Goal: Task Accomplishment & Management: Use online tool/utility

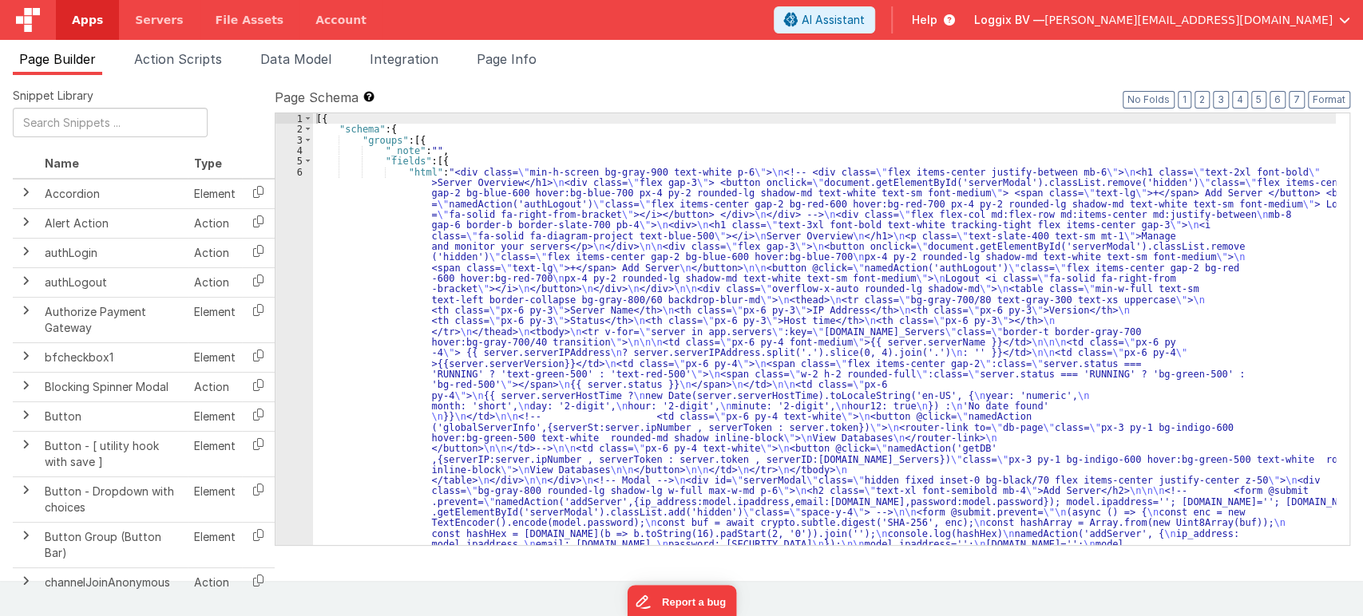
click at [299, 171] on div "6" at bounding box center [294, 411] width 38 height 489
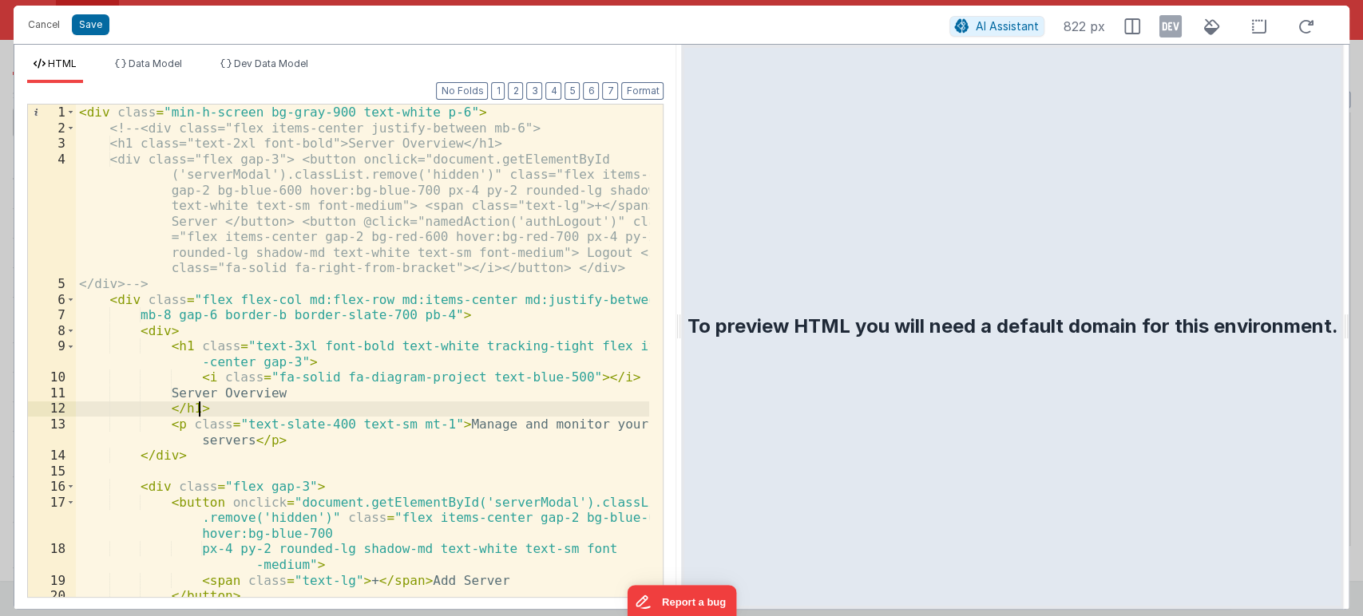
click at [488, 415] on div "< div class = "min-h-screen bg-gray-900 text-white p-6" > <!-- <div class="flex…" at bounding box center [363, 367] width 574 height 524
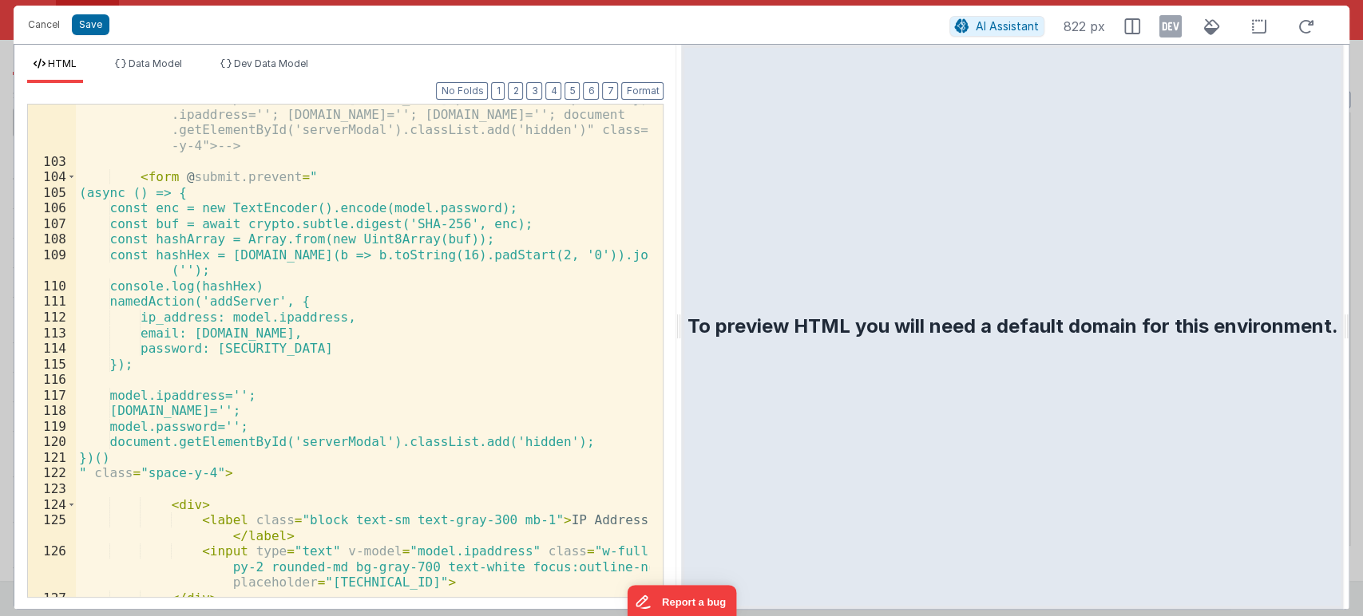
scroll to position [2058, 0]
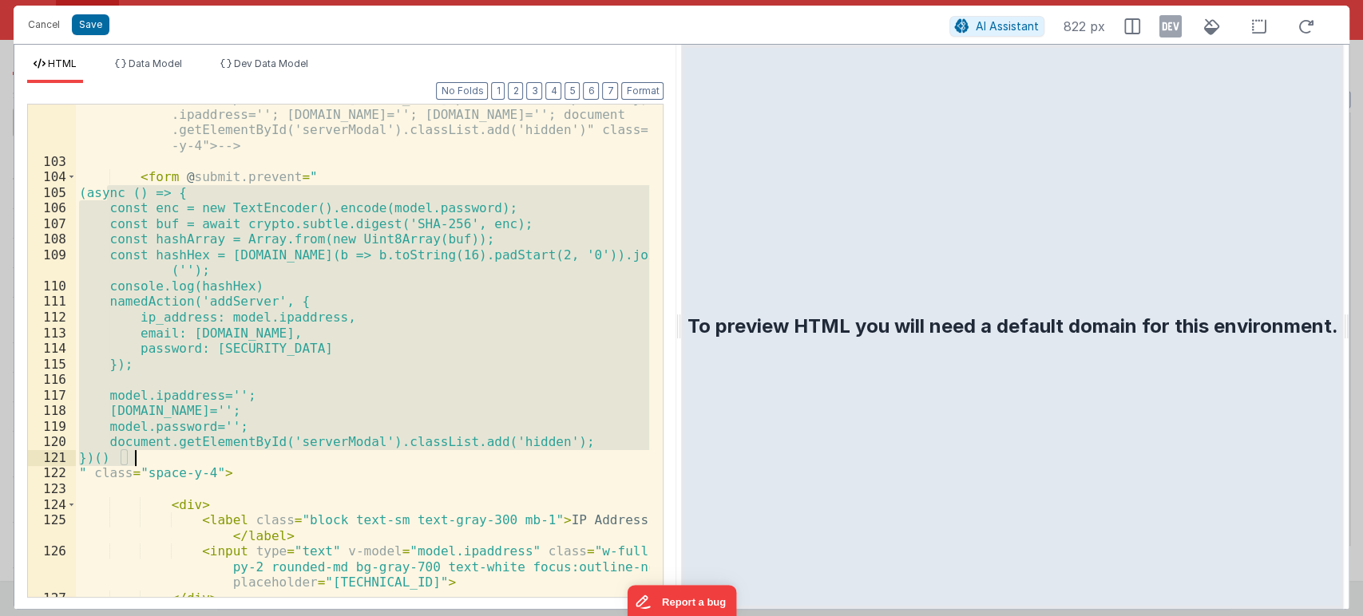
drag, startPoint x: 105, startPoint y: 192, endPoint x: 172, endPoint y: 456, distance: 272.8
click at [172, 456] on div "<!-- <form @submit.prevent="namedAction('addServer',{ip_address :model.ipaddres…" at bounding box center [363, 369] width 574 height 586
click at [187, 456] on div "<!-- <form @submit.prevent="namedAction('addServer',{ip_address :model.ipaddres…" at bounding box center [362, 351] width 573 height 493
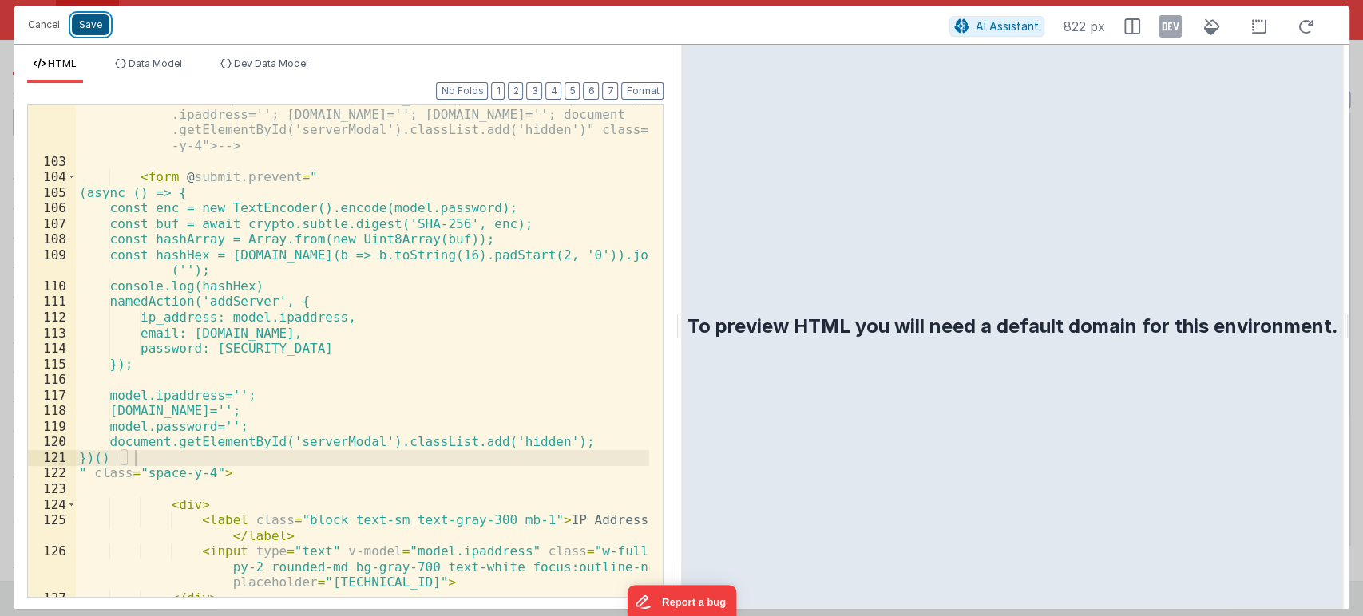
click at [89, 18] on button "Save" at bounding box center [91, 24] width 38 height 21
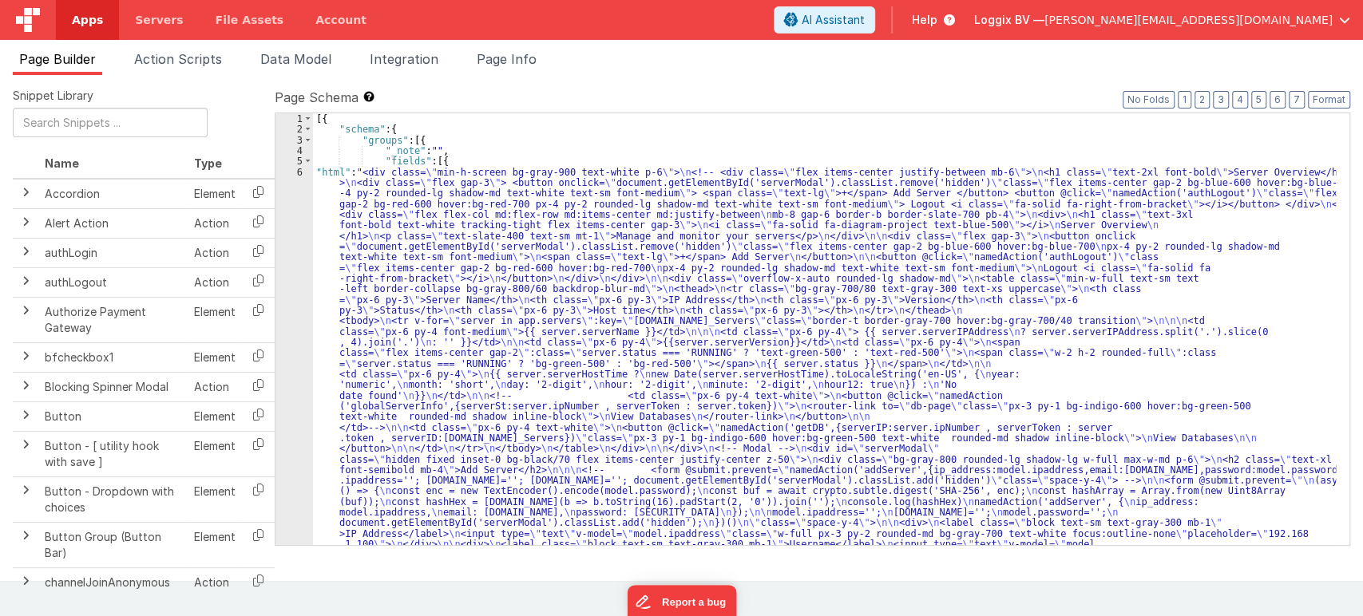
click at [300, 172] on div "6" at bounding box center [294, 390] width 38 height 447
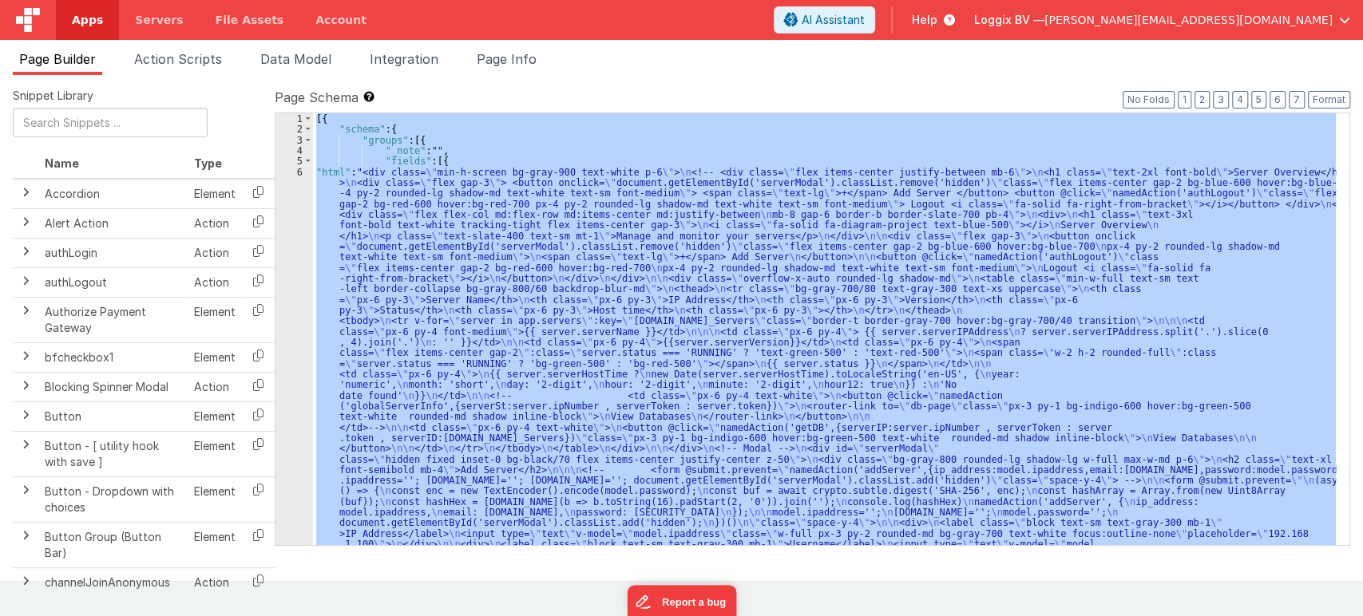
click at [300, 172] on div "6" at bounding box center [294, 390] width 38 height 447
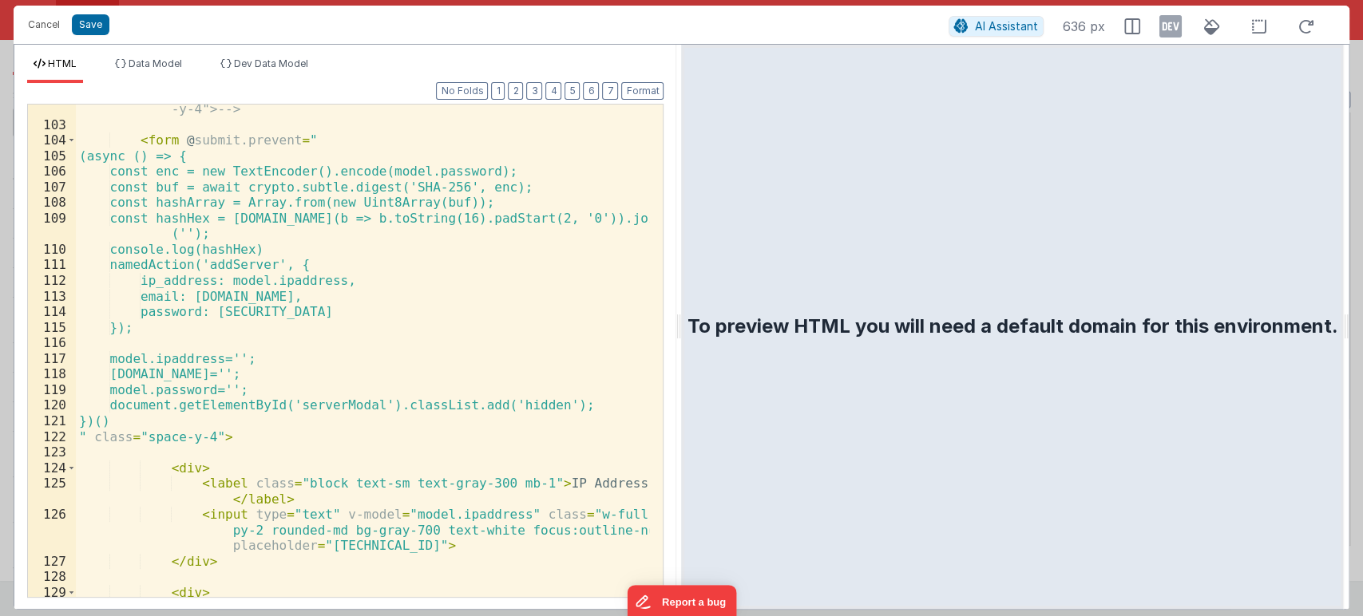
scroll to position [2056, 0]
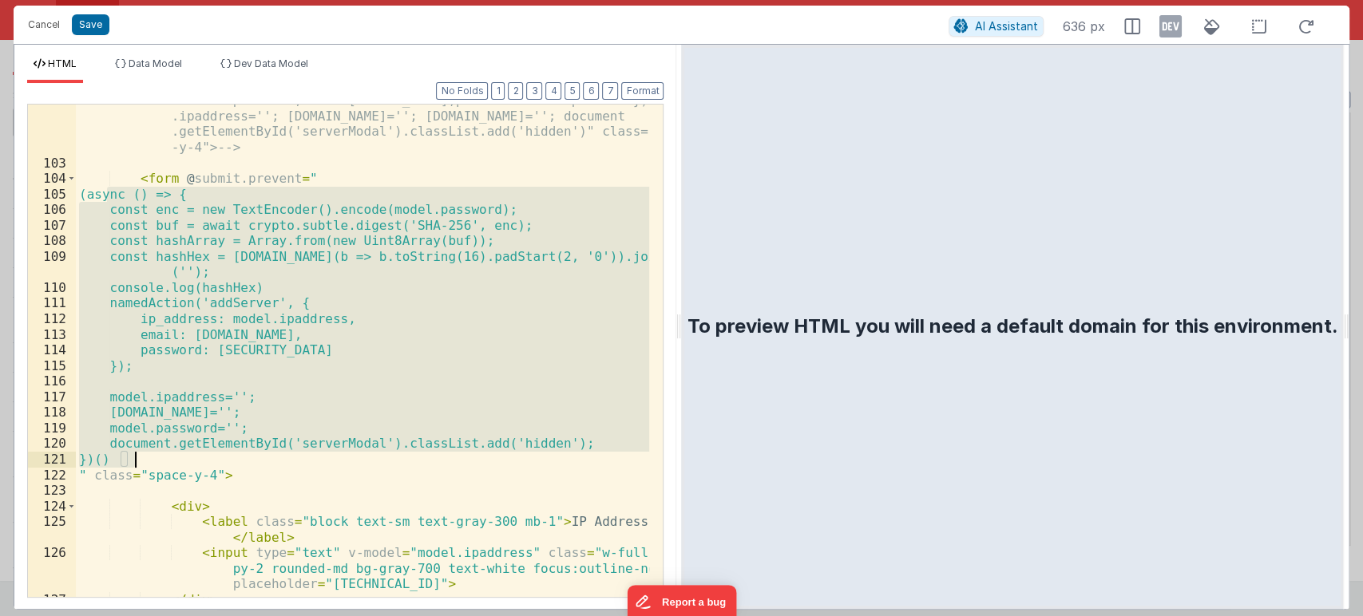
drag, startPoint x: 105, startPoint y: 192, endPoint x: 161, endPoint y: 456, distance: 269.3
click at [161, 456] on div "<!-- <form @submit.prevent="namedAction('addServer',{ip_address :model.ipaddres…" at bounding box center [363, 370] width 574 height 586
click at [161, 456] on div "<!-- <form @submit.prevent="namedAction('addServer',{ip_address :model.ipaddres…" at bounding box center [362, 351] width 573 height 493
drag, startPoint x: 106, startPoint y: 192, endPoint x: 192, endPoint y: 457, distance: 278.4
click at [192, 457] on div "<!-- <form @submit.prevent="namedAction('addServer',{ip_address :model.ipaddres…" at bounding box center [363, 370] width 574 height 586
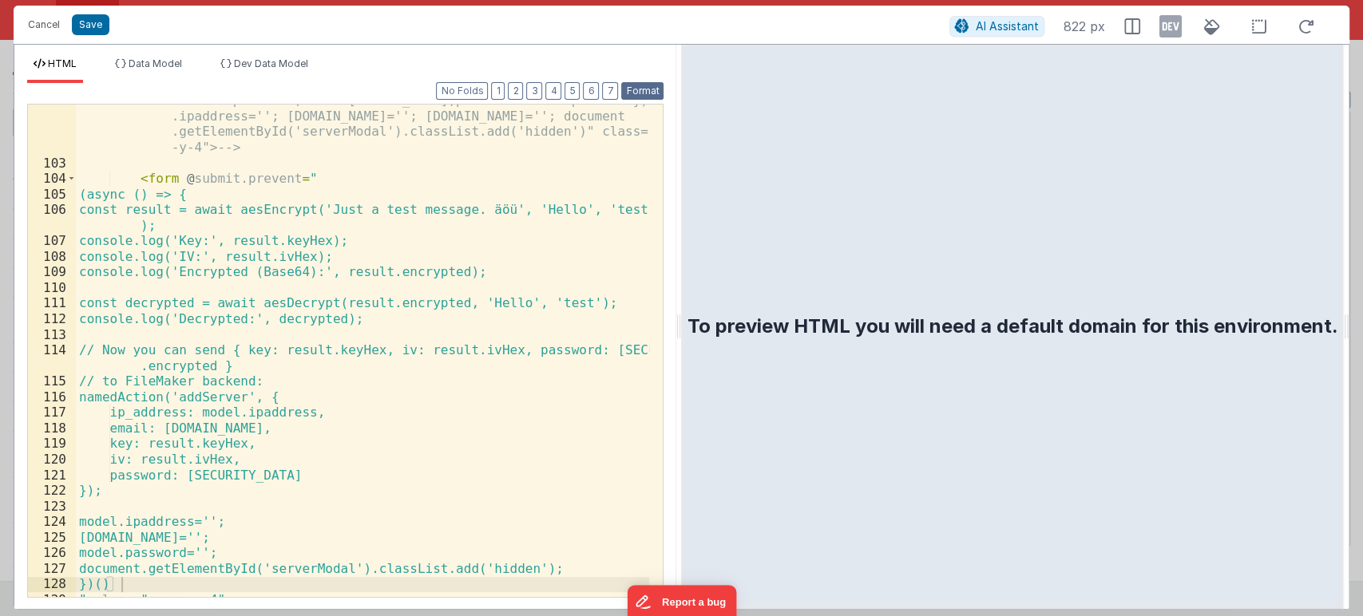
click at [650, 88] on button "Format" at bounding box center [642, 91] width 42 height 18
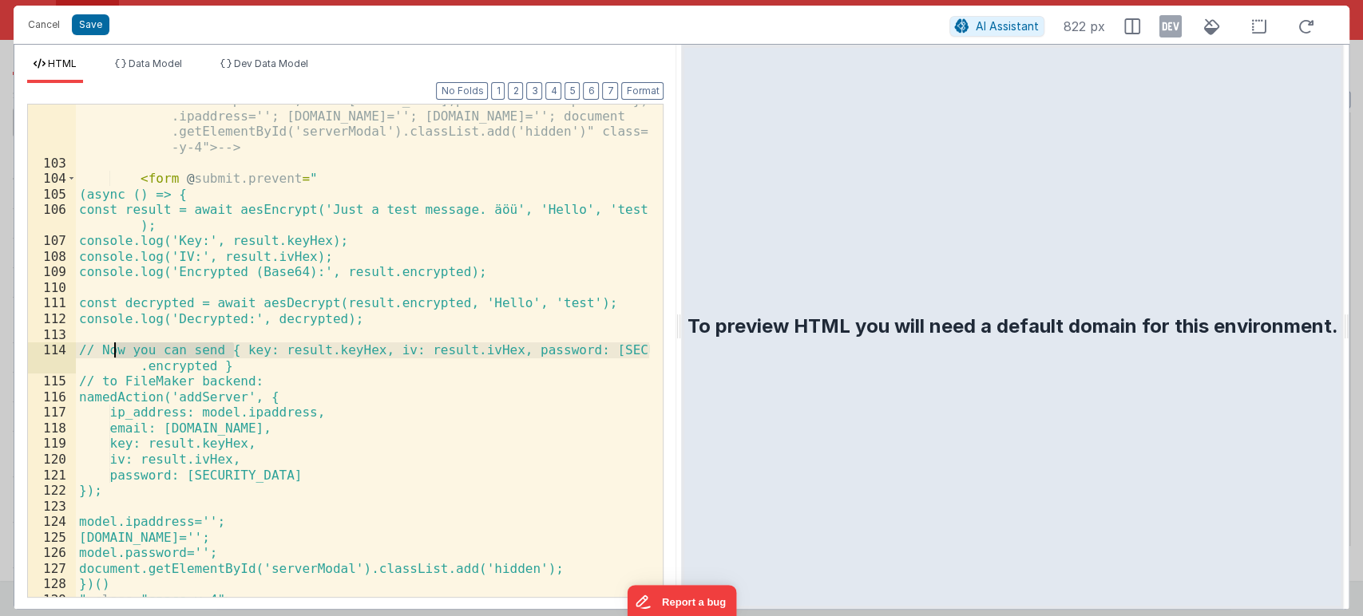
drag, startPoint x: 236, startPoint y: 349, endPoint x: 114, endPoint y: 350, distance: 122.1
click at [114, 350] on div "<!-- <form @submit.prevent="namedAction('addServer',{ip_address :model.ipaddres…" at bounding box center [363, 370] width 574 height 586
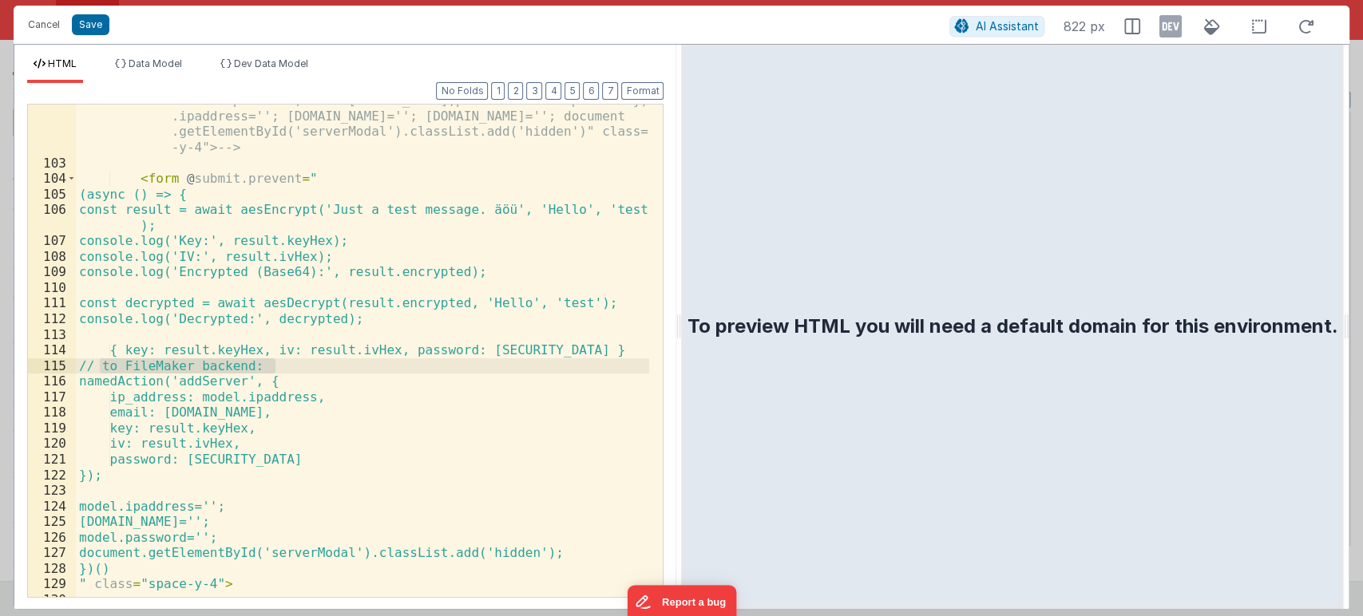
drag, startPoint x: 101, startPoint y: 365, endPoint x: 294, endPoint y: 363, distance: 192.4
click at [294, 363] on div "<!-- <form @submit.prevent="namedAction('addServer',{ip_address :model.ipaddres…" at bounding box center [363, 370] width 574 height 586
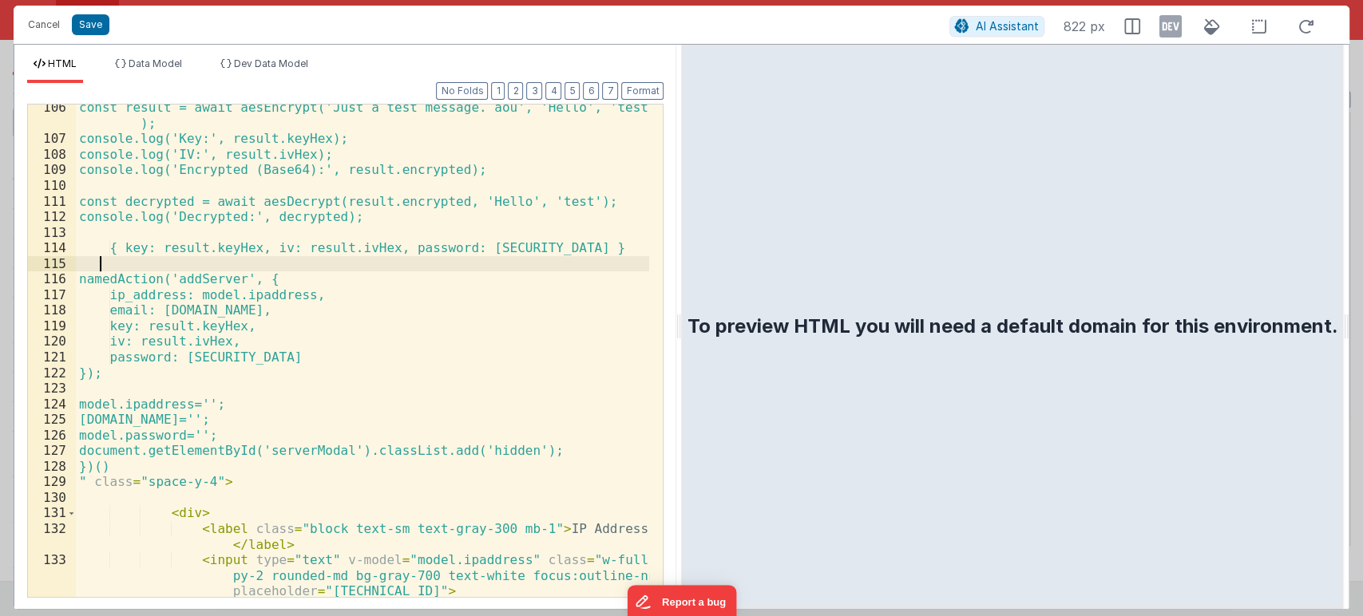
scroll to position [2162, 0]
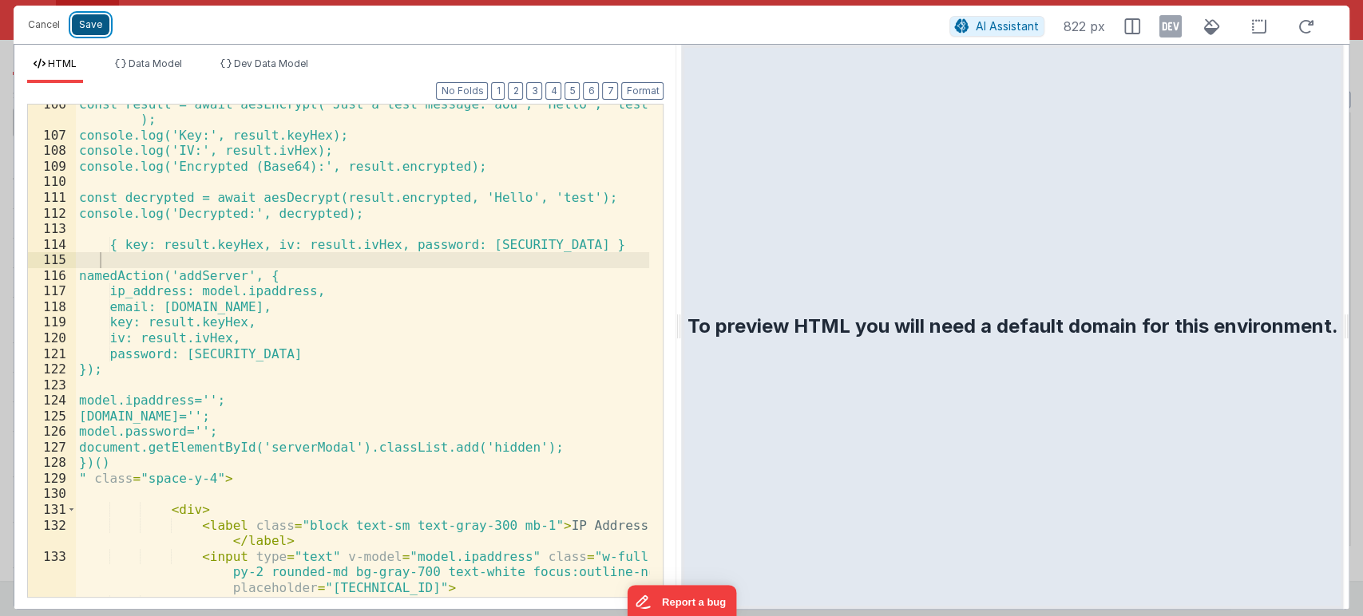
click at [83, 28] on button "Save" at bounding box center [91, 24] width 38 height 21
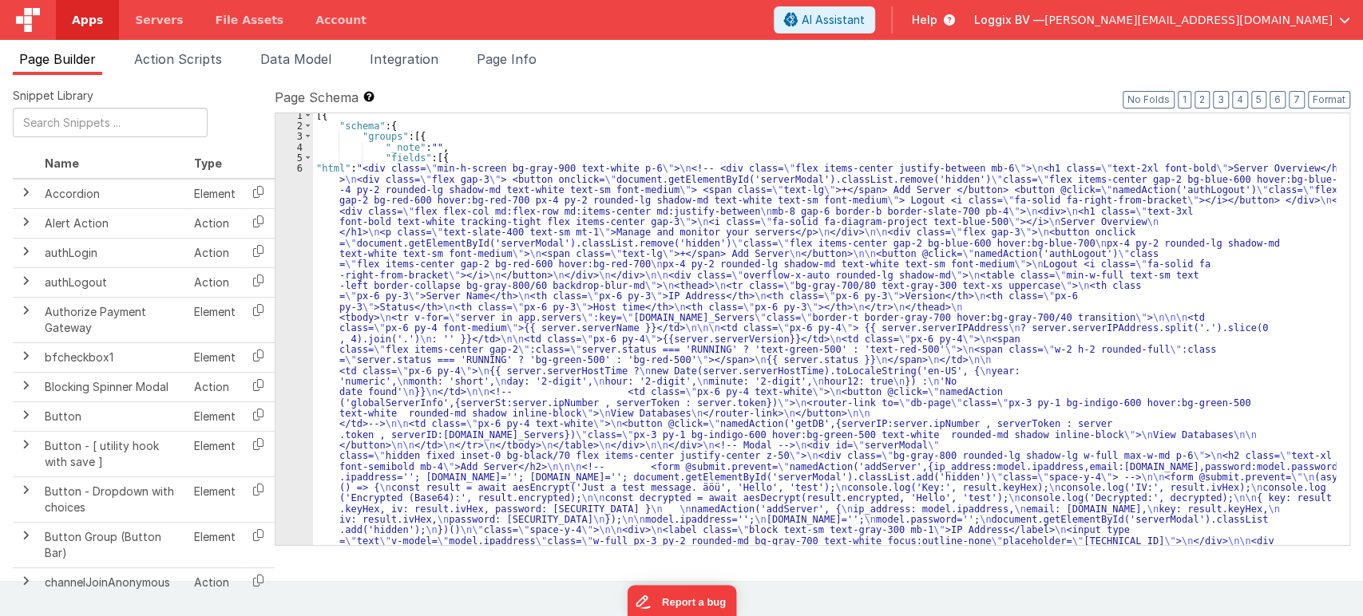
scroll to position [0, 0]
click at [95, 62] on span "Page Builder" at bounding box center [57, 59] width 77 height 16
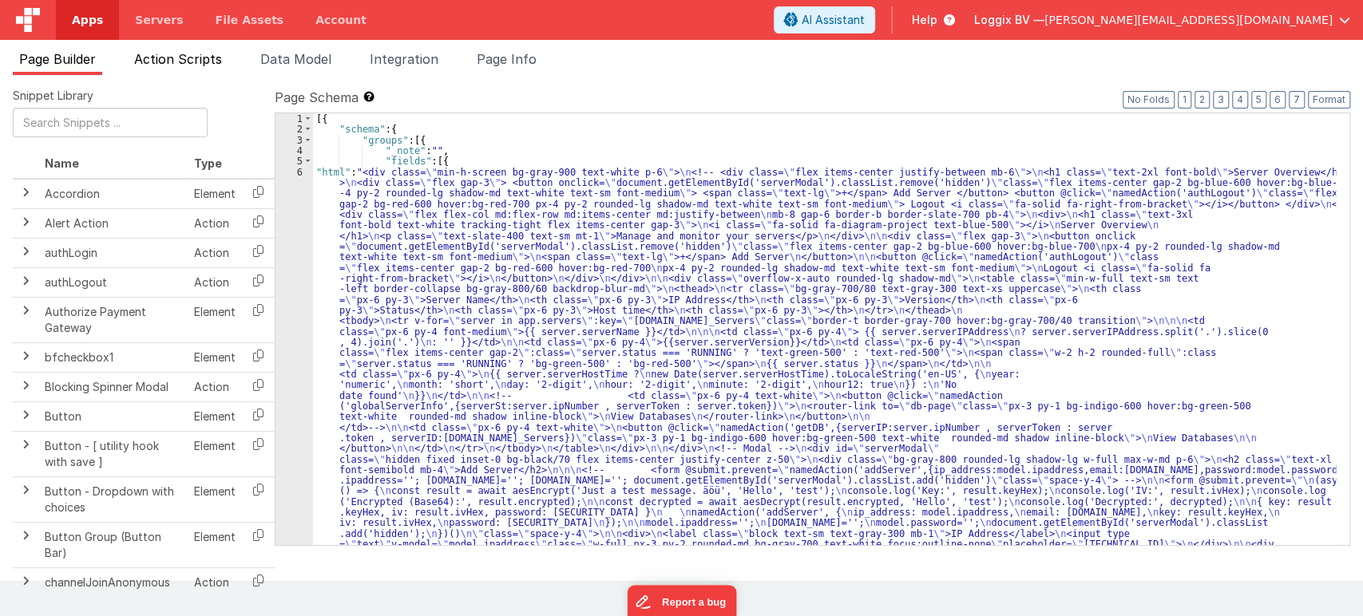
click at [180, 63] on span "Action Scripts" at bounding box center [178, 59] width 88 height 16
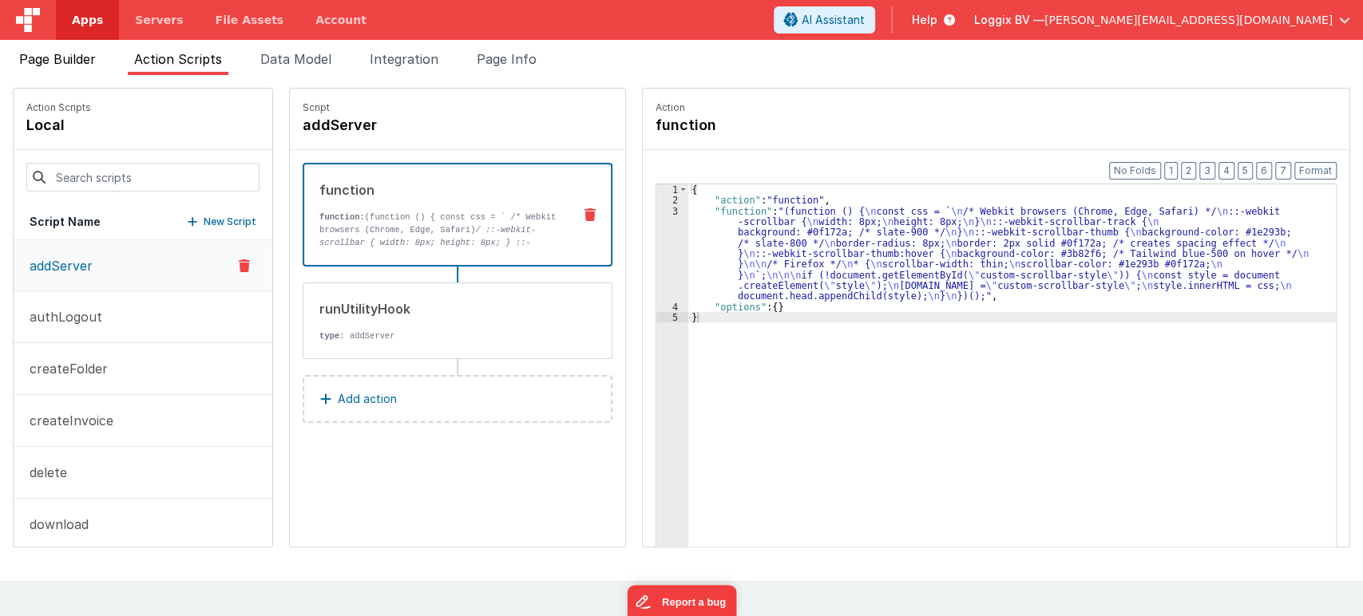
click at [49, 52] on span "Page Builder" at bounding box center [57, 59] width 77 height 16
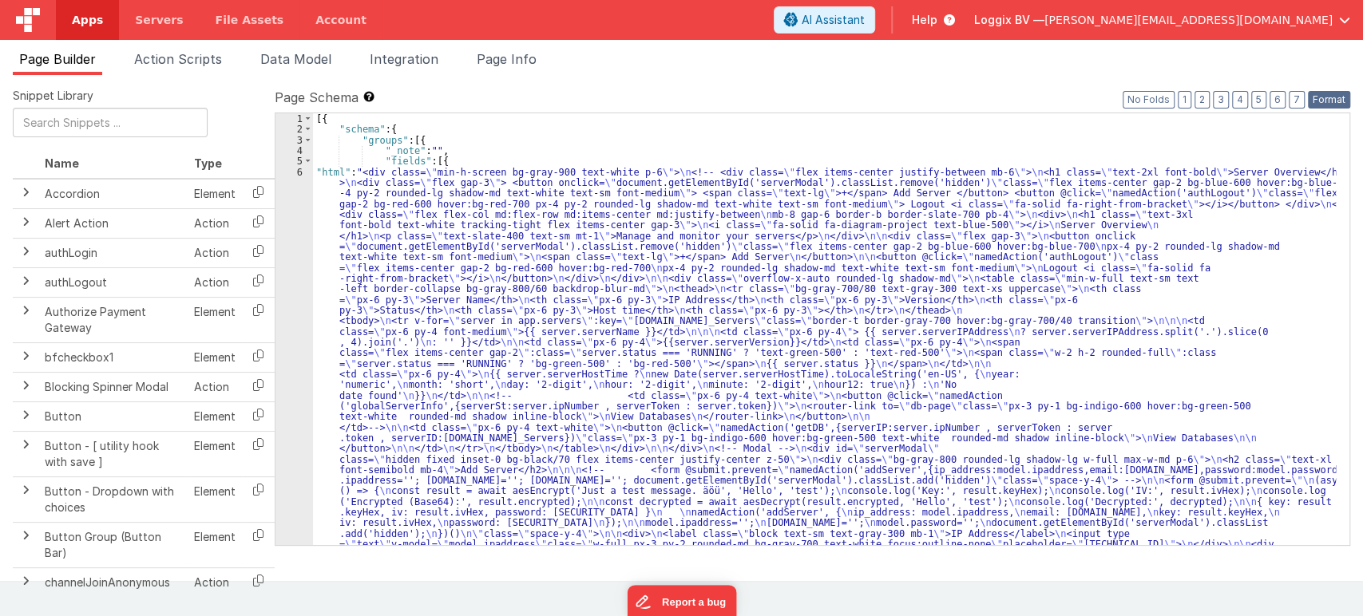
click at [1323, 100] on button "Format" at bounding box center [1328, 100] width 42 height 18
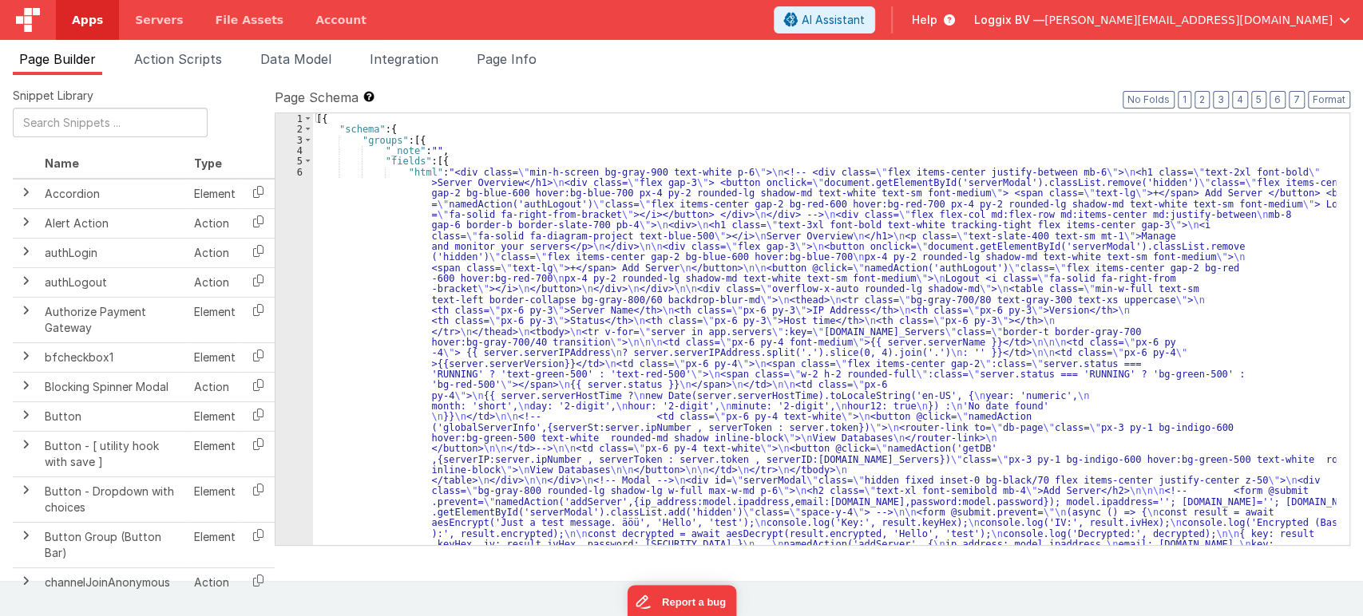
click at [300, 173] on div "6" at bounding box center [294, 417] width 38 height 500
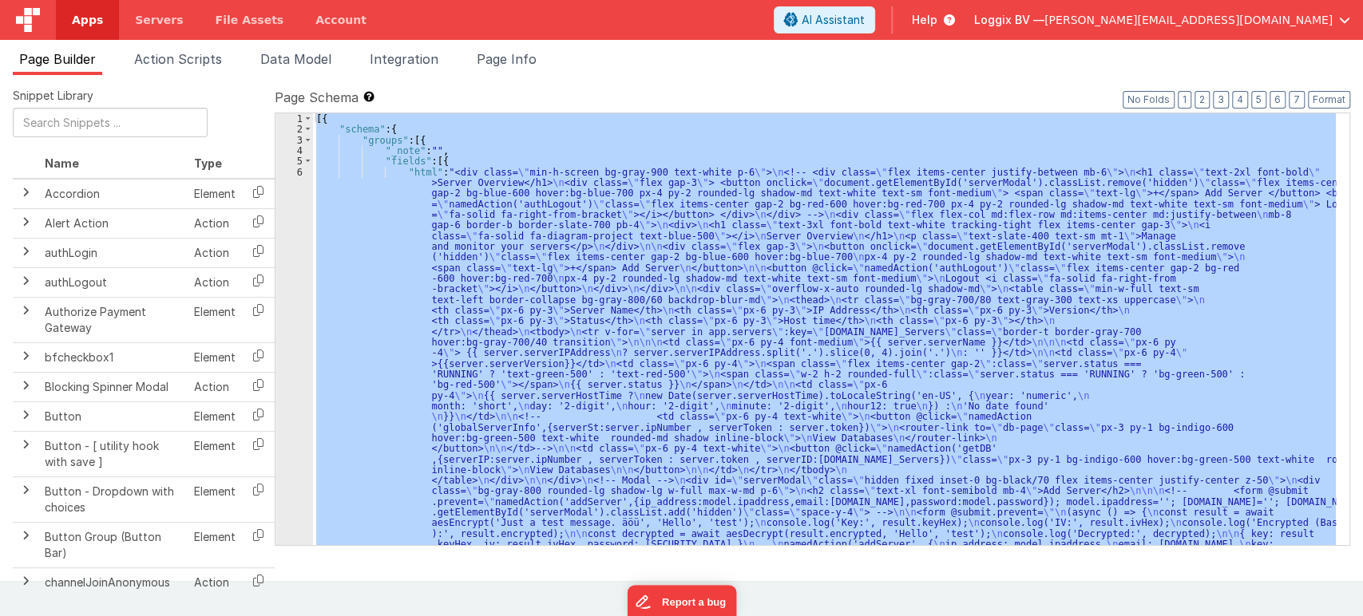
click at [300, 173] on div "6" at bounding box center [294, 417] width 38 height 500
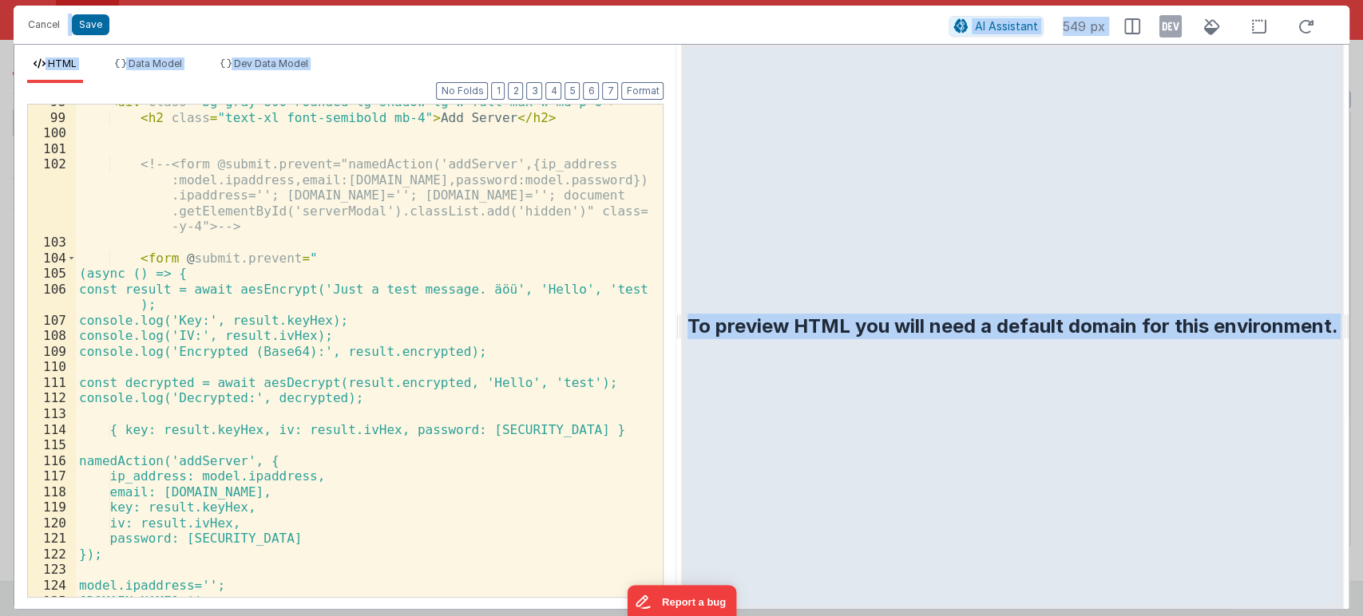
scroll to position [1976, 0]
click at [103, 270] on div "< div class = "bg-gray-800 rounded-lg shadow-lg w-full max-w-md p-6" > < h2 cla…" at bounding box center [363, 357] width 574 height 524
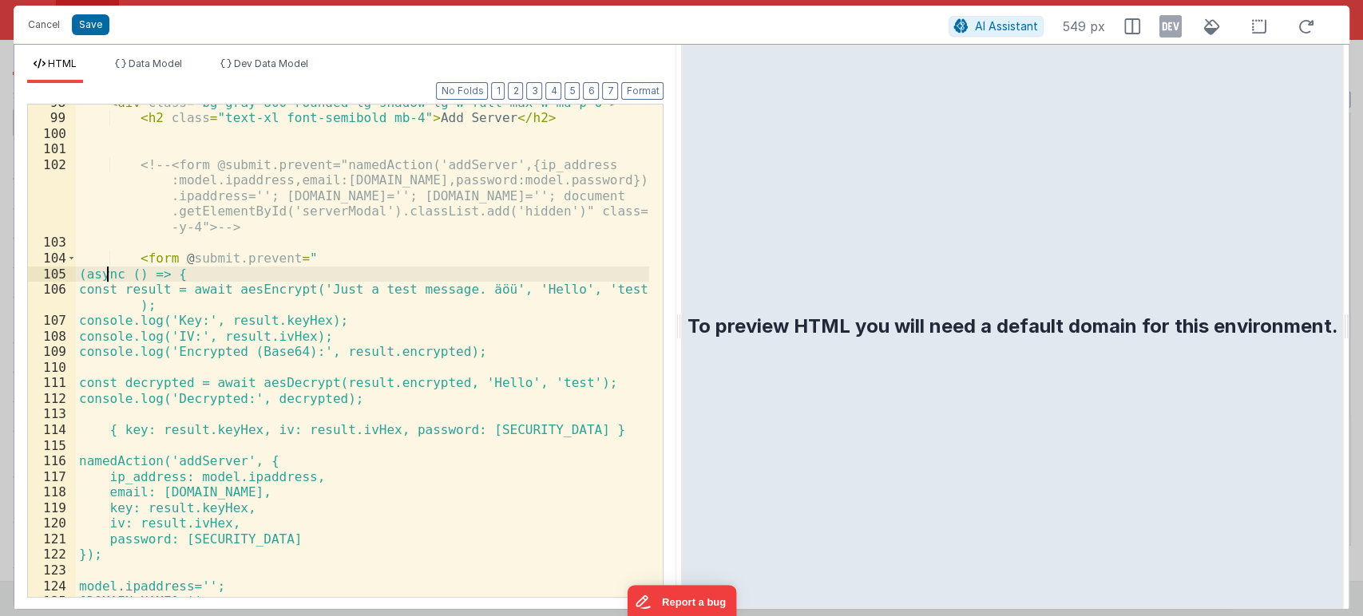
click at [107, 273] on div "< div class = "bg-gray-800 rounded-lg shadow-lg w-full max-w-md p-6" > < h2 cla…" at bounding box center [363, 357] width 574 height 524
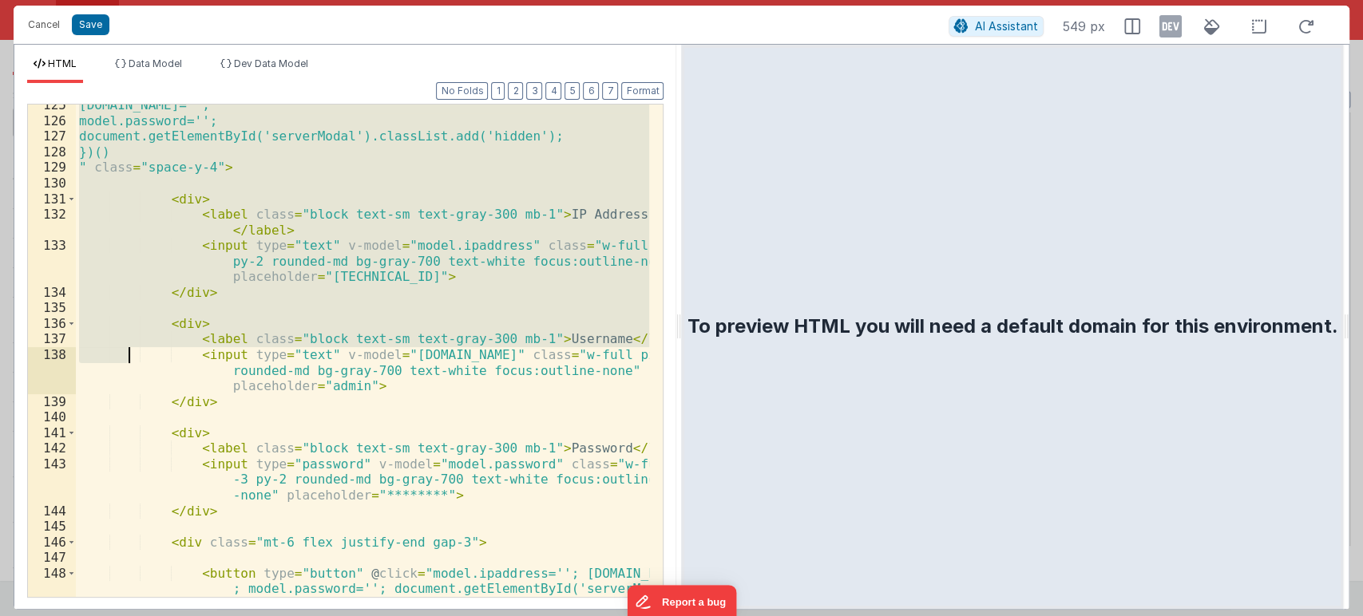
scroll to position [2473, 0]
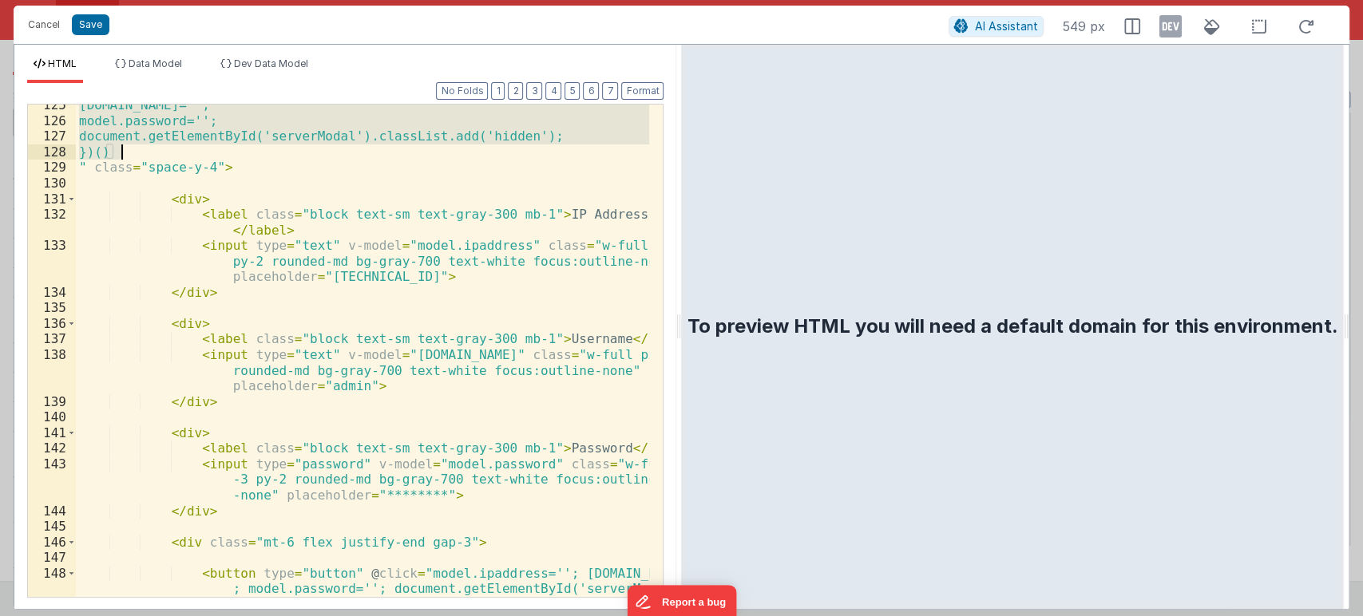
drag, startPoint x: 106, startPoint y: 273, endPoint x: 122, endPoint y: 158, distance: 116.0
click at [122, 158] on div "model.email=''; model.password=''; document.getElementById('serverModal').class…" at bounding box center [363, 382] width 574 height 571
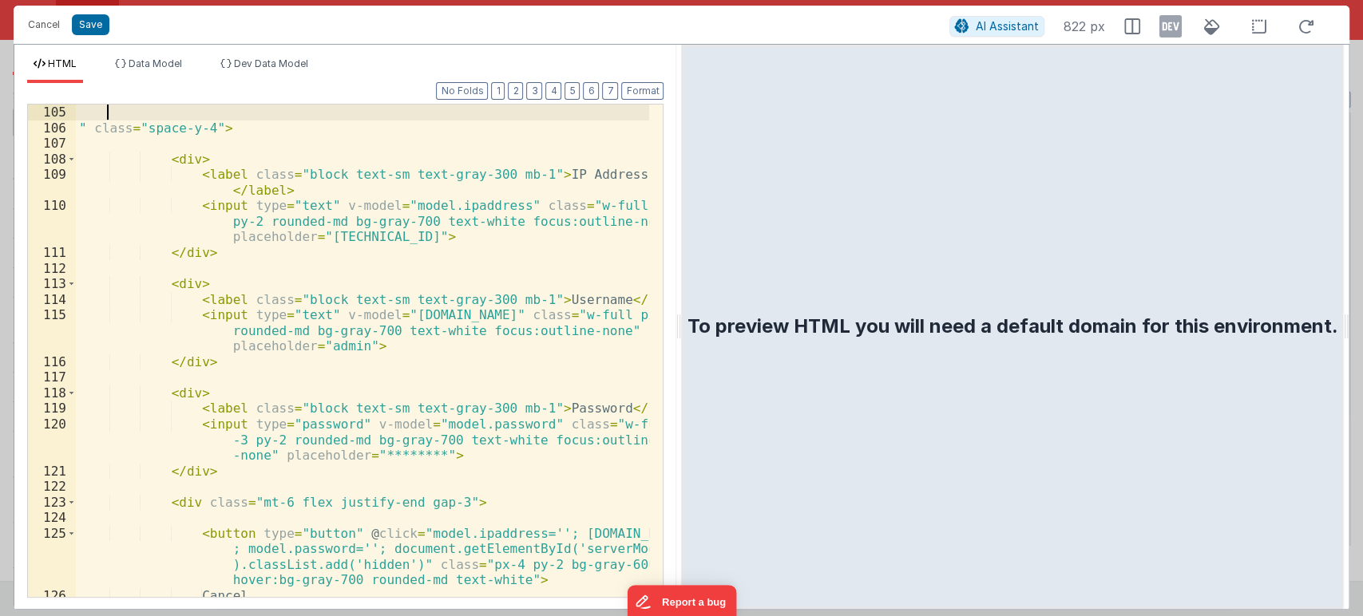
scroll to position [2138, 0]
click at [91, 18] on button "Save" at bounding box center [91, 24] width 38 height 21
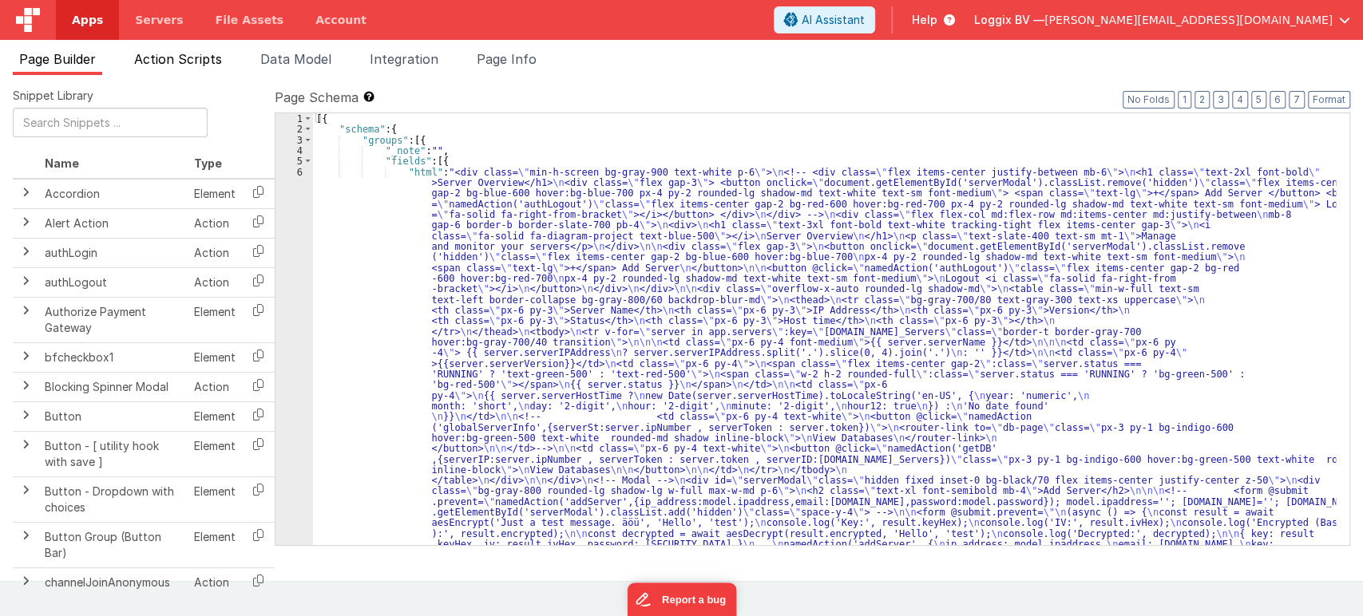
click at [172, 65] on span "Action Scripts" at bounding box center [178, 59] width 88 height 16
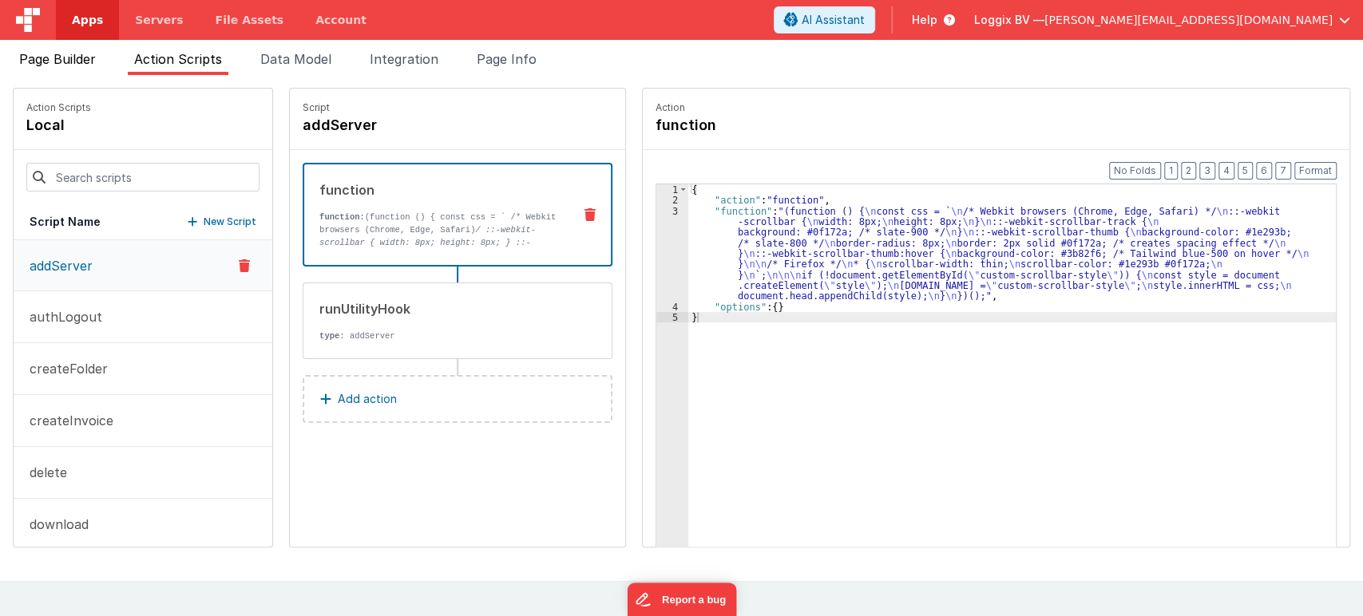
click at [88, 58] on span "Page Builder" at bounding box center [57, 59] width 77 height 16
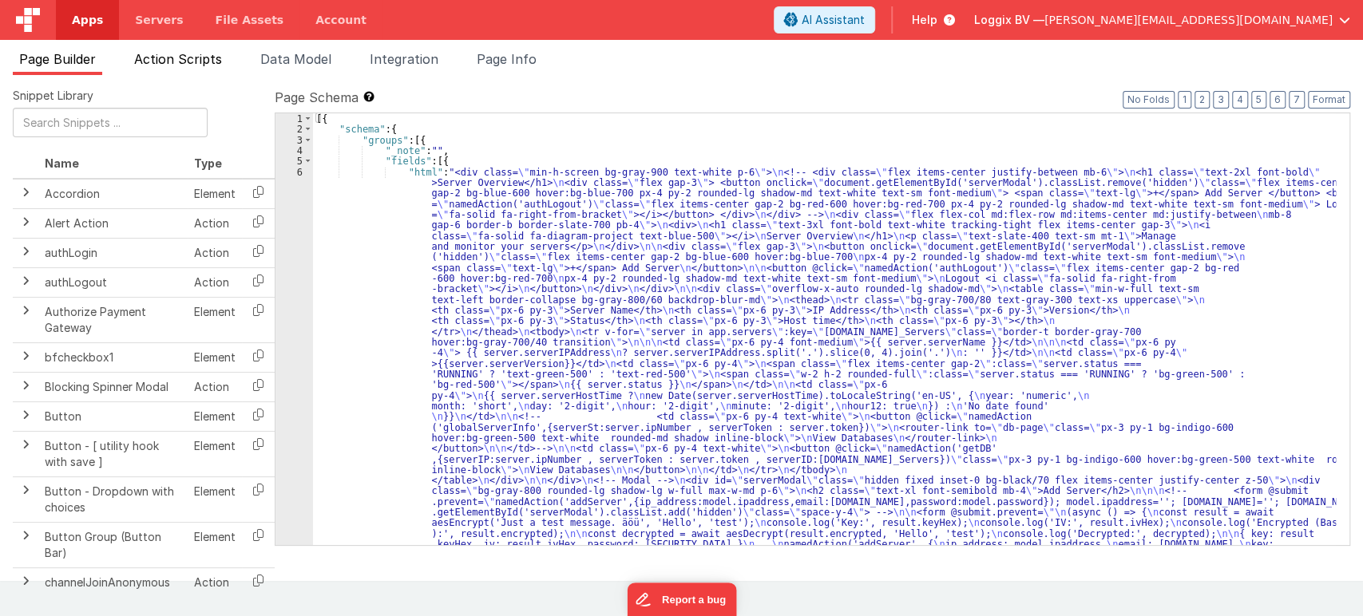
click at [186, 62] on span "Action Scripts" at bounding box center [178, 59] width 88 height 16
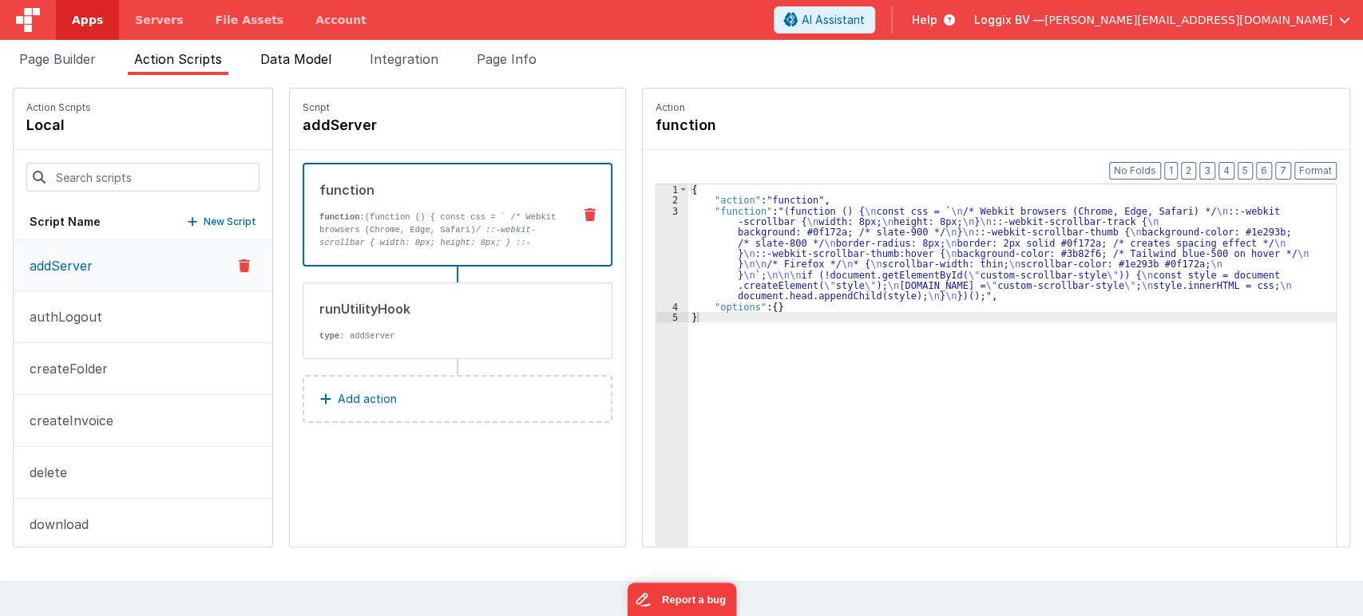
click at [331, 56] on span "Data Model" at bounding box center [295, 59] width 71 height 16
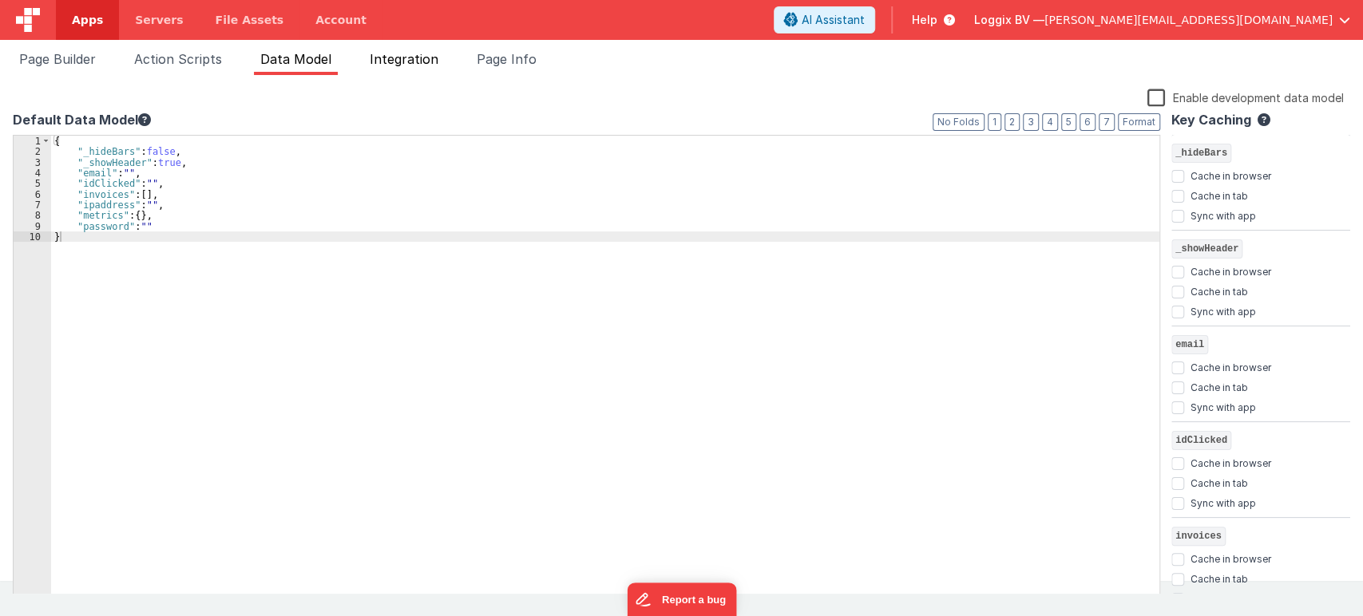
click at [402, 62] on span "Integration" at bounding box center [404, 59] width 69 height 16
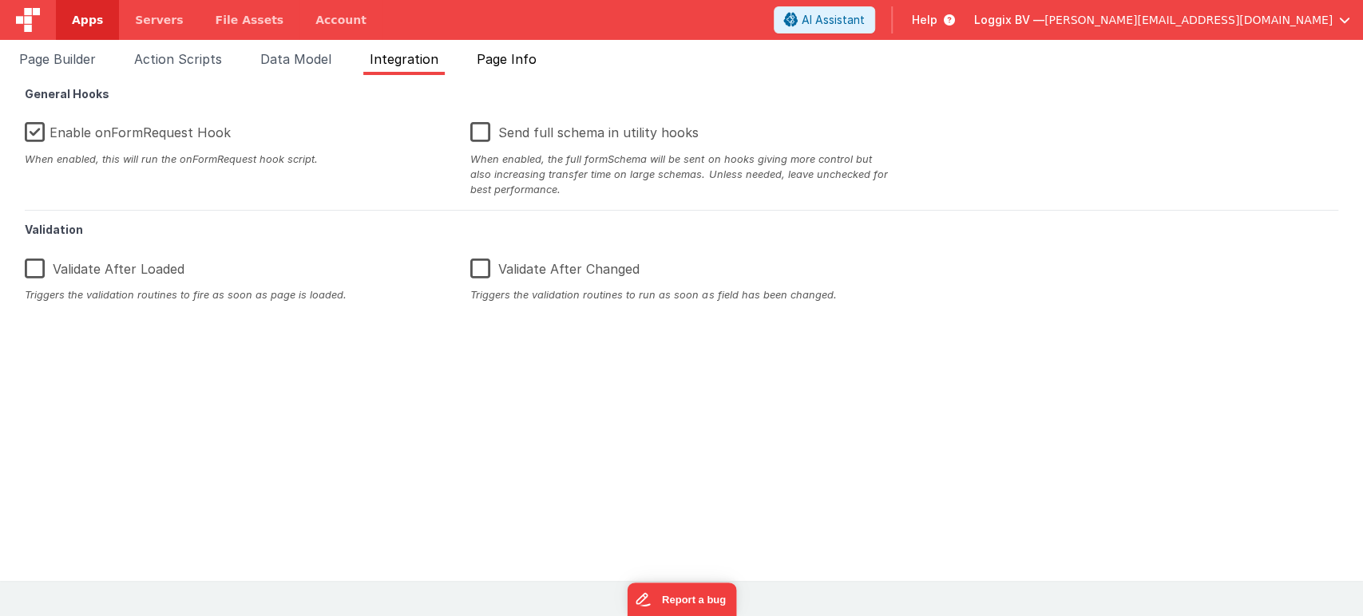
click at [524, 62] on span "Page Info" at bounding box center [507, 59] width 60 height 16
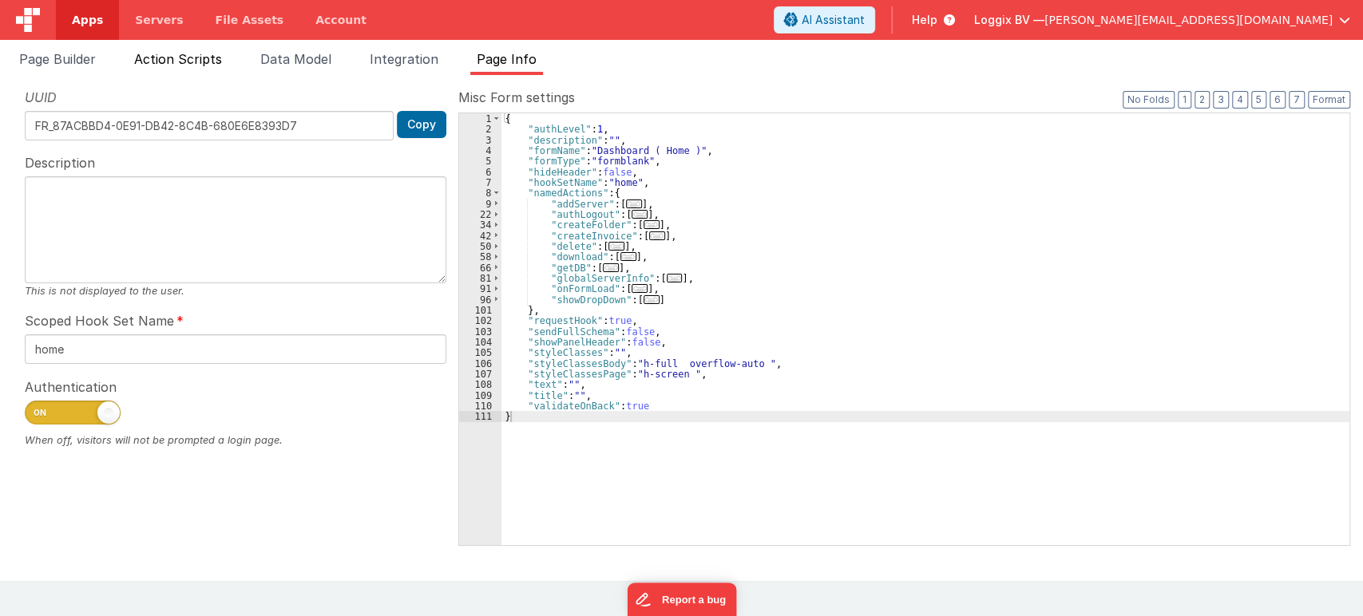
click at [185, 50] on li "Action Scripts" at bounding box center [178, 62] width 101 height 26
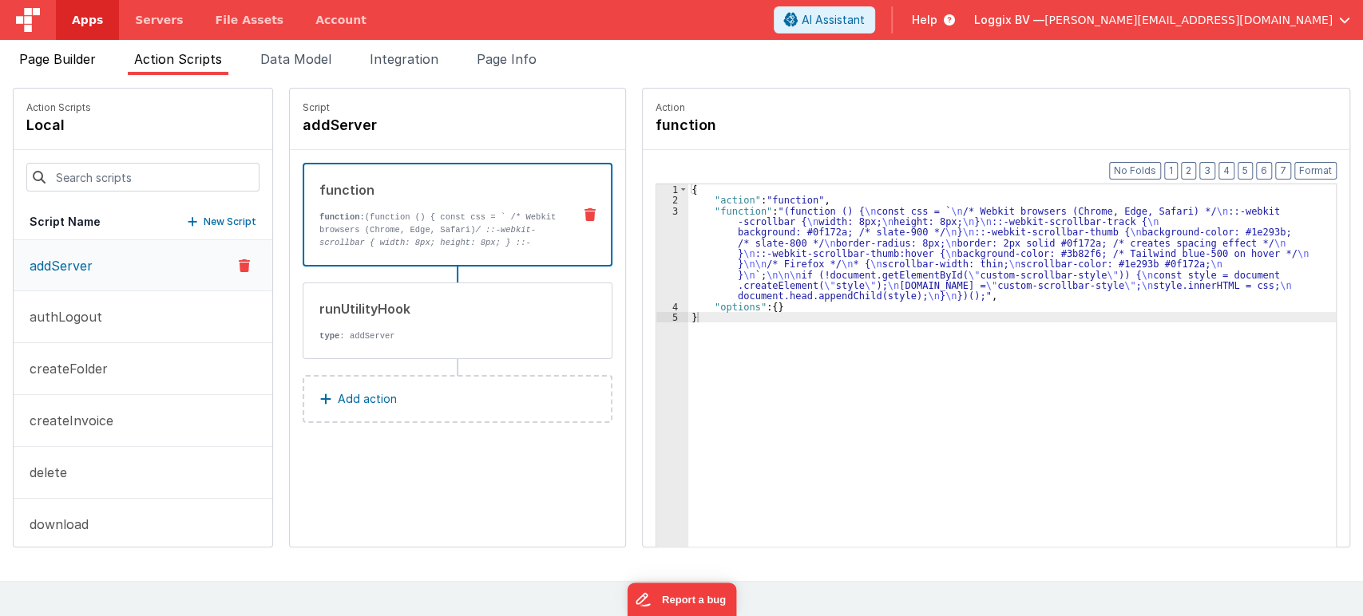
click at [81, 50] on li "Page Builder" at bounding box center [57, 62] width 89 height 26
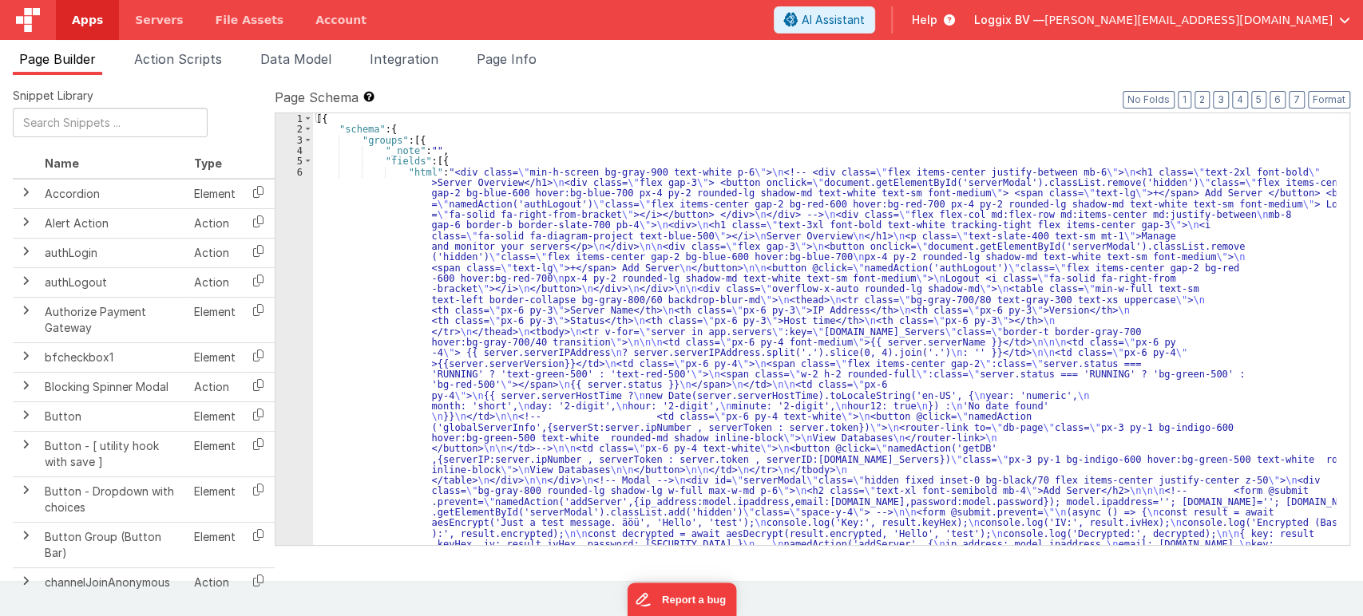
click at [300, 171] on div "6" at bounding box center [294, 417] width 38 height 500
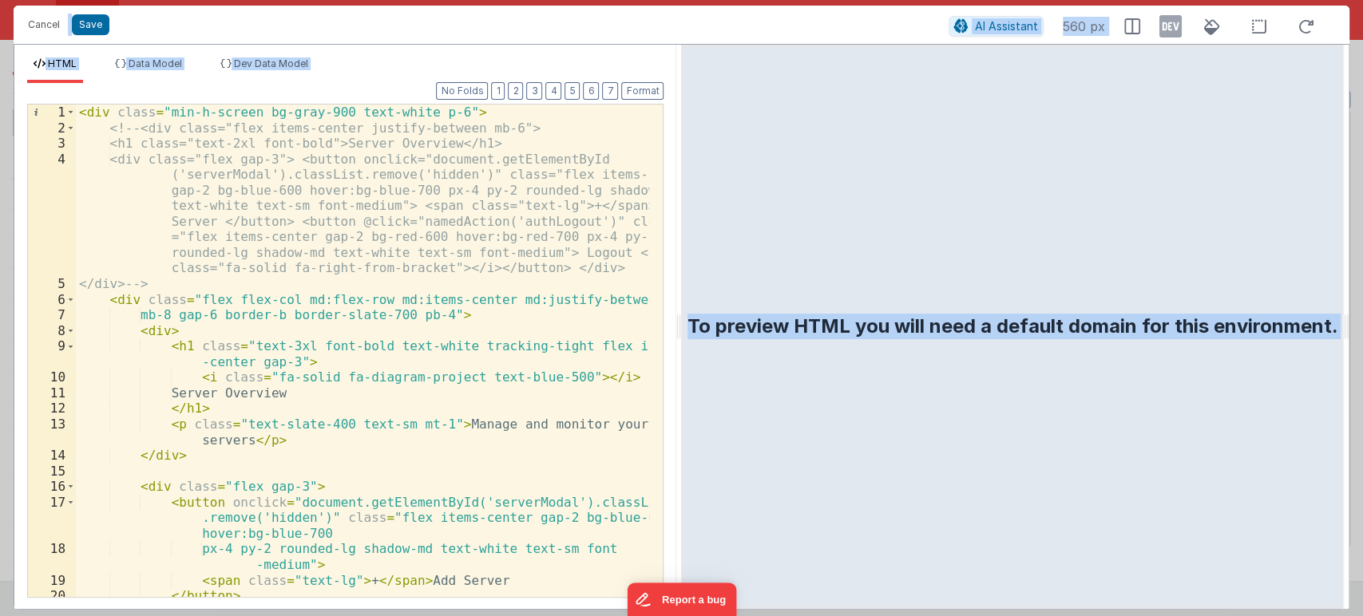
click at [1102, 331] on div "To preview HTML you will need a default domain for this environment." at bounding box center [1012, 327] width 651 height 26
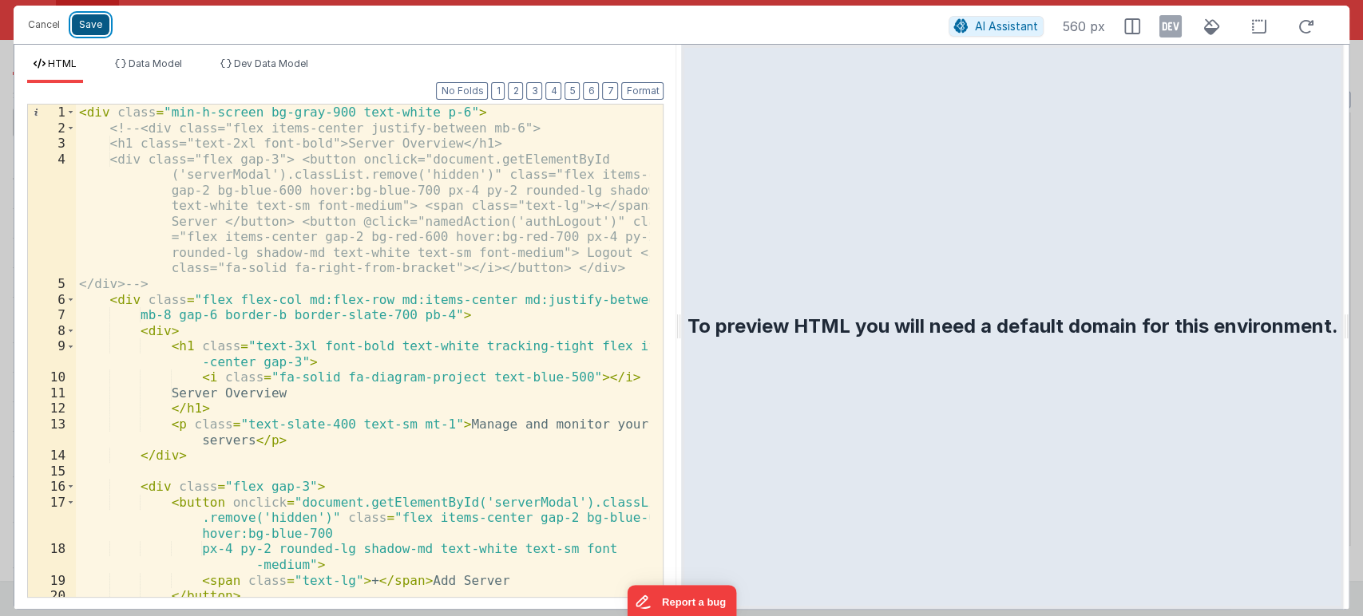
click at [96, 22] on button "Save" at bounding box center [91, 24] width 38 height 21
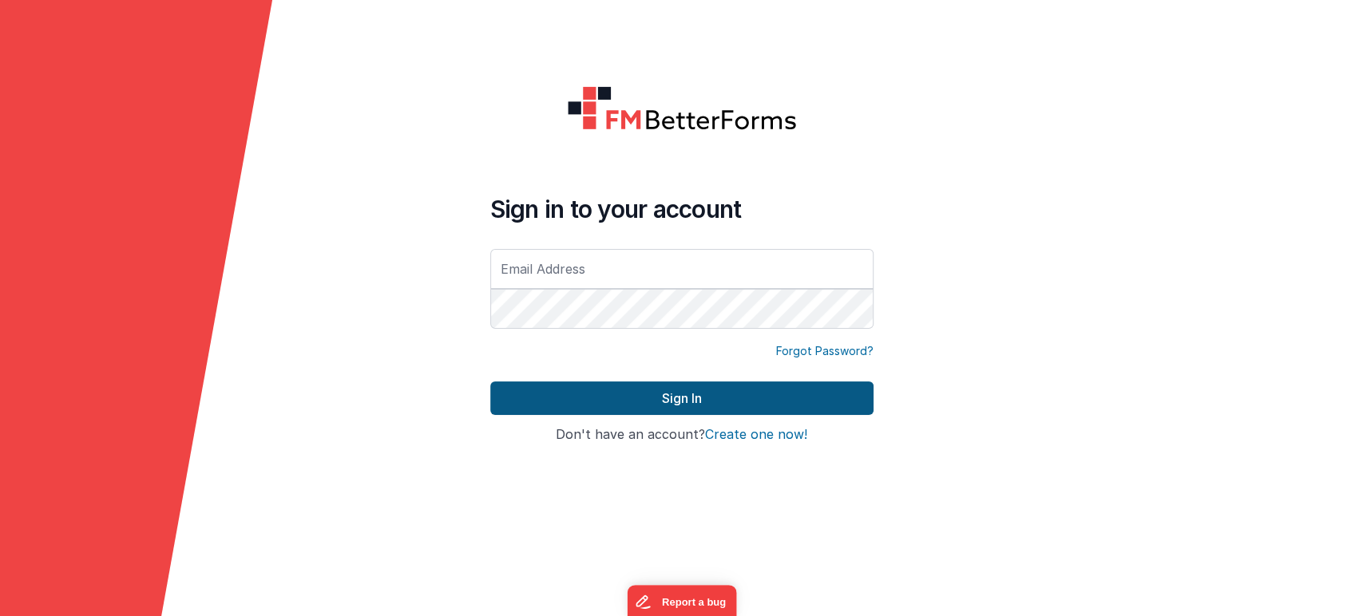
type input "[PERSON_NAME][EMAIL_ADDRESS][DOMAIN_NAME]"
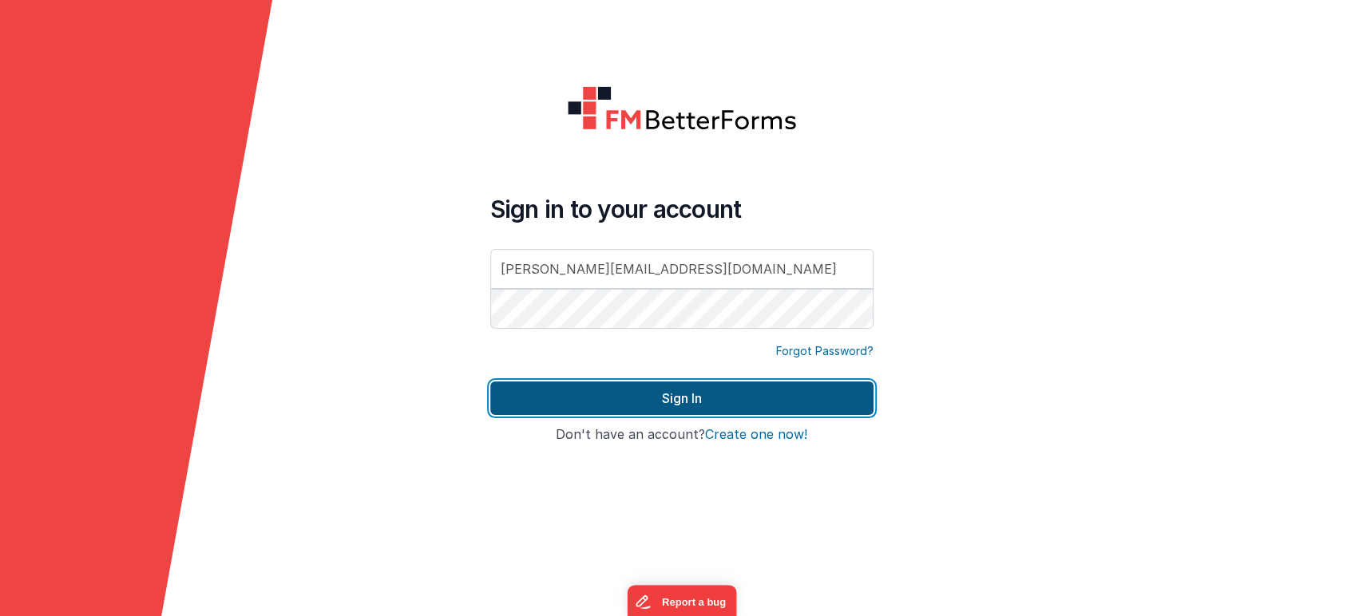
click at [597, 396] on button "Sign In" at bounding box center [681, 399] width 383 height 34
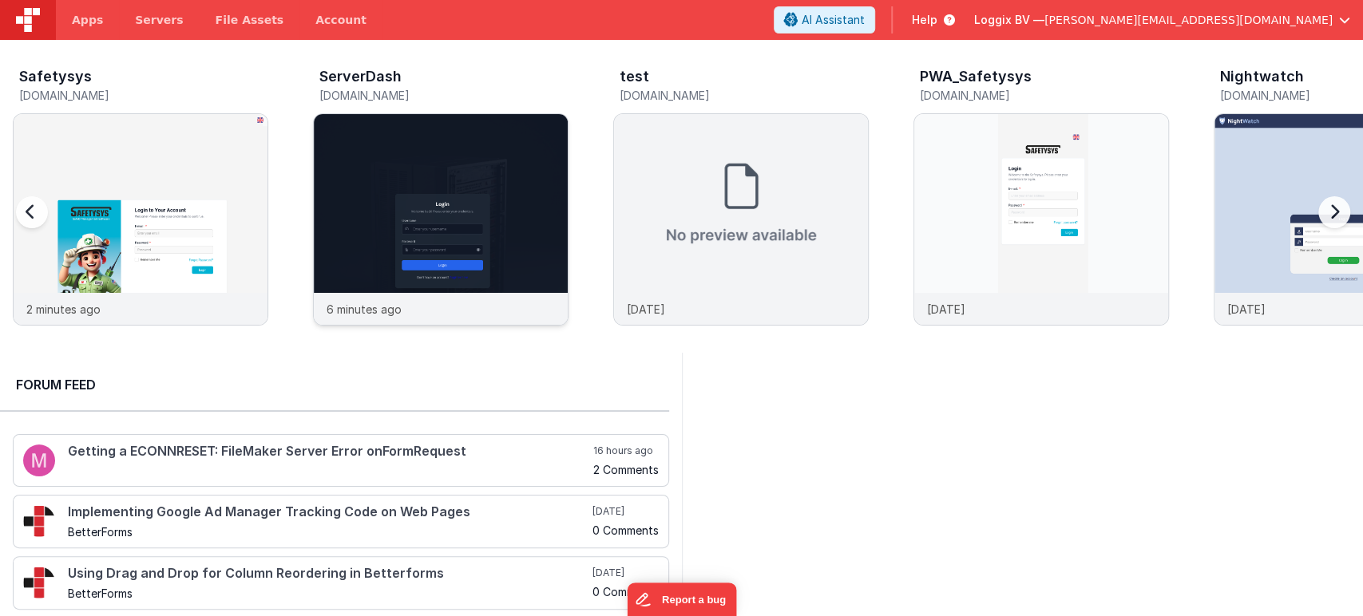
click at [428, 197] on img at bounding box center [441, 241] width 254 height 254
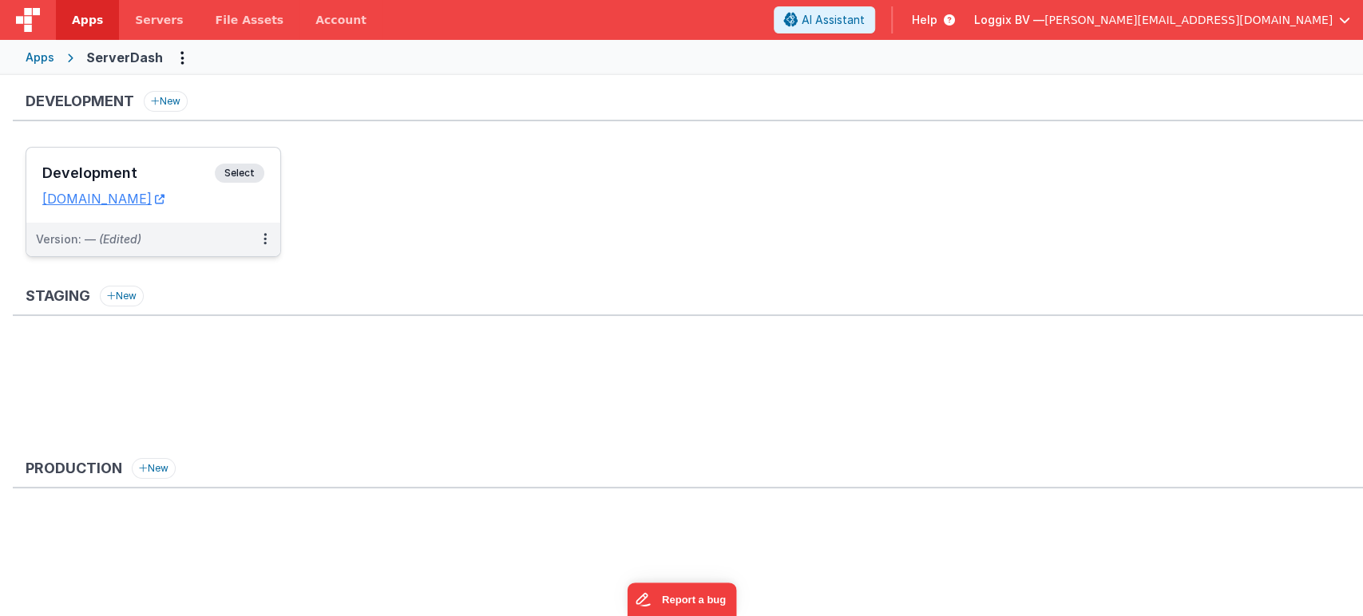
click at [247, 172] on span "Select" at bounding box center [239, 173] width 49 height 19
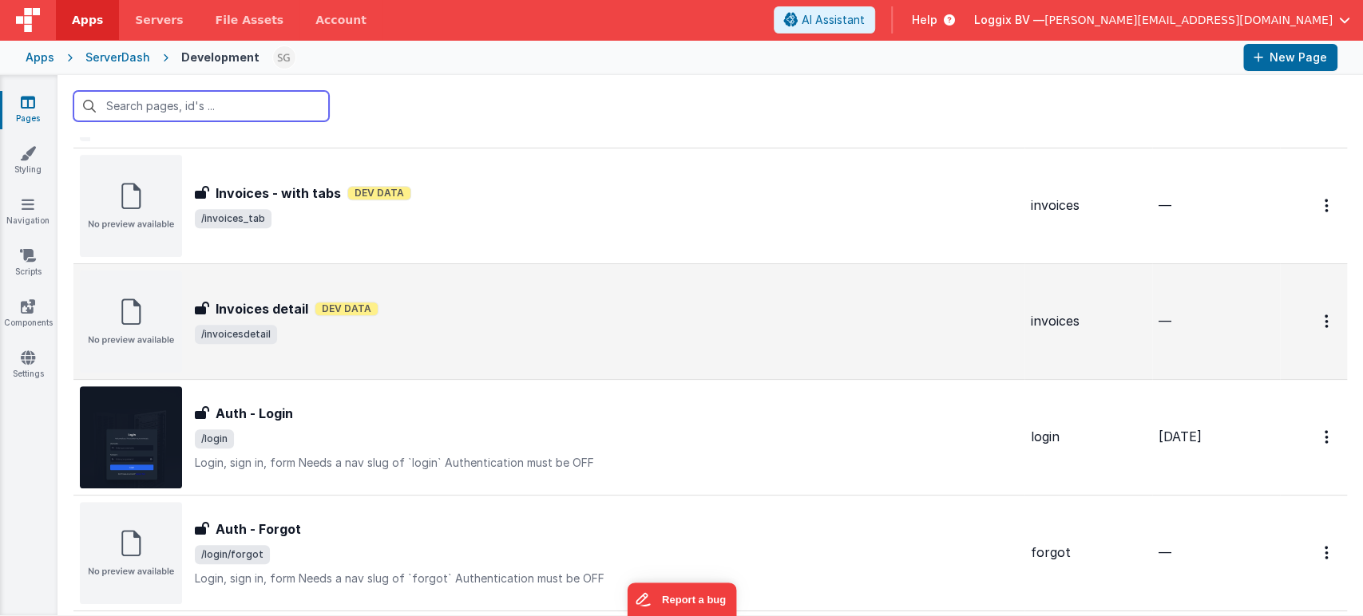
scroll to position [593, 0]
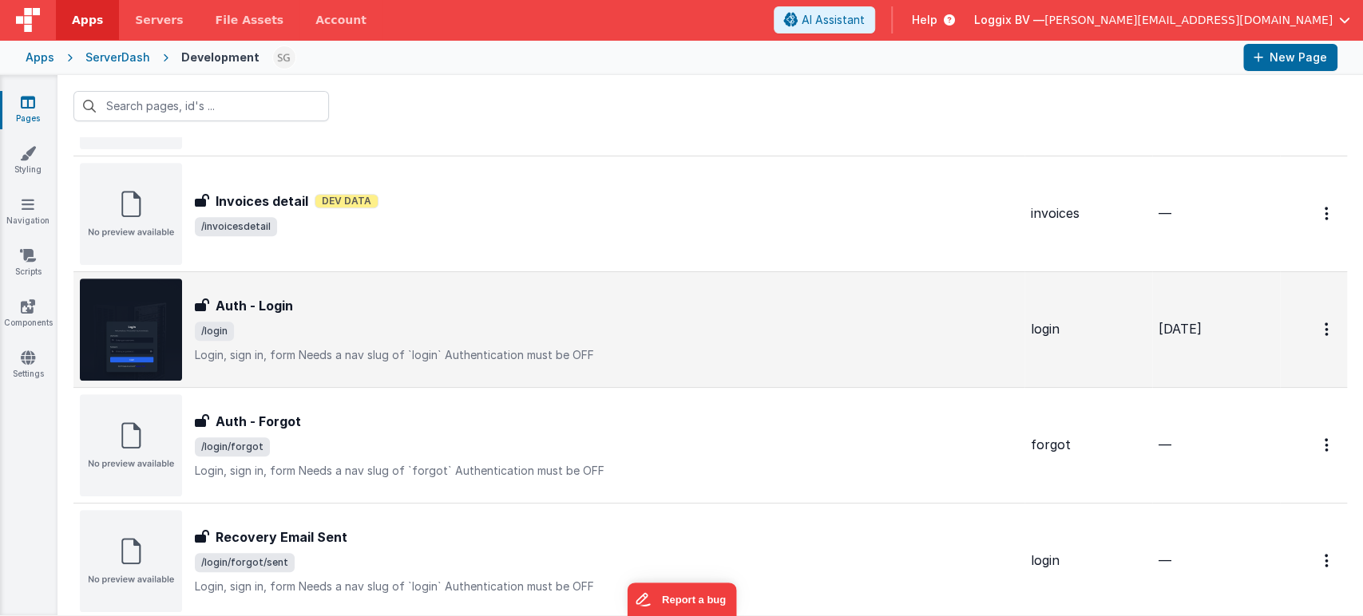
click at [385, 341] on div "Auth - Login Auth - Login /login Login, sign in, formNeeds a nav slug of `logi…" at bounding box center [606, 329] width 823 height 67
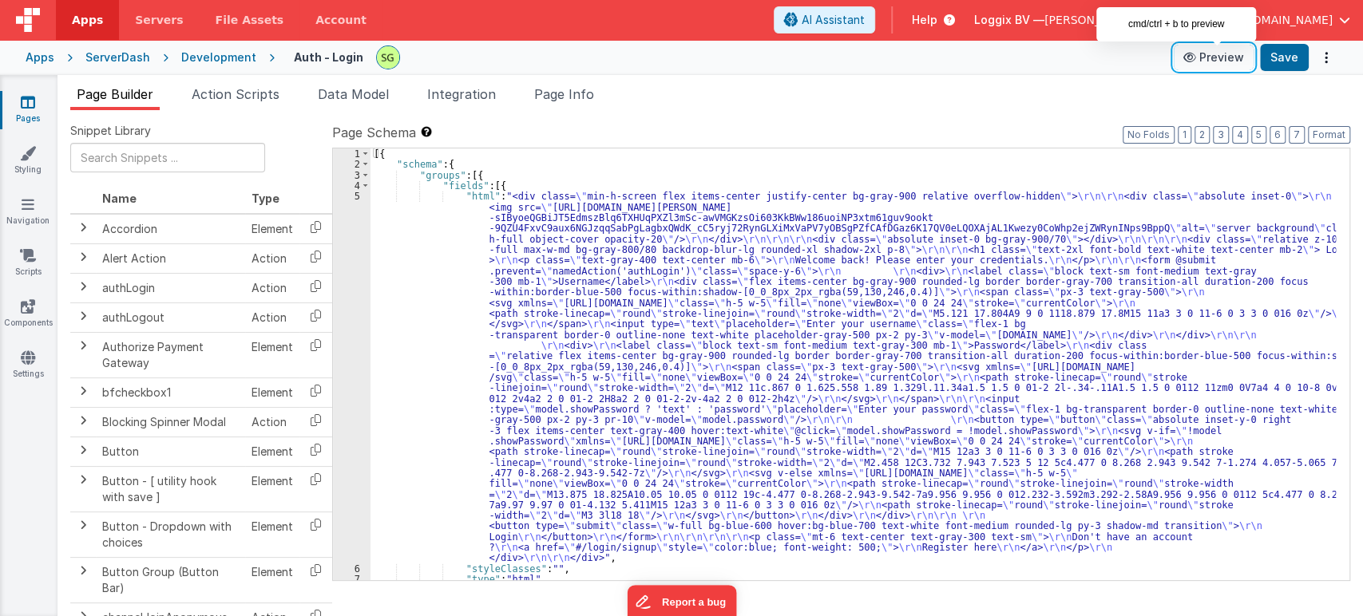
click at [1204, 46] on button "Preview" at bounding box center [1213, 58] width 80 height 26
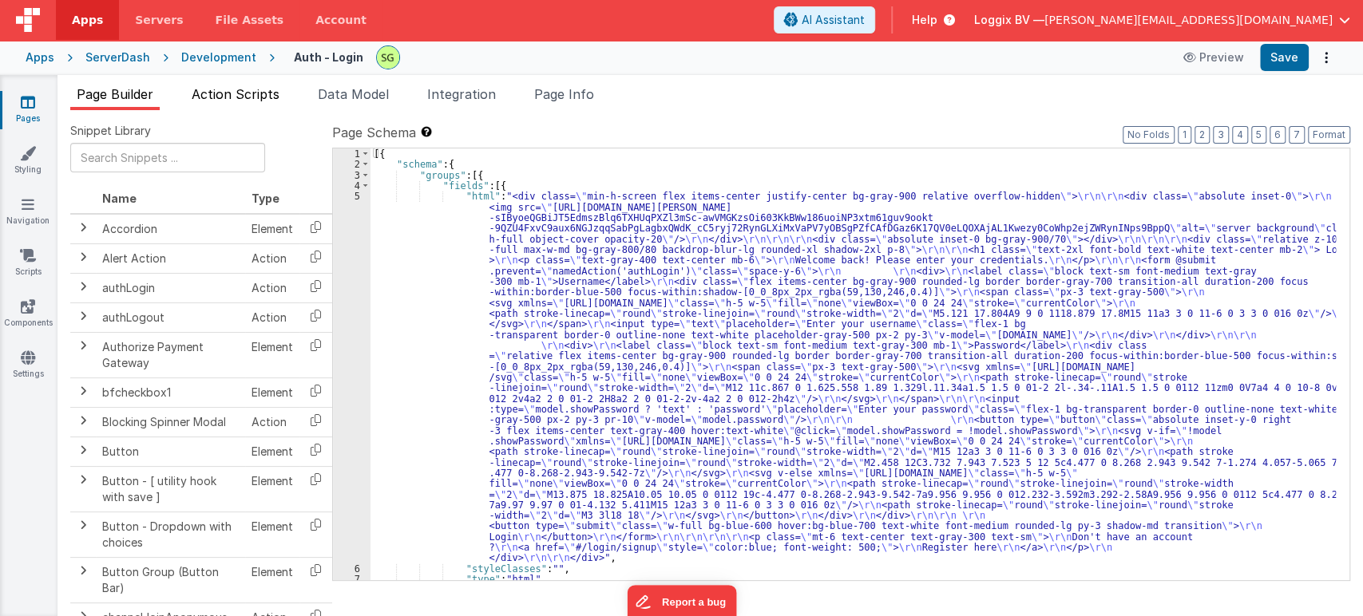
click at [224, 99] on span "Action Scripts" at bounding box center [236, 94] width 88 height 16
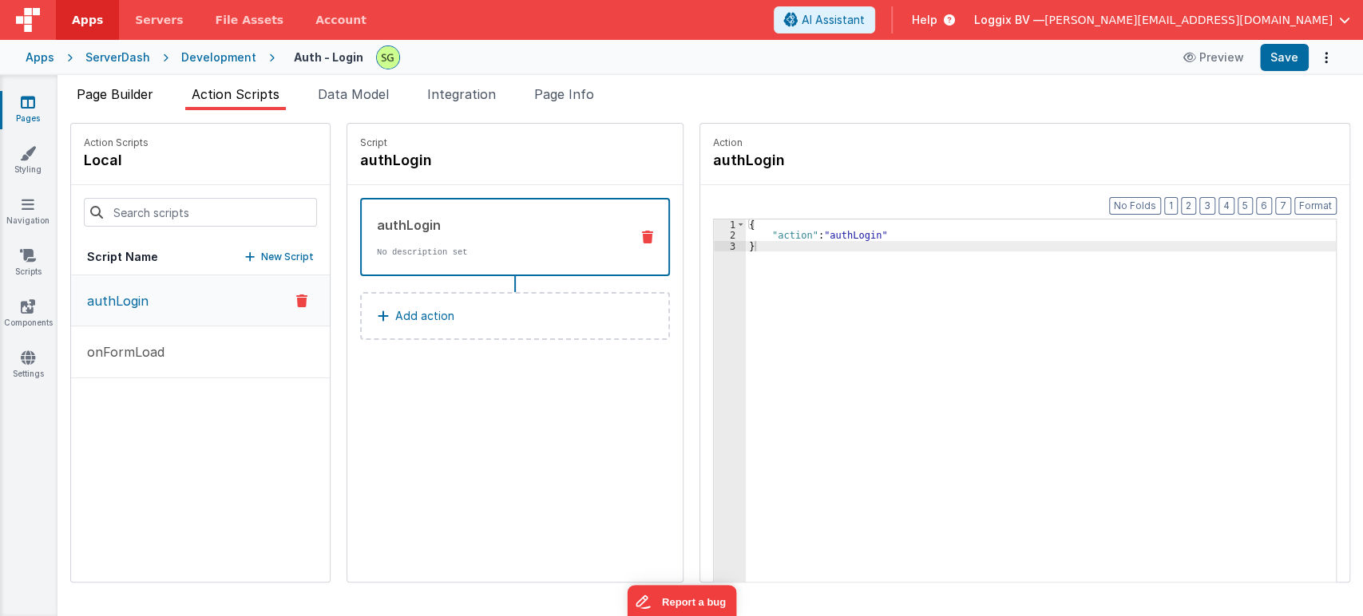
click at [132, 88] on span "Page Builder" at bounding box center [115, 94] width 77 height 16
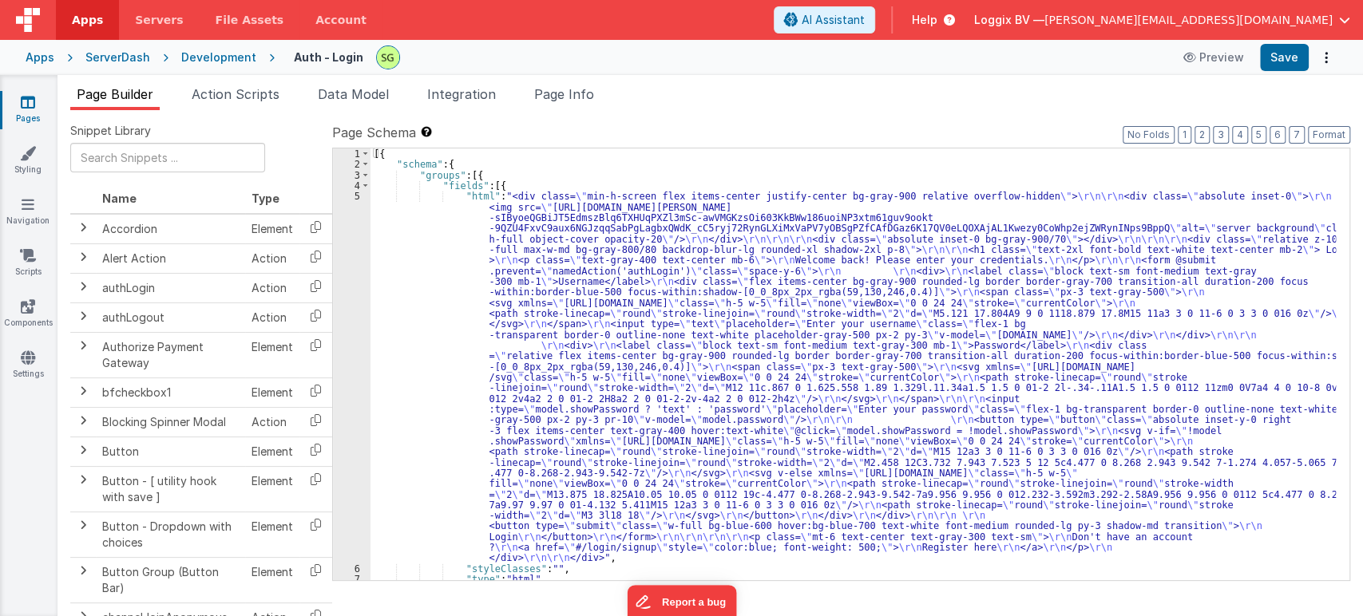
click at [23, 107] on icon at bounding box center [28, 102] width 14 height 16
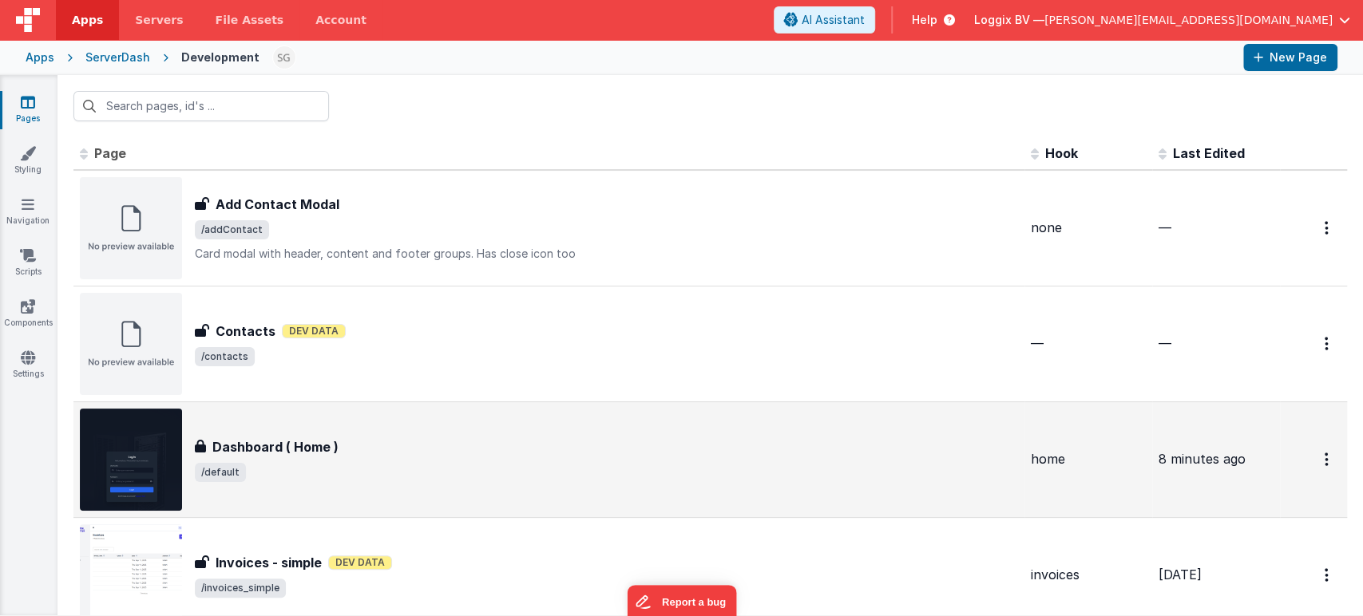
click at [406, 469] on span "/default" at bounding box center [606, 472] width 823 height 19
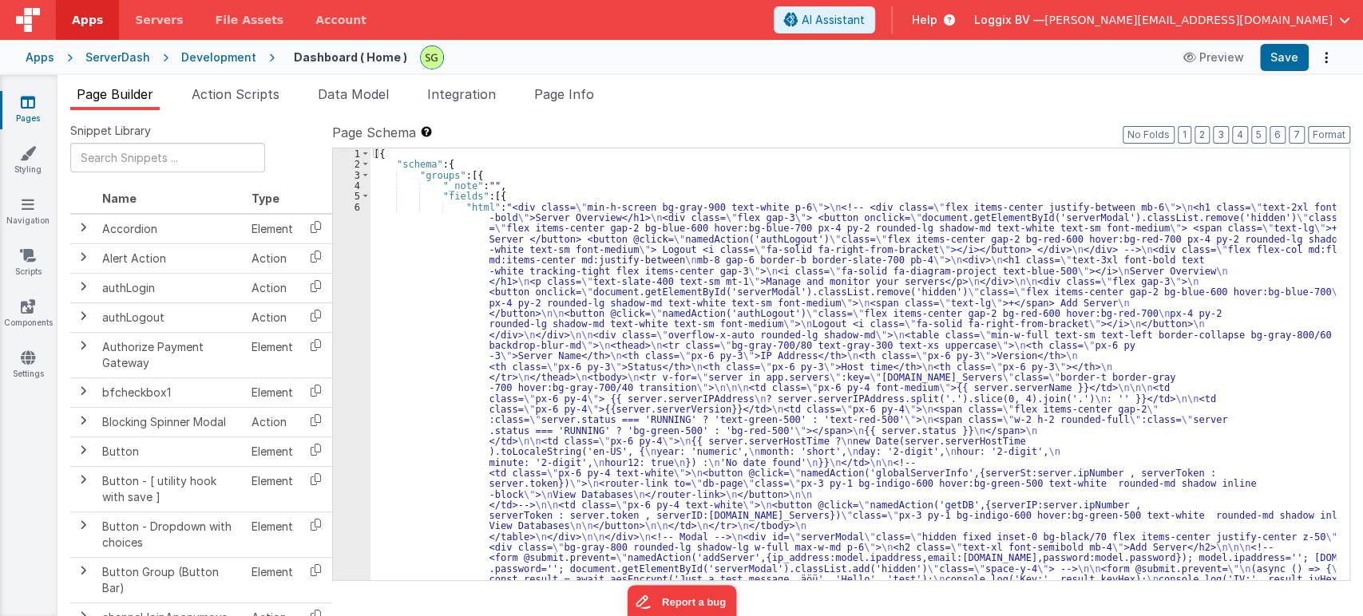
click at [355, 207] on div "6" at bounding box center [352, 468] width 38 height 532
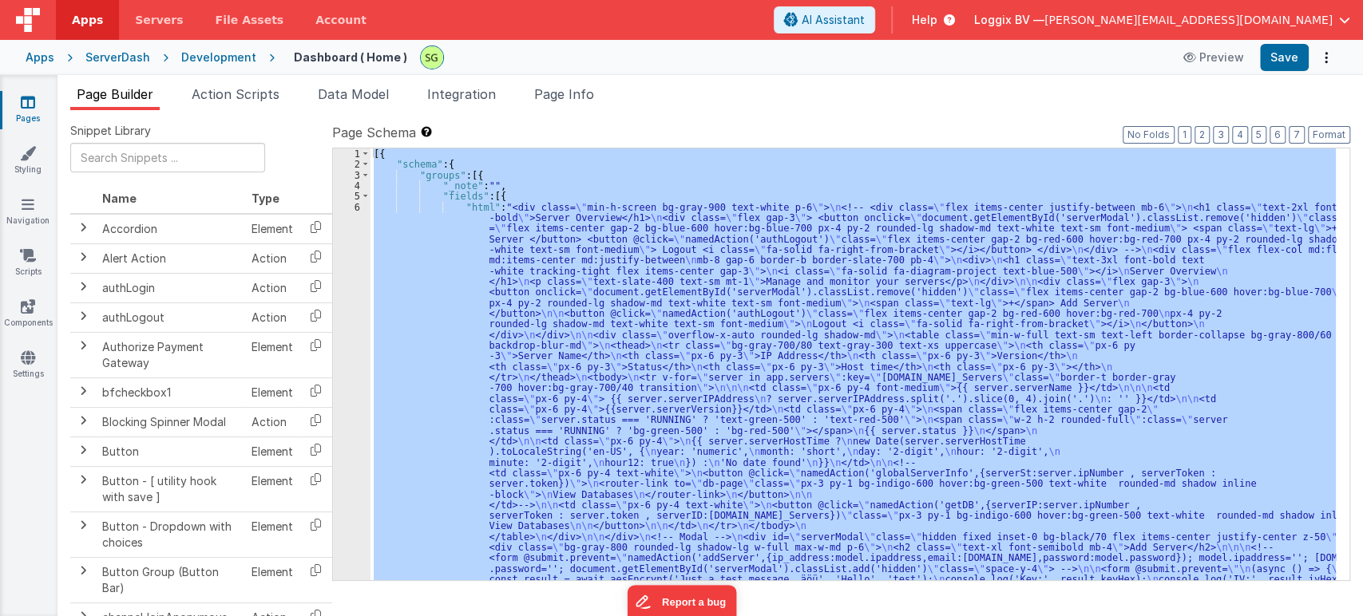
click at [355, 207] on div "6" at bounding box center [352, 468] width 38 height 532
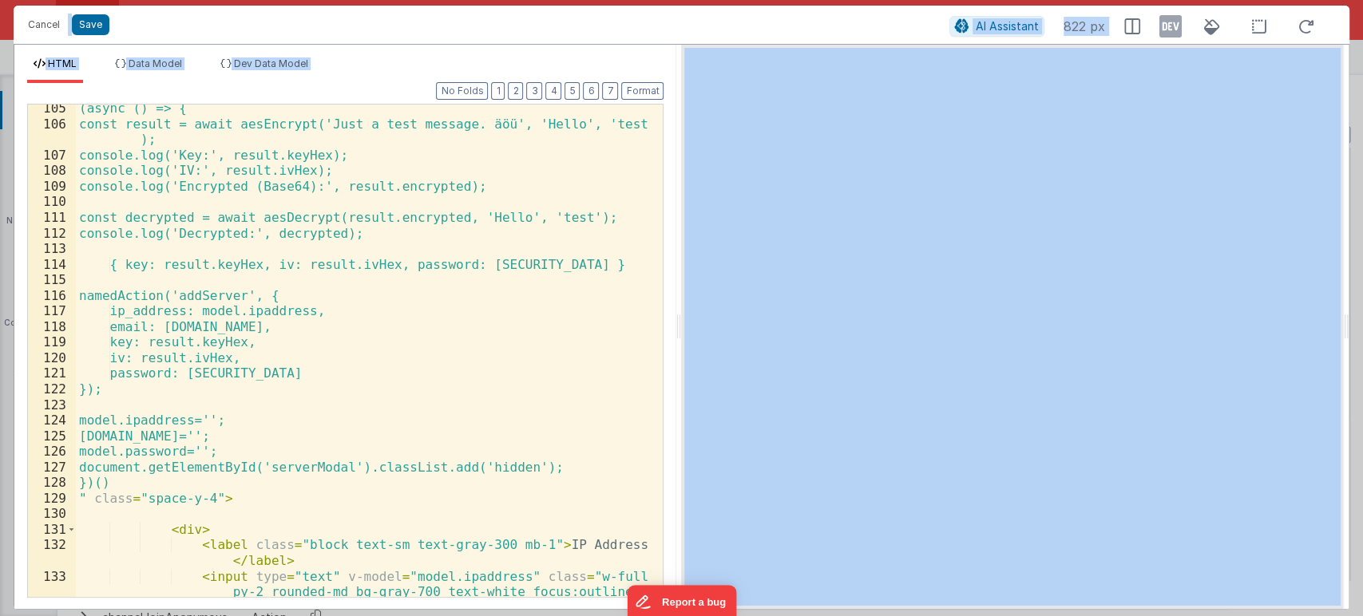
scroll to position [2089, 0]
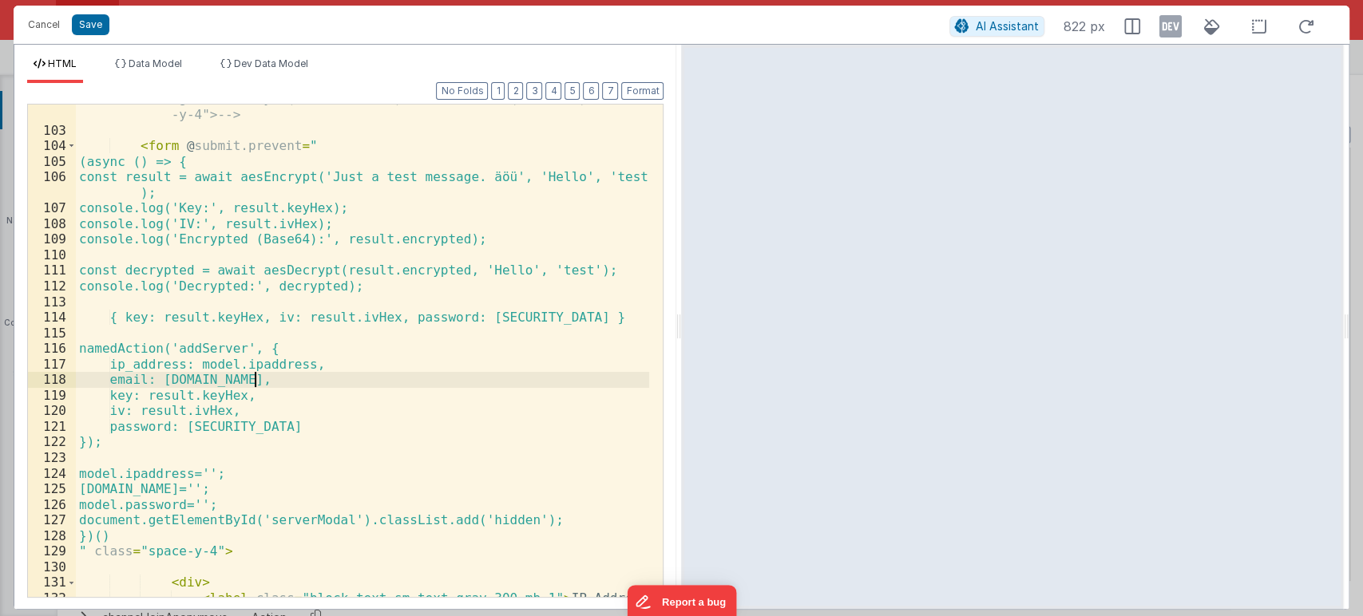
click at [483, 375] on div "<!-- <form @submit.prevent="namedAction('addServer',{ip_address :model.ipaddres…" at bounding box center [363, 346] width 574 height 602
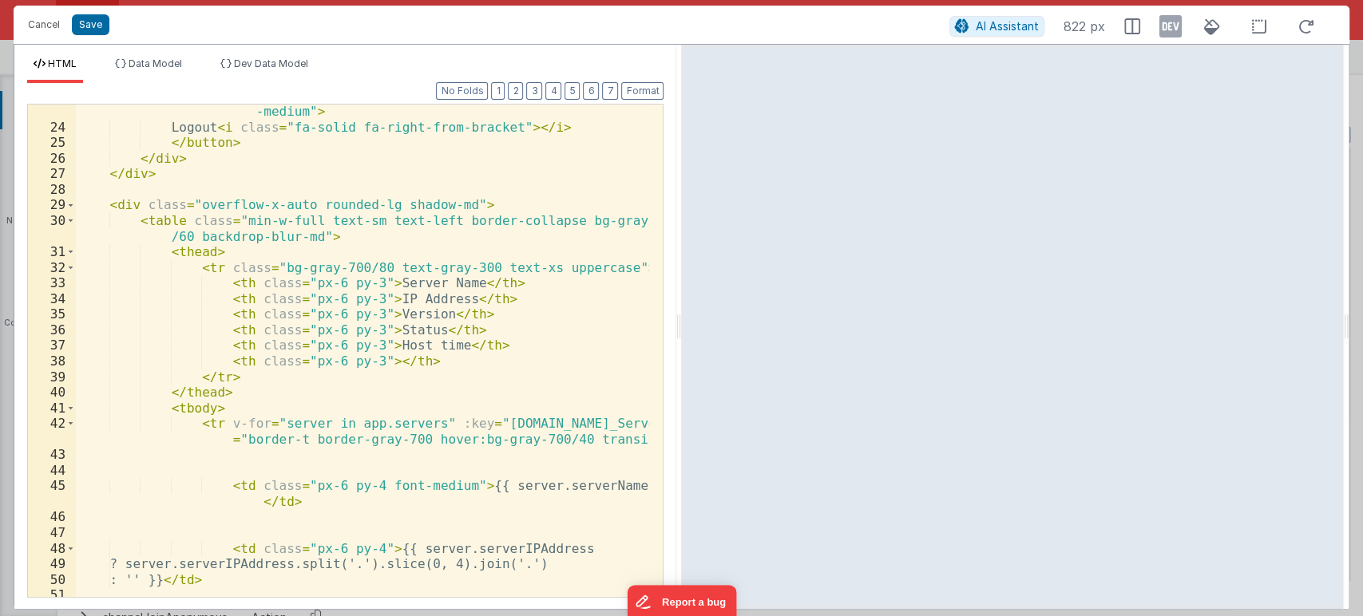
scroll to position [281, 0]
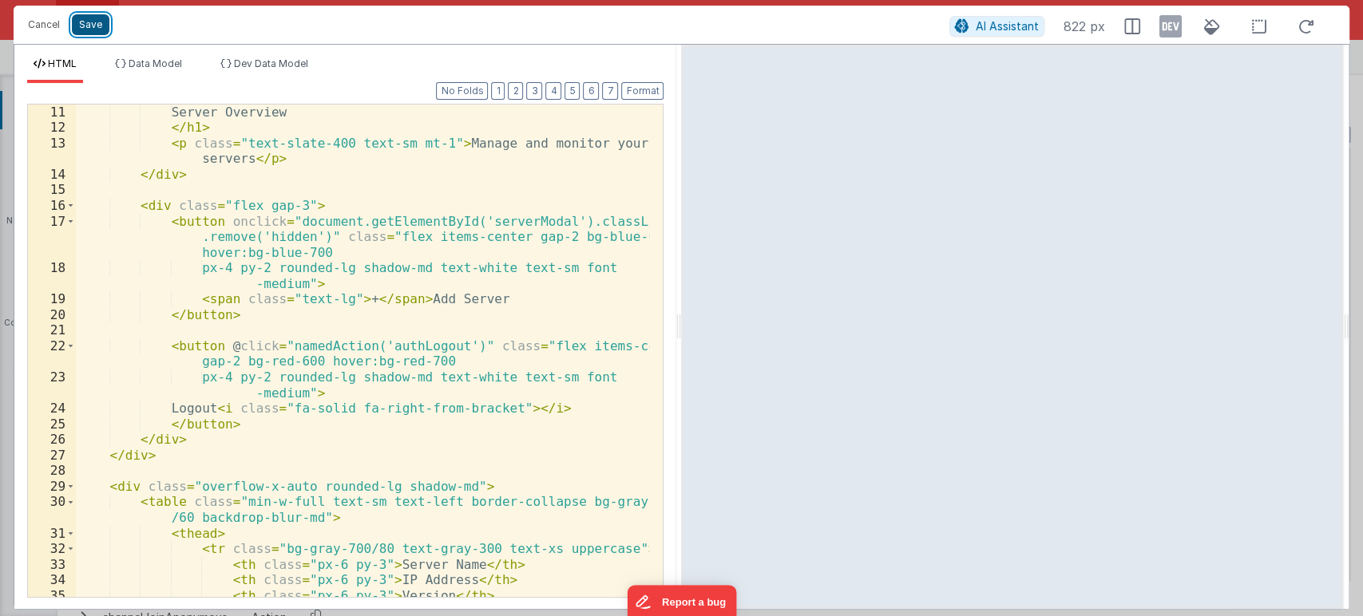
click at [99, 26] on button "Save" at bounding box center [91, 24] width 38 height 21
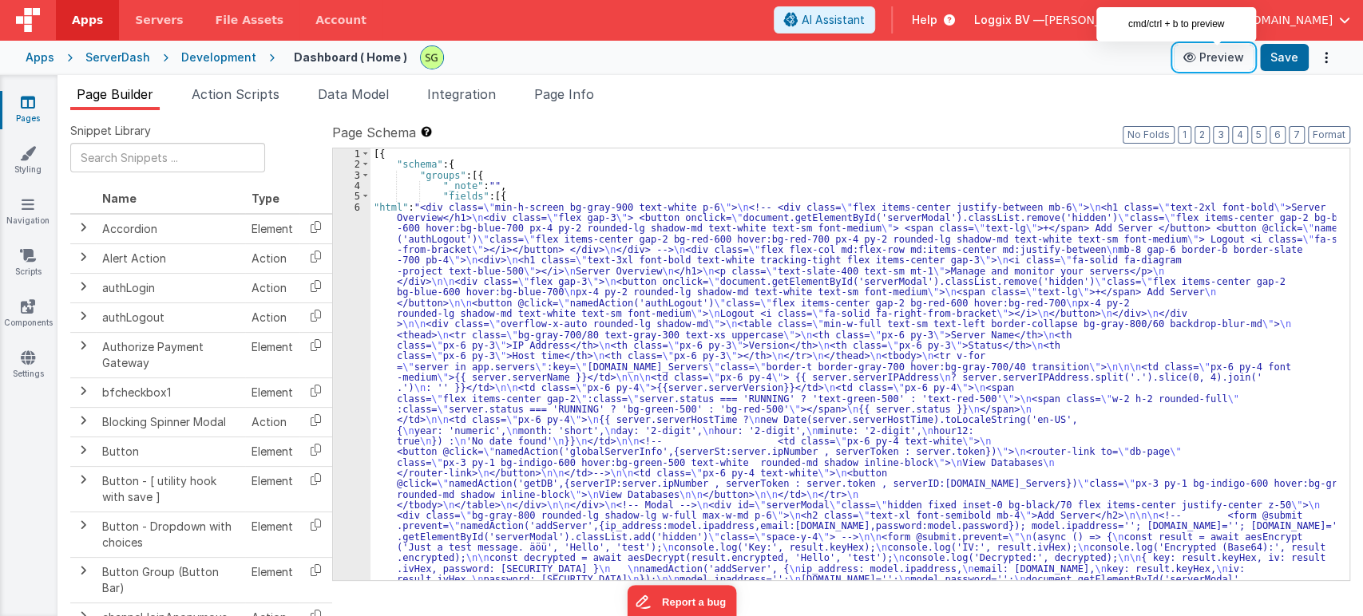
click at [1229, 48] on button "Preview" at bounding box center [1213, 58] width 80 height 26
click at [751, 105] on ul "Page Builder Action Scripts Data Model Integration Page Info" at bounding box center [709, 98] width 1305 height 26
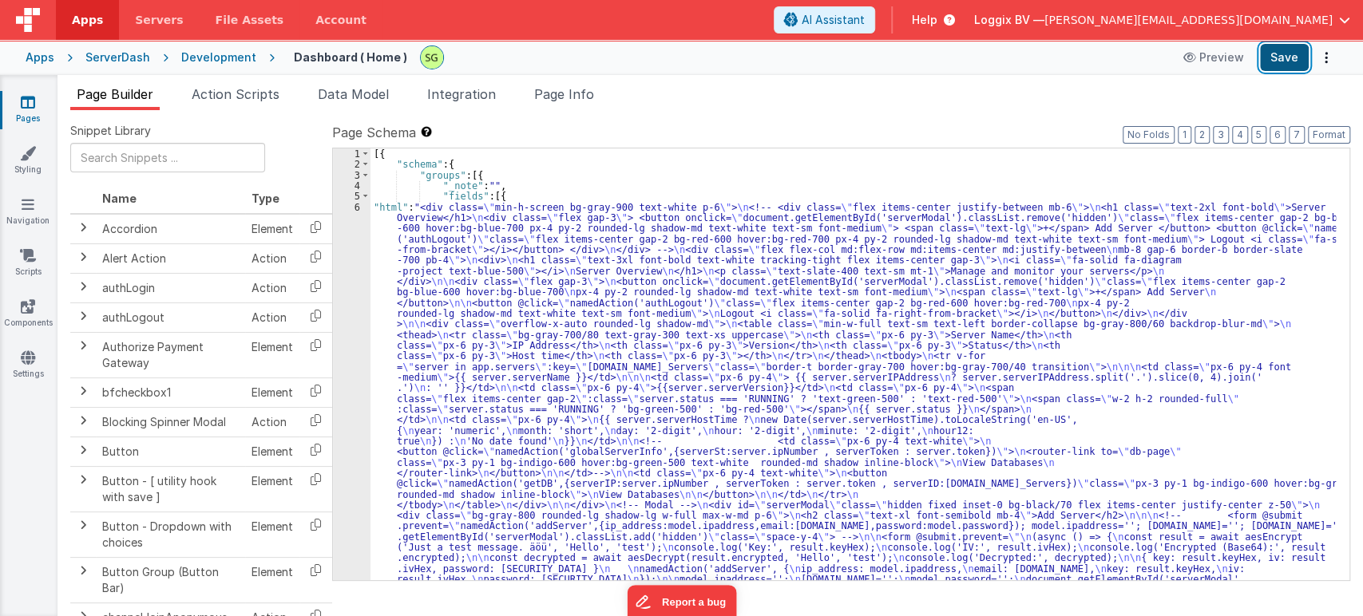
click at [1276, 69] on button "Save" at bounding box center [1284, 57] width 49 height 27
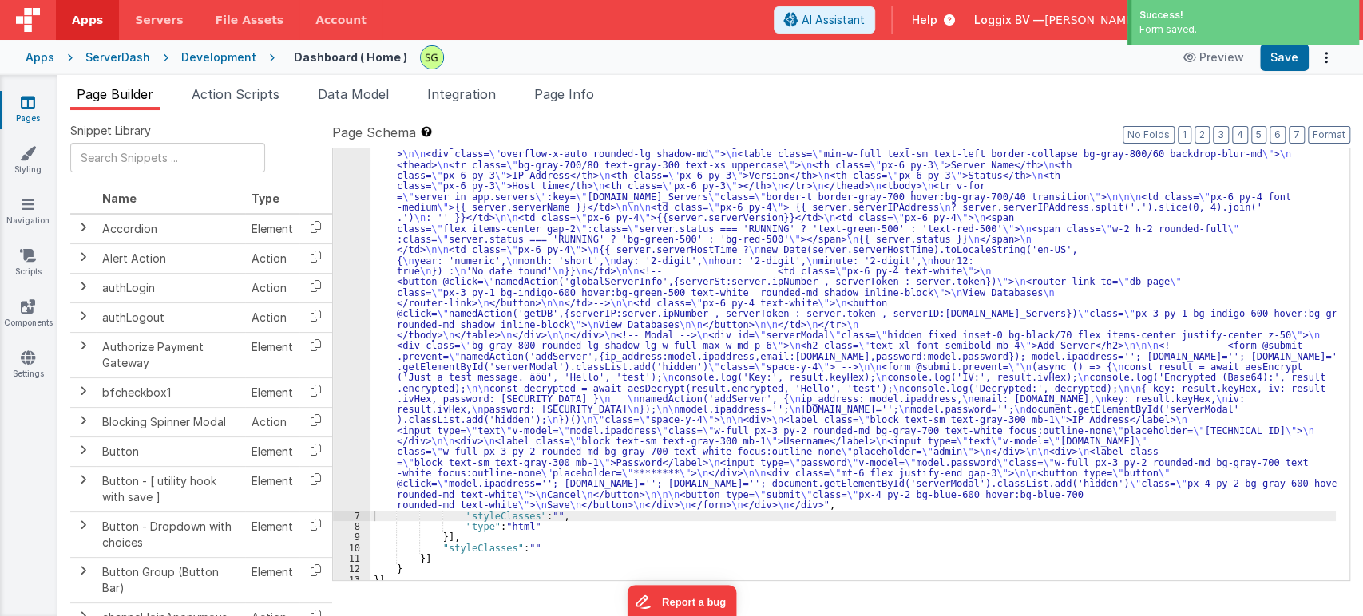
scroll to position [173, 0]
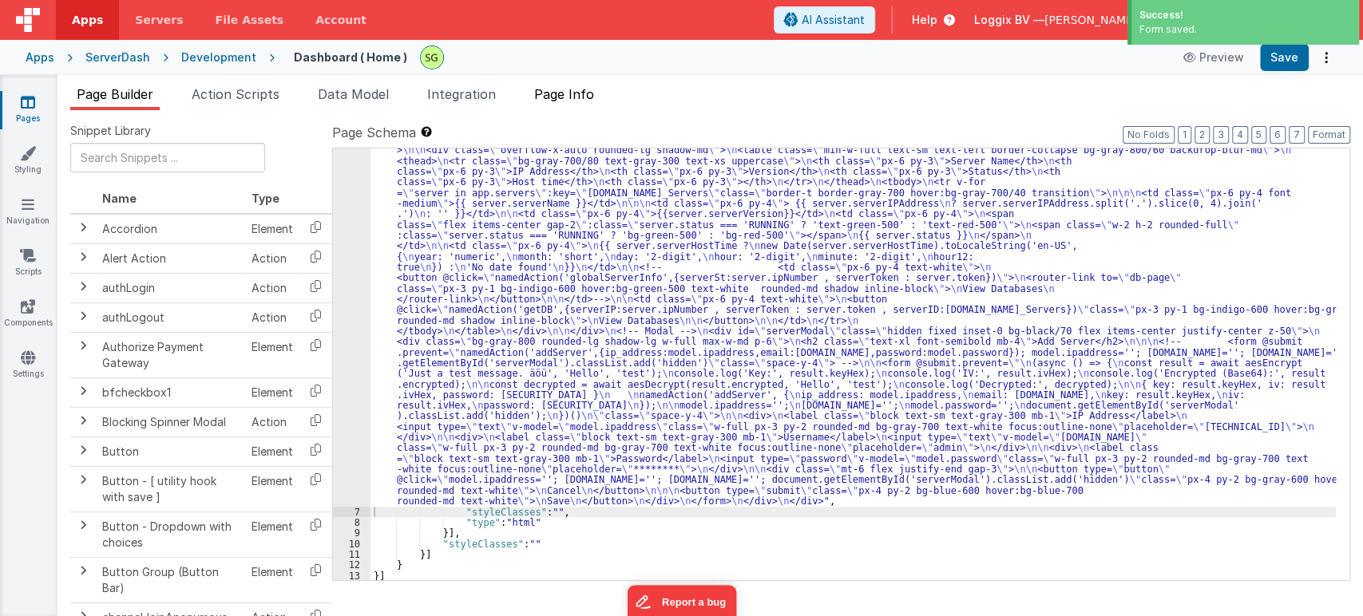
click at [549, 89] on span "Page Info" at bounding box center [564, 94] width 60 height 16
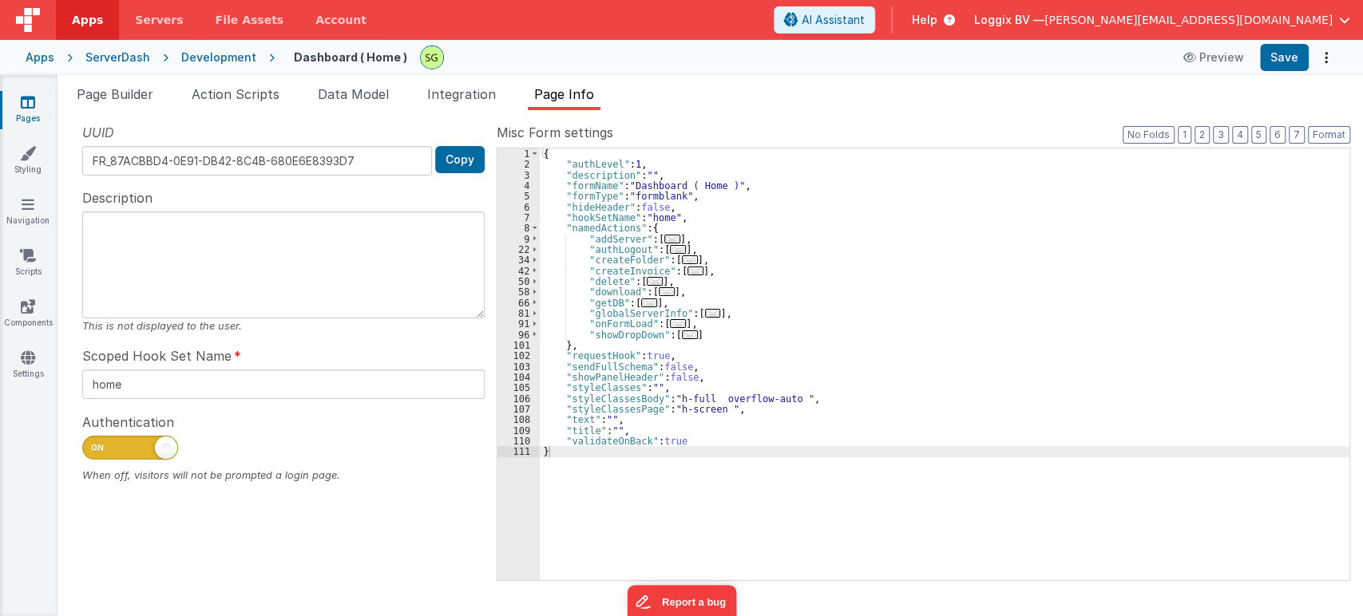
click at [109, 441] on span at bounding box center [130, 448] width 96 height 24
click at [95, 441] on input "checkbox" at bounding box center [88, 445] width 13 height 13
checkbox input "false"
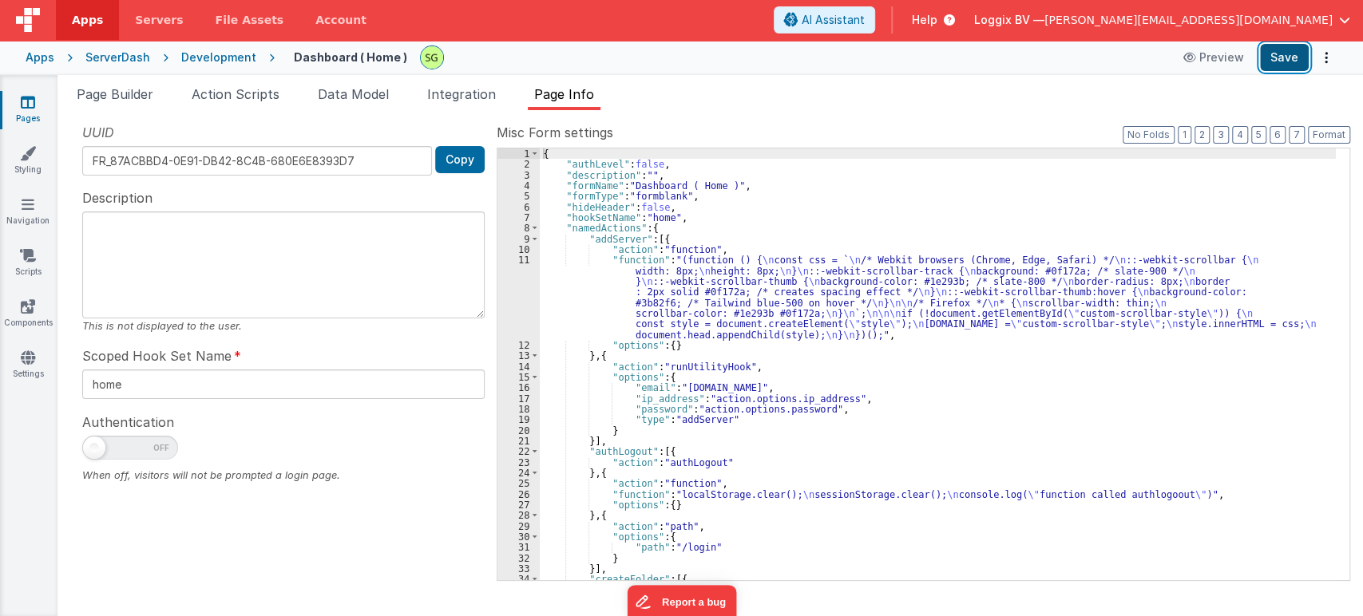
click at [1285, 61] on button "Save" at bounding box center [1284, 57] width 49 height 27
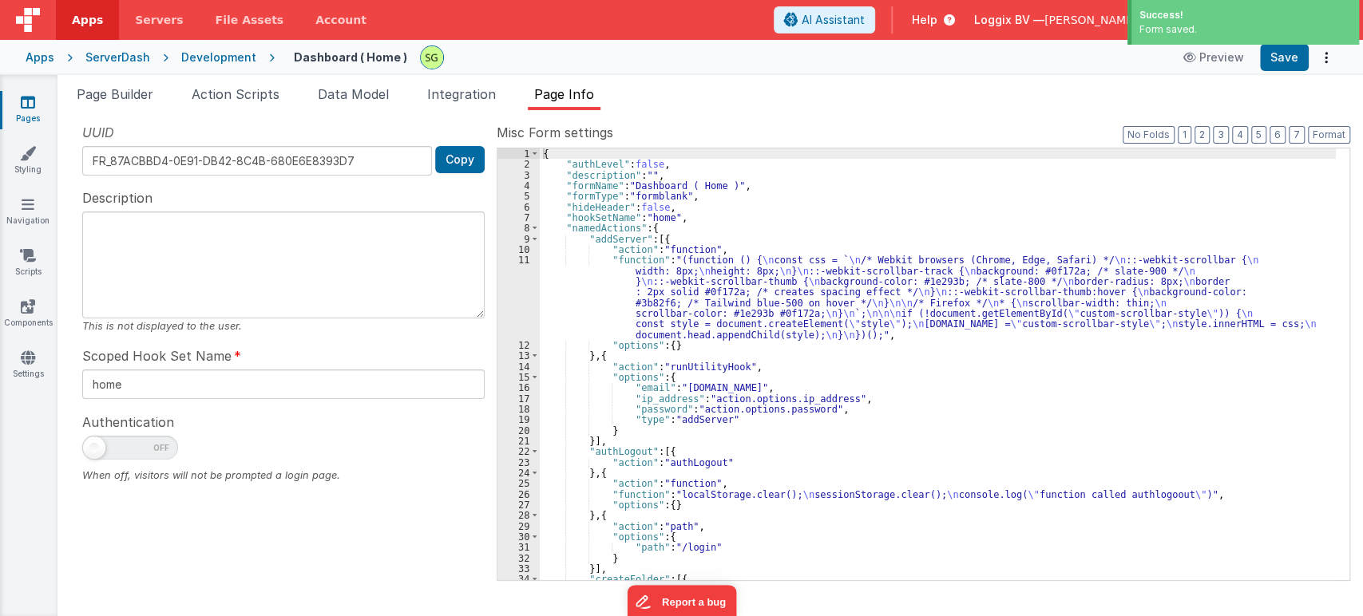
scroll to position [0, 0]
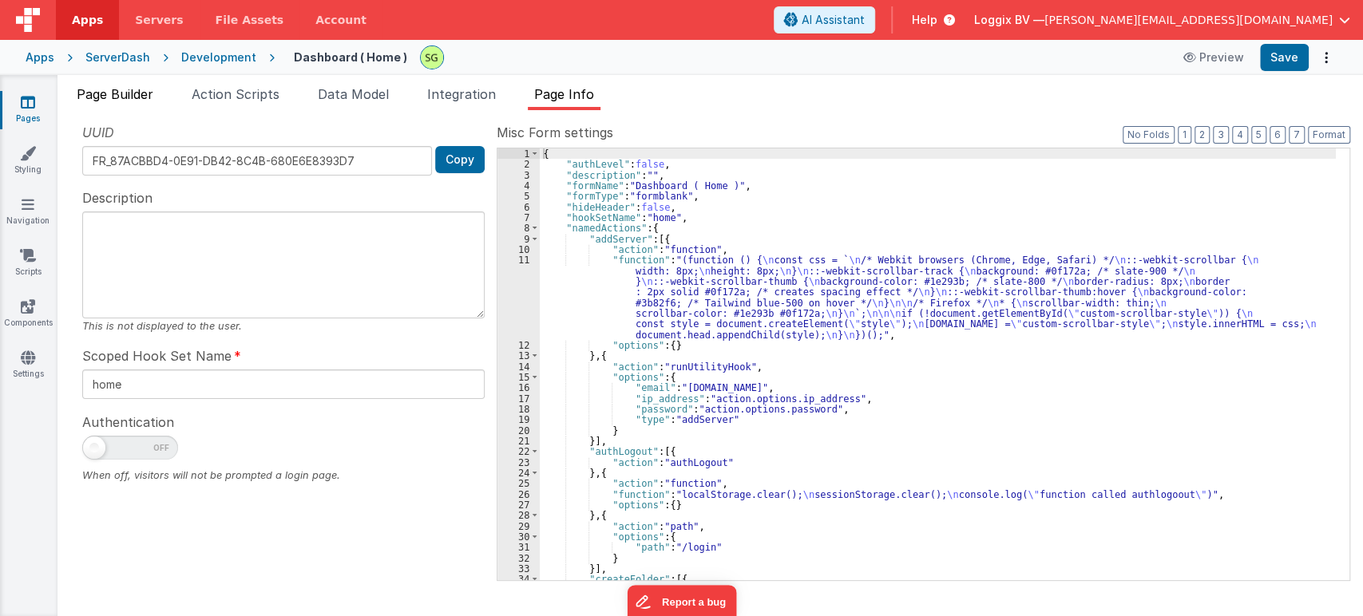
click at [105, 97] on span "Page Builder" at bounding box center [115, 94] width 77 height 16
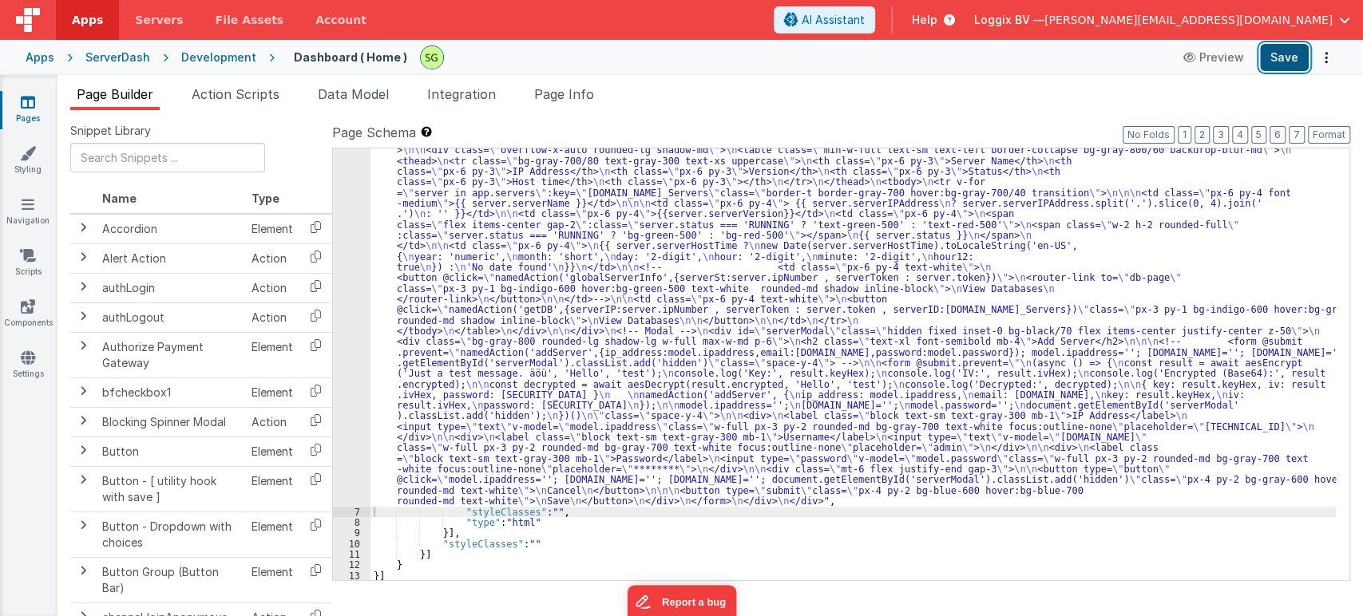
click at [1284, 66] on button "Save" at bounding box center [1284, 57] width 49 height 27
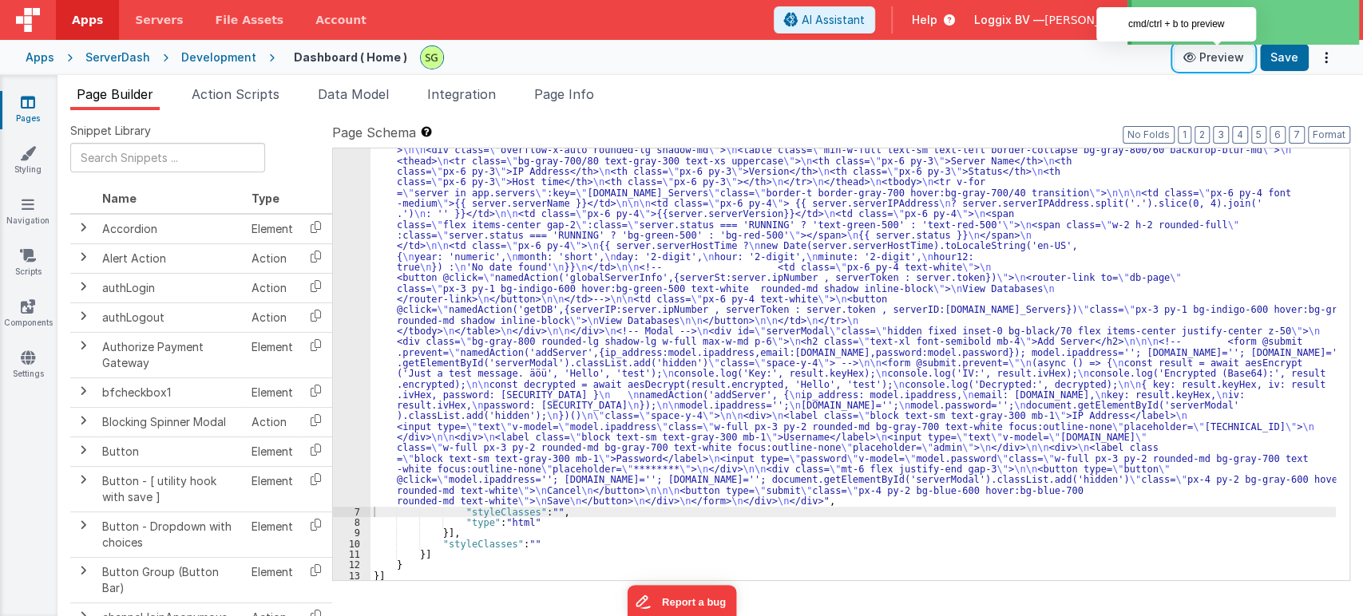
click at [1195, 62] on icon at bounding box center [1191, 57] width 16 height 11
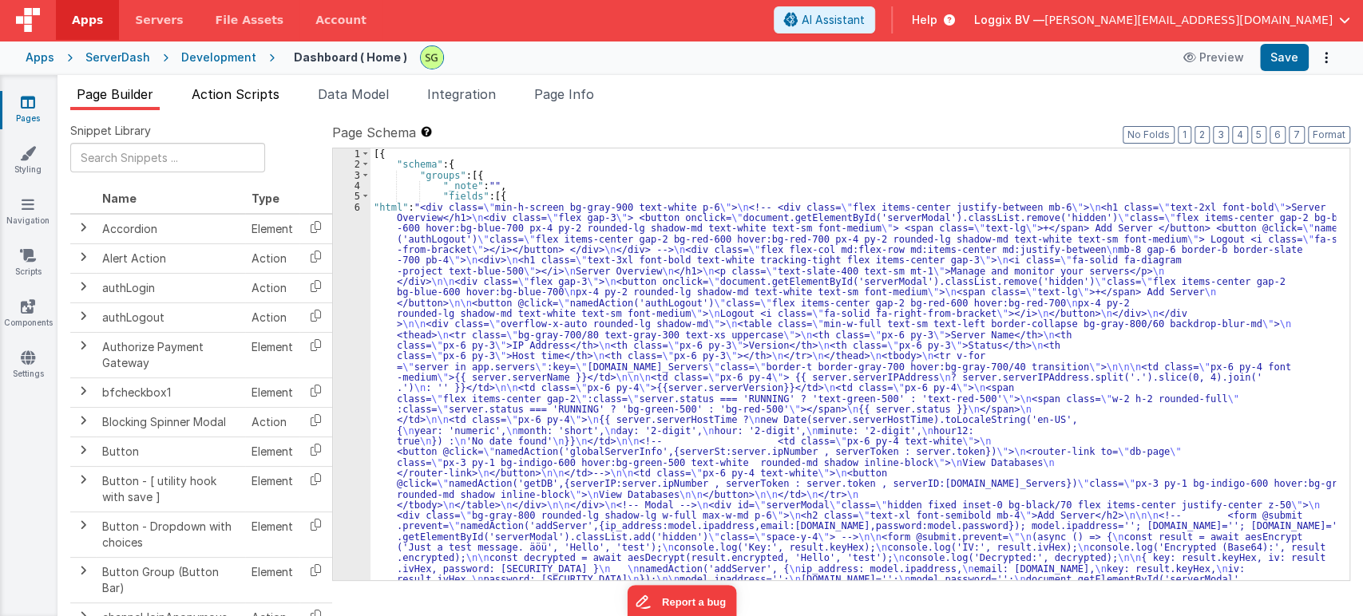
click at [249, 97] on span "Action Scripts" at bounding box center [236, 94] width 88 height 16
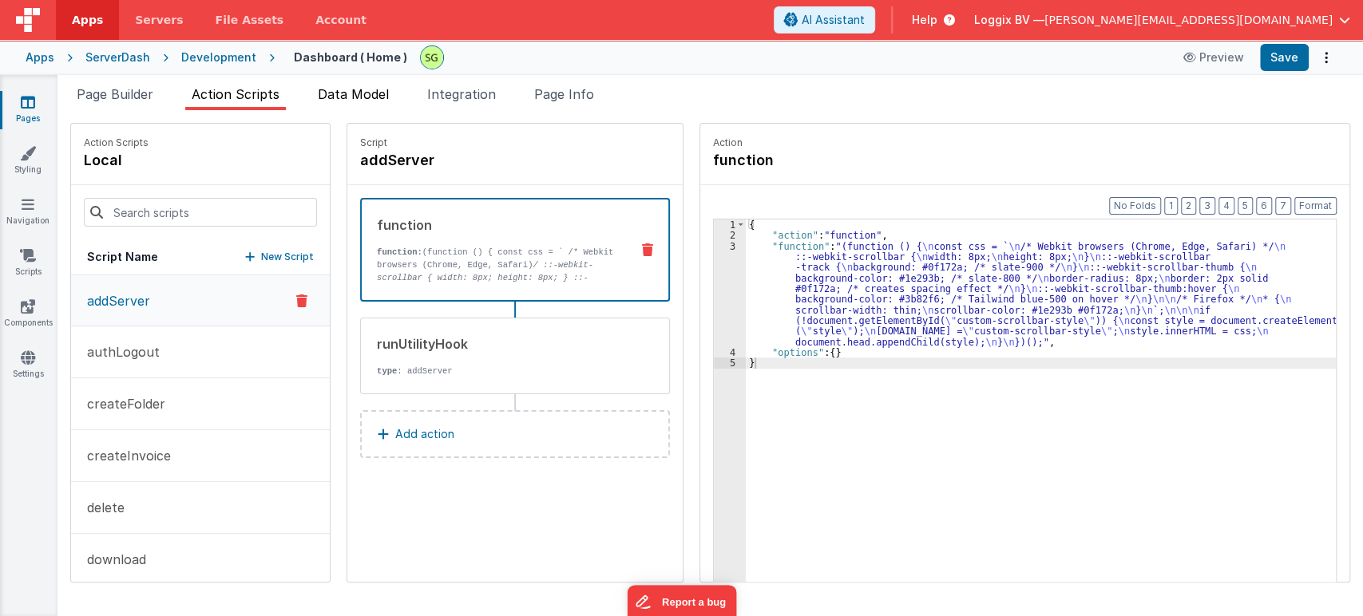
click at [370, 89] on span "Data Model" at bounding box center [353, 94] width 71 height 16
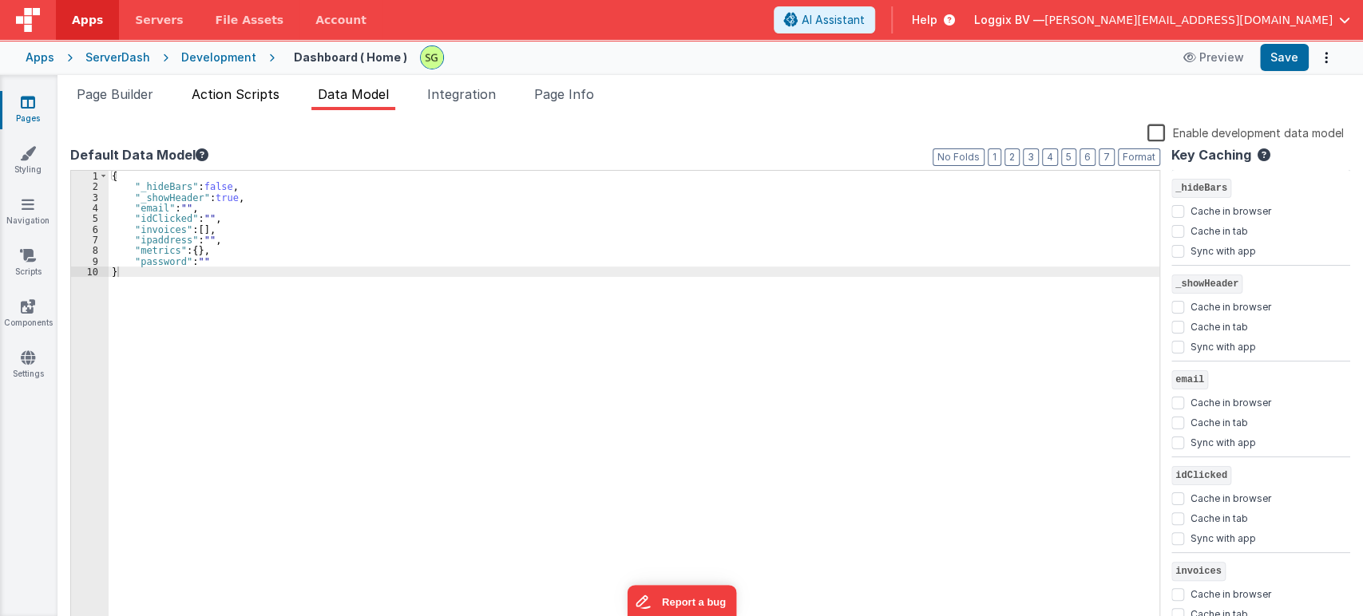
click at [244, 90] on span "Action Scripts" at bounding box center [236, 94] width 88 height 16
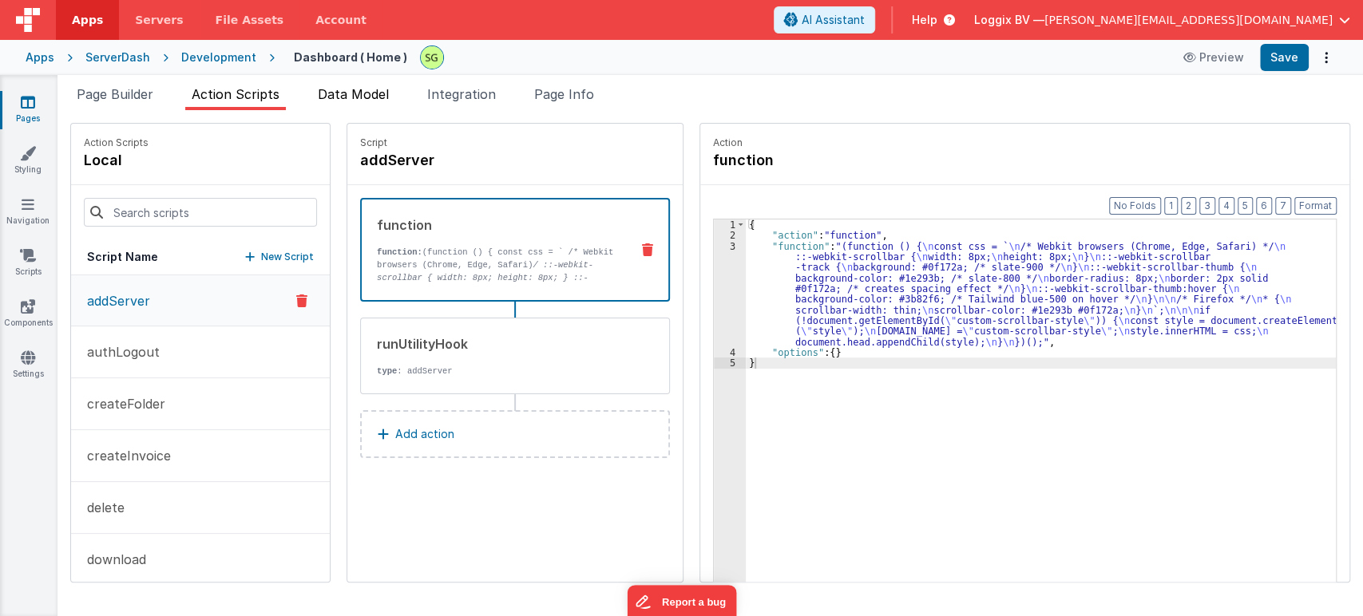
click at [334, 93] on span "Data Model" at bounding box center [353, 94] width 71 height 16
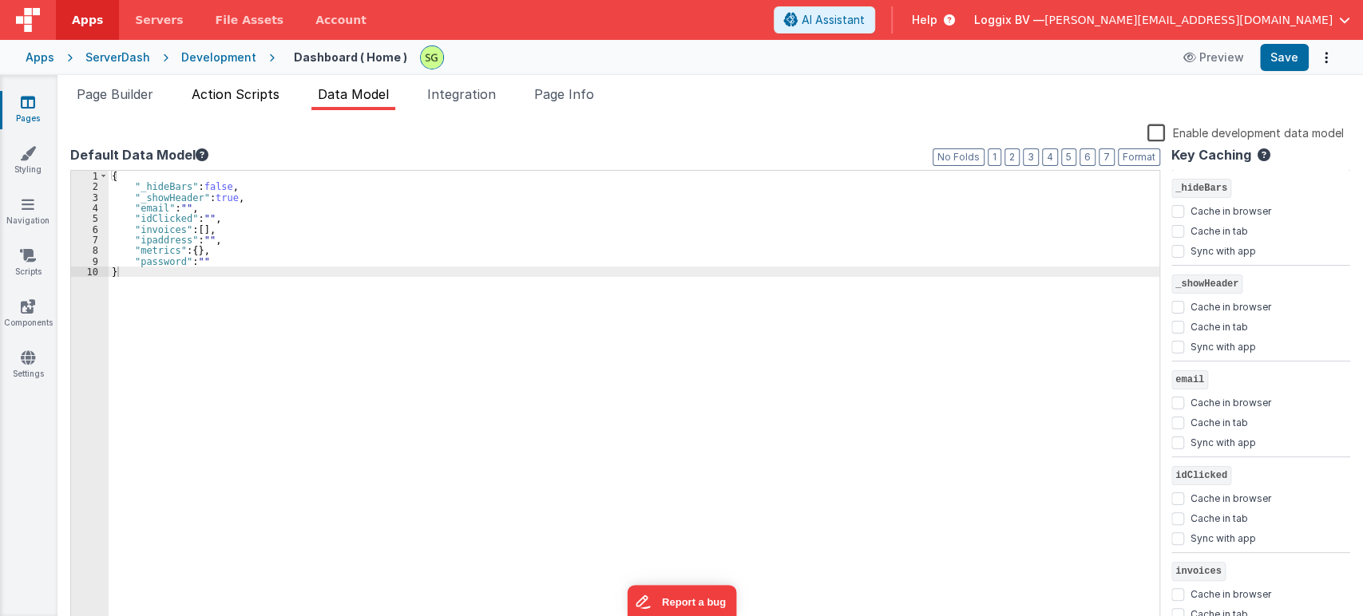
click at [234, 96] on span "Action Scripts" at bounding box center [236, 94] width 88 height 16
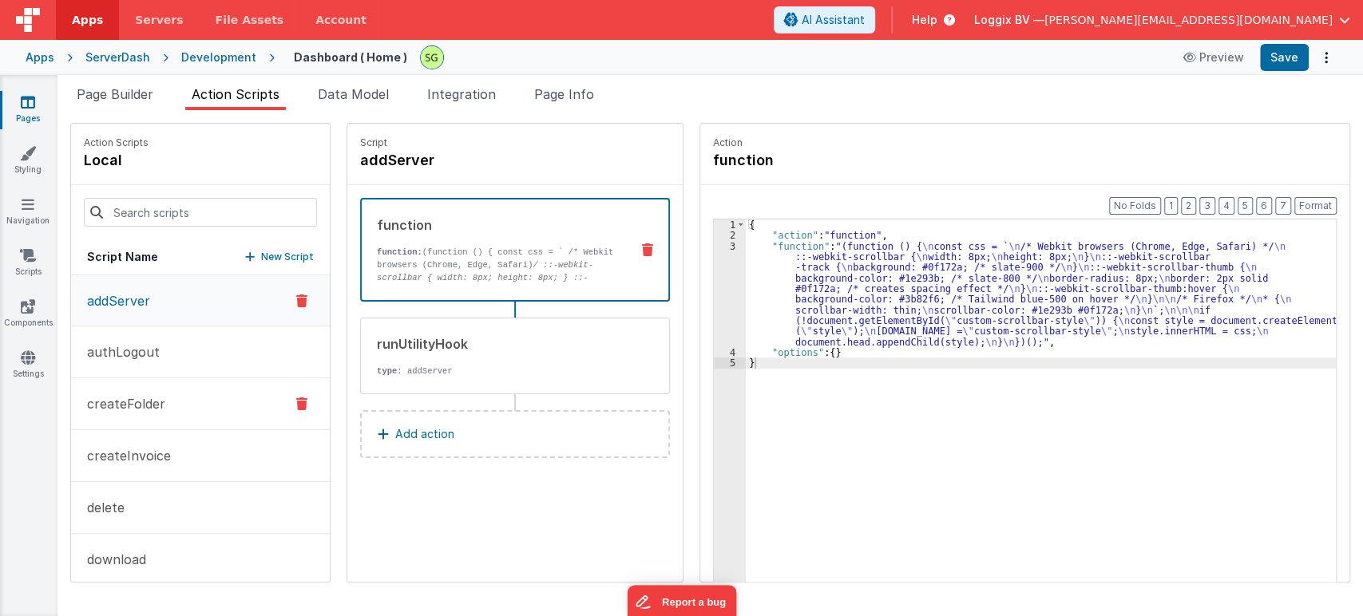
scroll to position [223, 0]
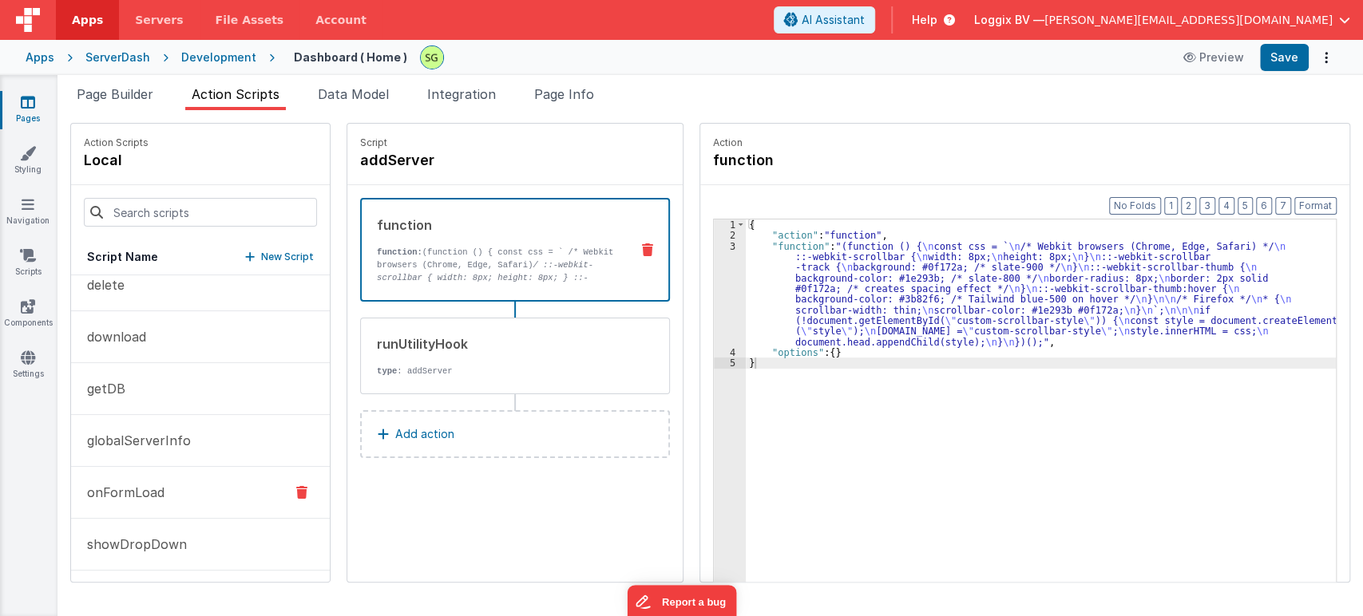
click at [151, 497] on p "onFormLoad" at bounding box center [120, 492] width 87 height 19
click at [716, 243] on div "3" at bounding box center [730, 294] width 32 height 106
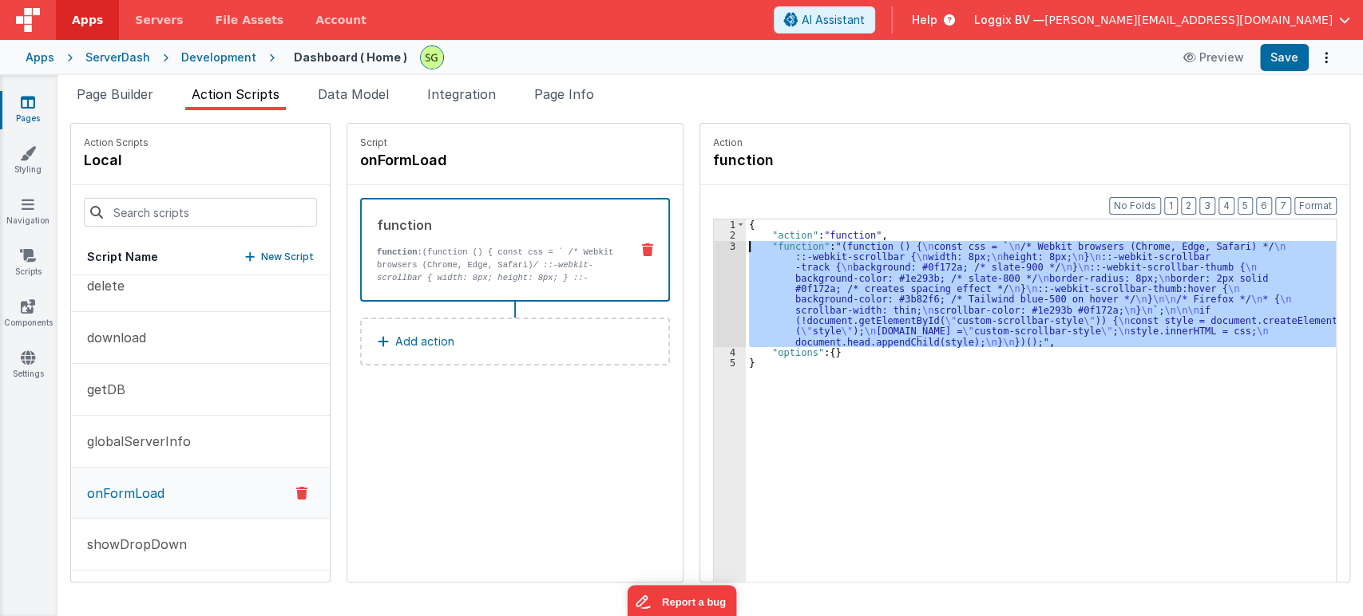
click at [716, 243] on div "3" at bounding box center [730, 294] width 32 height 106
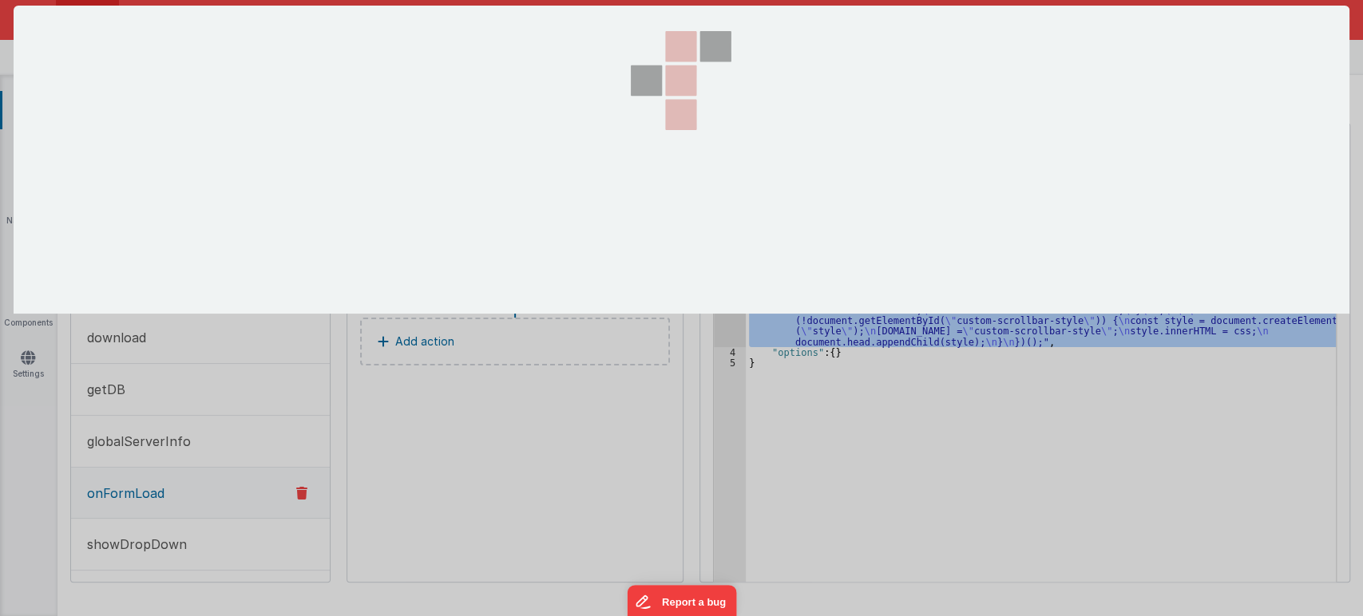
click at [716, 243] on div at bounding box center [681, 160] width 160 height 308
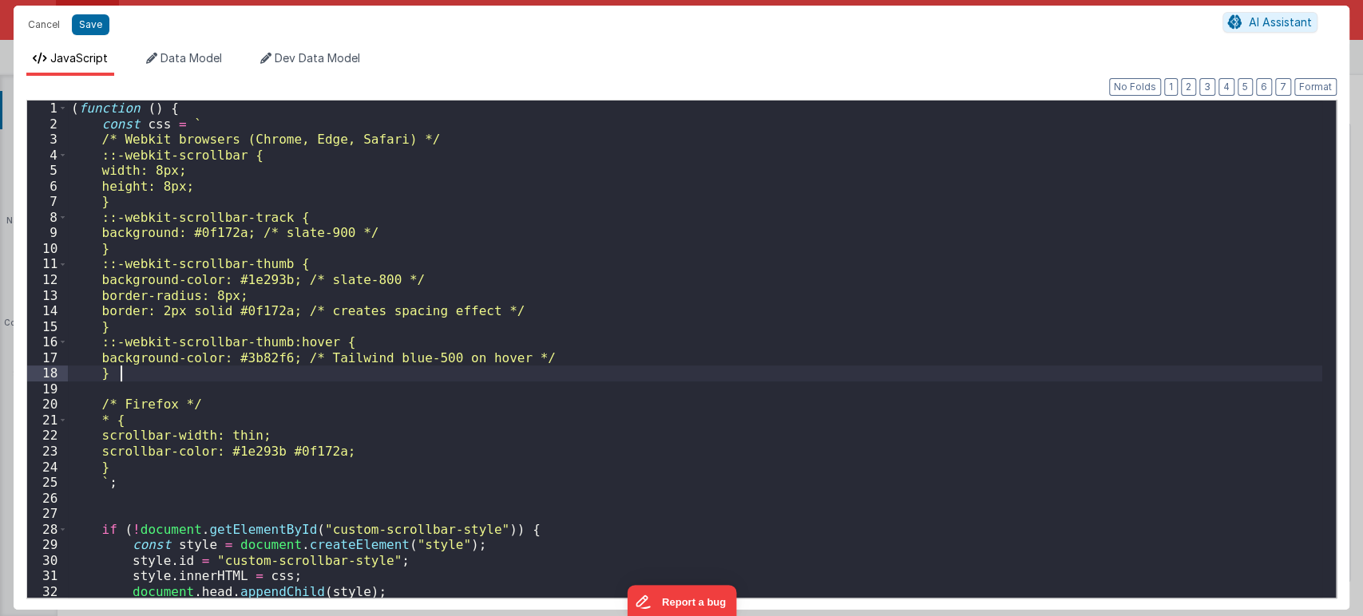
click at [524, 381] on div "( function ( ) { const css = ` /* Webkit browsers (Chrome, Edge, Safari) */ ::-…" at bounding box center [695, 365] width 1254 height 528
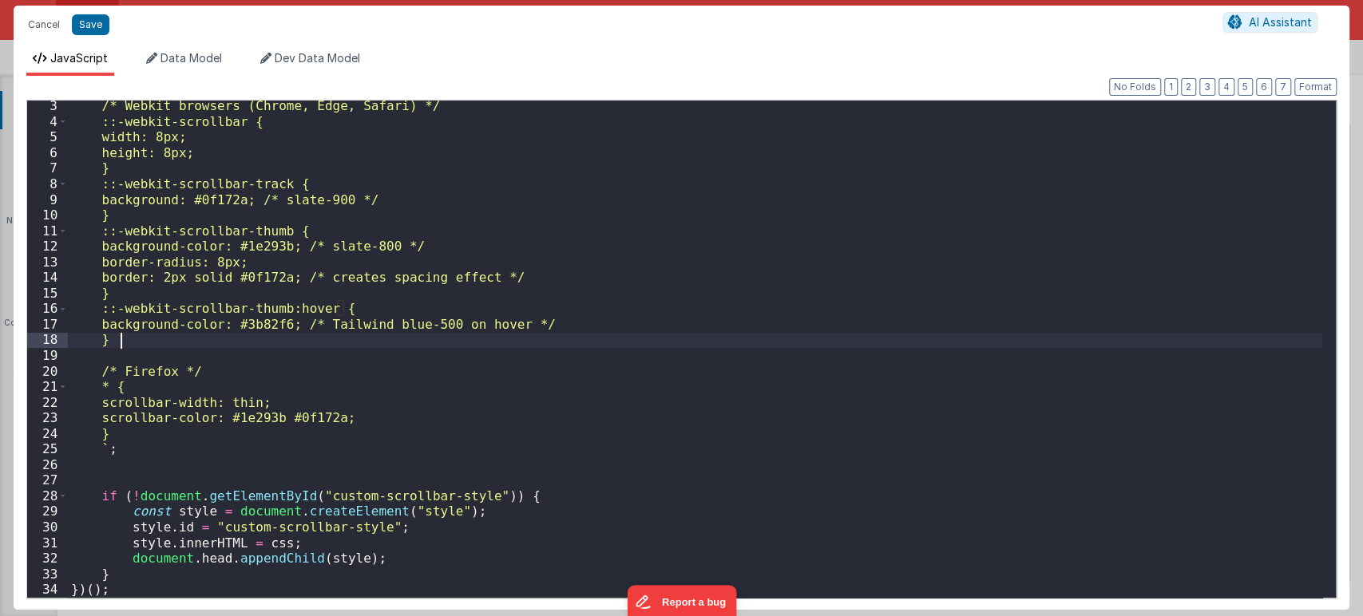
scroll to position [33, 0]
click at [102, 22] on button "Save" at bounding box center [91, 24] width 38 height 21
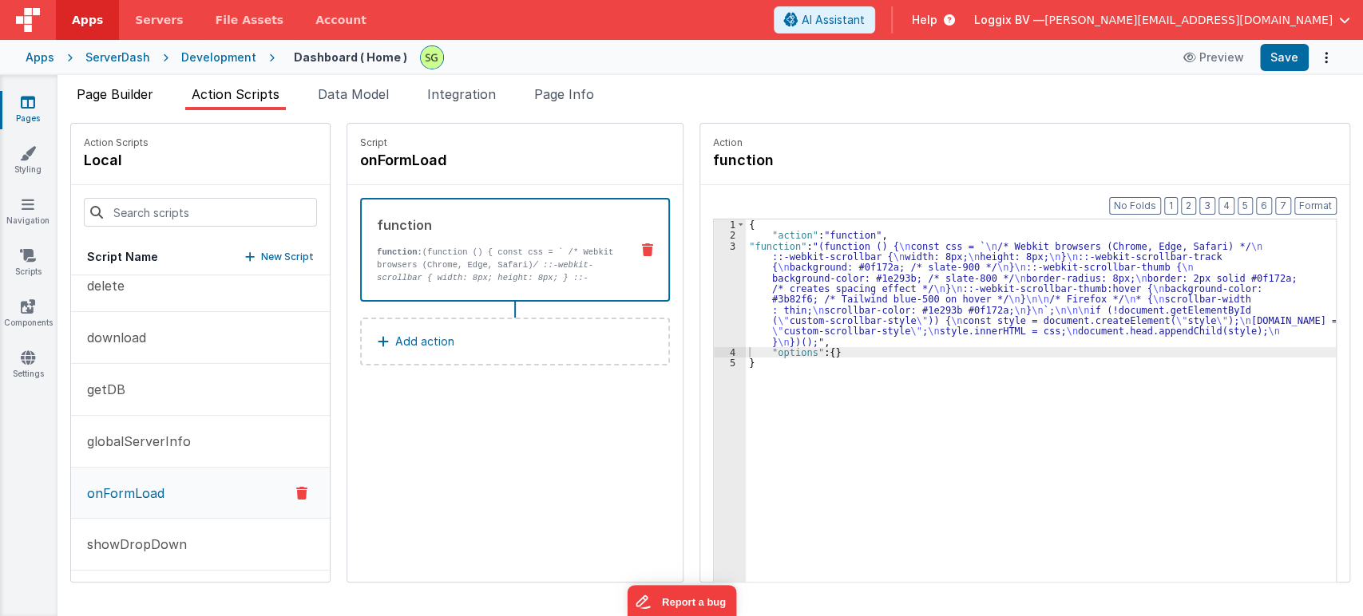
click at [145, 85] on li "Page Builder" at bounding box center [114, 98] width 89 height 26
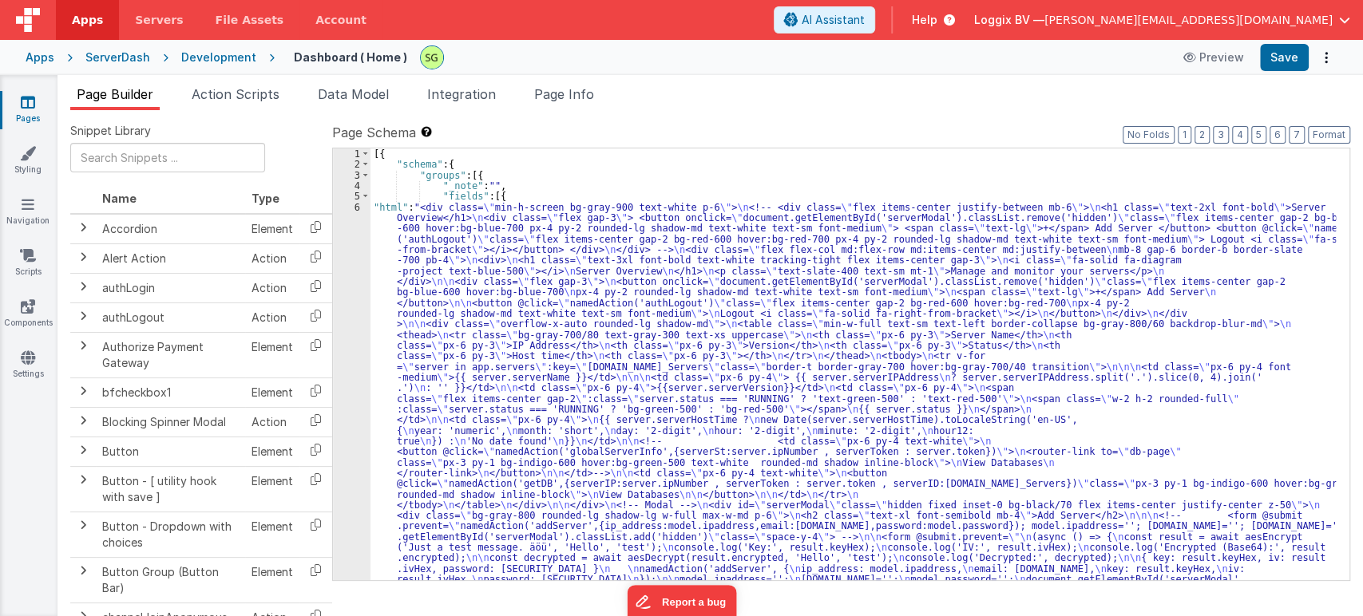
scroll to position [173, 0]
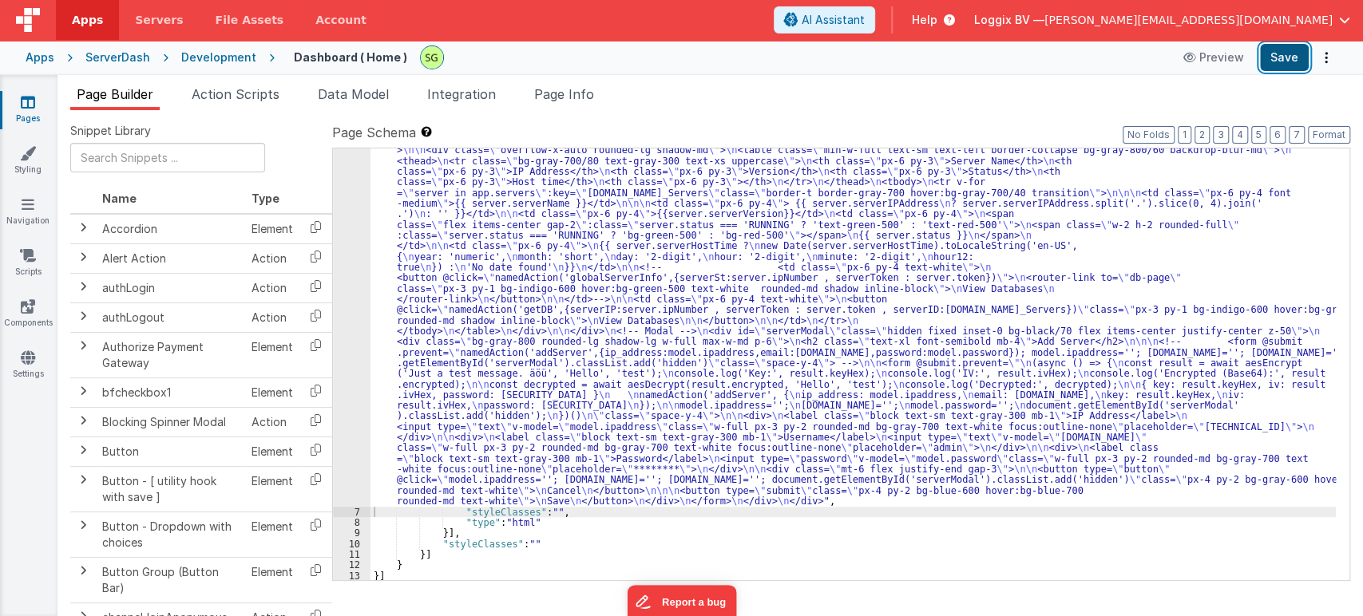
click at [1266, 61] on button "Save" at bounding box center [1284, 57] width 49 height 27
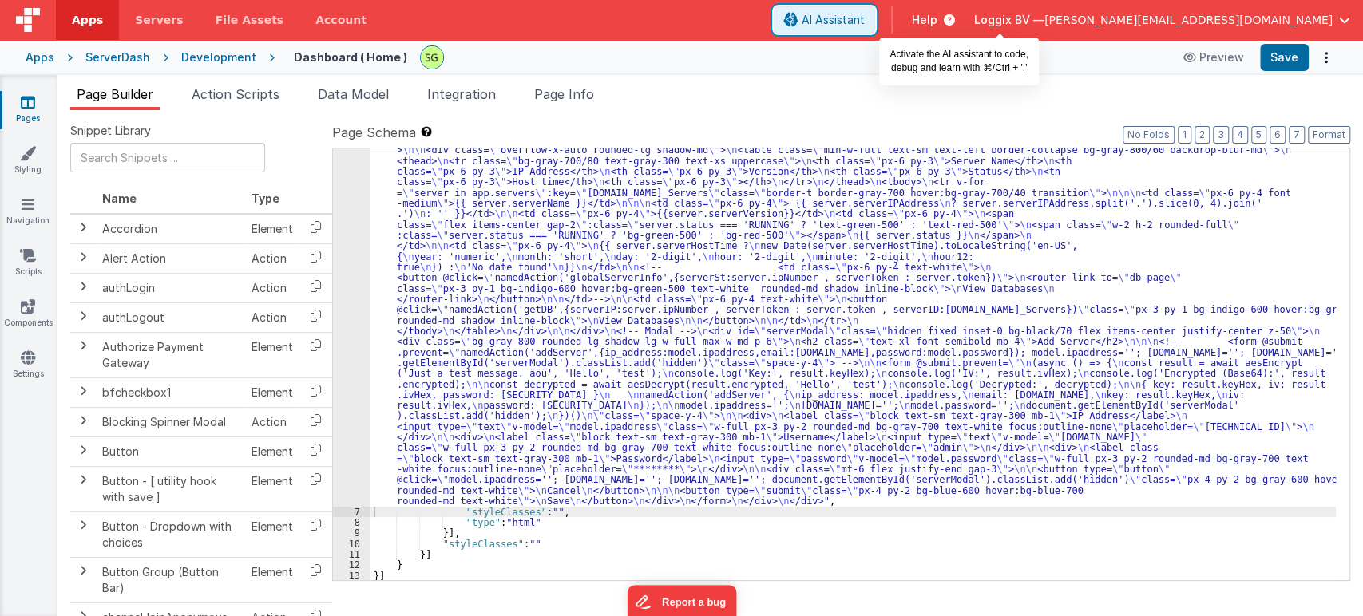
click at [875, 8] on button "AI Assistant" at bounding box center [823, 19] width 101 height 27
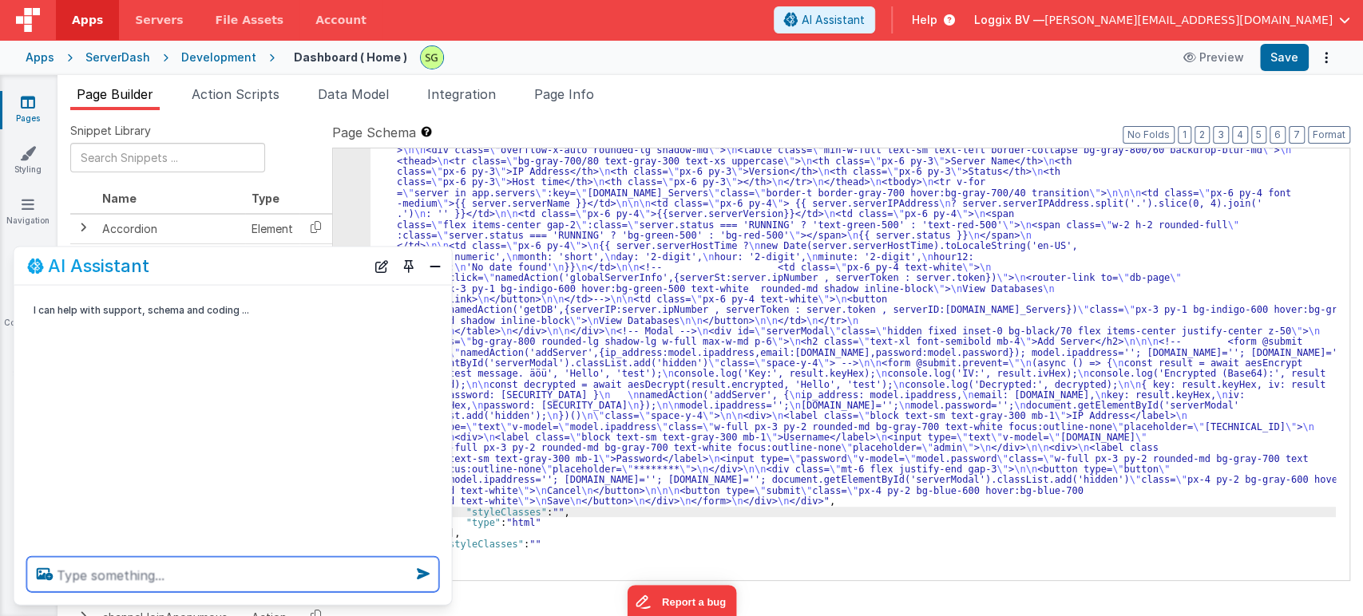
click at [189, 567] on textarea at bounding box center [233, 574] width 412 height 35
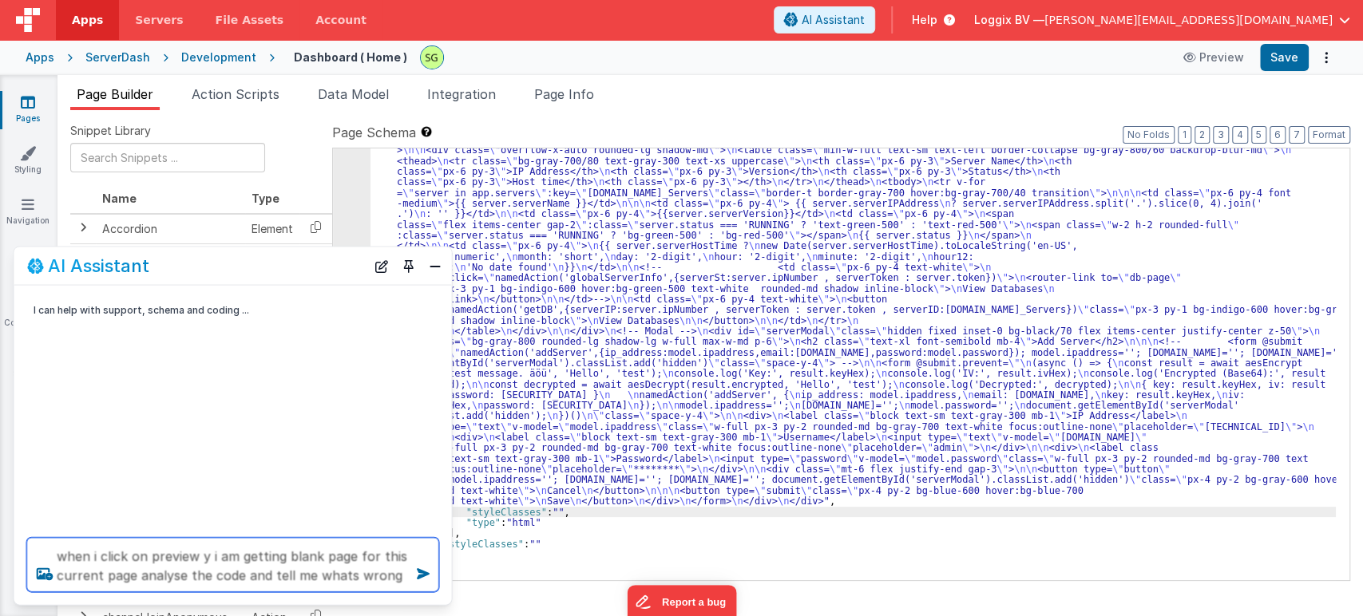
type textarea "when i click on preview y i am getting blank page for this current page analyse…"
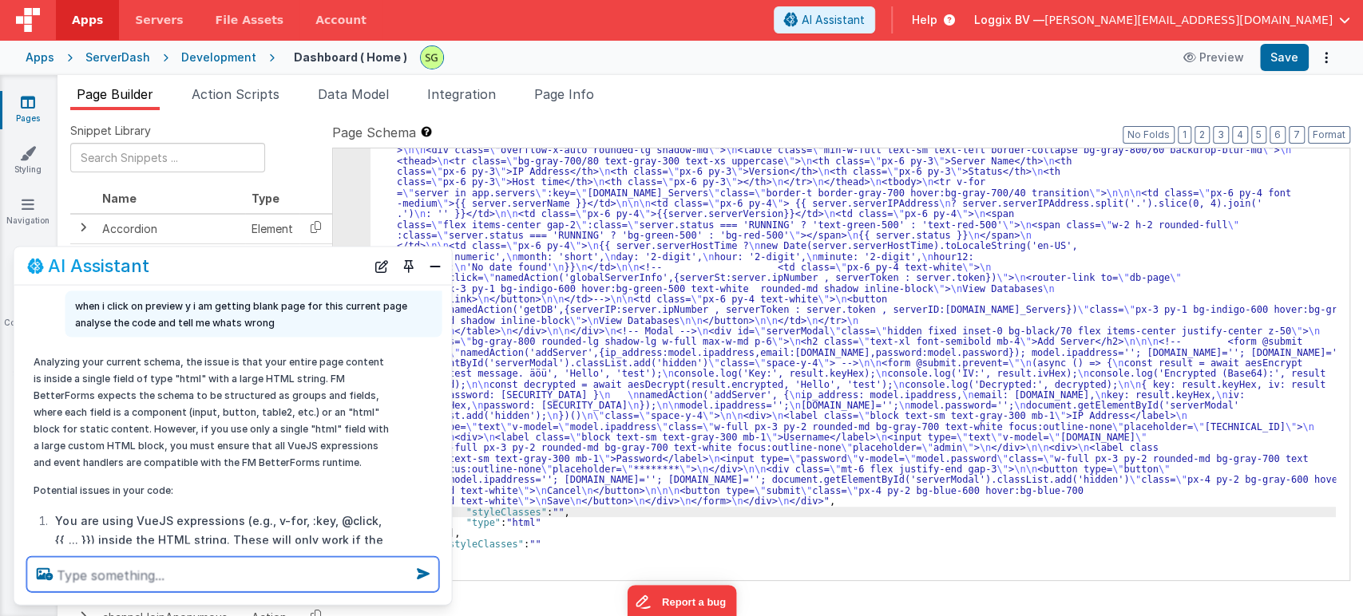
scroll to position [17, 0]
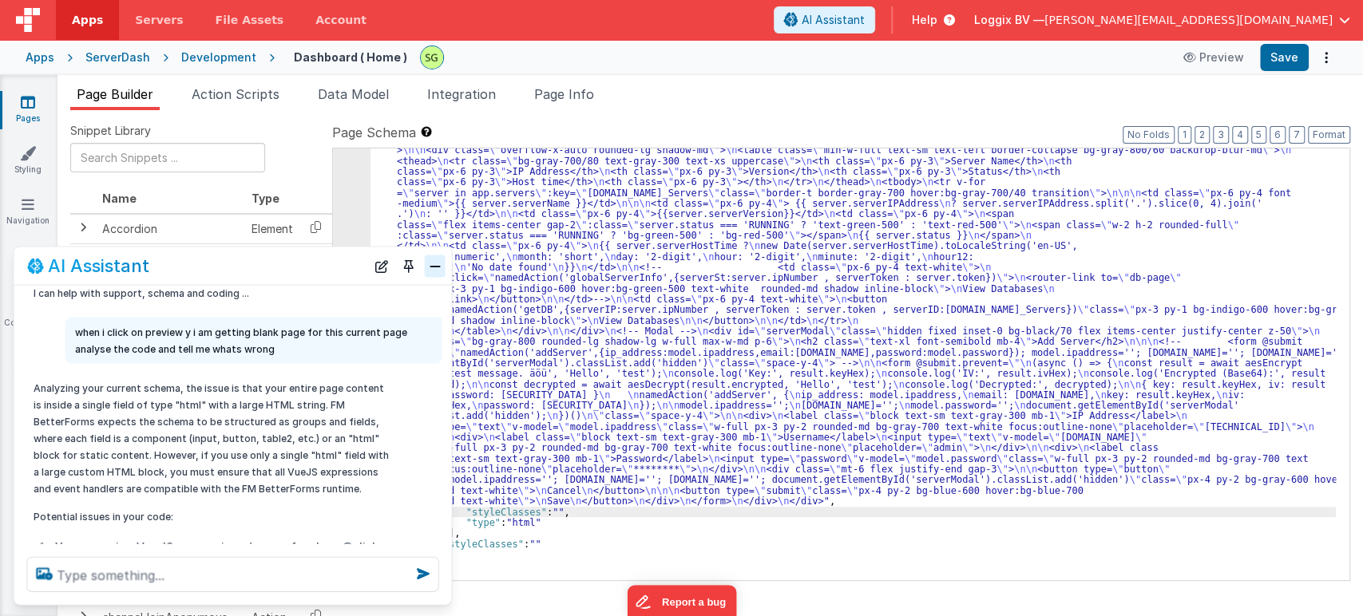
click at [441, 267] on button "Close" at bounding box center [435, 266] width 21 height 22
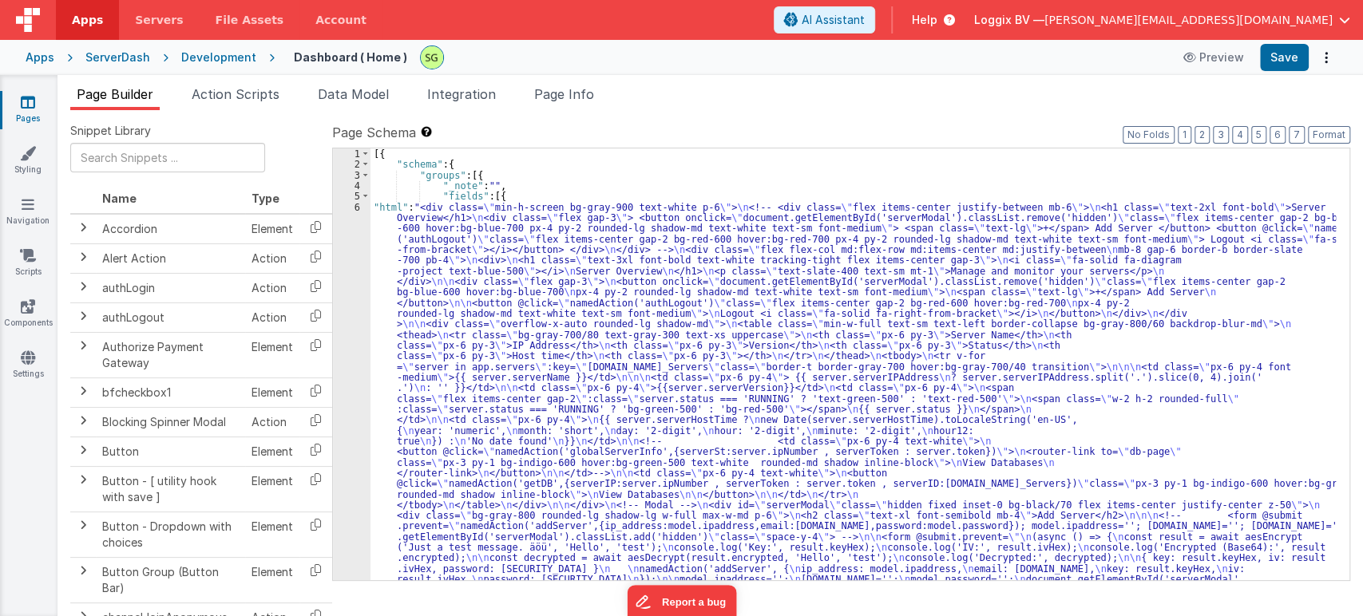
scroll to position [0, 0]
click at [1338, 129] on button "Format" at bounding box center [1328, 135] width 42 height 18
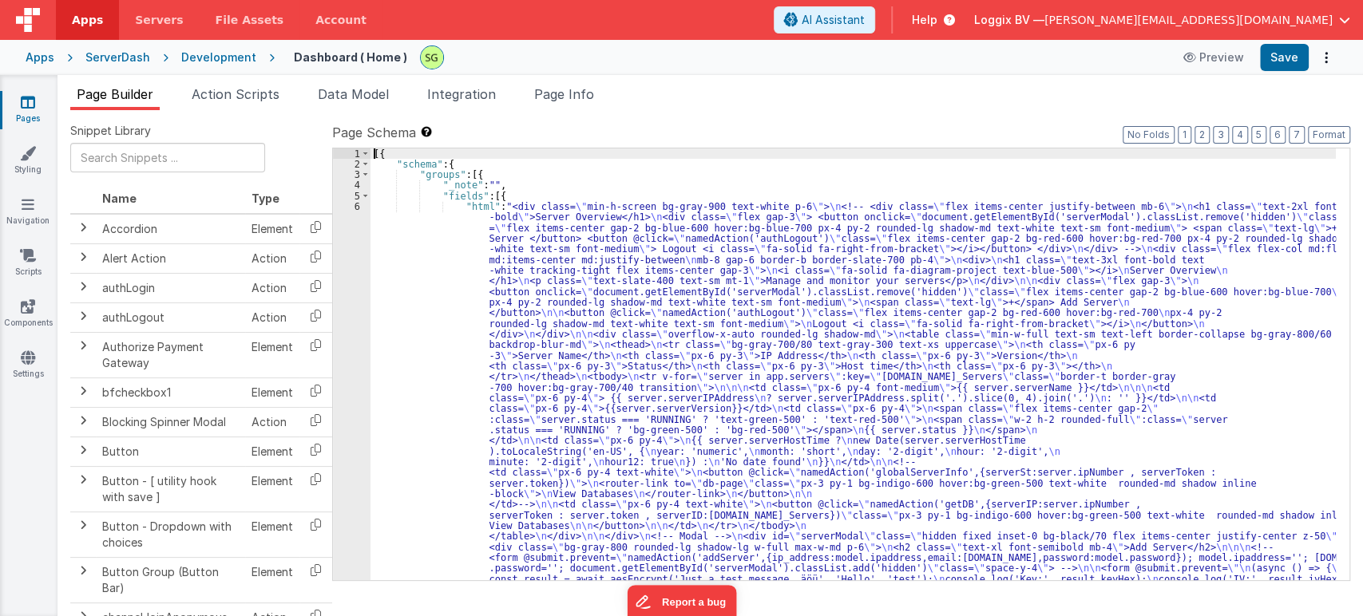
click at [356, 207] on div "6" at bounding box center [352, 467] width 38 height 532
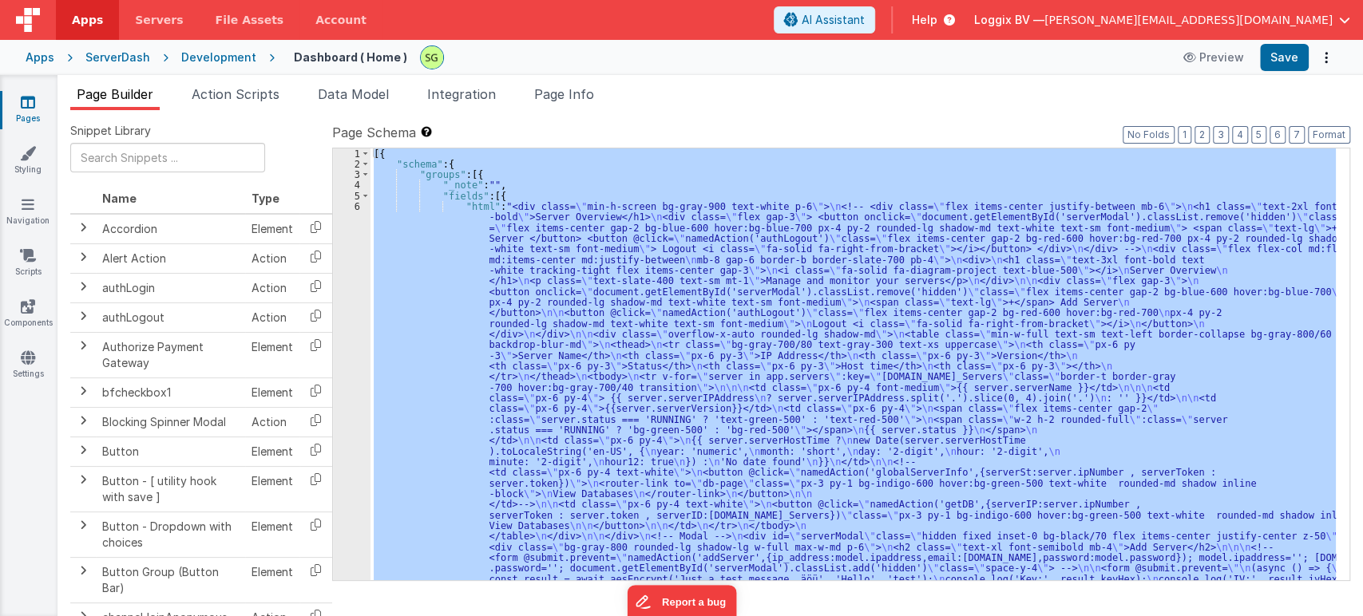
click at [356, 207] on div "6" at bounding box center [352, 467] width 38 height 532
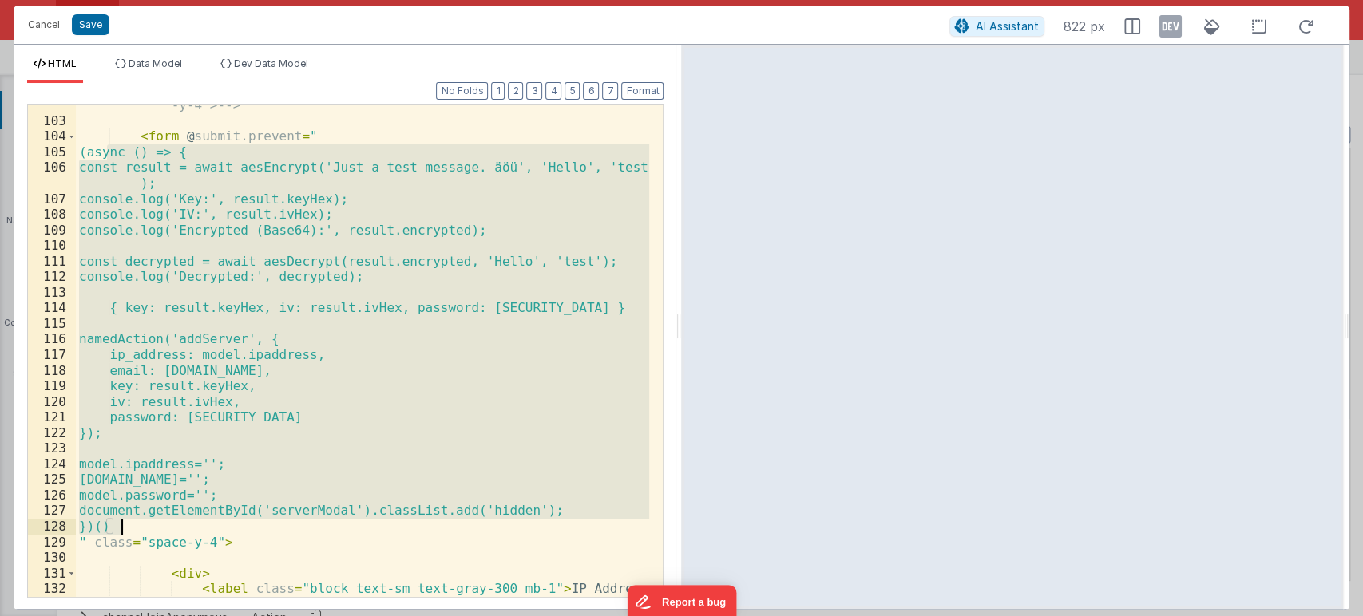
scroll to position [2099, 0]
drag, startPoint x: 106, startPoint y: 204, endPoint x: 121, endPoint y: 522, distance: 318.1
click at [121, 522] on div "<!-- <form @submit.prevent="namedAction('addServer',{ip_address :model.ipaddres…" at bounding box center [363, 336] width 574 height 602
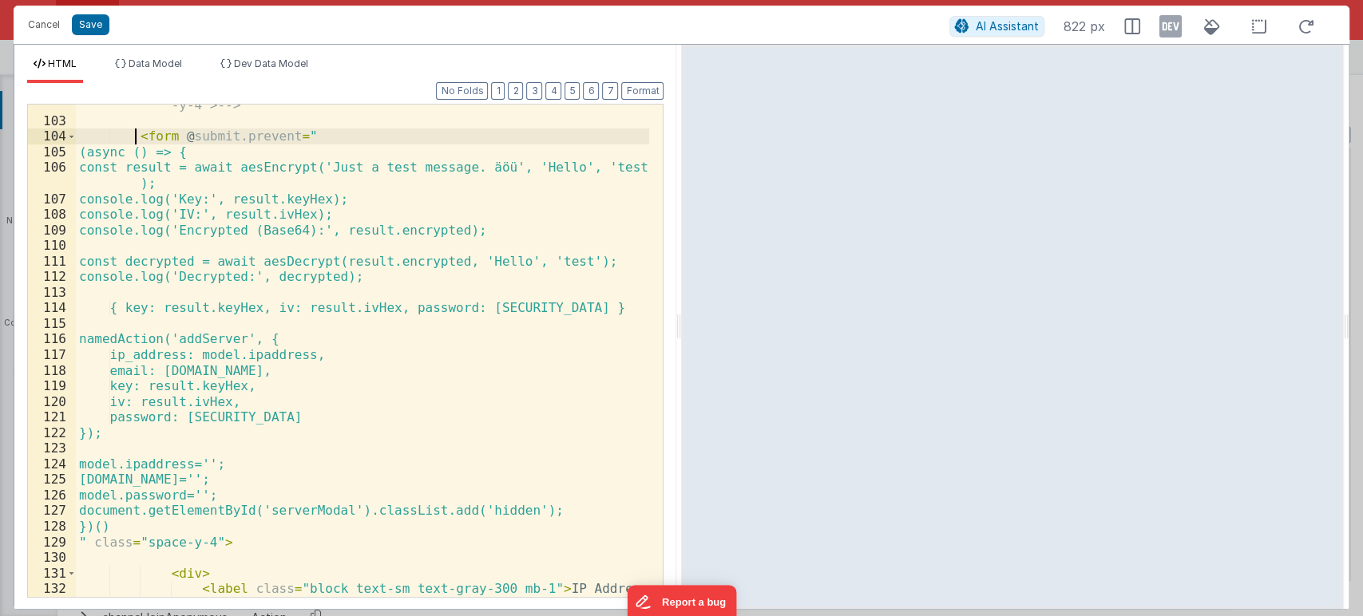
click at [135, 134] on div "<!-- <form @submit.prevent="namedAction('addServer',{ip_address :model.ipaddres…" at bounding box center [363, 336] width 574 height 602
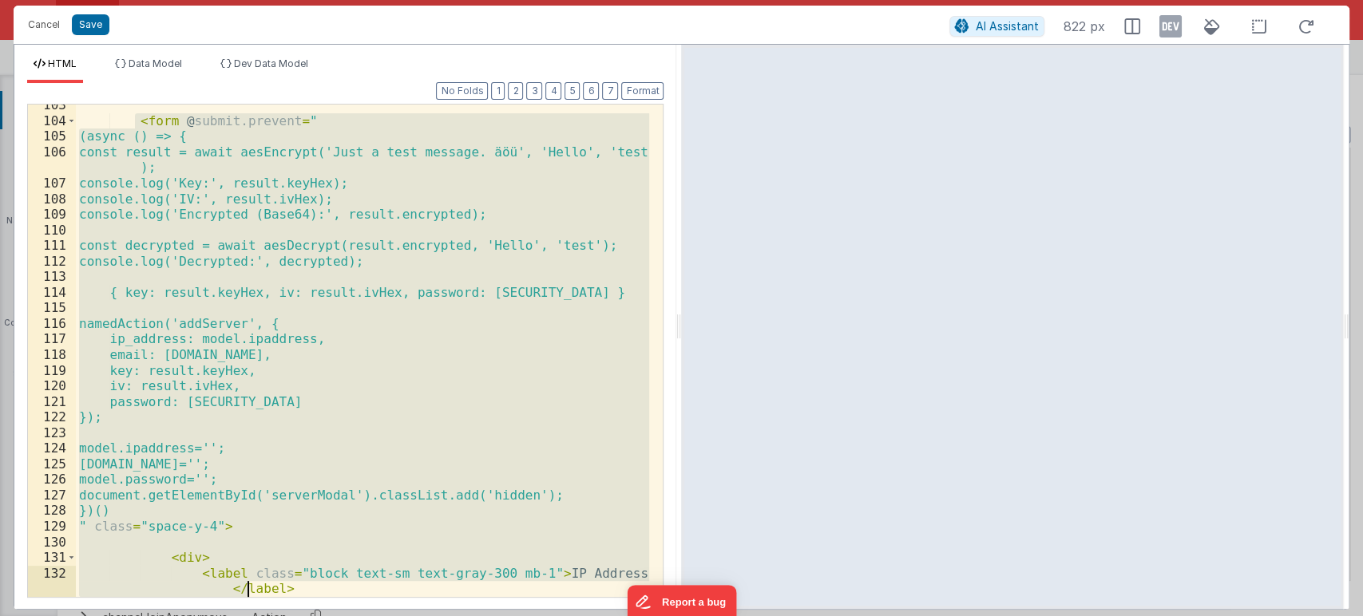
scroll to position [2161, 0]
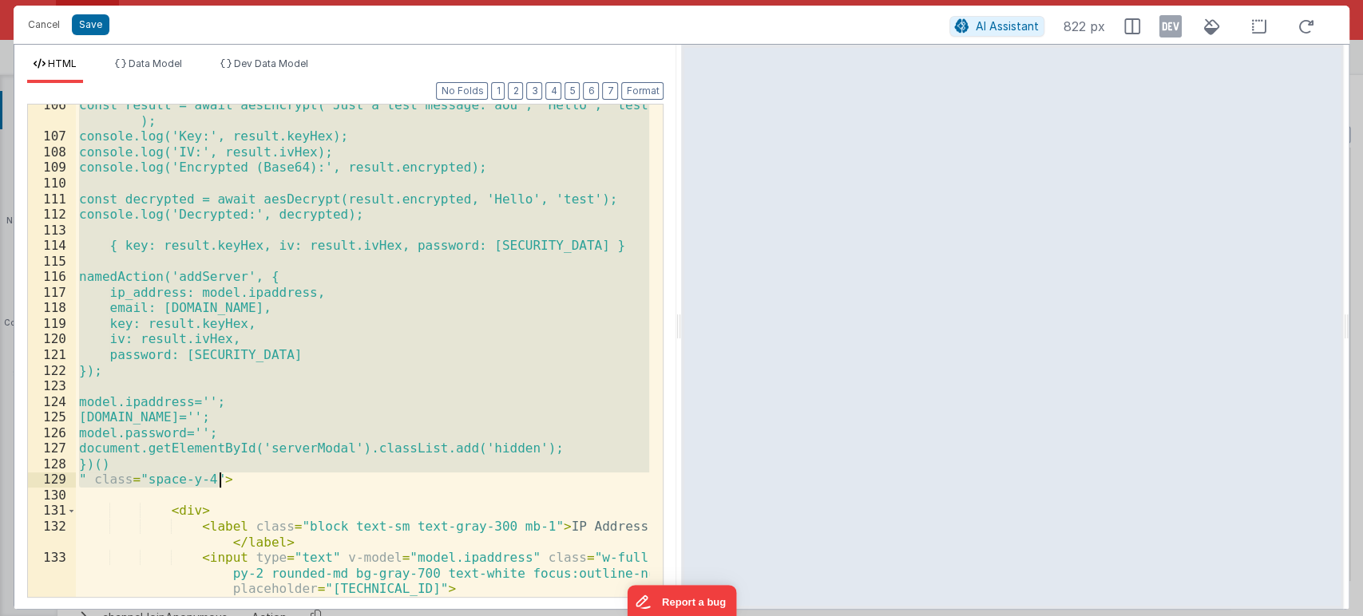
drag, startPoint x: 135, startPoint y: 133, endPoint x: 230, endPoint y: 481, distance: 360.8
click at [230, 481] on div "const result = await aesEncrypt('Just a test message. äöü', 'Hello', 'test' ); …" at bounding box center [363, 367] width 574 height 540
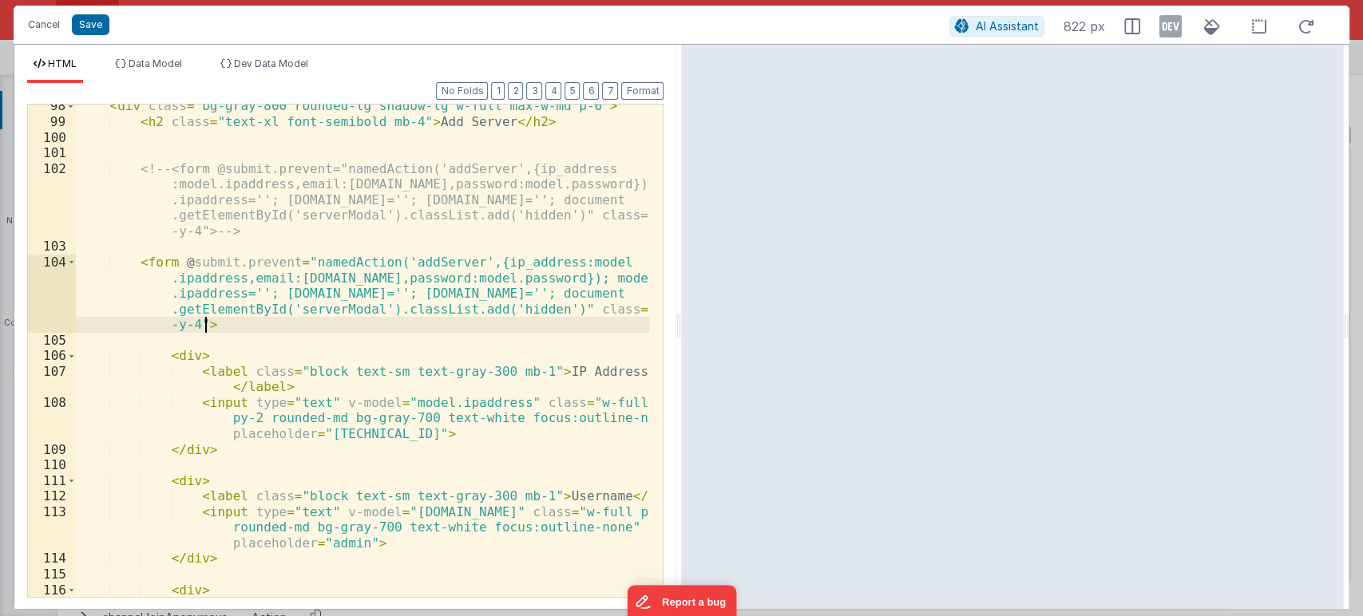
scroll to position [1968, 0]
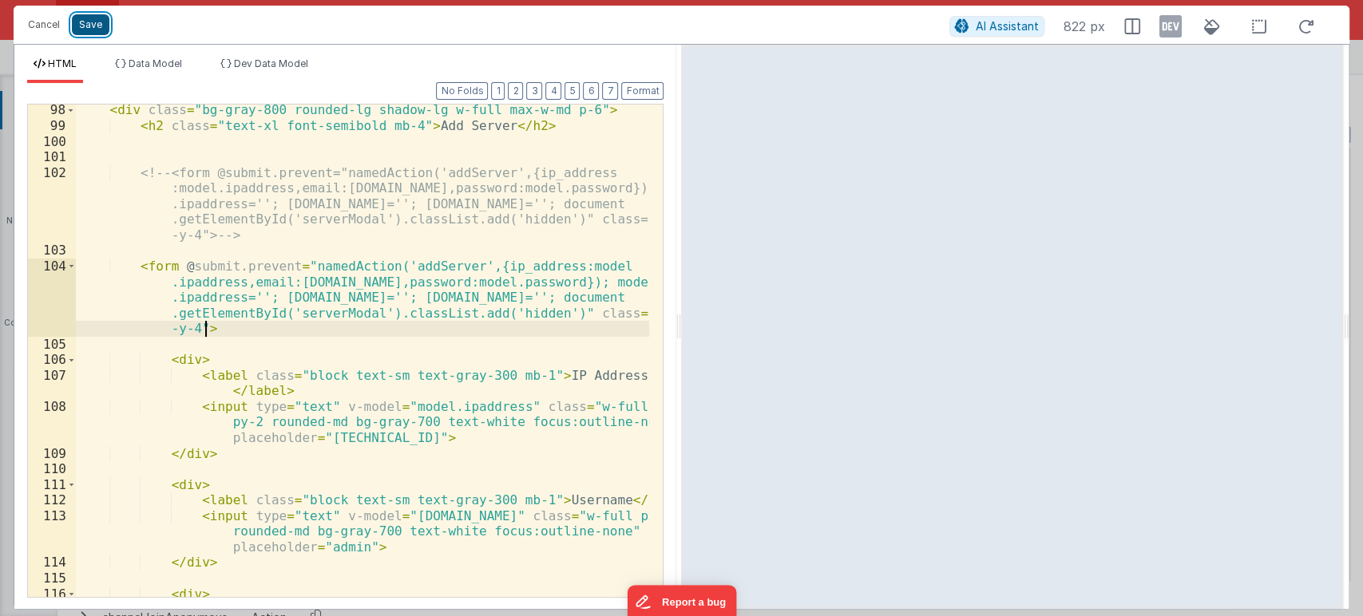
click at [107, 20] on button "Save" at bounding box center [91, 24] width 38 height 21
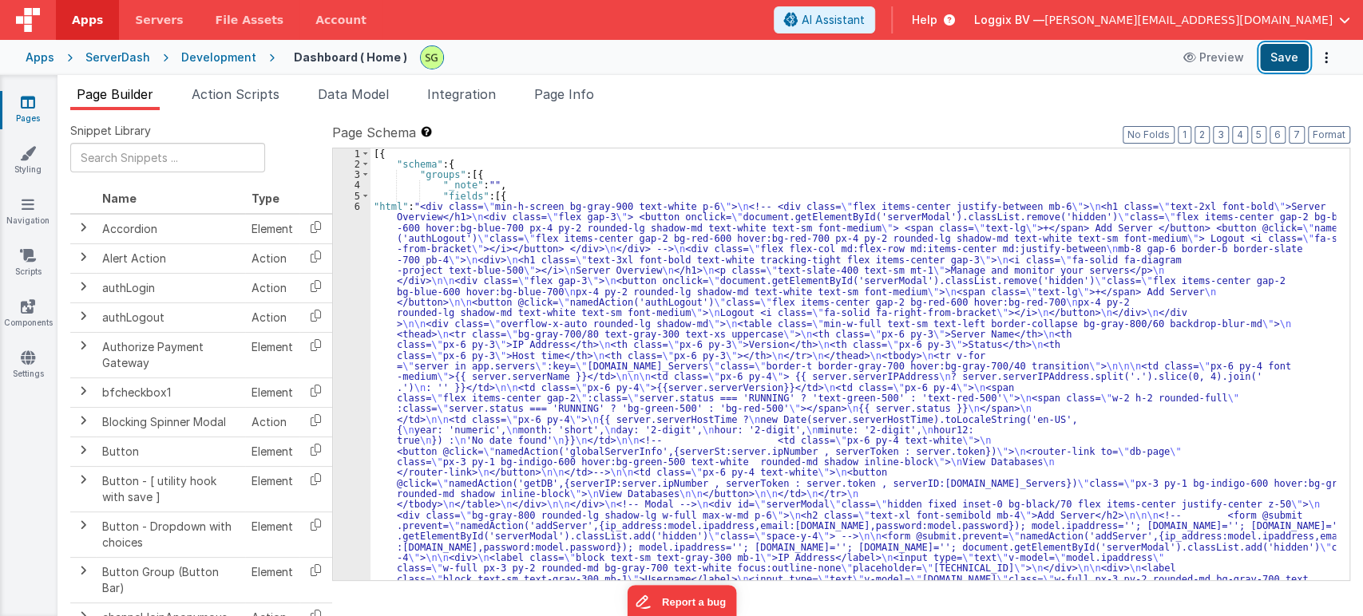
click at [1282, 56] on button "Save" at bounding box center [1284, 57] width 49 height 27
click at [357, 204] on div "6" at bounding box center [352, 424] width 38 height 447
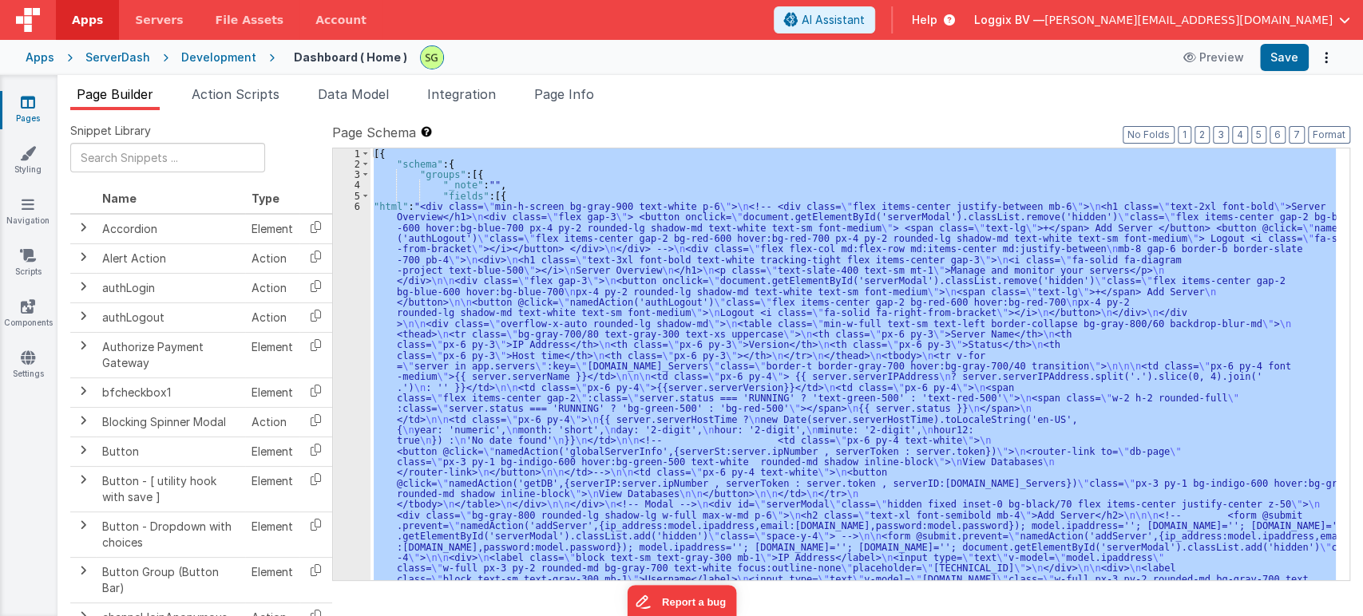
click at [357, 204] on div "6" at bounding box center [352, 424] width 38 height 447
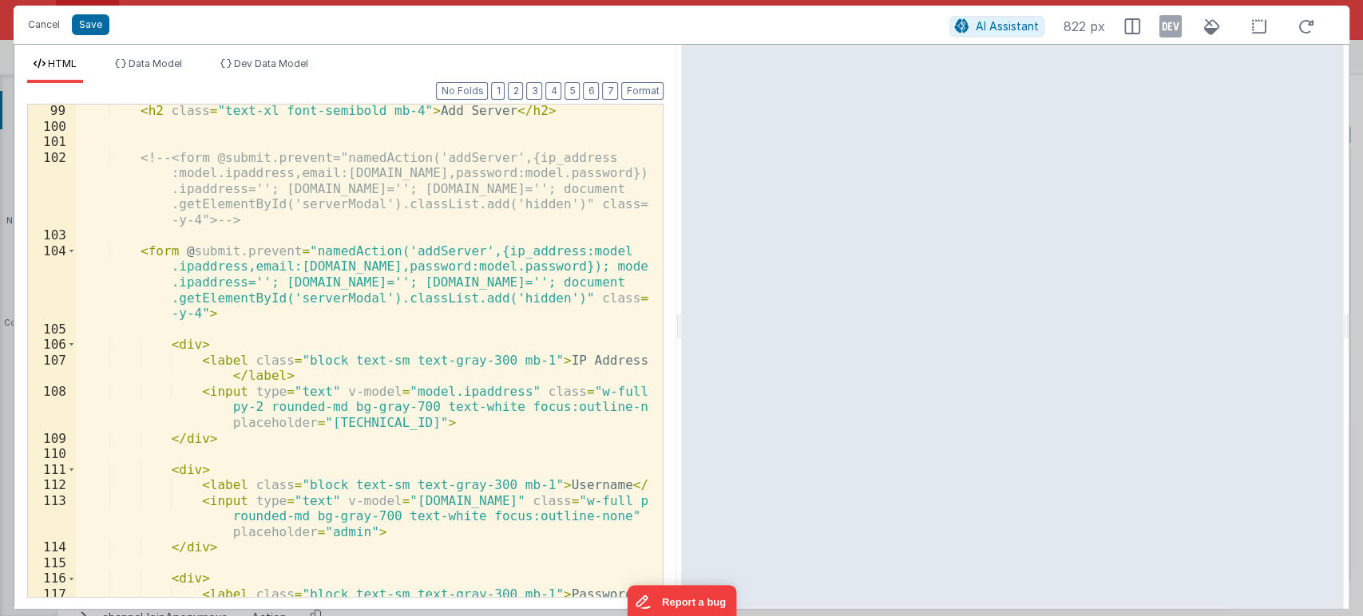
scroll to position [1954, 0]
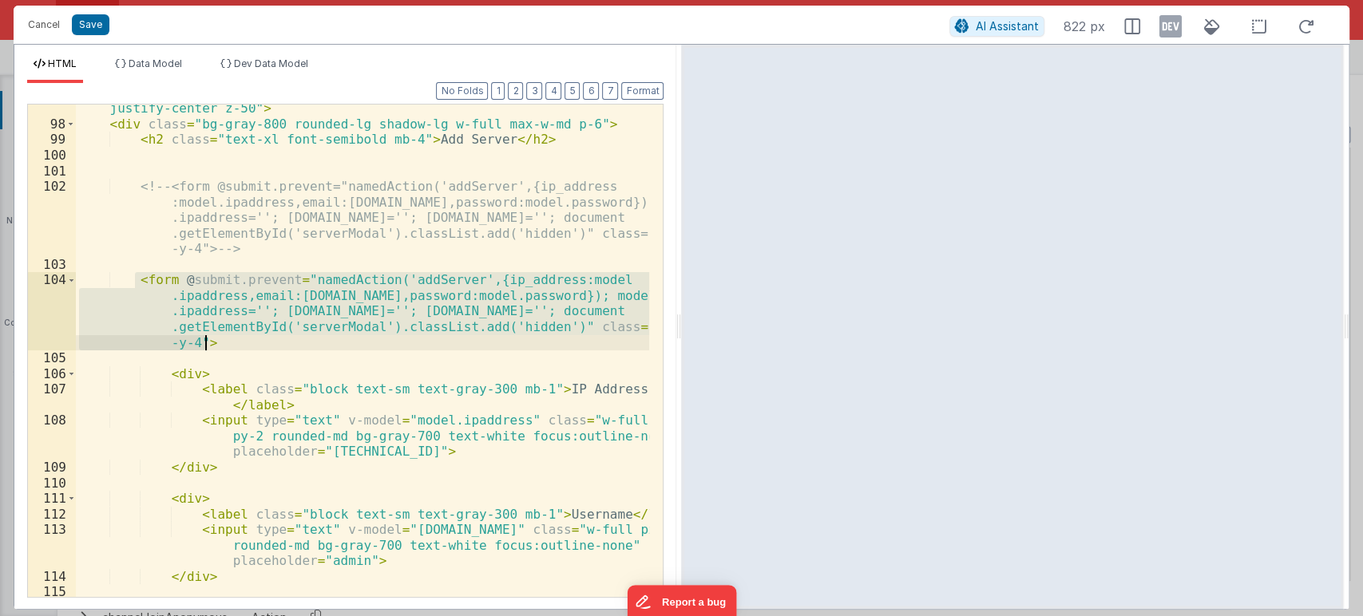
drag, startPoint x: 133, startPoint y: 280, endPoint x: 238, endPoint y: 341, distance: 120.9
click at [238, 341] on div "< div id = "serverModal" class = "hidden fixed inset-0 bg-black/70 flex items-c…" at bounding box center [363, 355] width 574 height 540
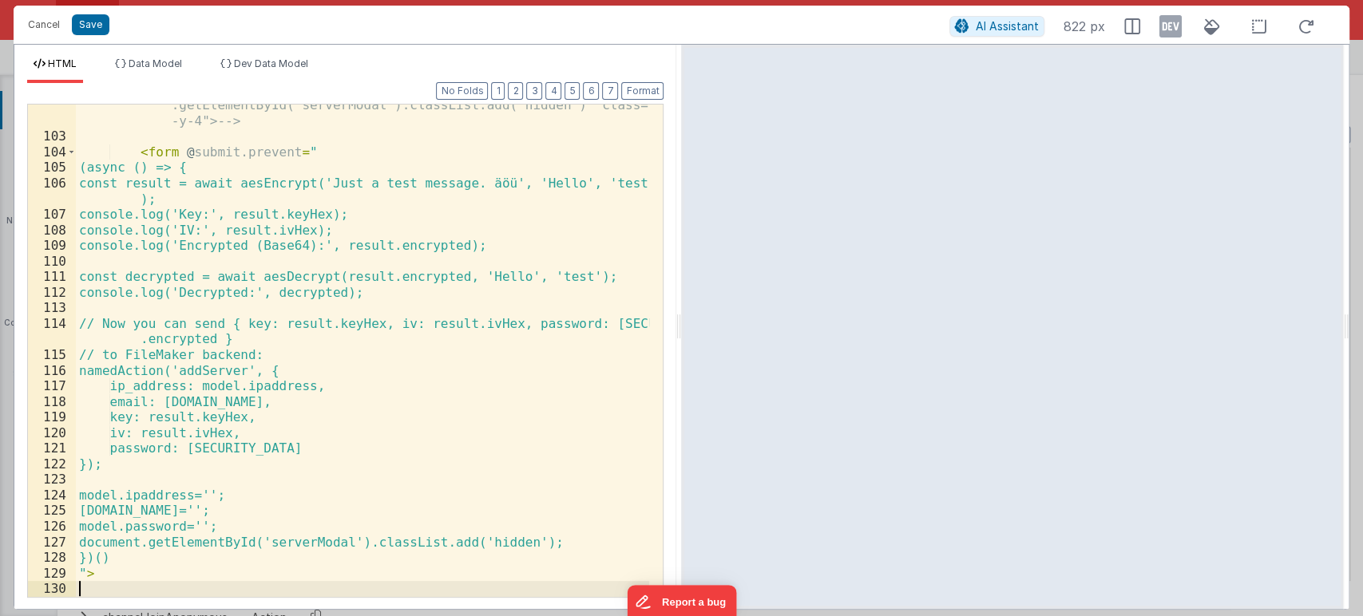
scroll to position [2083, 0]
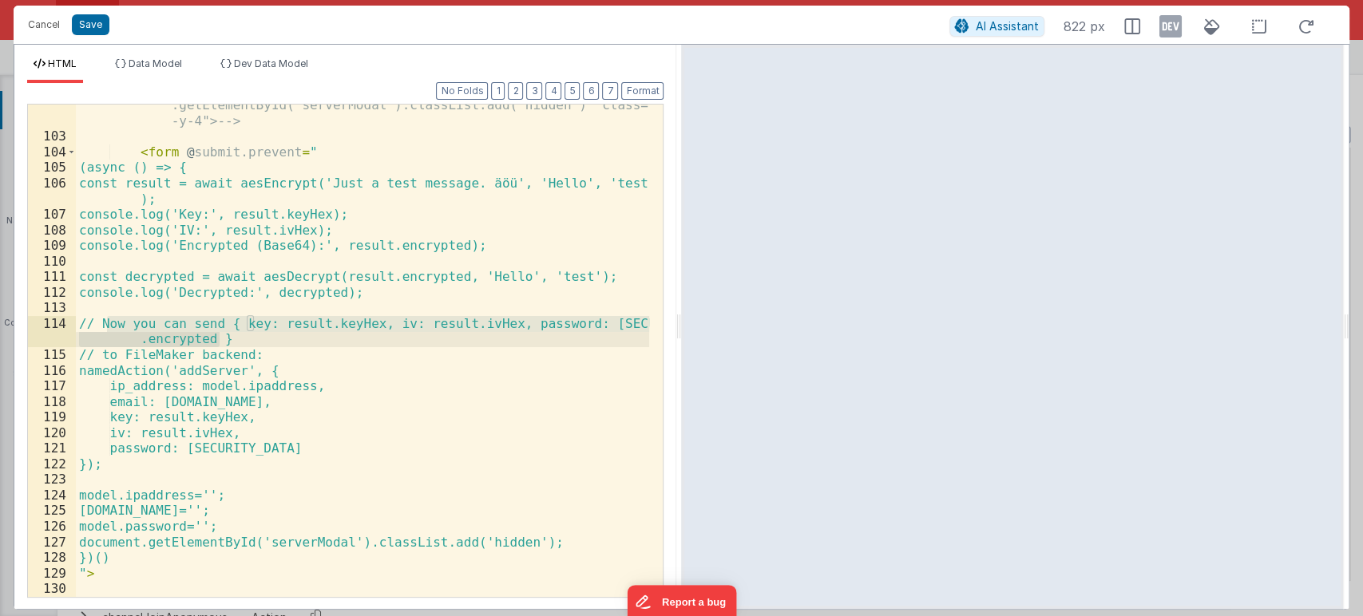
drag, startPoint x: 109, startPoint y: 326, endPoint x: 258, endPoint y: 343, distance: 150.3
click at [258, 343] on div "<!-- <form @submit.prevent="namedAction('addServer',{ip_address :model.ipaddres…" at bounding box center [363, 344] width 574 height 586
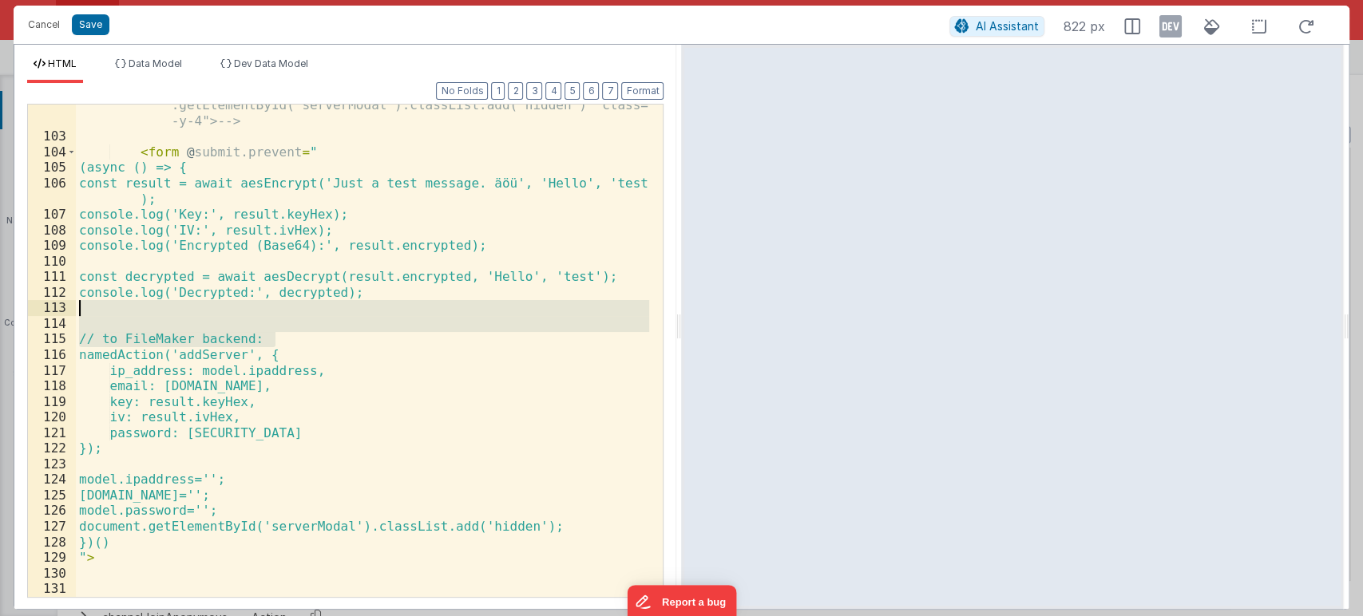
drag, startPoint x: 290, startPoint y: 336, endPoint x: 72, endPoint y: 311, distance: 219.4
click at [72, 311] on div "102 103 104 105 106 107 108 109 110 111 112 113 114 115 116 117 118 119 120 121…" at bounding box center [345, 351] width 636 height 494
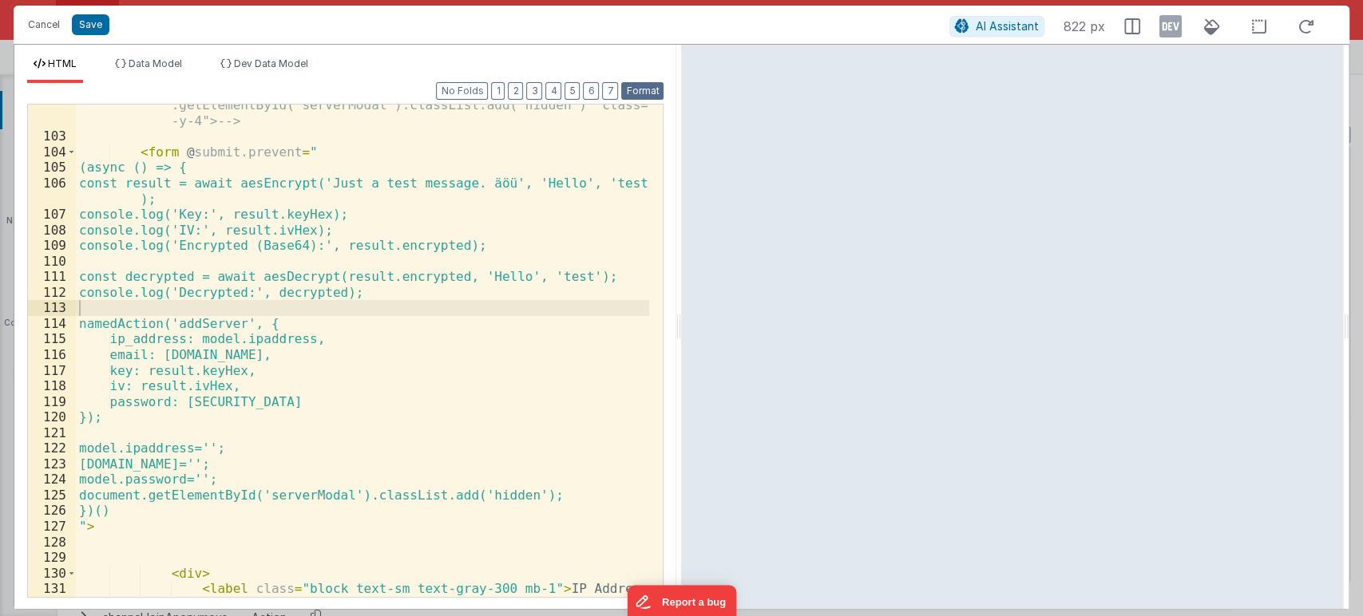
click at [647, 95] on button "Format" at bounding box center [642, 91] width 42 height 18
click at [88, 23] on button "Save" at bounding box center [91, 24] width 38 height 21
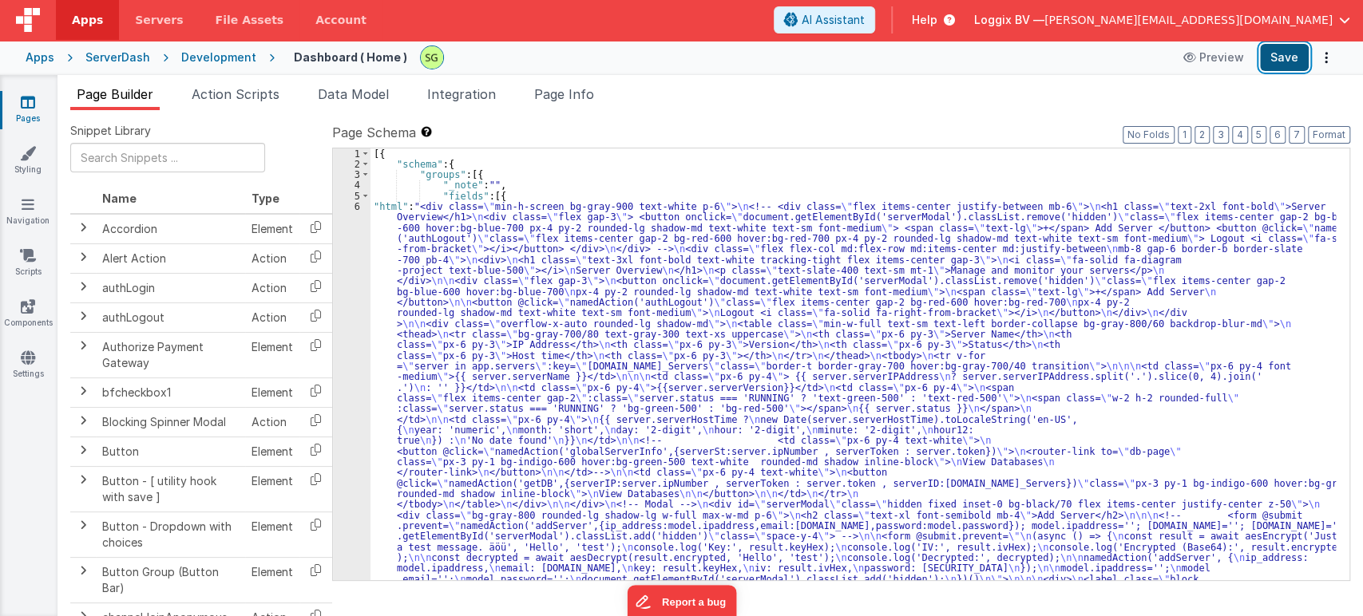
click at [1274, 50] on button "Save" at bounding box center [1284, 57] width 49 height 27
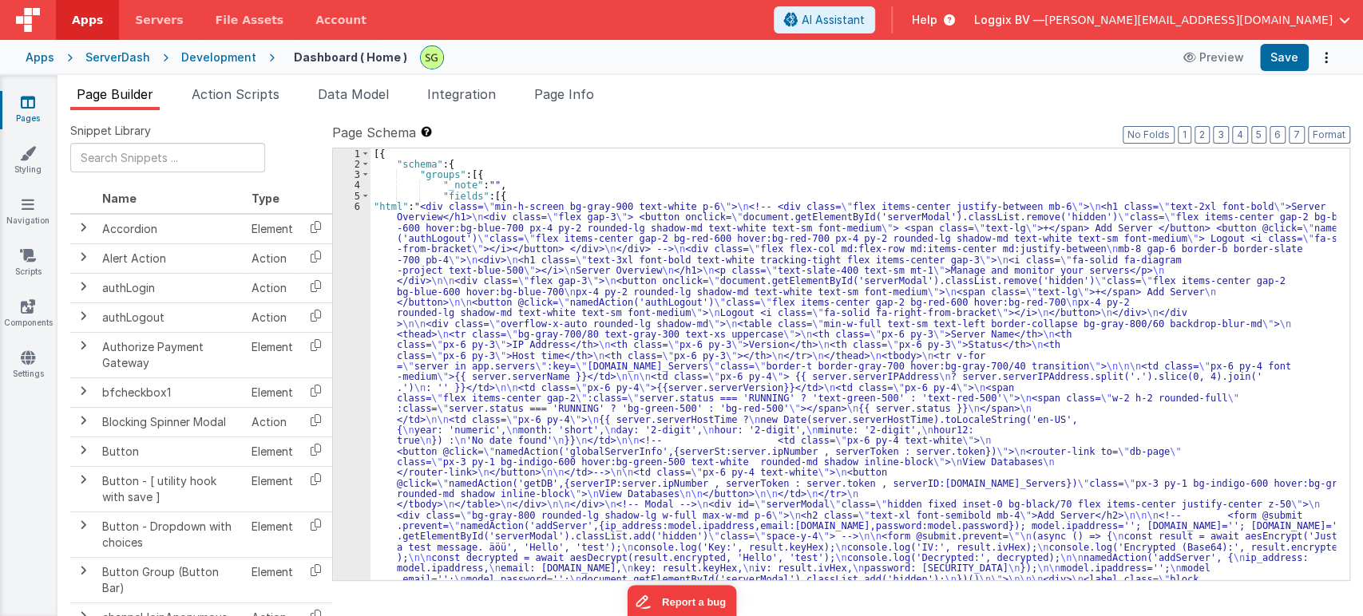
click at [357, 206] on div "6" at bounding box center [352, 440] width 38 height 479
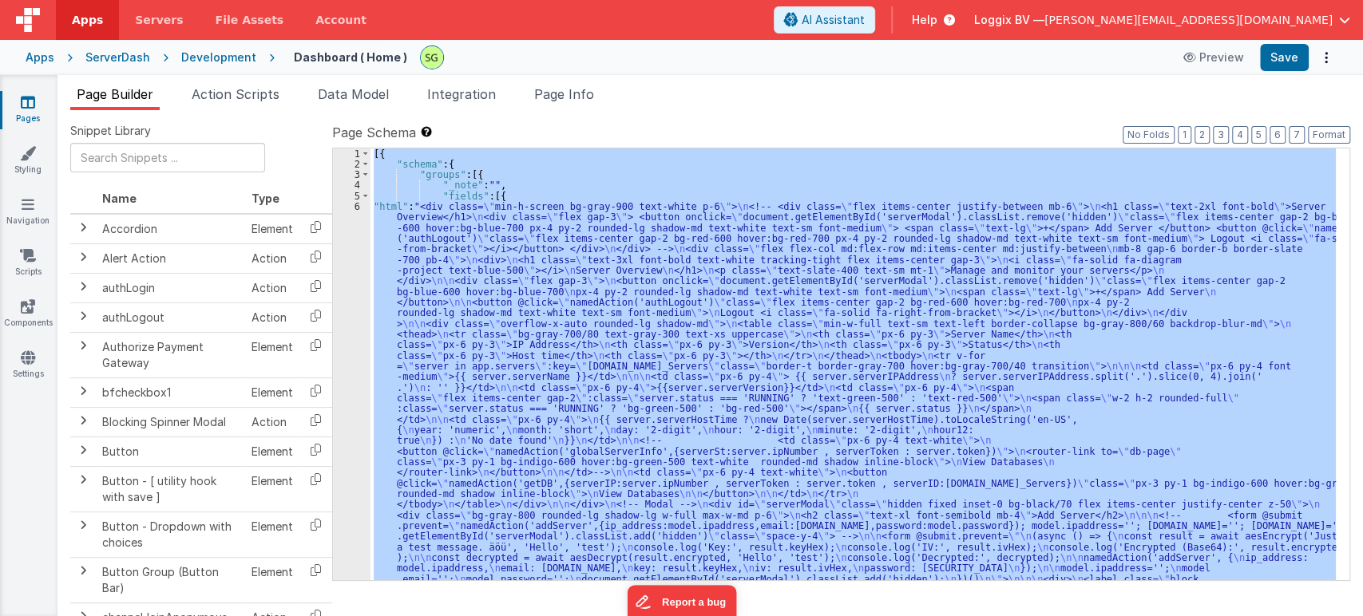
click at [357, 206] on div "6" at bounding box center [352, 440] width 38 height 479
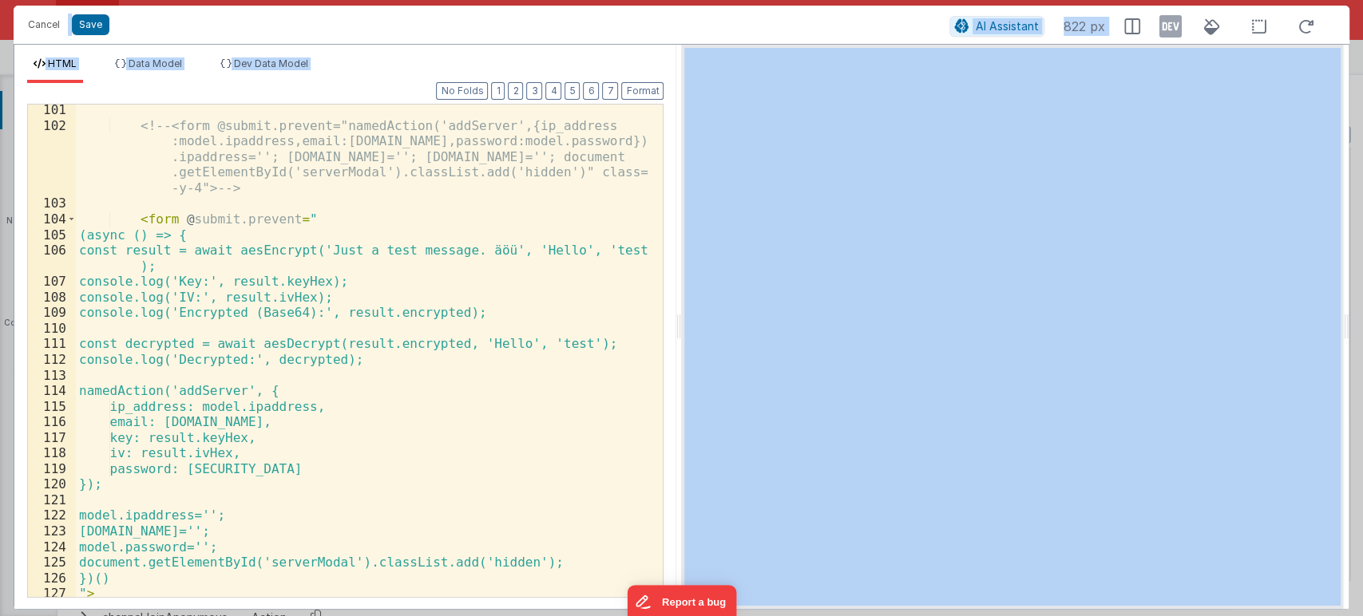
scroll to position [2016, 0]
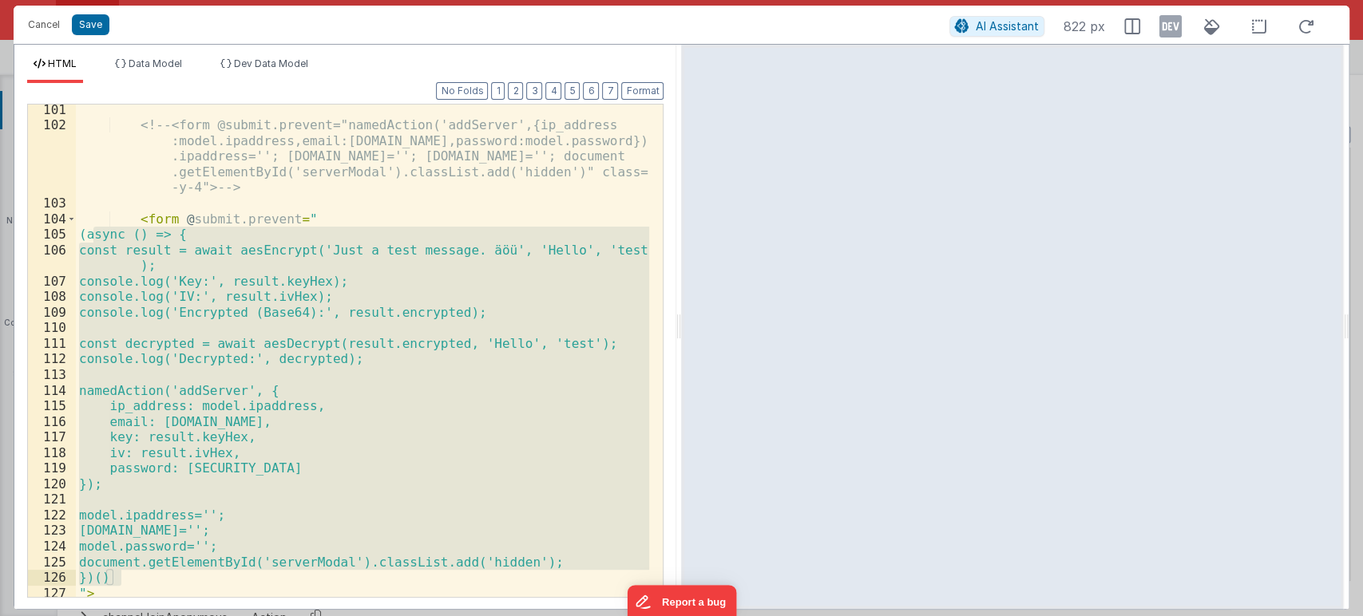
drag, startPoint x: 92, startPoint y: 234, endPoint x: 162, endPoint y: 584, distance: 357.4
click at [162, 584] on div "<!-- <form @submit.prevent="namedAction('addServer',{ip_address :model.ipaddres…" at bounding box center [363, 364] width 574 height 524
click at [38, 14] on button "Cancel" at bounding box center [44, 25] width 48 height 22
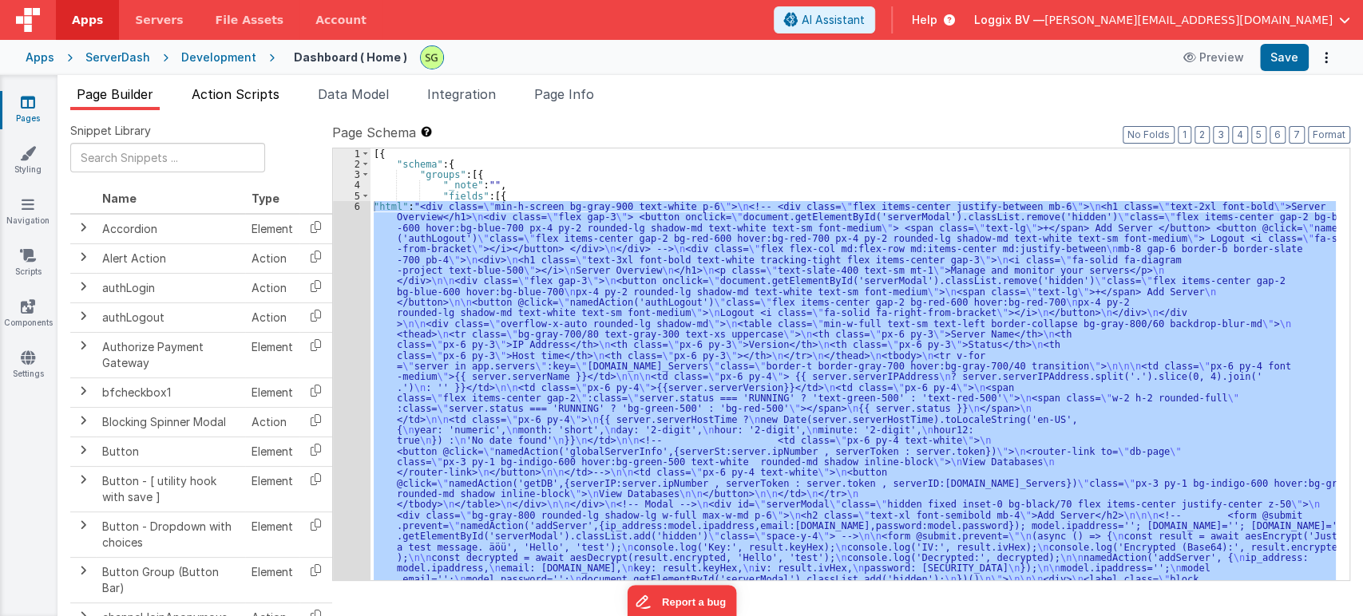
click at [277, 88] on span "Action Scripts" at bounding box center [236, 94] width 88 height 16
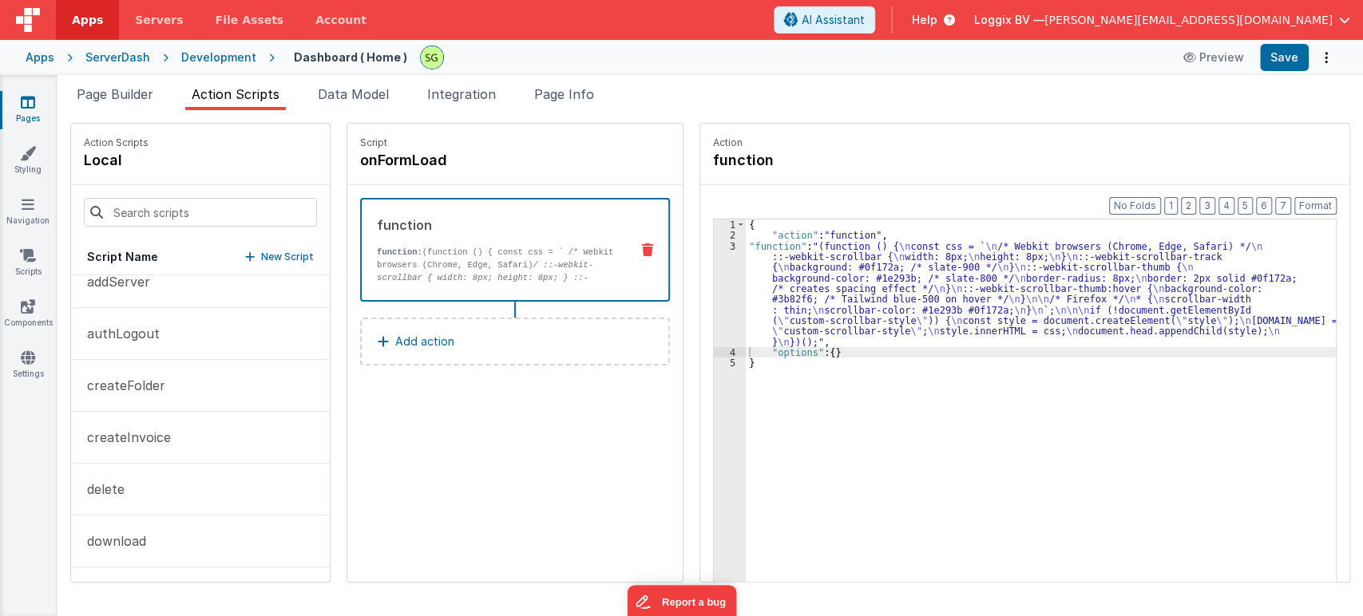
scroll to position [0, 0]
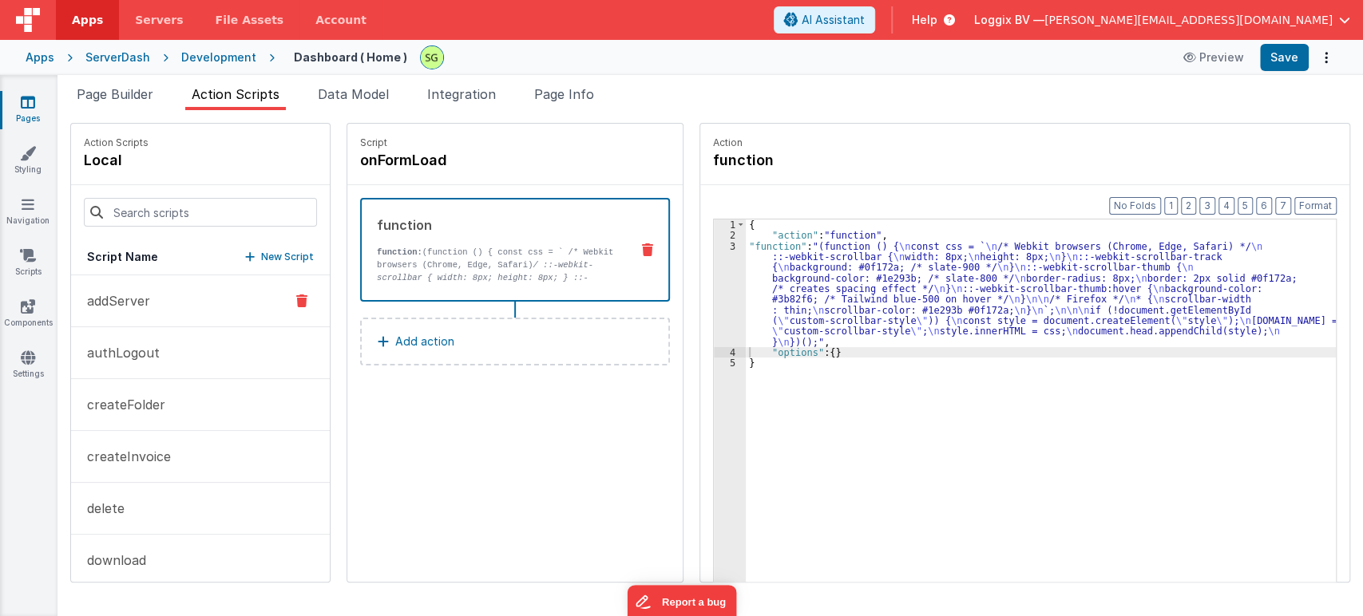
click at [192, 299] on button "addServer" at bounding box center [200, 301] width 259 height 52
click at [717, 244] on div "3" at bounding box center [730, 294] width 32 height 106
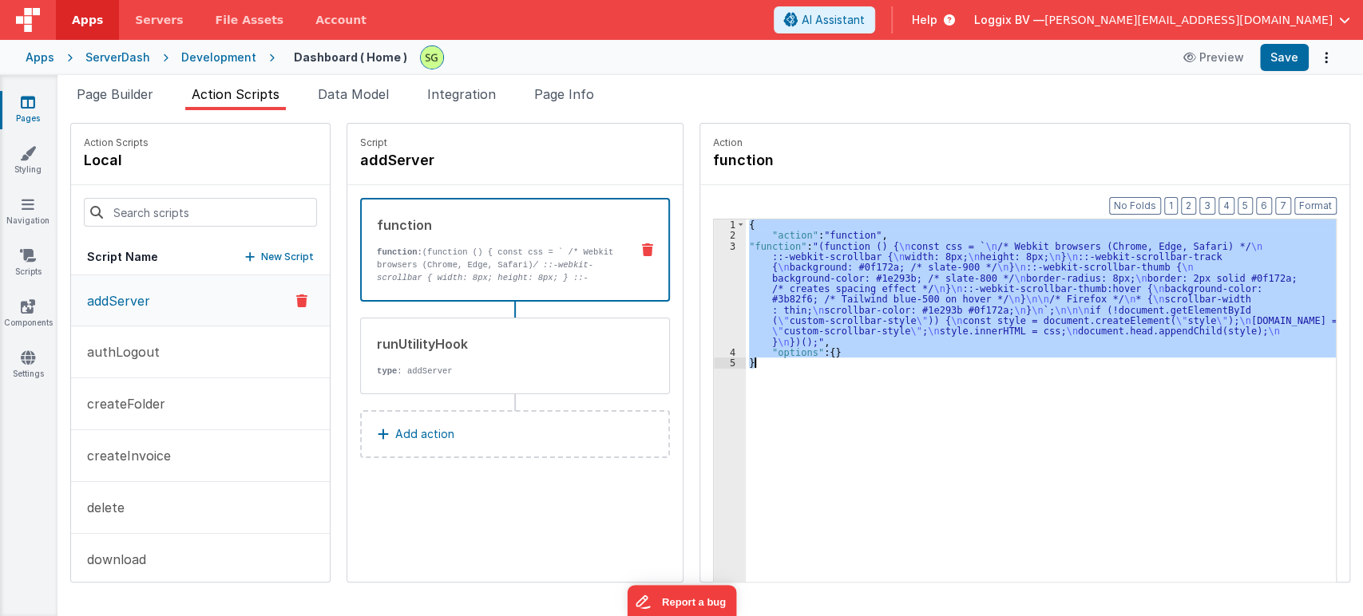
click at [717, 244] on div "3" at bounding box center [730, 294] width 32 height 106
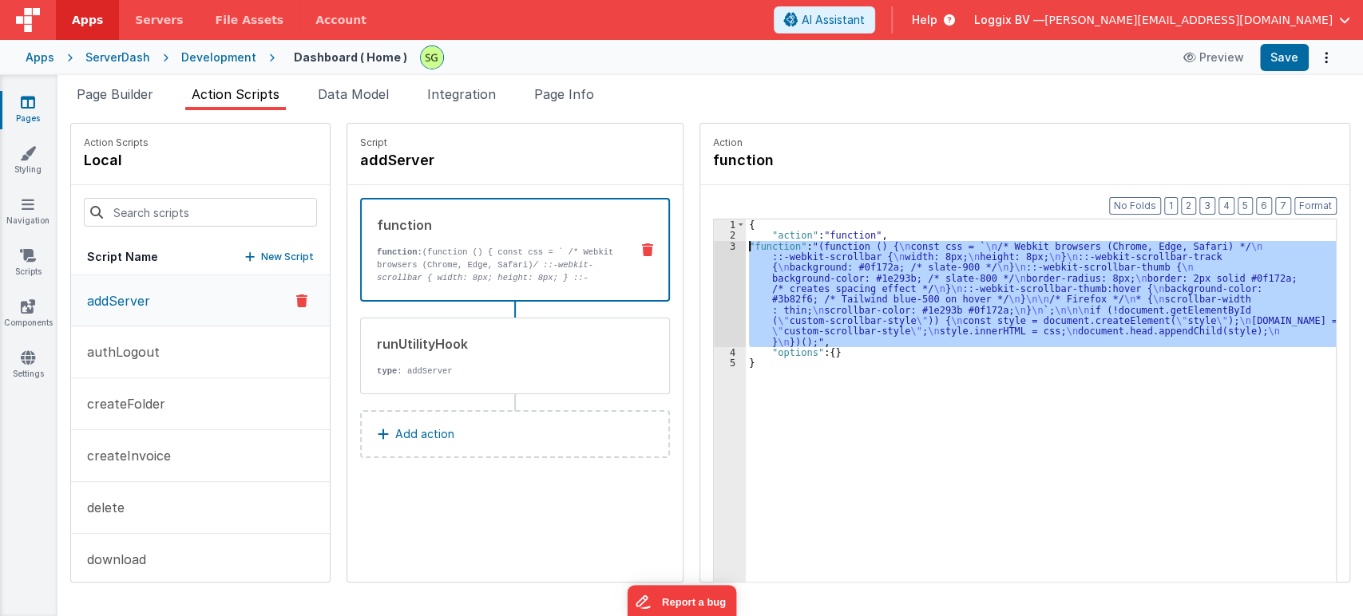
click at [717, 244] on div "3" at bounding box center [730, 294] width 32 height 106
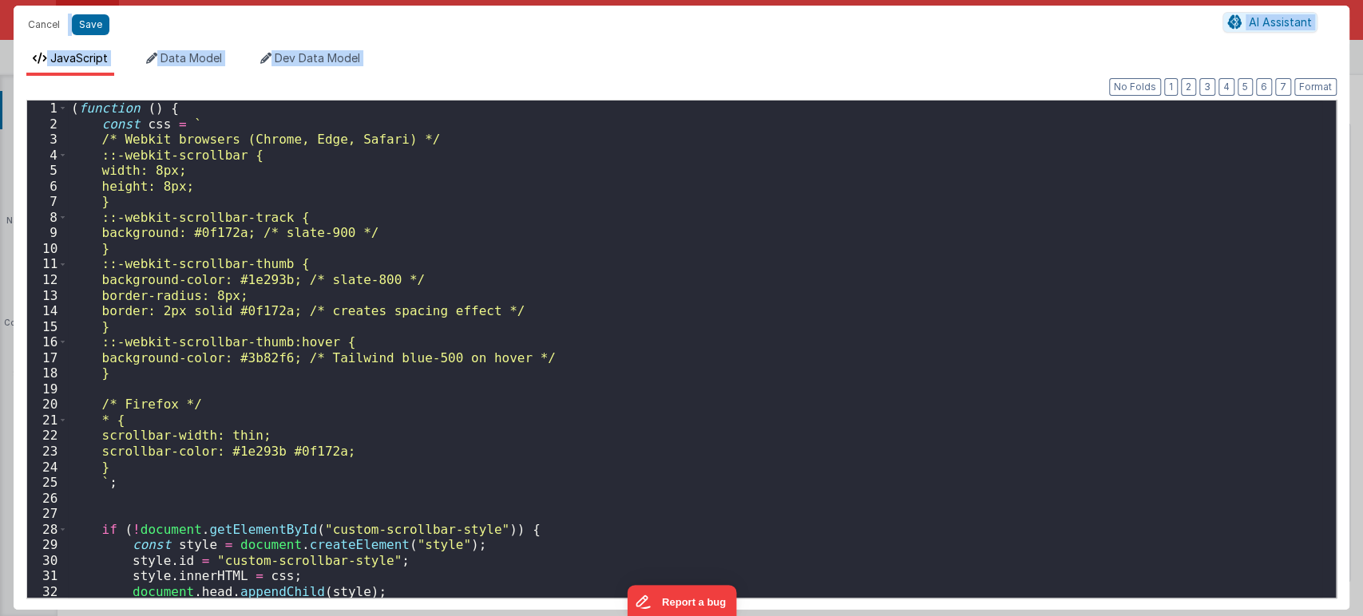
scroll to position [33, 0]
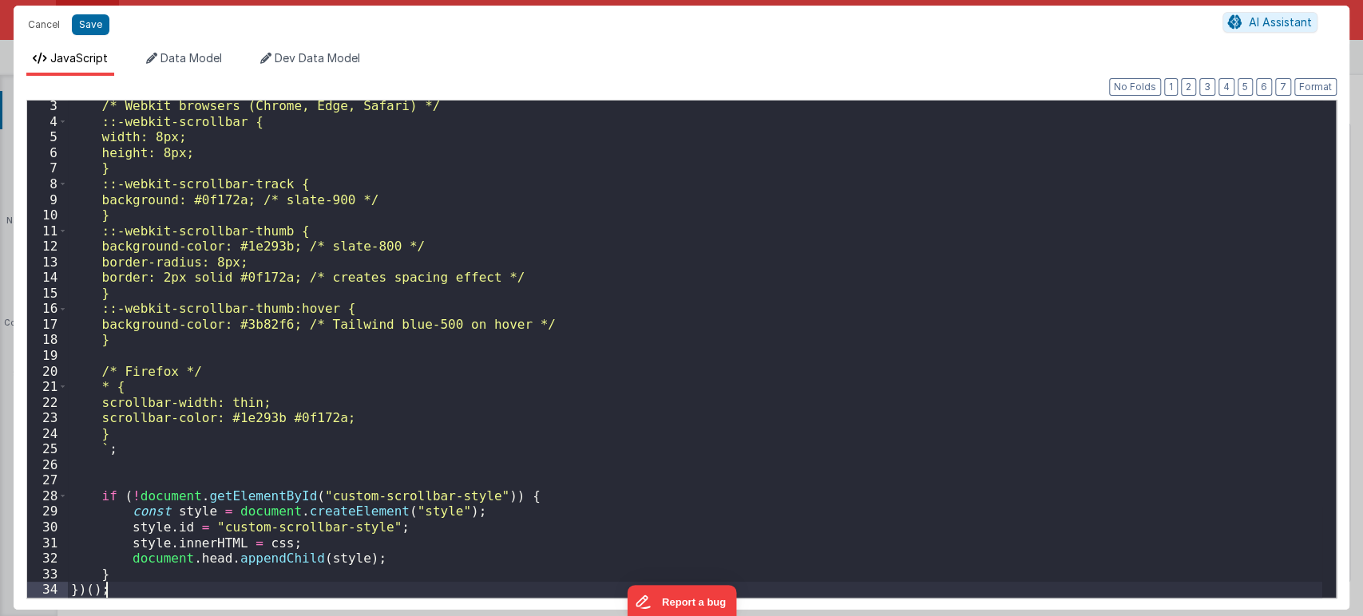
click at [141, 587] on div "/* Webkit browsers (Chrome, Edge, Safari) */ ::-webkit-scrollbar { width: 8px; …" at bounding box center [695, 362] width 1254 height 528
click at [43, 32] on button "Cancel" at bounding box center [44, 25] width 48 height 22
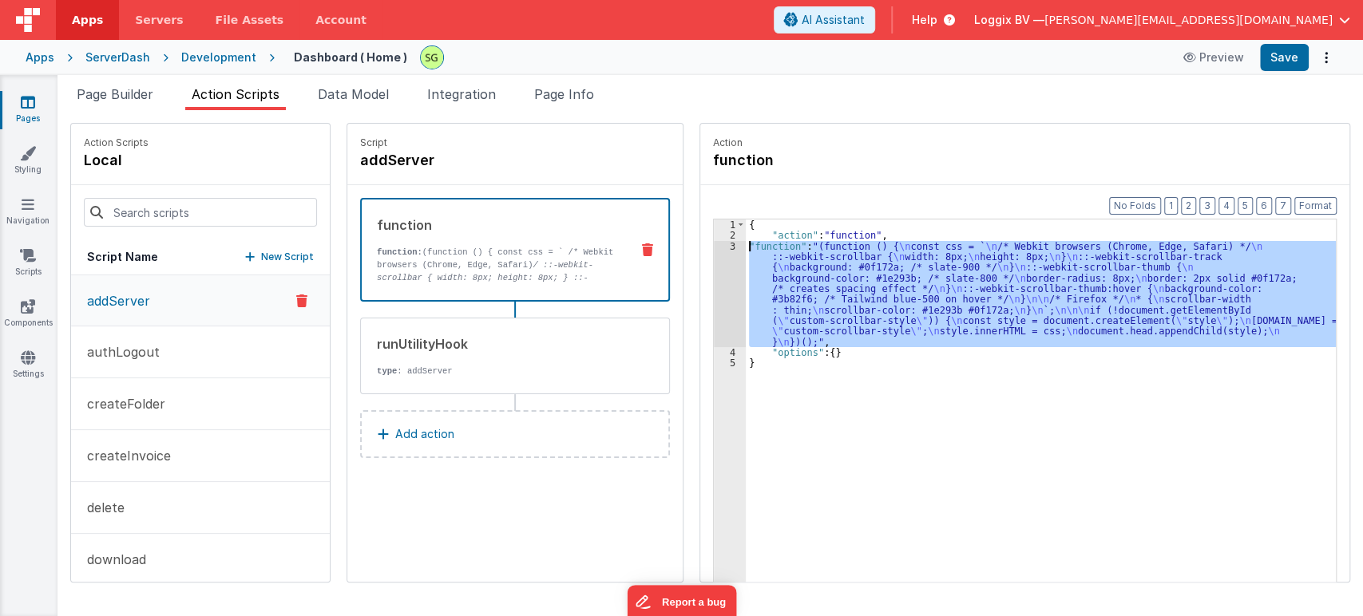
click at [715, 243] on div "3" at bounding box center [730, 294] width 32 height 106
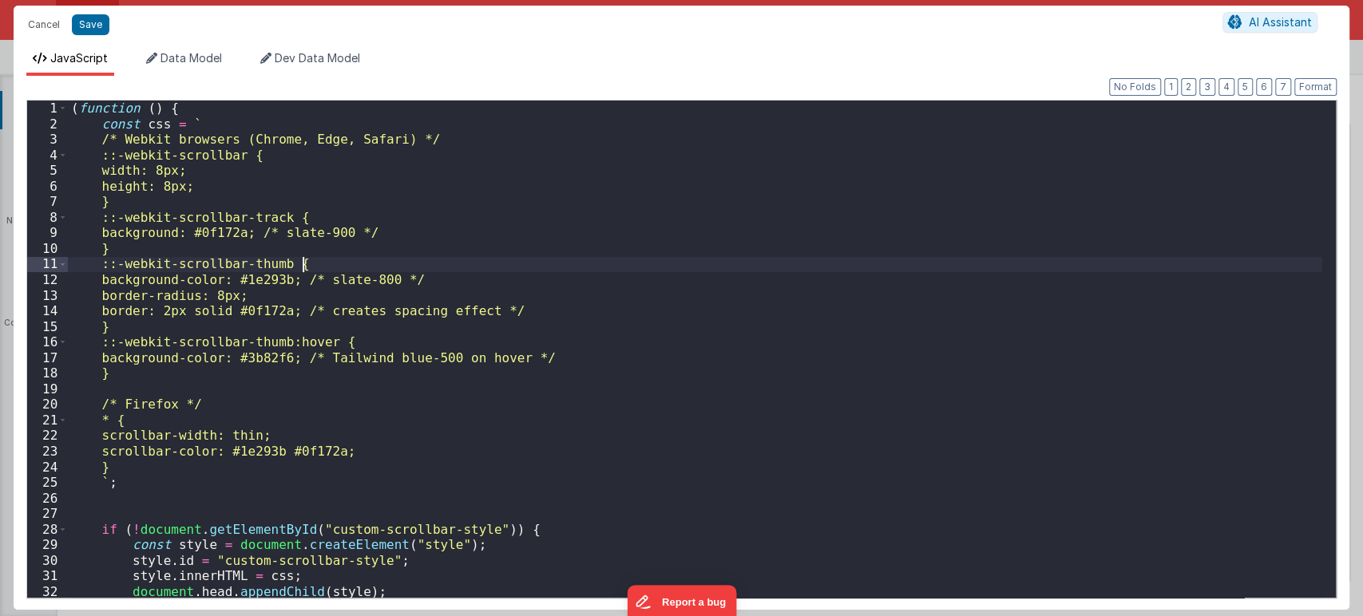
click at [715, 243] on div "( function ( ) { const css = ` /* Webkit browsers (Chrome, Edge, Safari) */ ::-…" at bounding box center [695, 365] width 1254 height 528
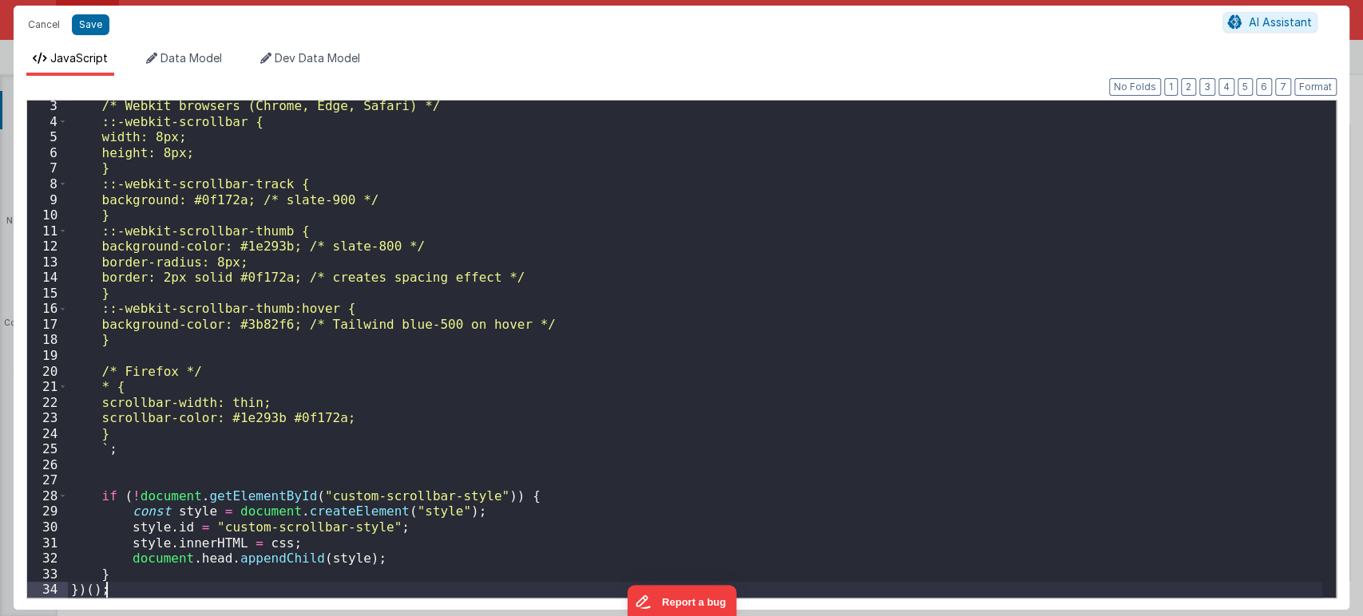
click at [138, 584] on div "/* Webkit browsers (Chrome, Edge, Safari) */ ::-webkit-scrollbar { width: 8px; …" at bounding box center [695, 362] width 1254 height 528
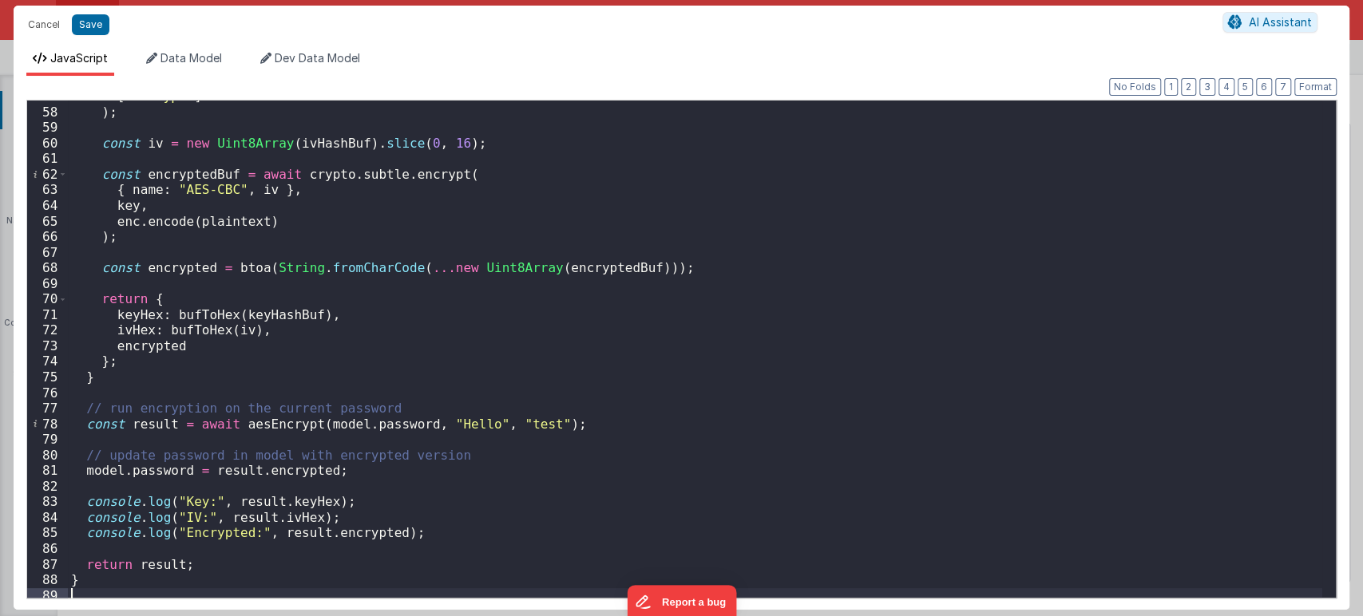
scroll to position [892, 0]
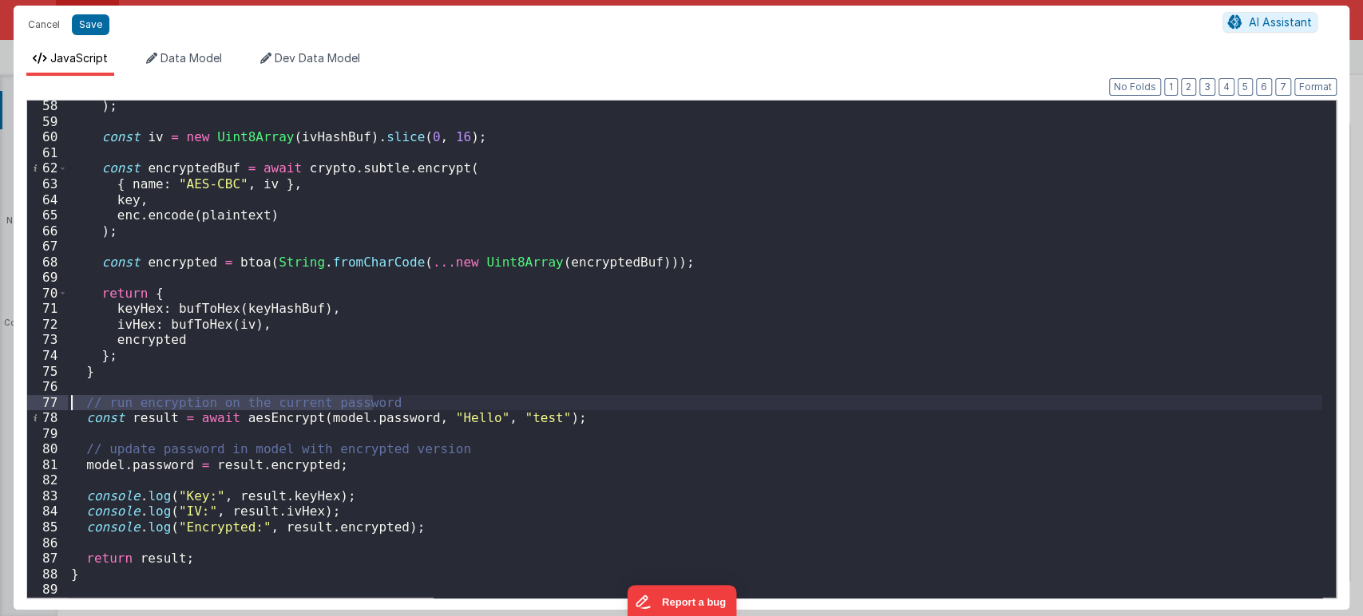
drag, startPoint x: 386, startPoint y: 401, endPoint x: 68, endPoint y: 403, distance: 317.7
click at [68, 403] on div ") ; const iv = new Uint8Array ( ivHashBuf ) . slice ( 0 , 16 ) ; const encrypte…" at bounding box center [695, 362] width 1254 height 528
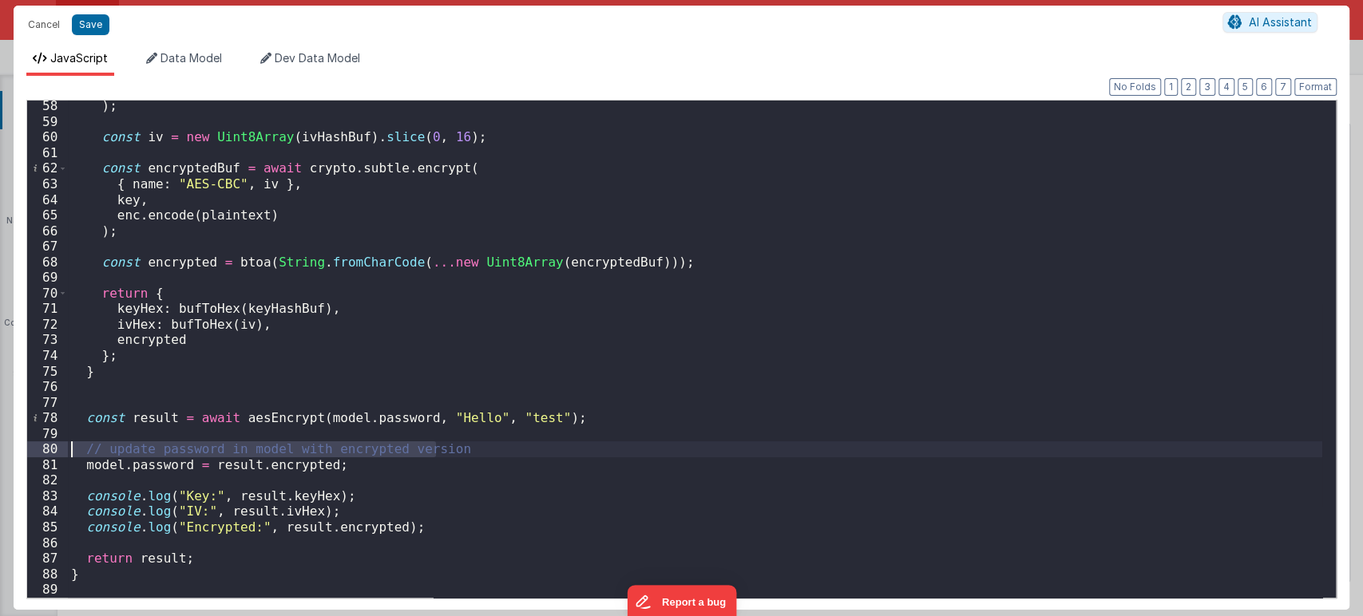
drag, startPoint x: 435, startPoint y: 450, endPoint x: 6, endPoint y: 444, distance: 428.7
click at [6, 444] on div "Cancel Save AI Assistant JavaScript Data Model Dev Data Model Format 7 6 5 4 3 …" at bounding box center [681, 308] width 1363 height 616
click at [87, 27] on button "Save" at bounding box center [91, 24] width 38 height 21
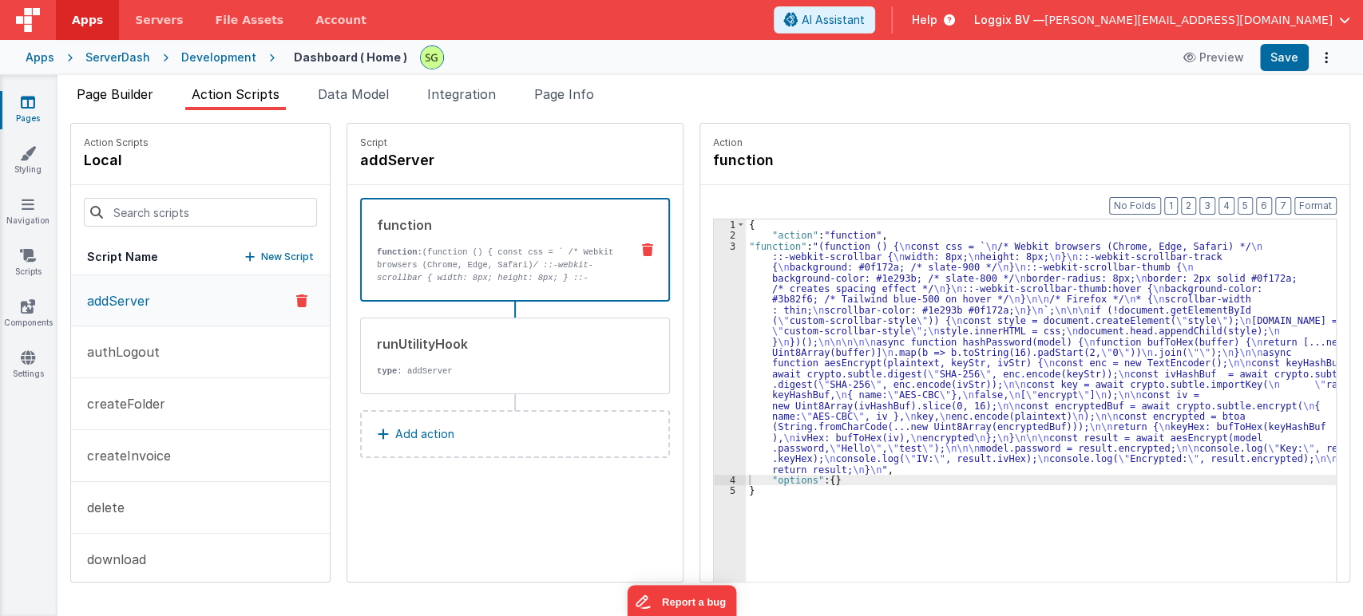
click at [118, 95] on span "Page Builder" at bounding box center [115, 94] width 77 height 16
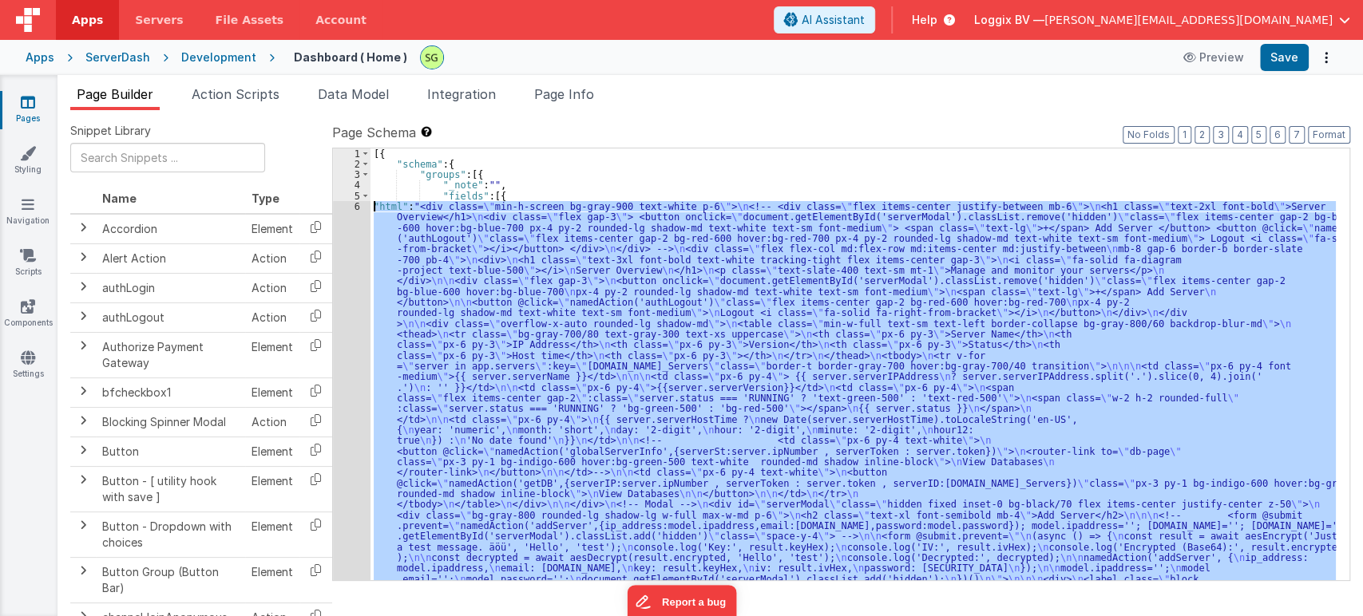
click at [355, 203] on div "6" at bounding box center [352, 440] width 38 height 479
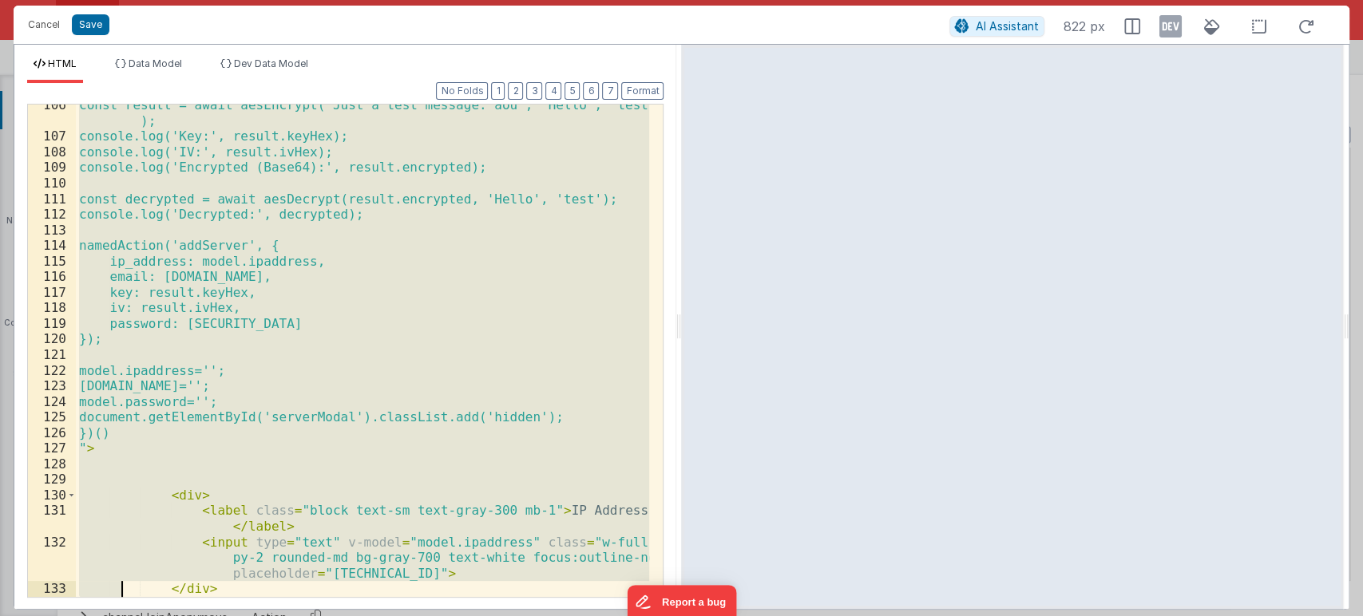
scroll to position [2223, 0]
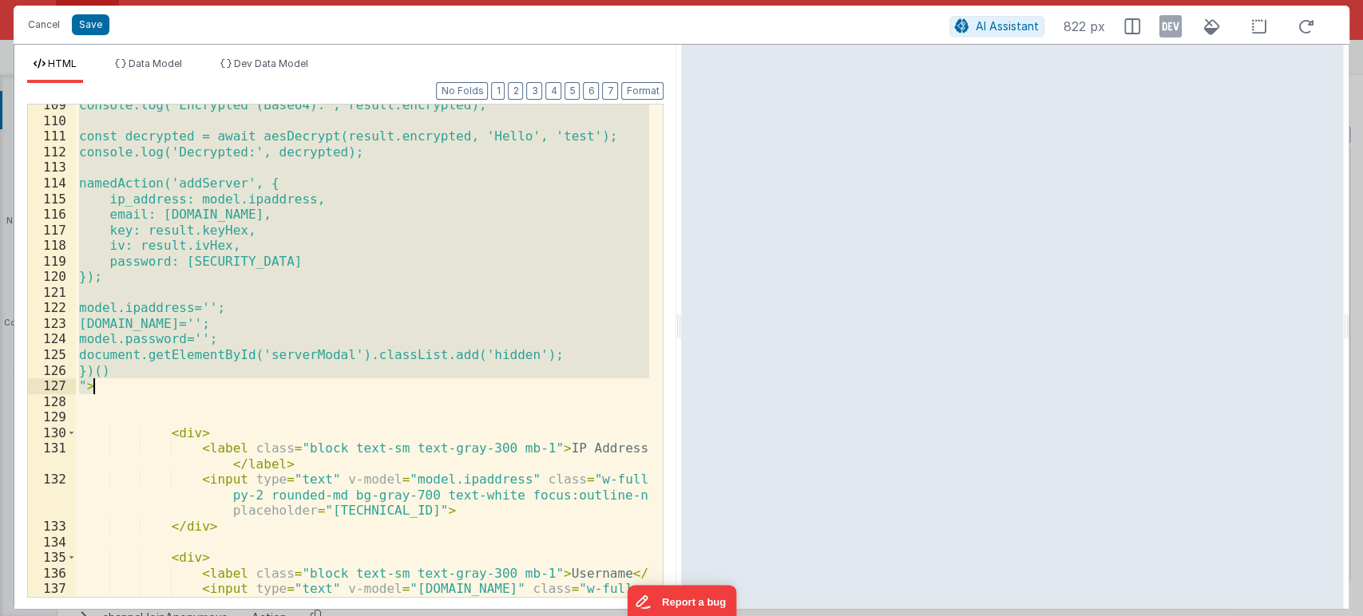
drag, startPoint x: 133, startPoint y: 186, endPoint x: 144, endPoint y: 385, distance: 199.1
click at [144, 385] on div "console.log('Encrypted (Base64):', result.encrypted); const decrypted = await a…" at bounding box center [363, 374] width 574 height 555
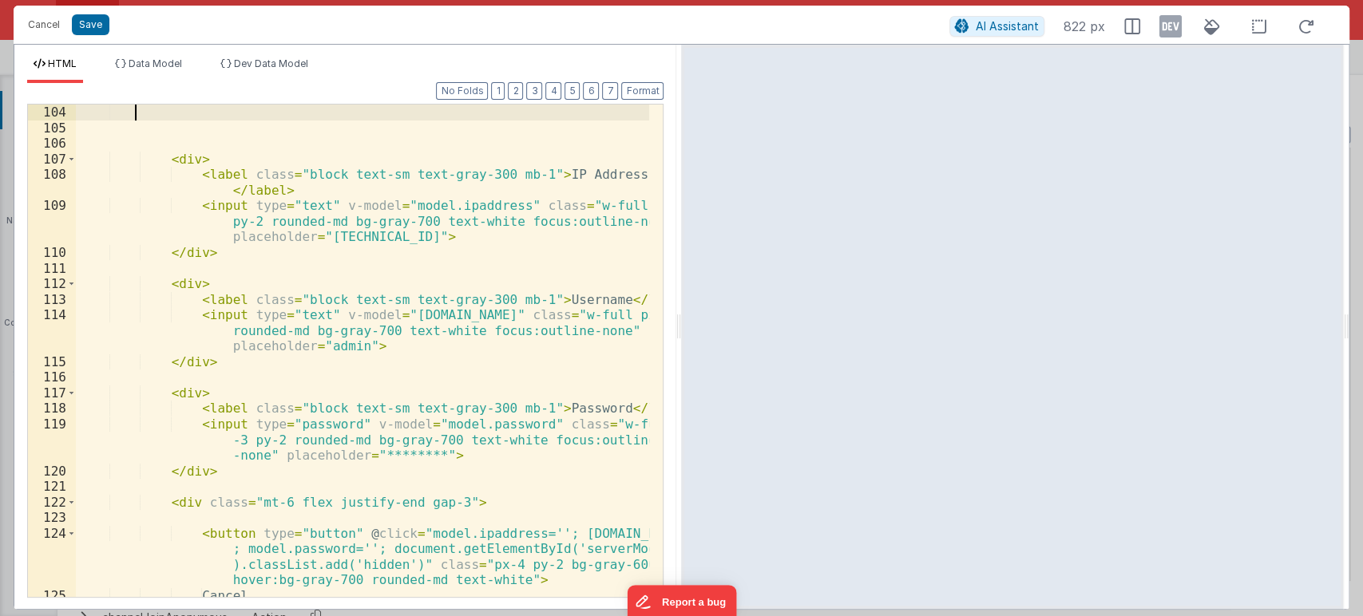
scroll to position [2122, 0]
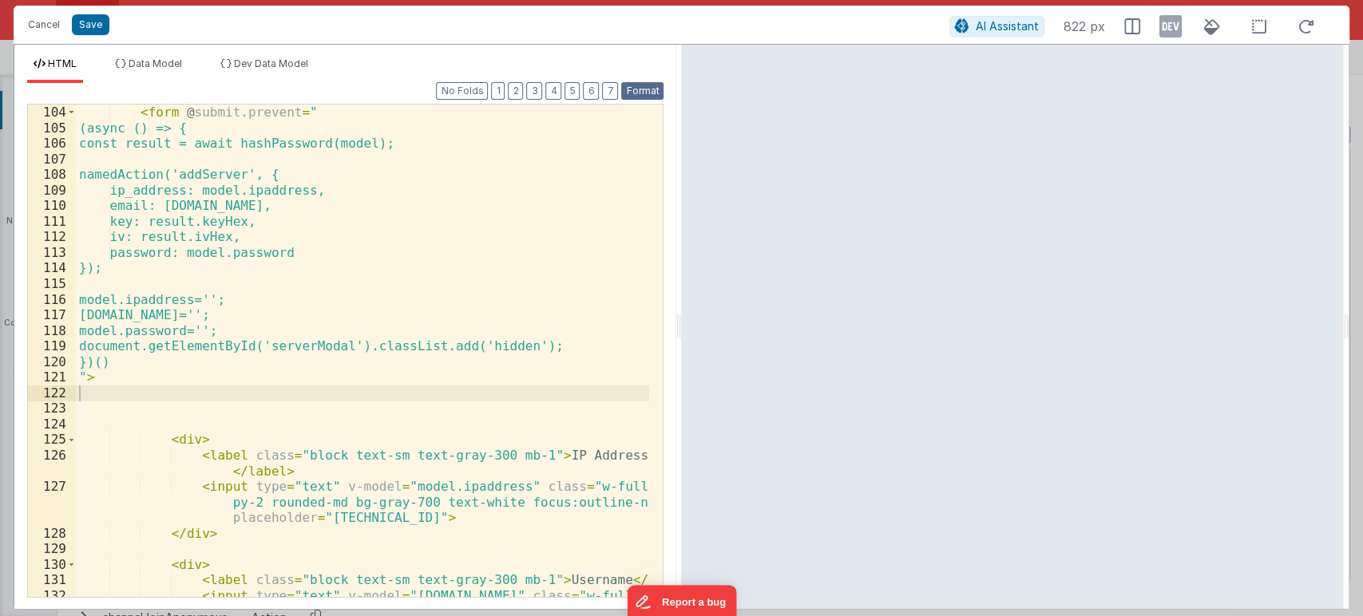
click at [653, 85] on button "Format" at bounding box center [642, 91] width 42 height 18
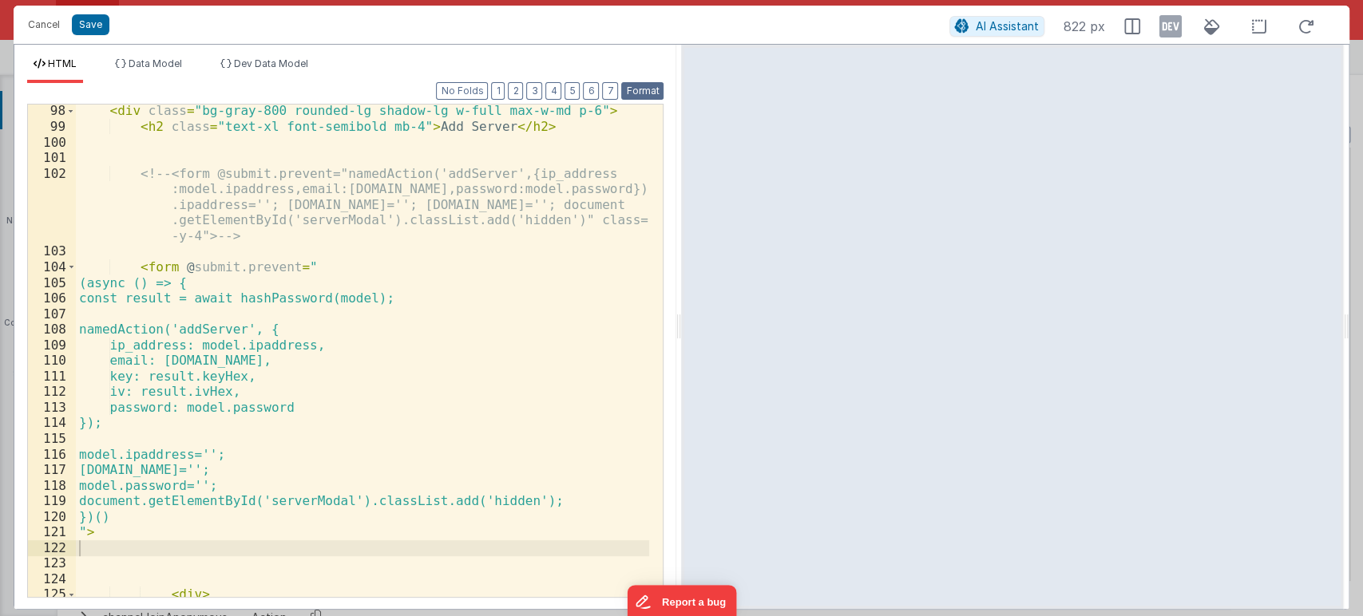
scroll to position [1968, 0]
click at [96, 20] on button "Save" at bounding box center [91, 24] width 38 height 21
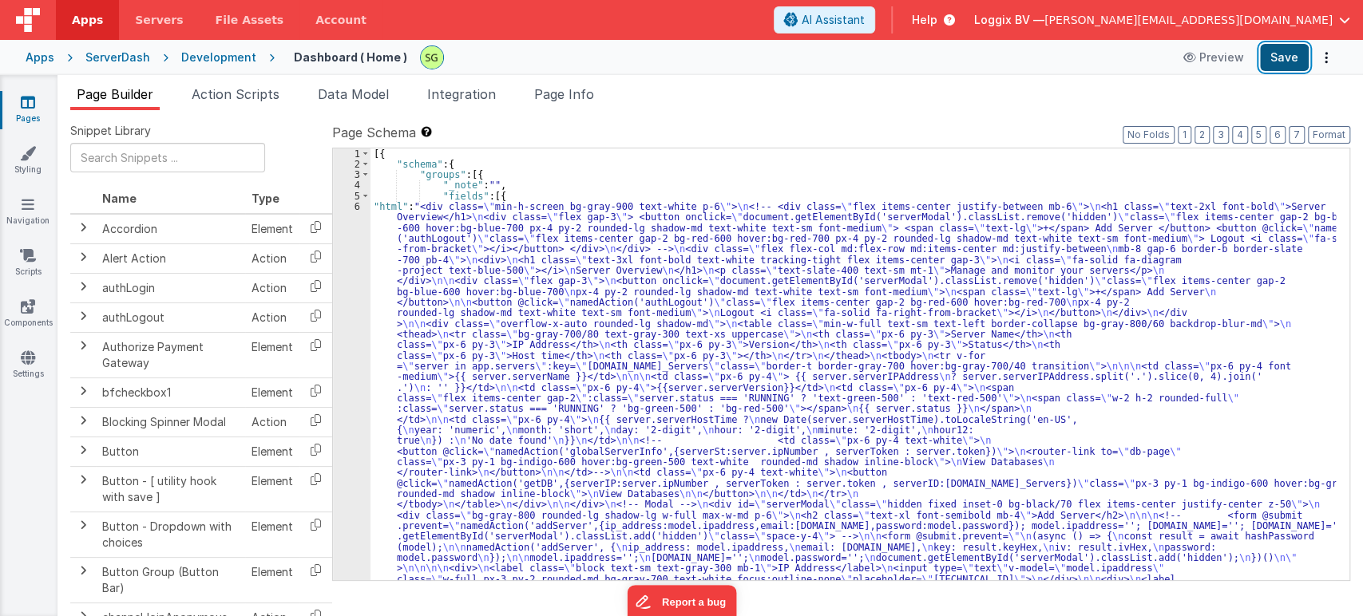
click at [1280, 65] on button "Save" at bounding box center [1284, 57] width 49 height 27
click at [30, 259] on icon at bounding box center [28, 255] width 16 height 16
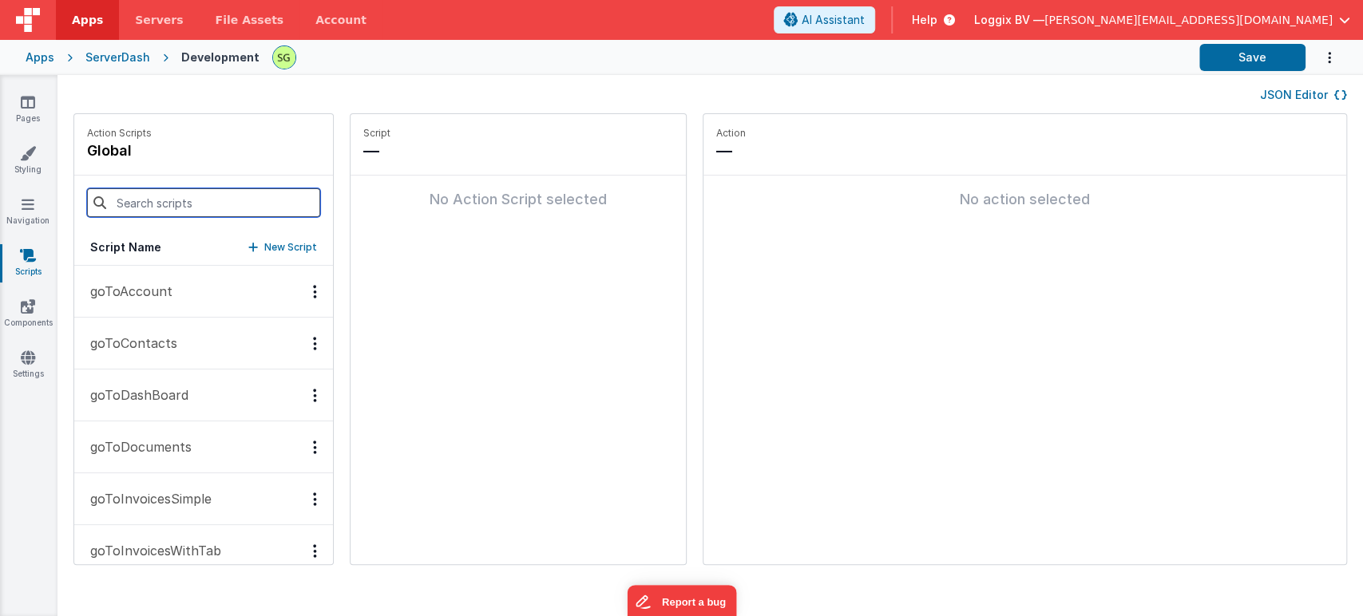
click at [185, 209] on input at bounding box center [203, 202] width 233 height 29
click at [271, 246] on p "New Script" at bounding box center [290, 247] width 53 height 16
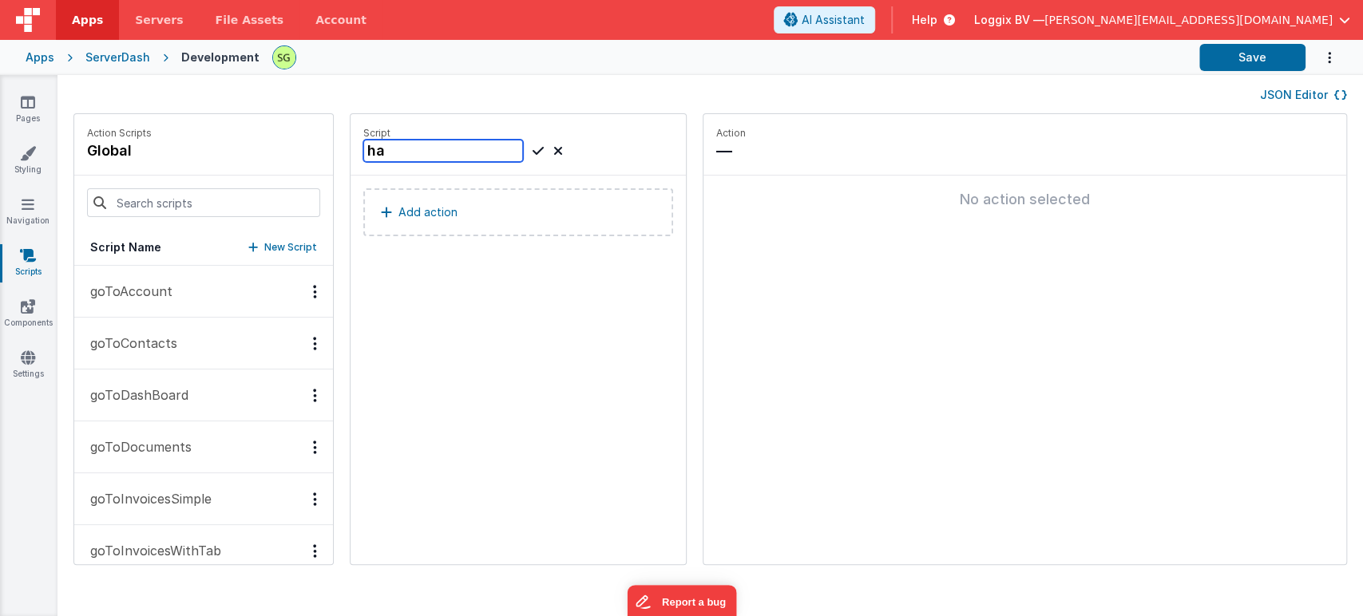
type input "h"
paste input "hashPassword"
type input "hashPassword"
click at [532, 152] on icon at bounding box center [537, 150] width 11 height 19
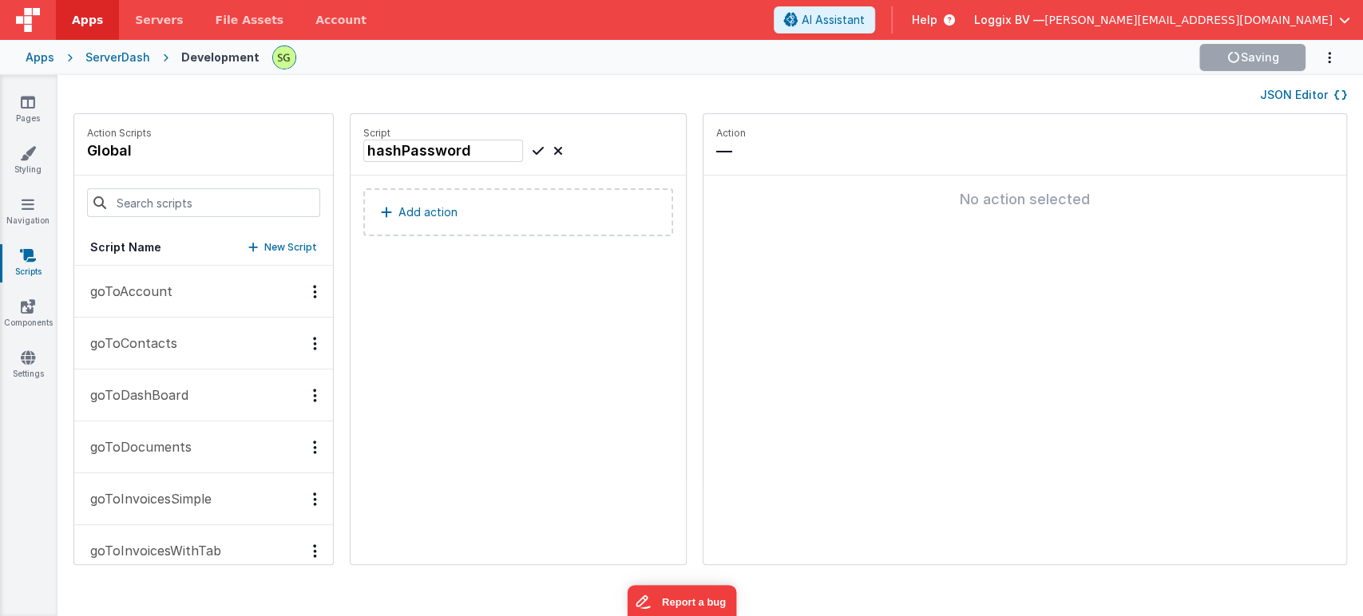
click at [485, 193] on button "Add action" at bounding box center [518, 212] width 310 height 48
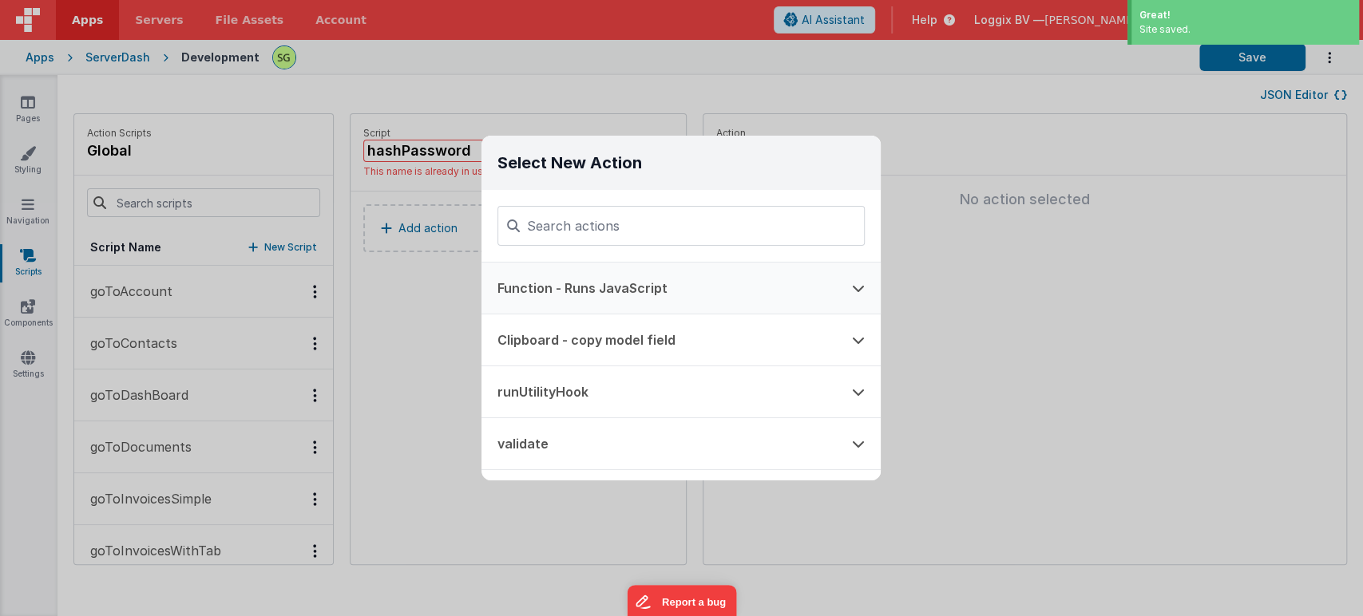
click at [635, 276] on button "Function - Runs JavaScript" at bounding box center [658, 288] width 354 height 51
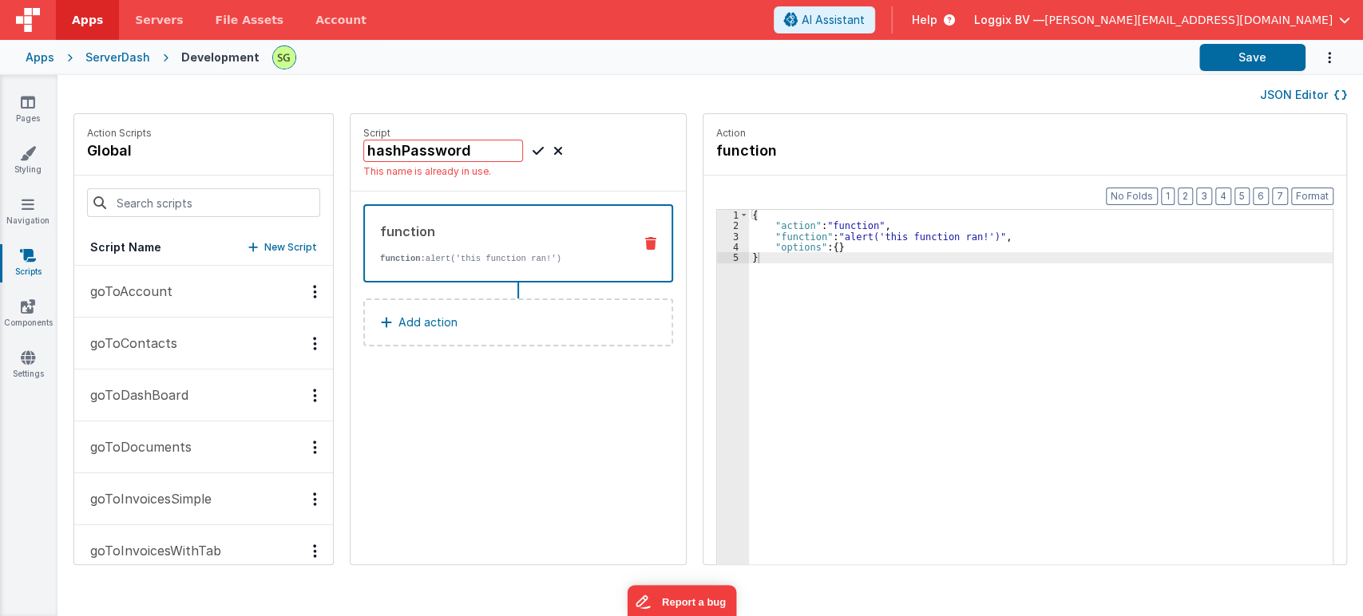
click at [719, 235] on div "3" at bounding box center [733, 236] width 32 height 10
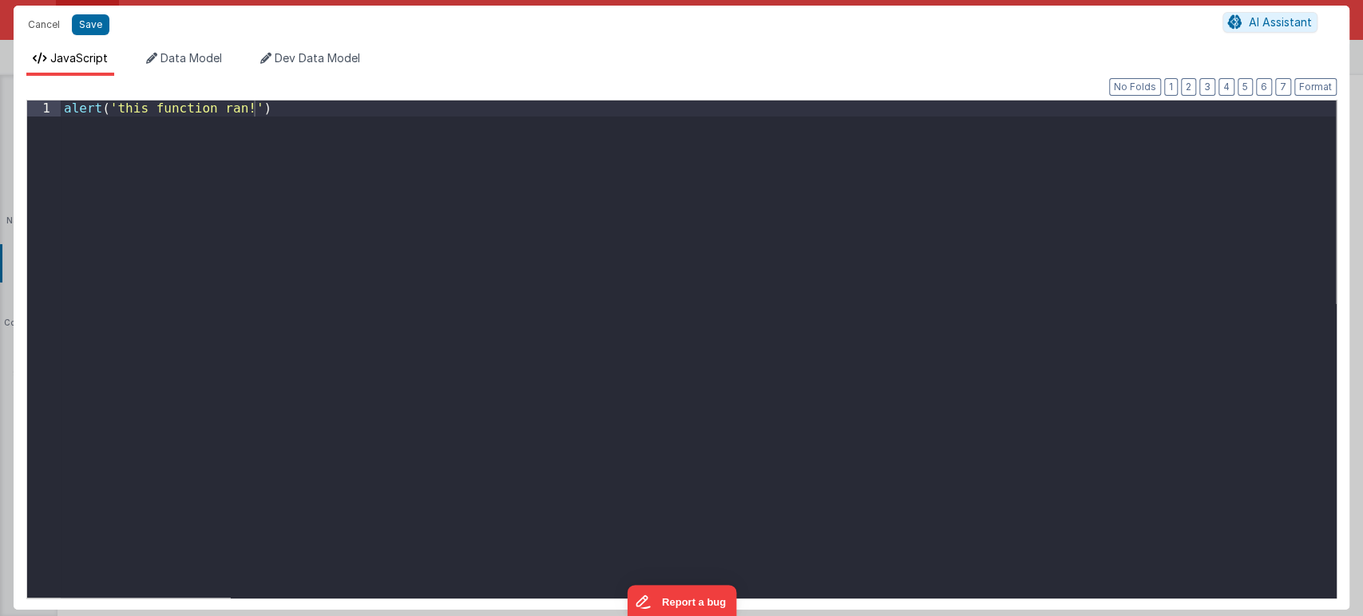
click at [719, 235] on div "Cancel Save AI Assistant JavaScript Data Model Dev Data Model Format 7 6 5 4 3 …" at bounding box center [681, 308] width 1363 height 616
click at [300, 131] on div "alert ( 'this function ran!' )" at bounding box center [698, 365] width 1275 height 528
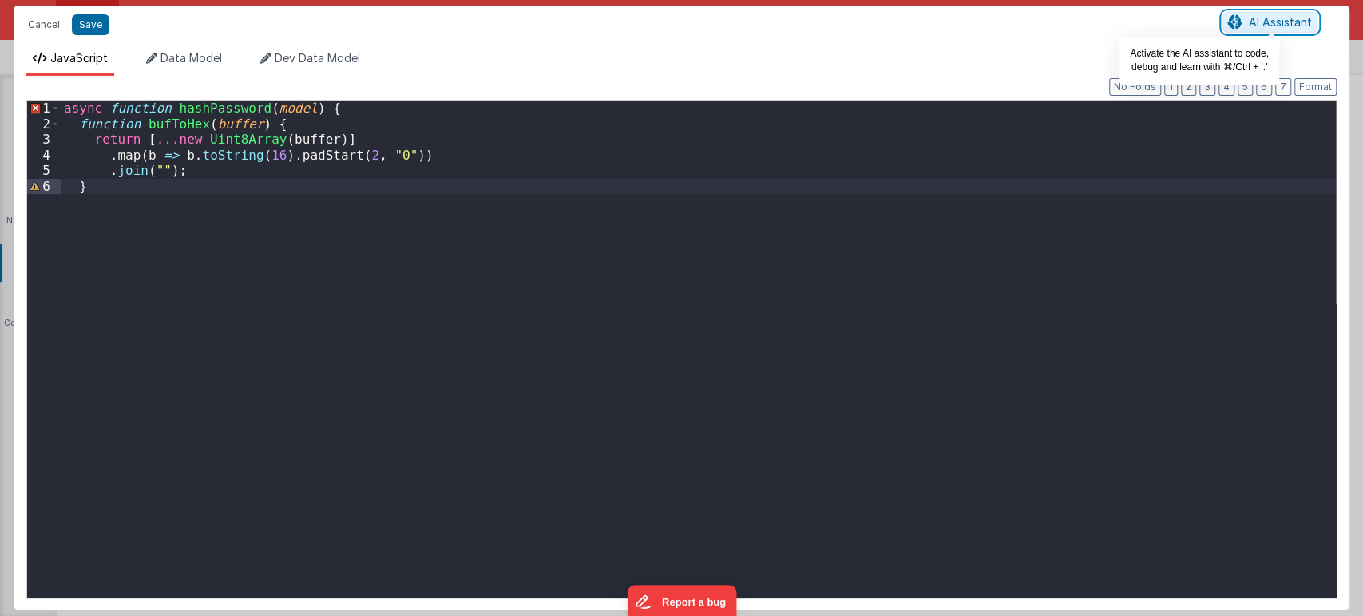
click at [1284, 26] on span "AI Assistant" at bounding box center [1279, 22] width 63 height 14
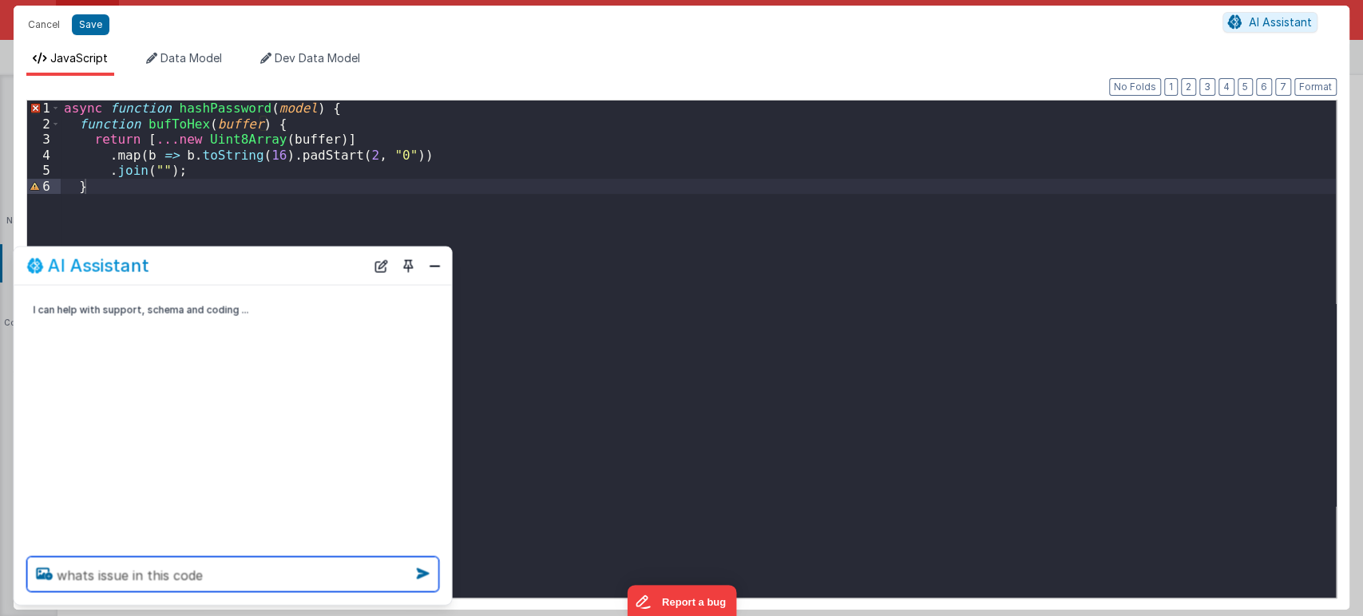
type textarea "whats issue in this code"
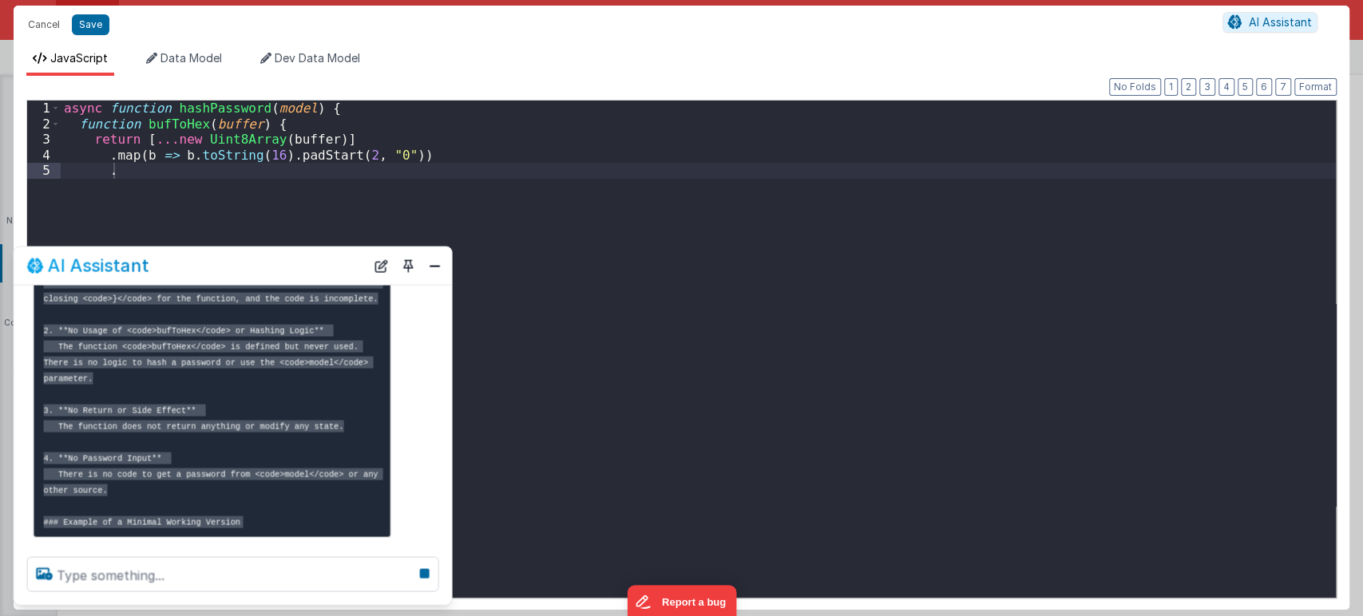
scroll to position [309, 0]
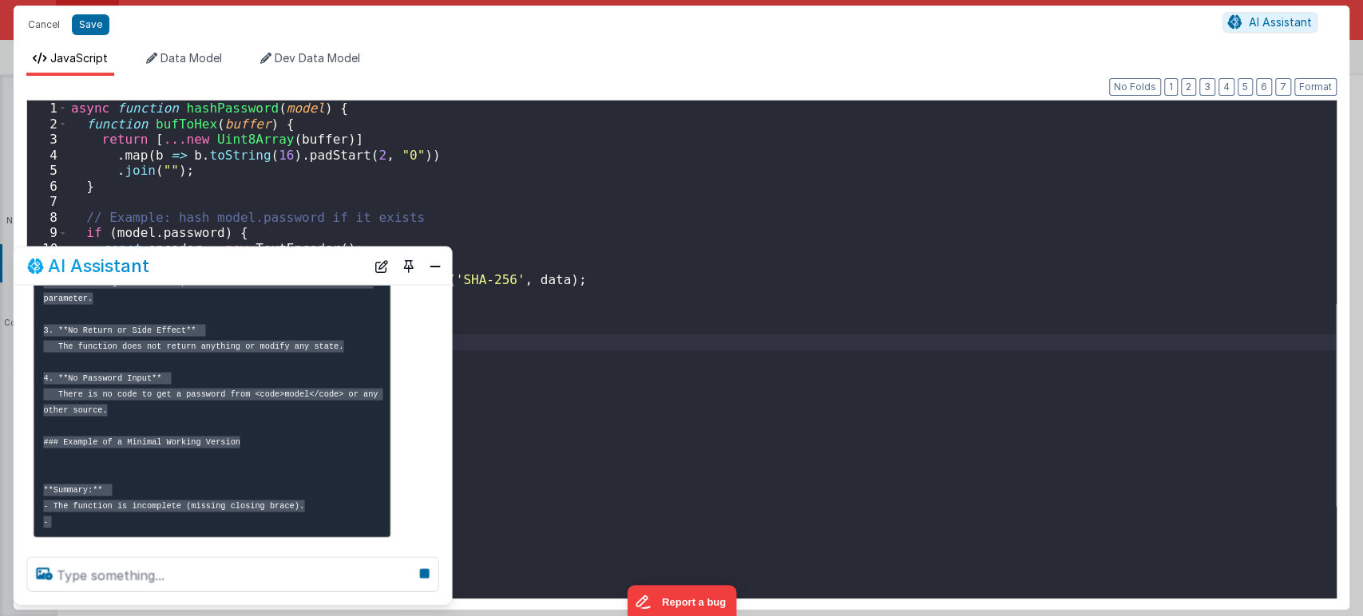
click at [737, 473] on div "async function hashPassword ( model ) { function bufToHex ( buffer ) { return […" at bounding box center [702, 365] width 1268 height 528
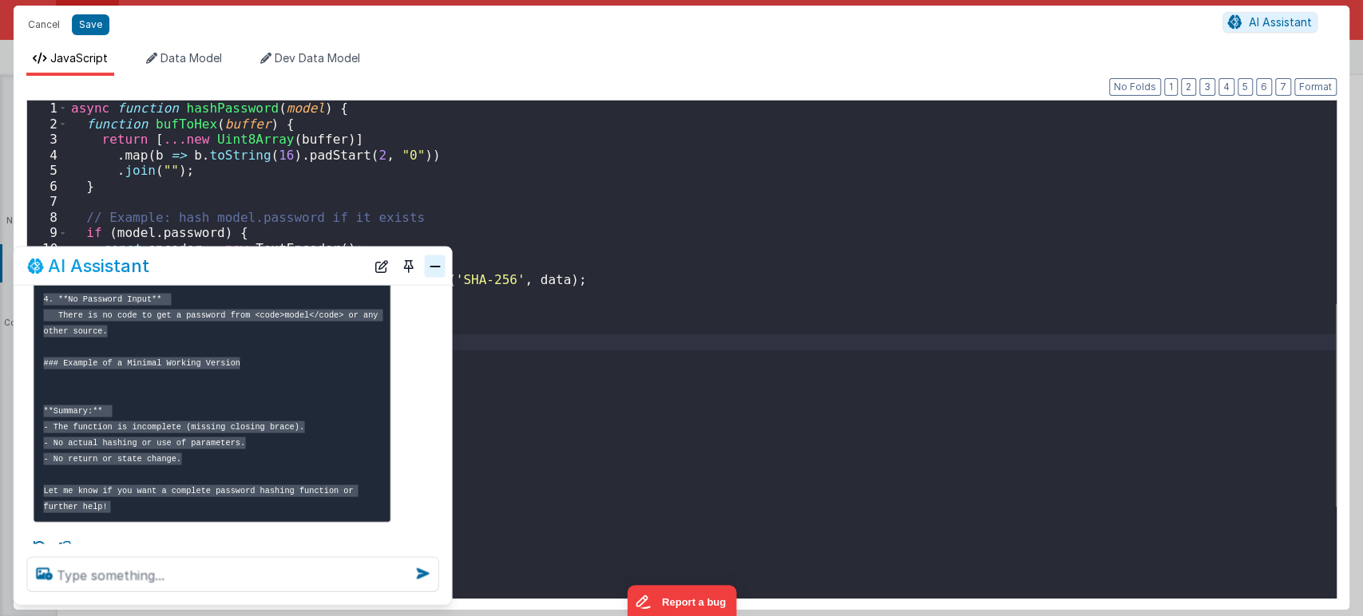
scroll to position [483, 0]
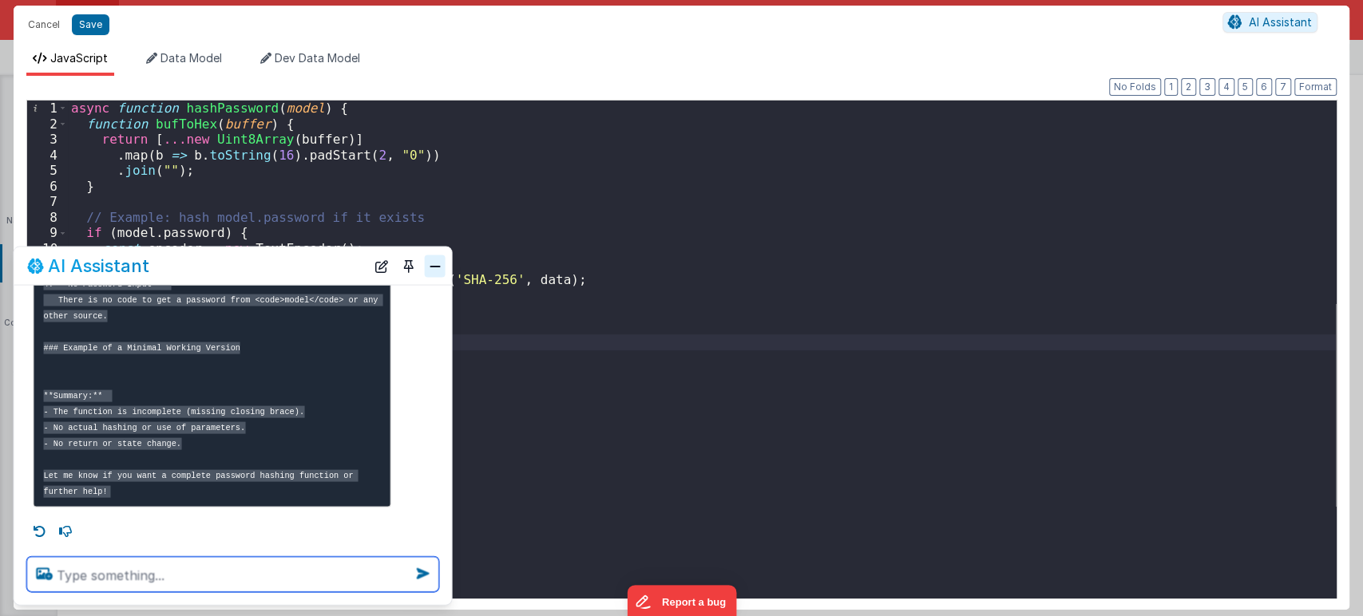
click at [433, 264] on button "Close" at bounding box center [435, 266] width 21 height 22
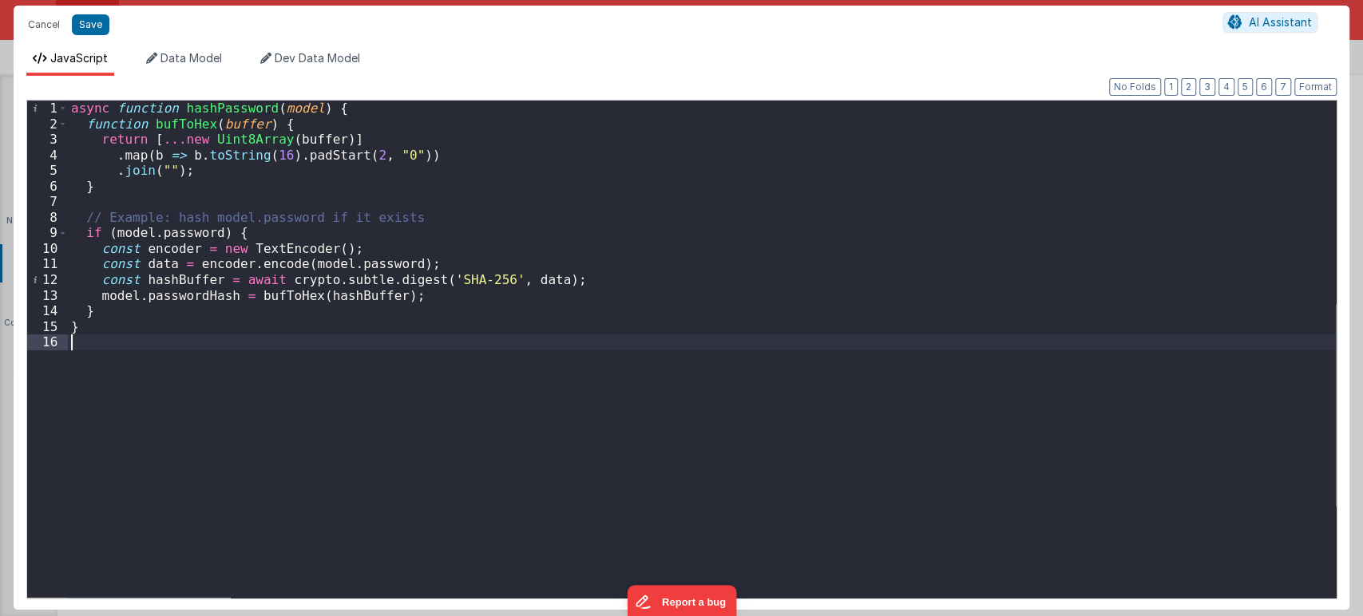
click at [191, 346] on div "async function hashPassword ( model ) { function bufToHex ( buffer ) { return […" at bounding box center [702, 365] width 1268 height 528
click at [226, 343] on div "async function hashPassword ( model ) { function bufToHex ( buffer ) { return […" at bounding box center [702, 365] width 1268 height 528
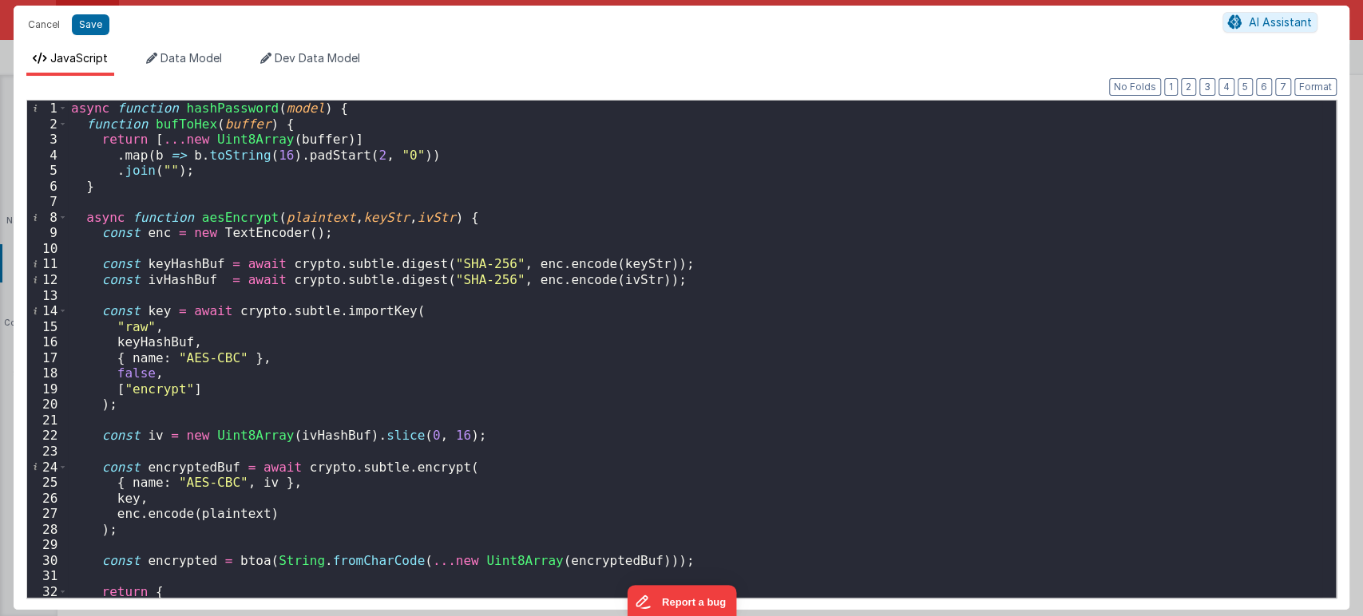
scroll to position [283, 0]
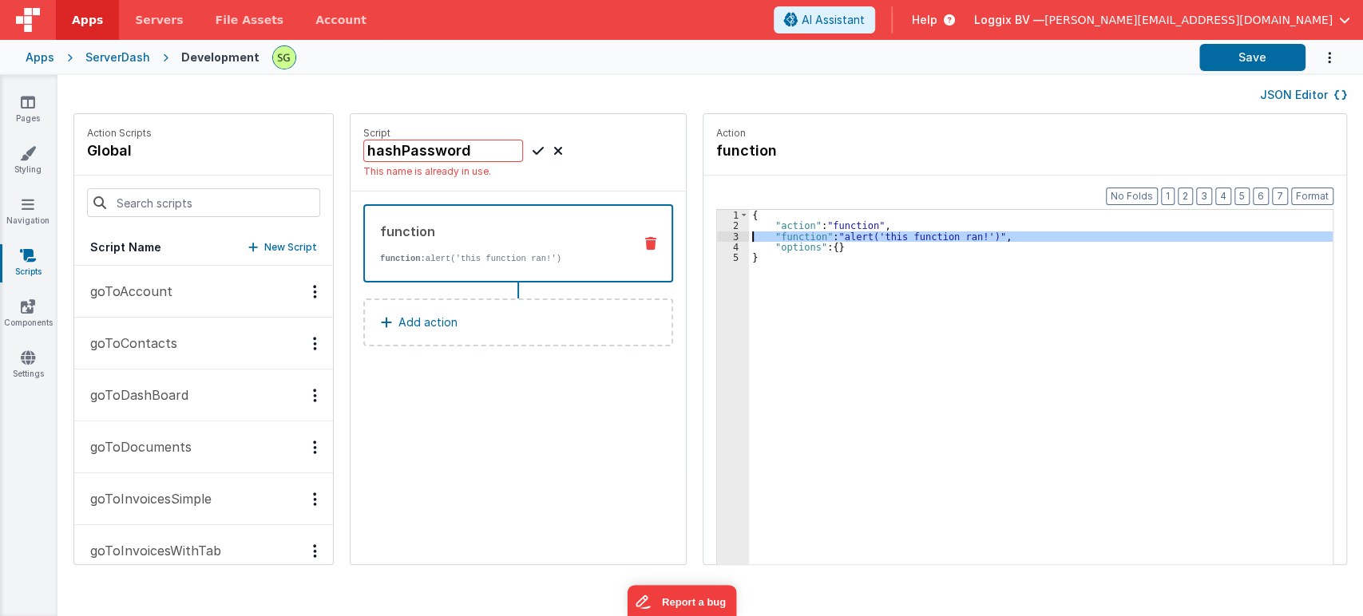
click at [720, 236] on div "3" at bounding box center [733, 236] width 32 height 10
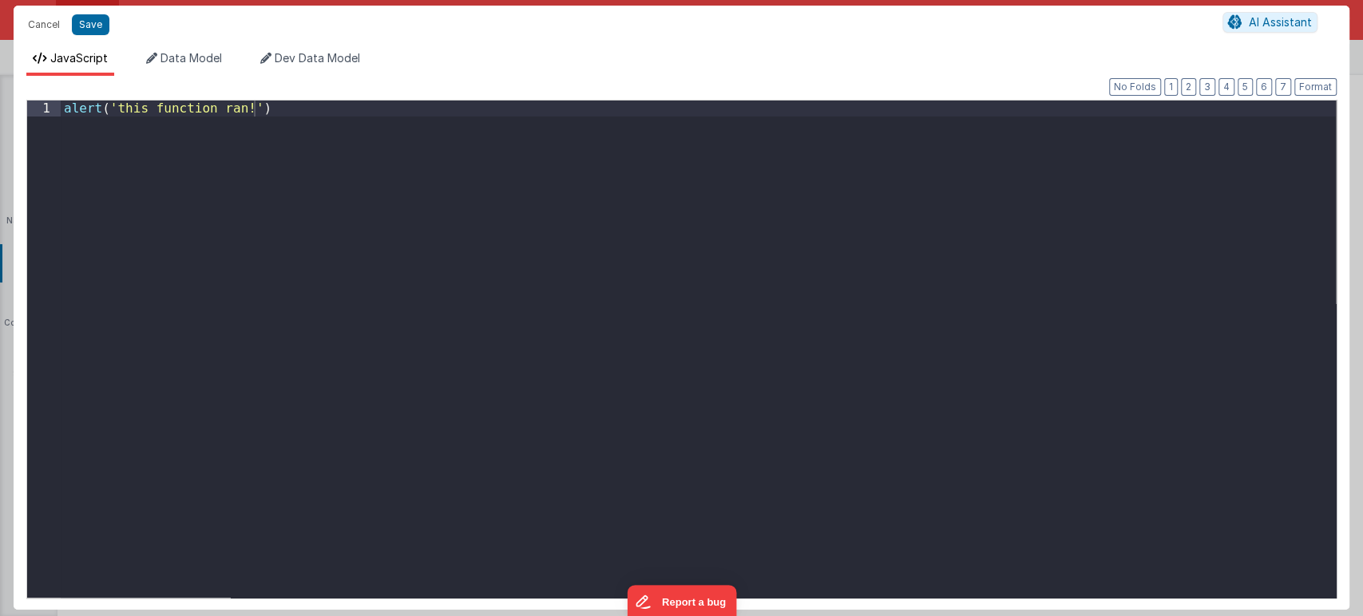
click at [720, 236] on div "alert ( 'this function ran!' )" at bounding box center [698, 365] width 1275 height 528
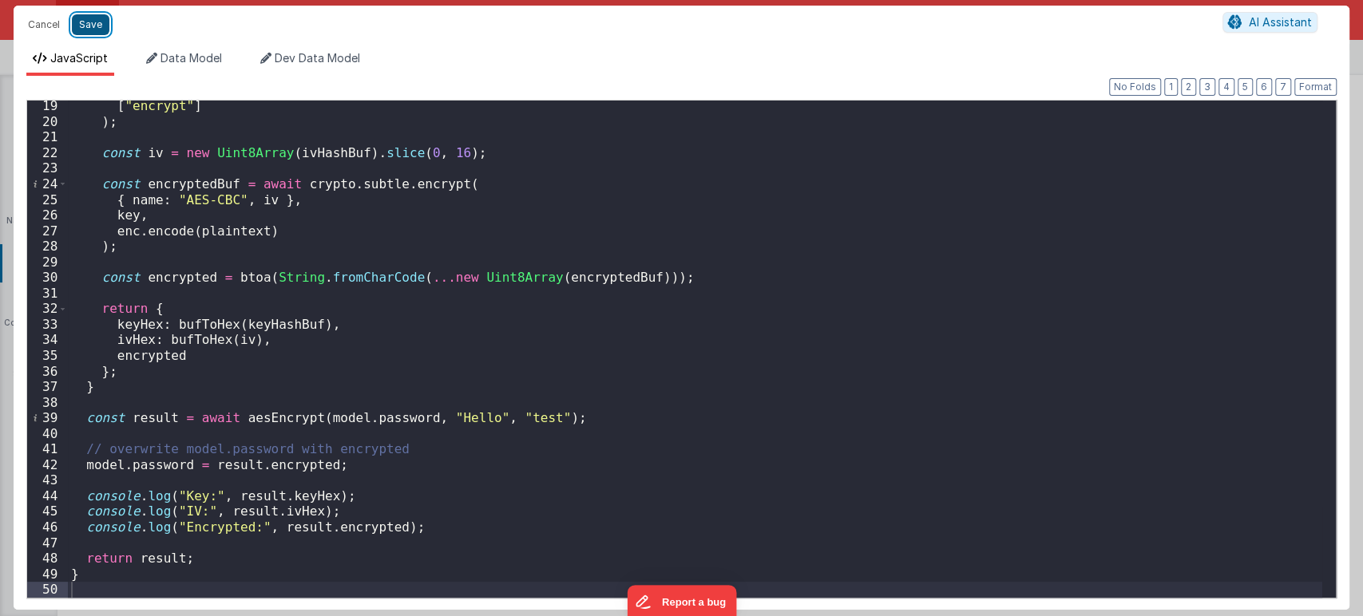
click at [96, 18] on button "Save" at bounding box center [91, 24] width 38 height 21
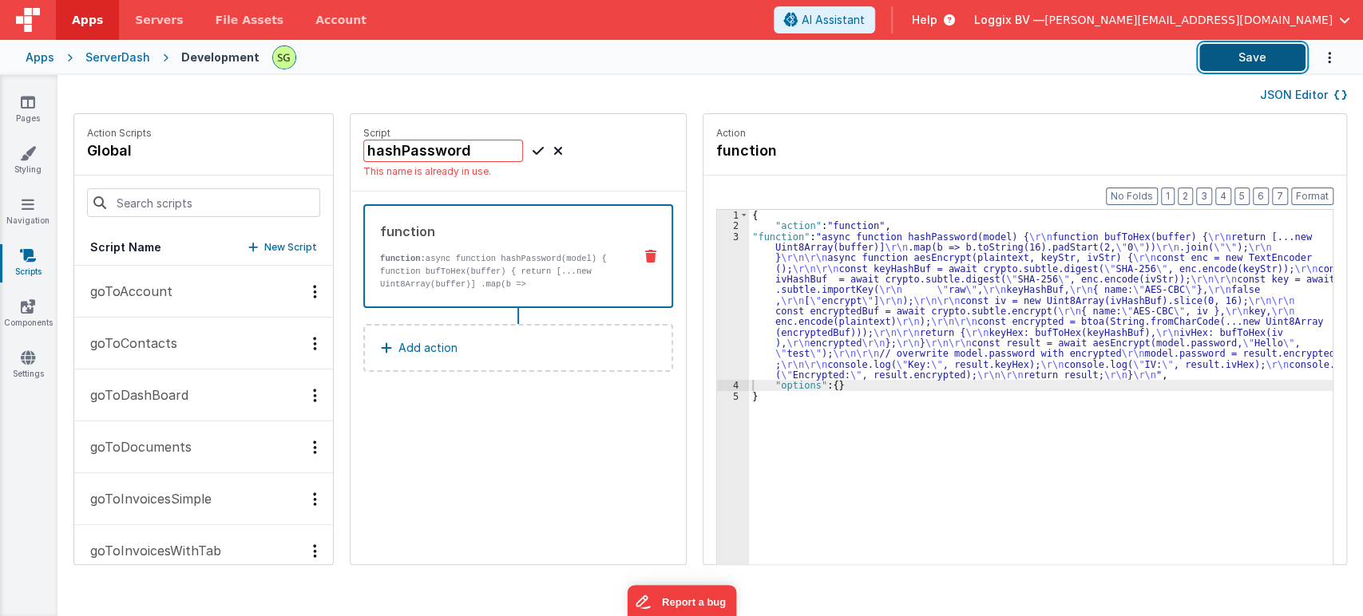
click at [1232, 49] on button "Save" at bounding box center [1252, 57] width 106 height 27
click at [472, 149] on input "hashPassword" at bounding box center [443, 151] width 160 height 22
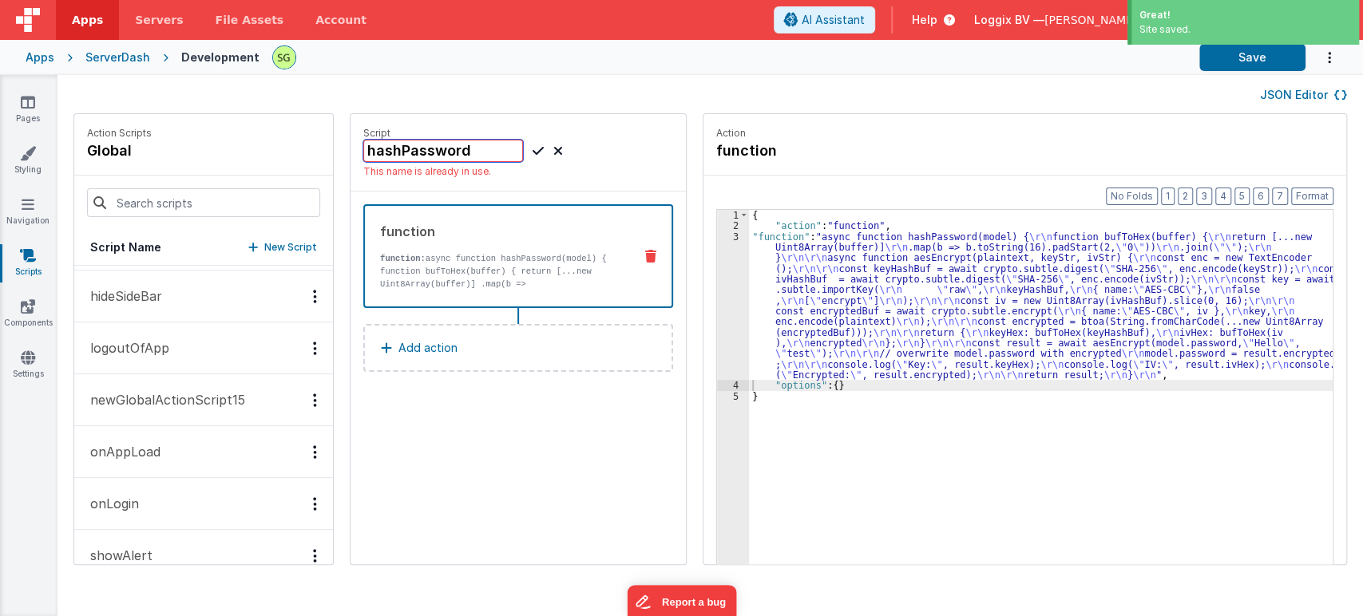
scroll to position [542, 0]
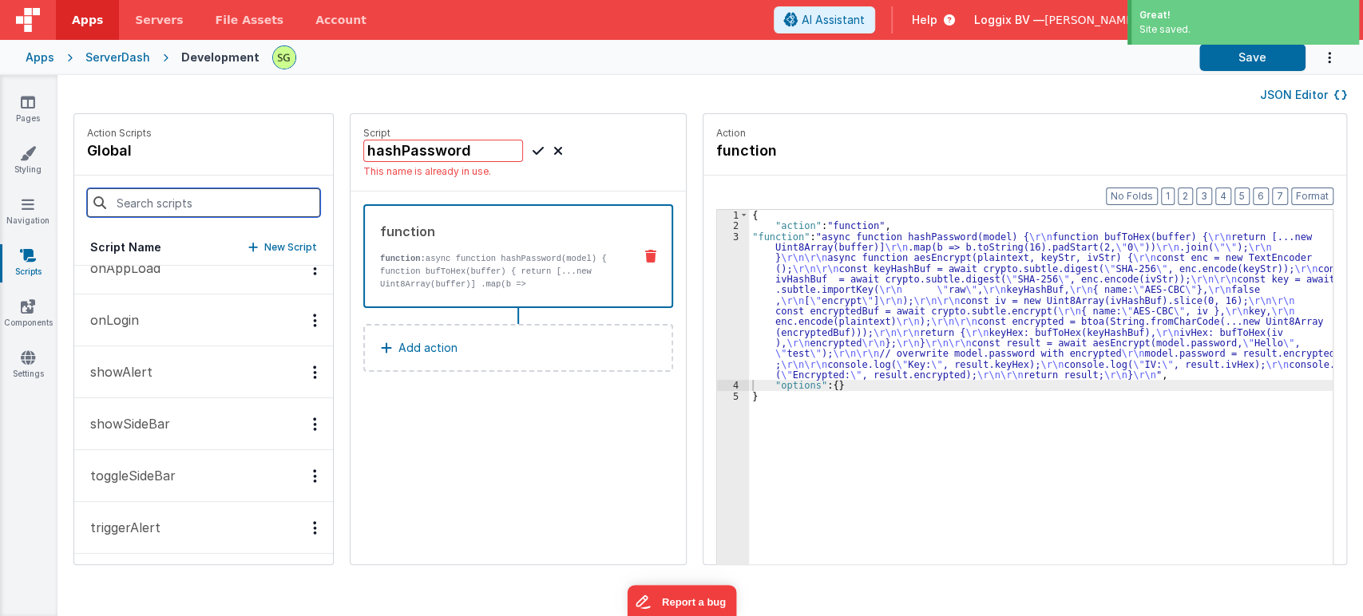
click at [164, 208] on input at bounding box center [203, 202] width 233 height 29
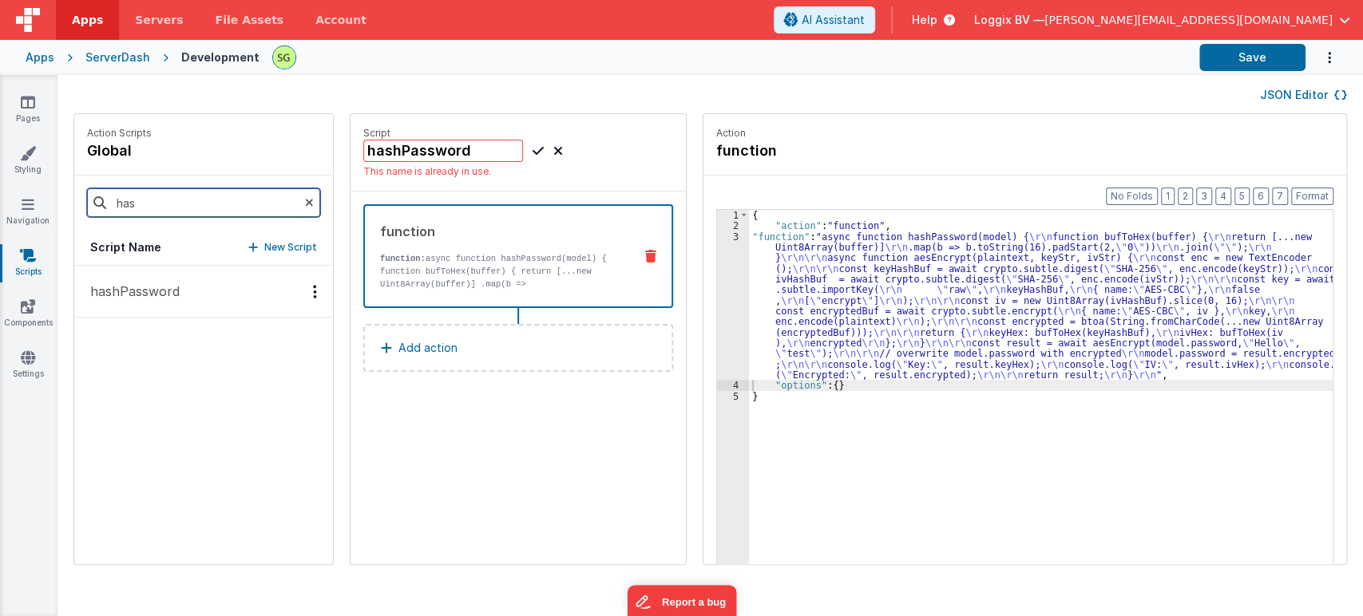
scroll to position [0, 0]
type input "hash"
click at [160, 309] on button "hashPassword" at bounding box center [203, 292] width 259 height 52
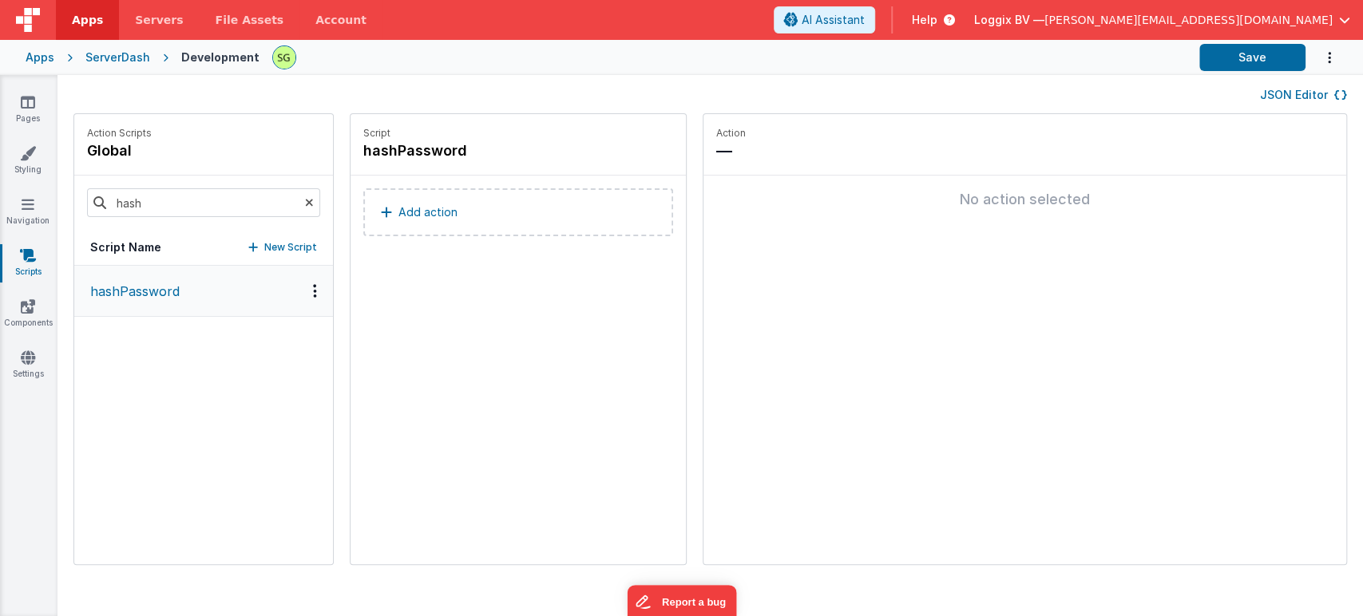
click at [303, 292] on div "Options" at bounding box center [314, 291] width 23 height 14
click at [287, 351] on div "Delete" at bounding box center [256, 348] width 140 height 29
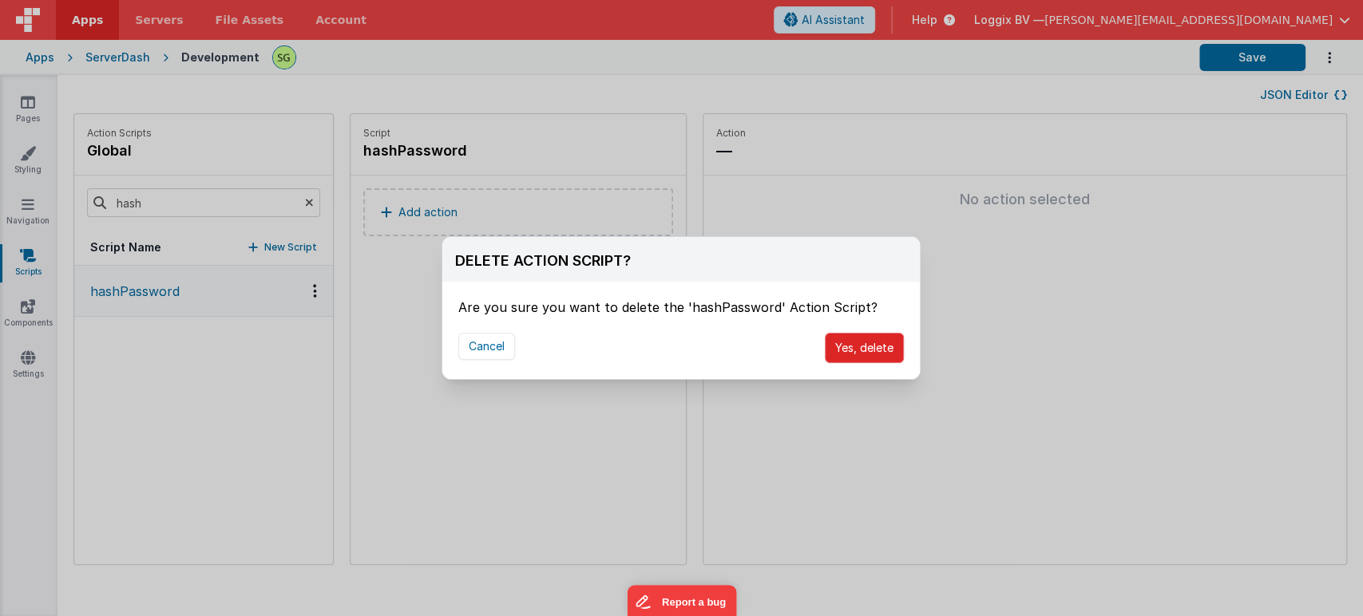
click at [861, 356] on button "Yes, delete" at bounding box center [864, 348] width 79 height 30
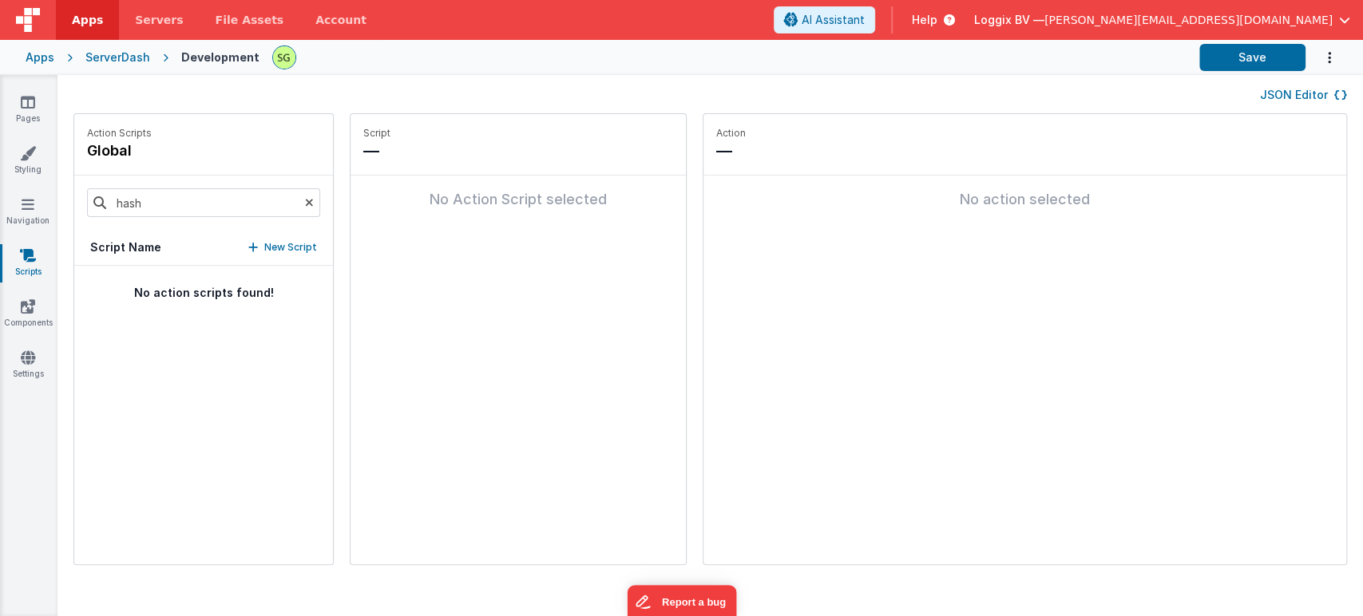
click at [305, 206] on icon at bounding box center [309, 203] width 9 height 54
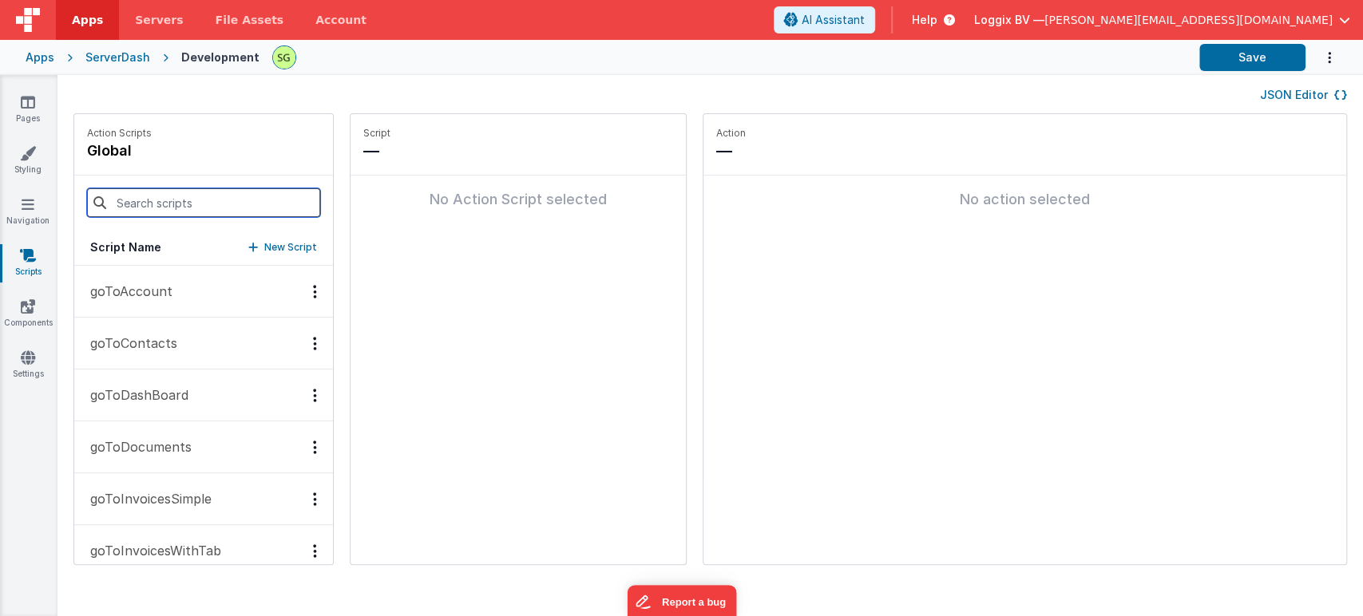
click at [162, 205] on input at bounding box center [203, 202] width 233 height 29
click at [278, 243] on p "New Script" at bounding box center [290, 247] width 53 height 16
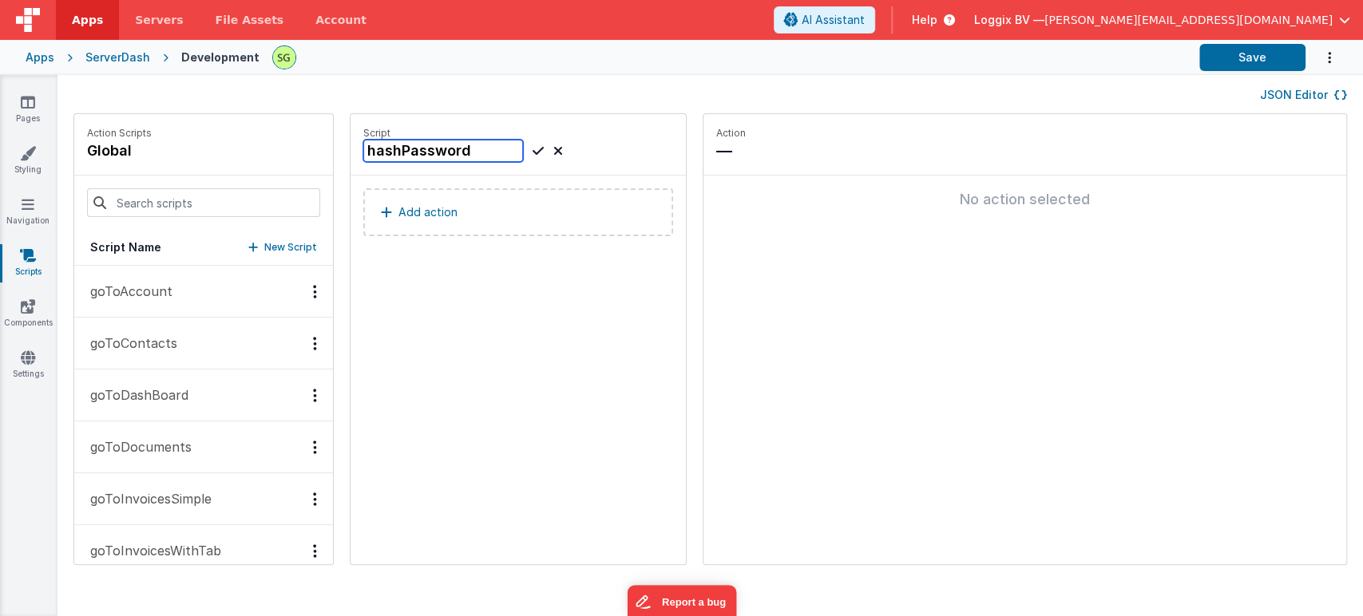
type input "hashPassword"
click at [488, 219] on button "Add action" at bounding box center [518, 212] width 310 height 48
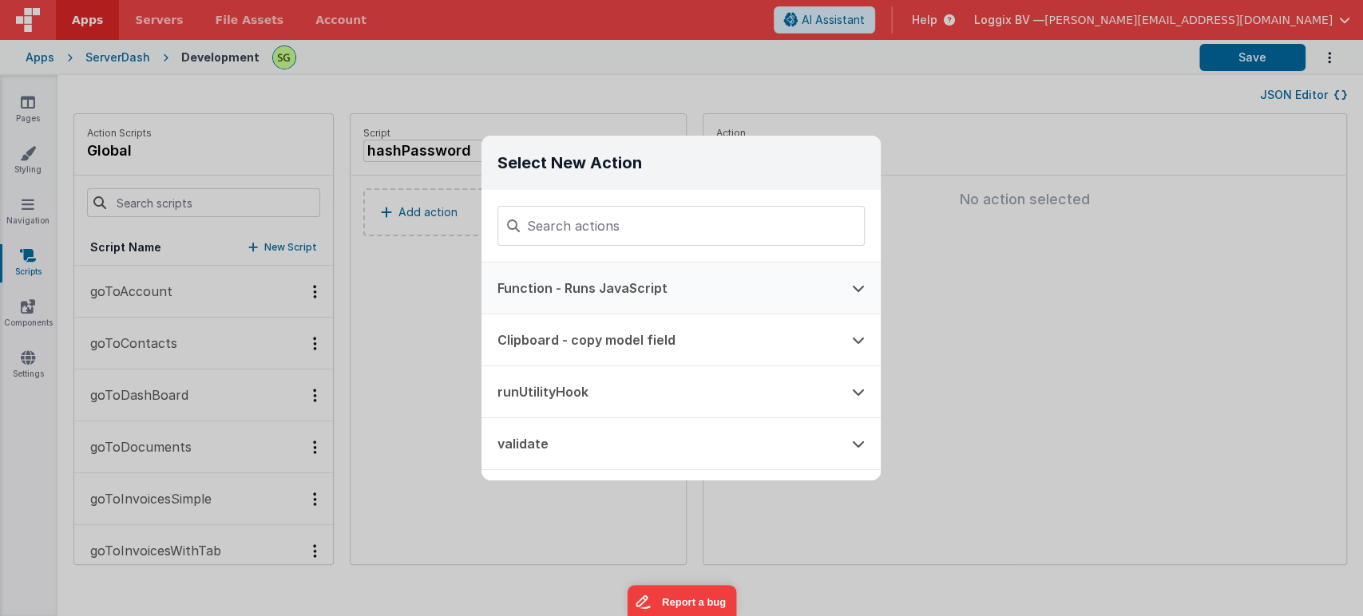
click at [602, 280] on button "Function - Runs JavaScript" at bounding box center [658, 288] width 354 height 51
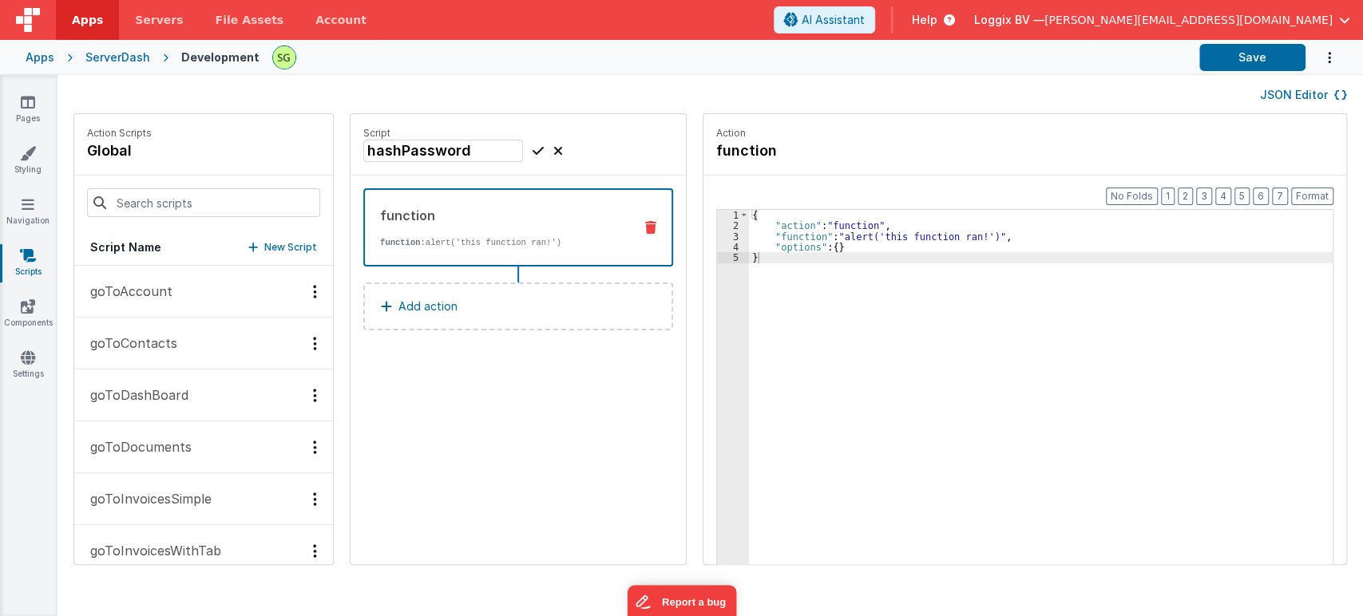
click at [719, 235] on div "3" at bounding box center [733, 236] width 32 height 10
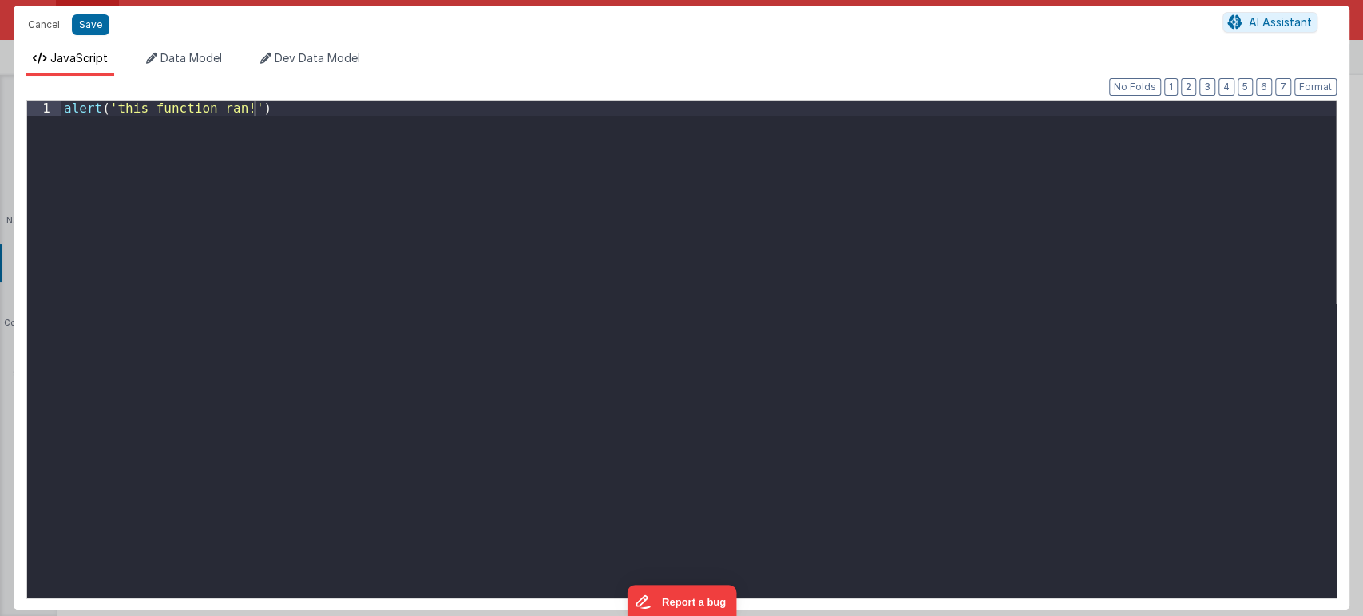
click at [719, 235] on div "Cancel Save AI Assistant JavaScript Data Model Dev Data Model Format 7 6 5 4 3 …" at bounding box center [681, 308] width 1363 height 616
click at [379, 204] on div "alert ( 'this function ran!' )" at bounding box center [698, 365] width 1275 height 528
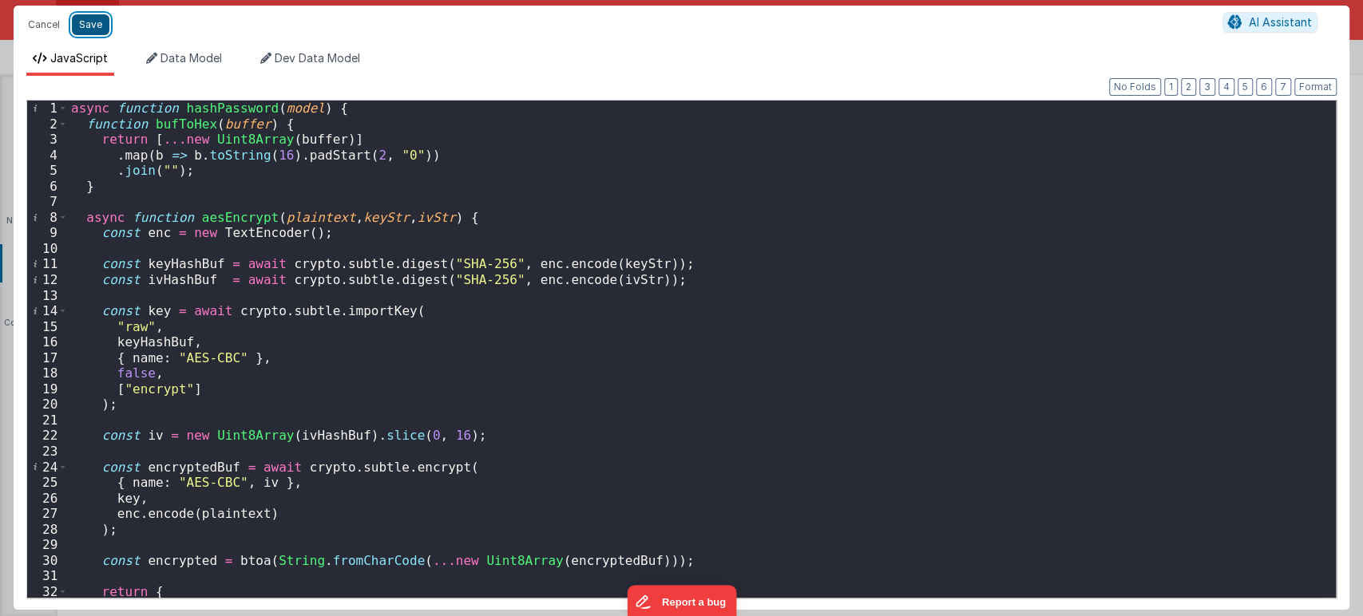
click at [93, 18] on button "Save" at bounding box center [91, 24] width 38 height 21
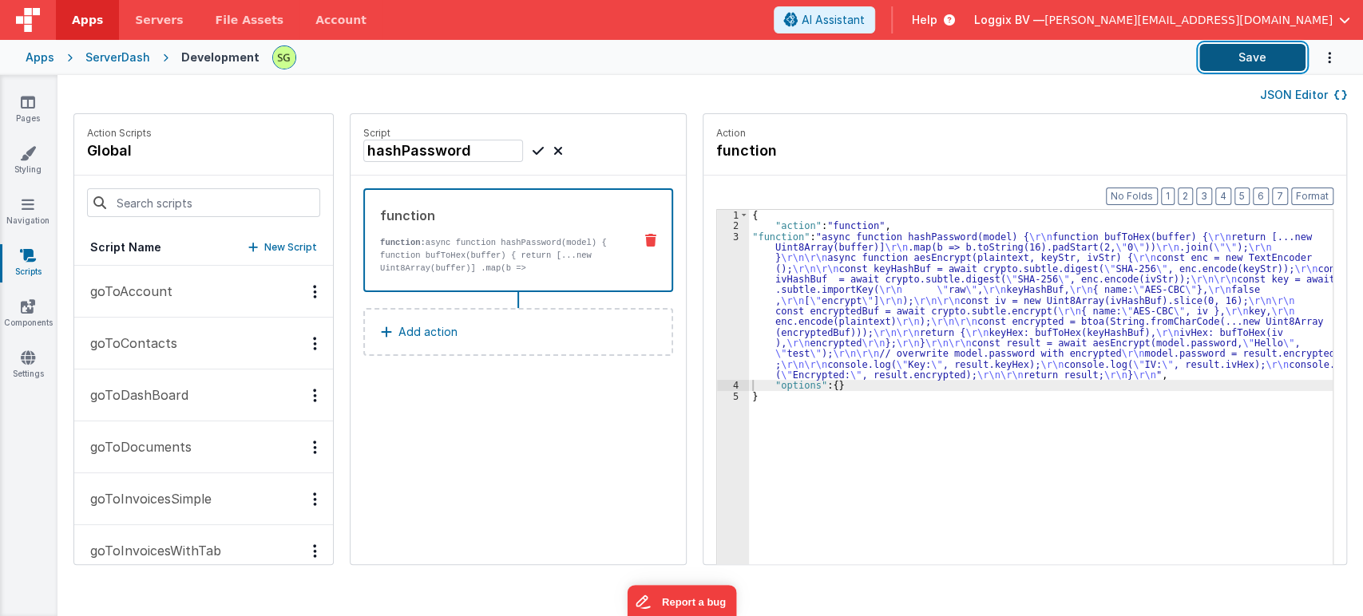
click at [1257, 54] on button "Save" at bounding box center [1252, 57] width 106 height 27
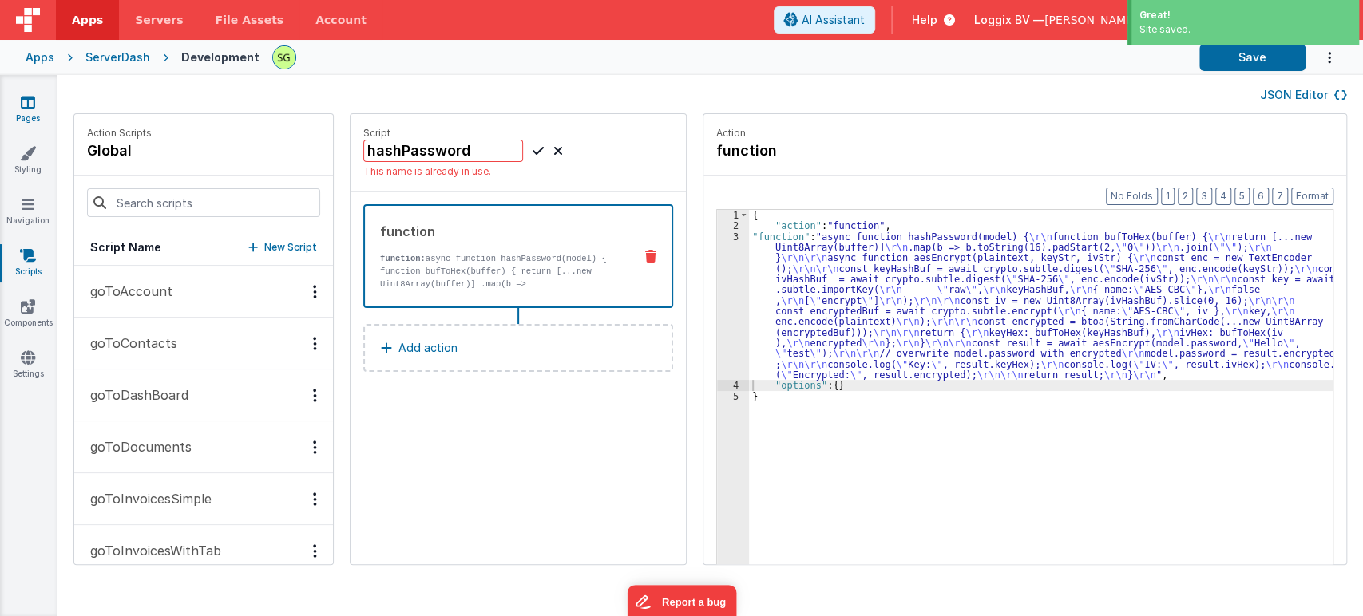
click at [19, 101] on link "Pages" at bounding box center [27, 110] width 57 height 32
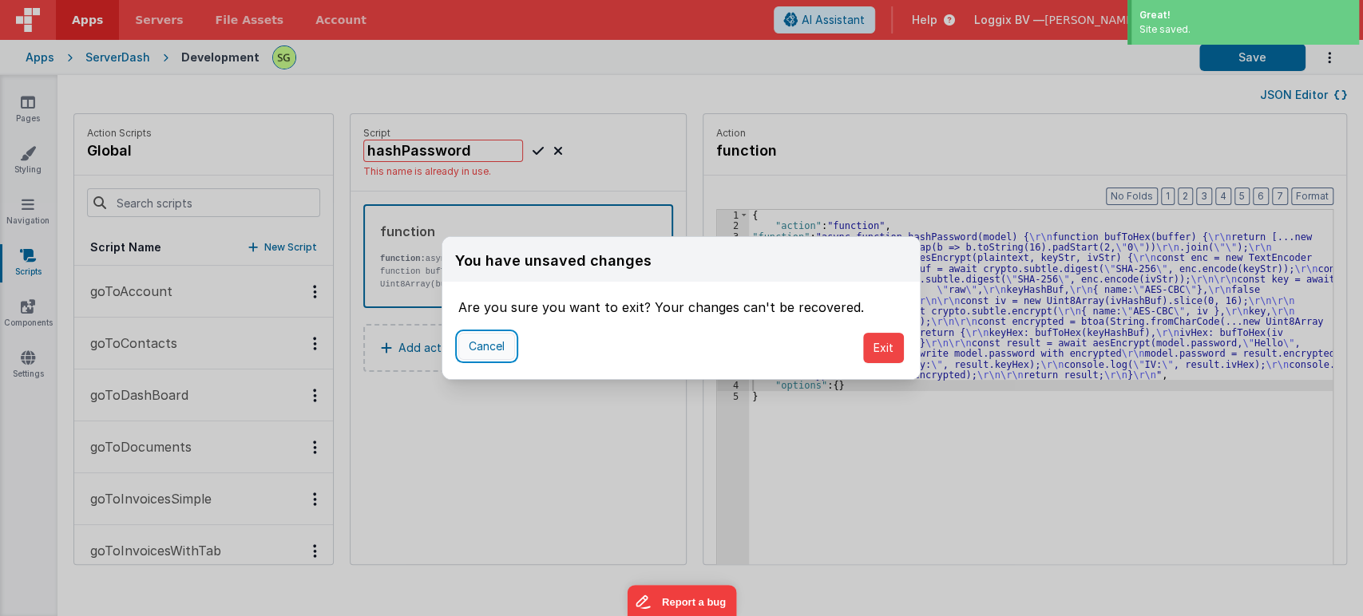
click at [487, 357] on button "Cancel" at bounding box center [486, 346] width 57 height 27
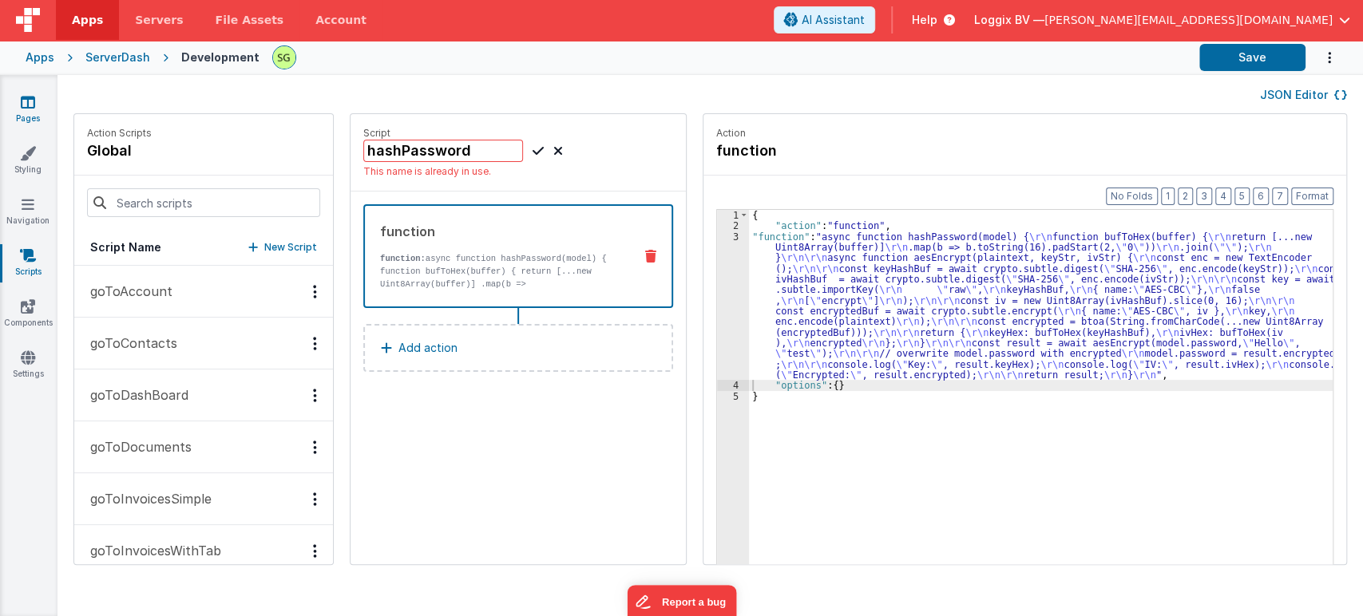
click at [36, 94] on link "Pages" at bounding box center [27, 110] width 57 height 32
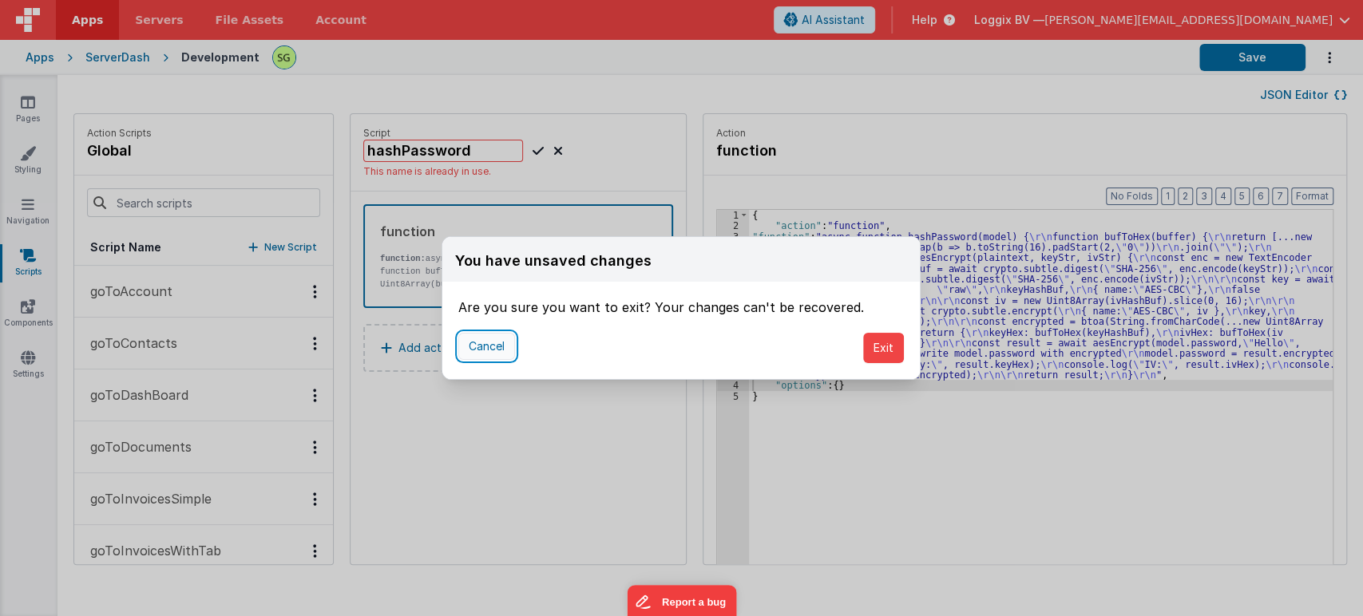
click at [496, 338] on button "Cancel" at bounding box center [486, 346] width 57 height 27
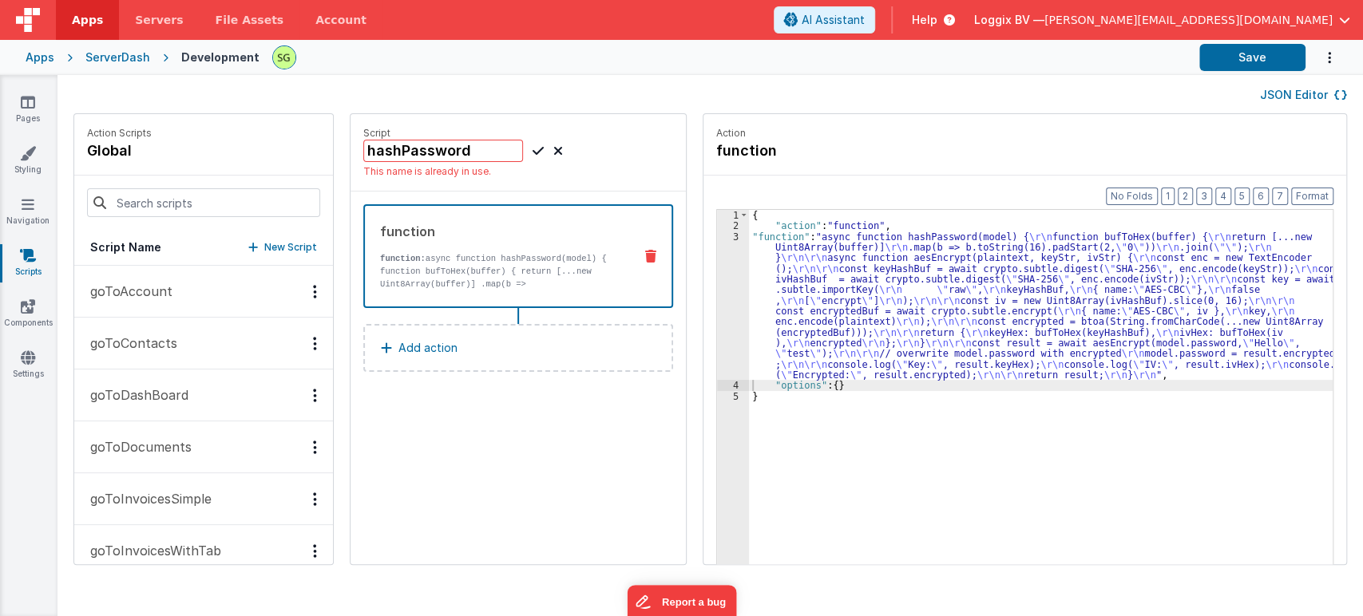
click at [514, 149] on div "hashPassword" at bounding box center [463, 151] width 200 height 22
click at [240, 196] on input at bounding box center [203, 202] width 233 height 29
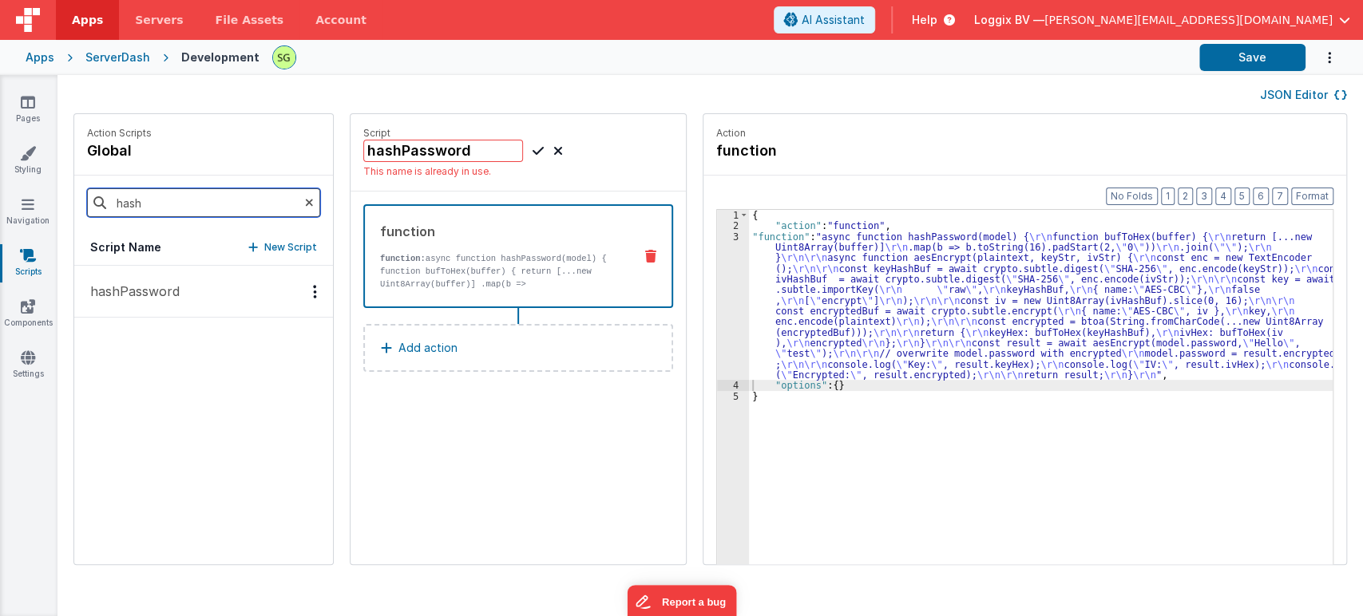
type input "hash"
click at [226, 287] on button "hashPassword" at bounding box center [203, 292] width 259 height 52
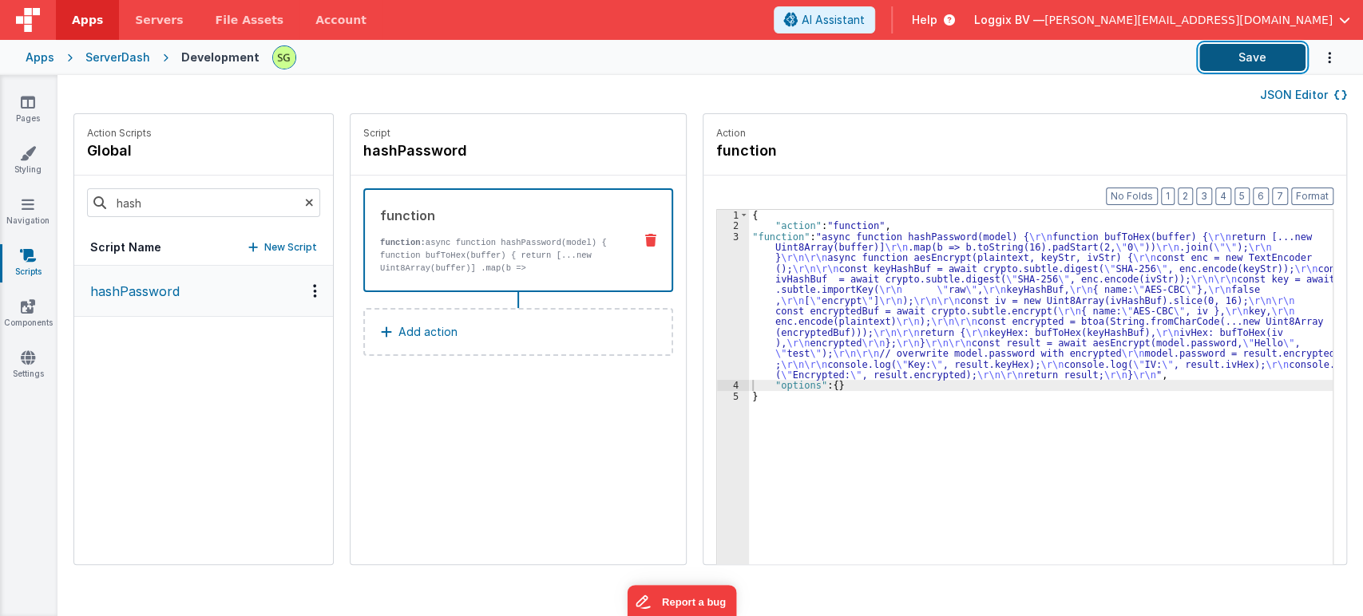
click at [1279, 49] on button "Save" at bounding box center [1252, 57] width 106 height 27
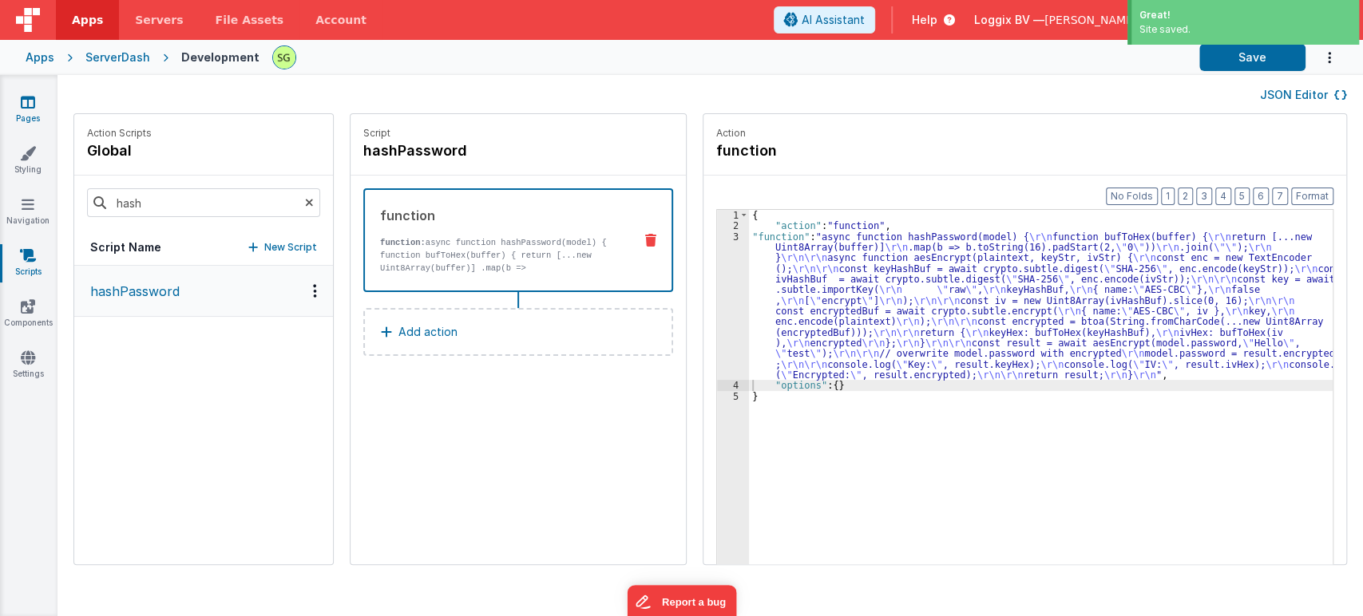
click at [24, 104] on icon at bounding box center [28, 102] width 14 height 16
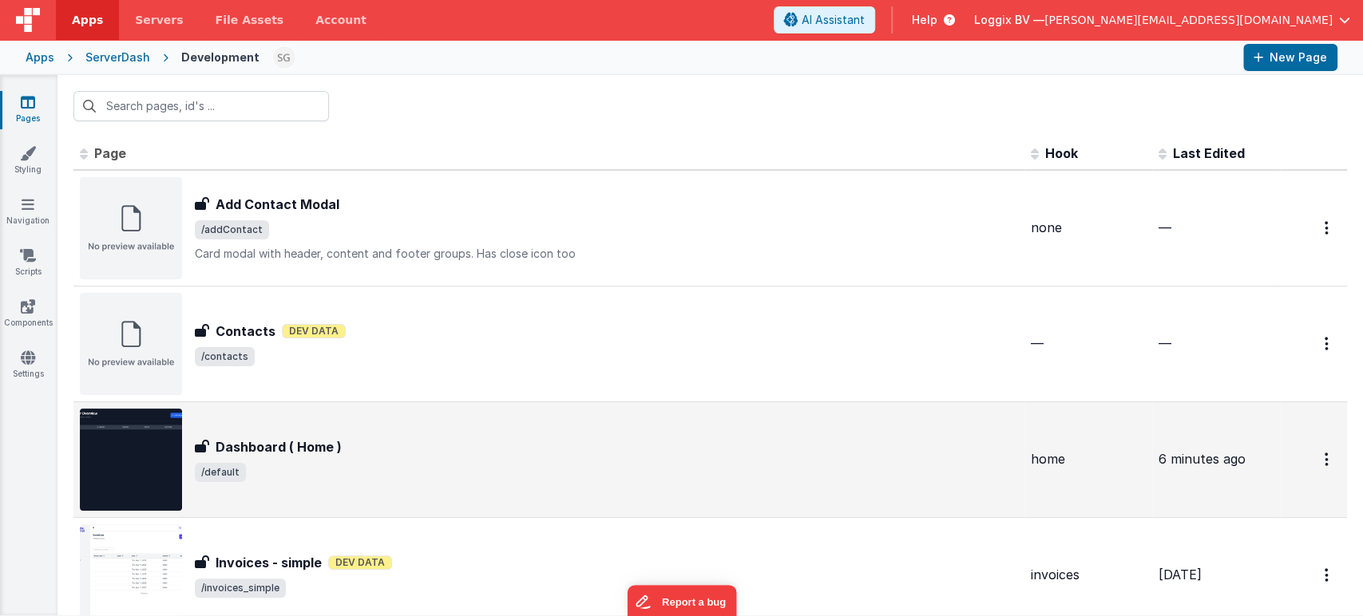
click at [557, 445] on div "Dashboard ( Home )" at bounding box center [606, 446] width 823 height 19
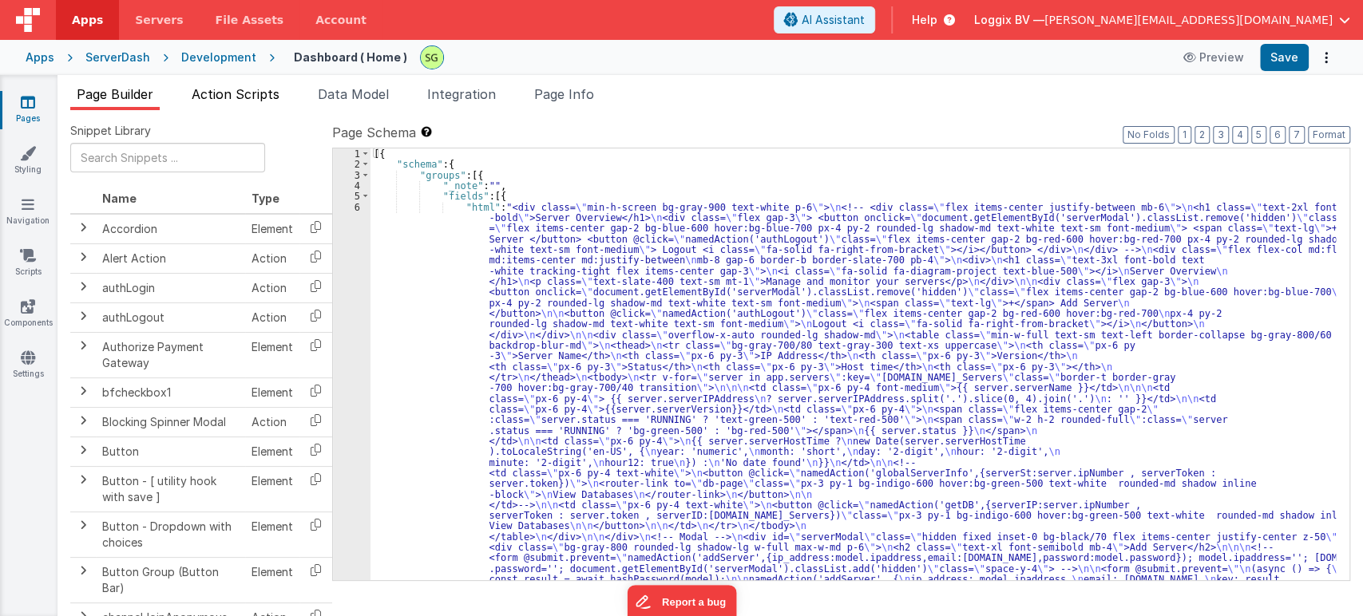
click at [213, 98] on span "Action Scripts" at bounding box center [236, 94] width 88 height 16
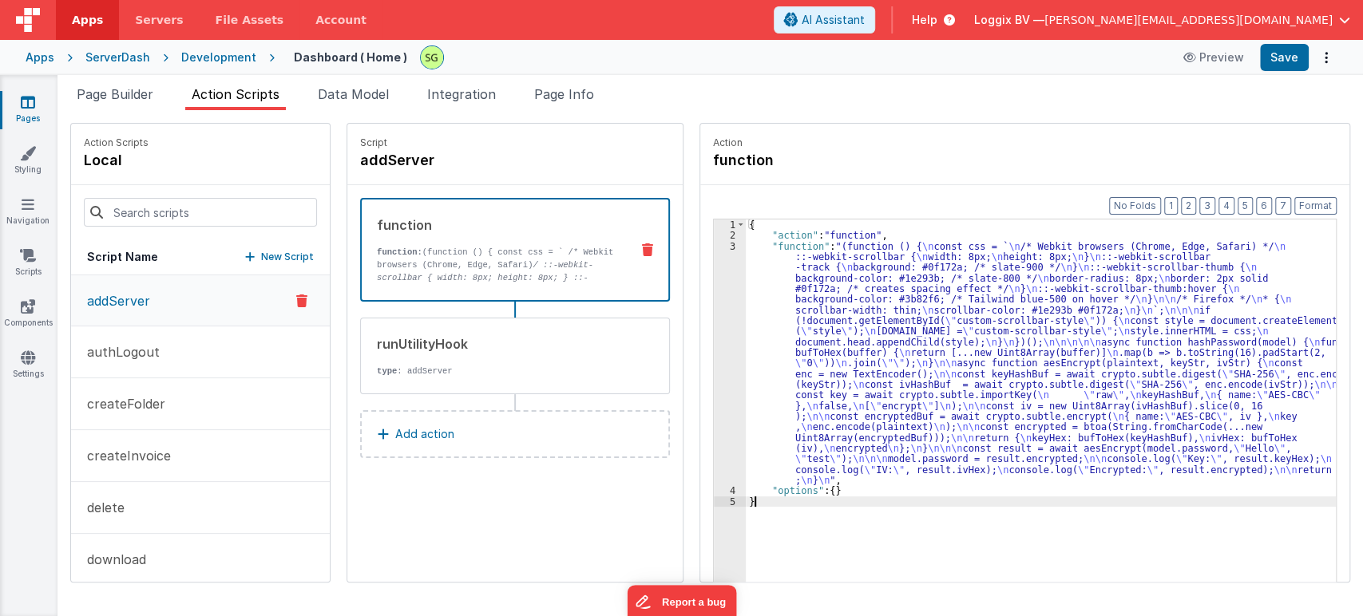
click at [718, 244] on div "3" at bounding box center [730, 363] width 32 height 245
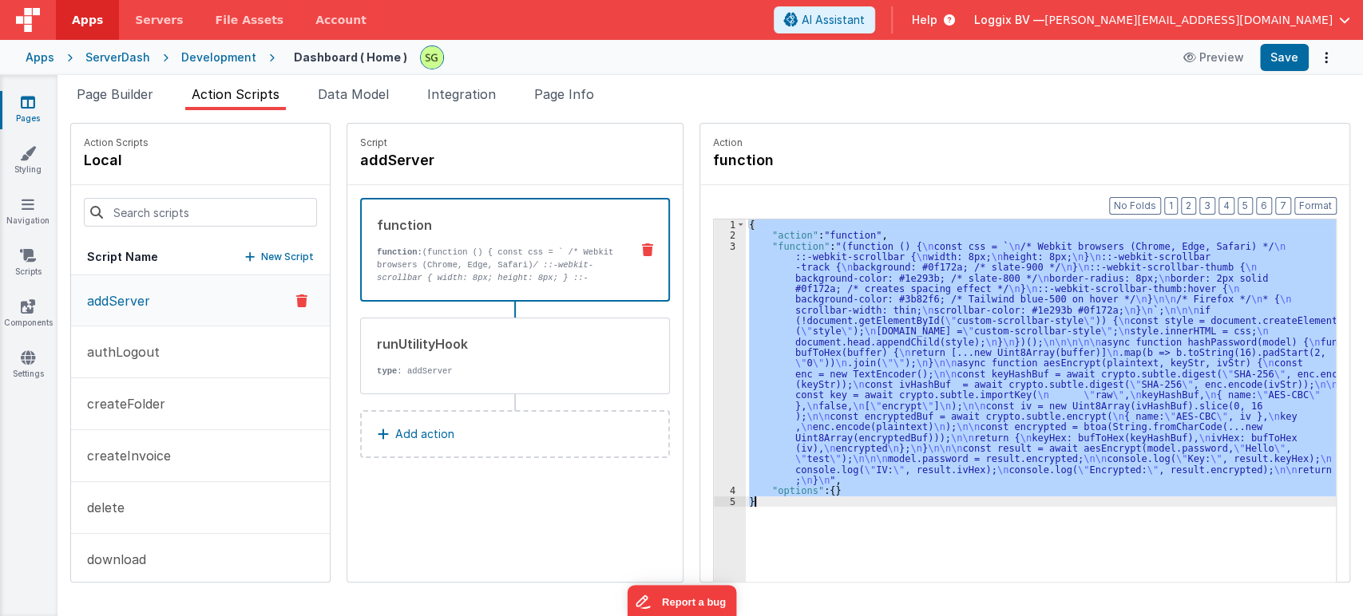
click at [718, 244] on div "3" at bounding box center [730, 363] width 32 height 245
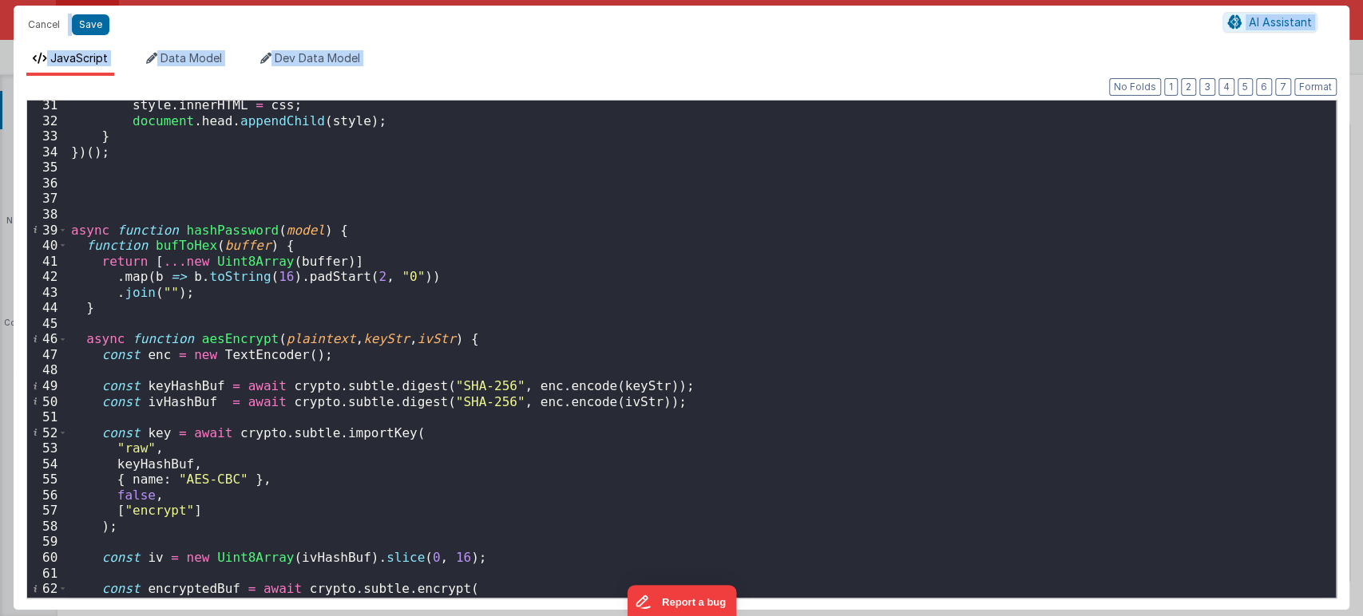
scroll to position [471, 0]
click at [61, 231] on span at bounding box center [62, 231] width 9 height 16
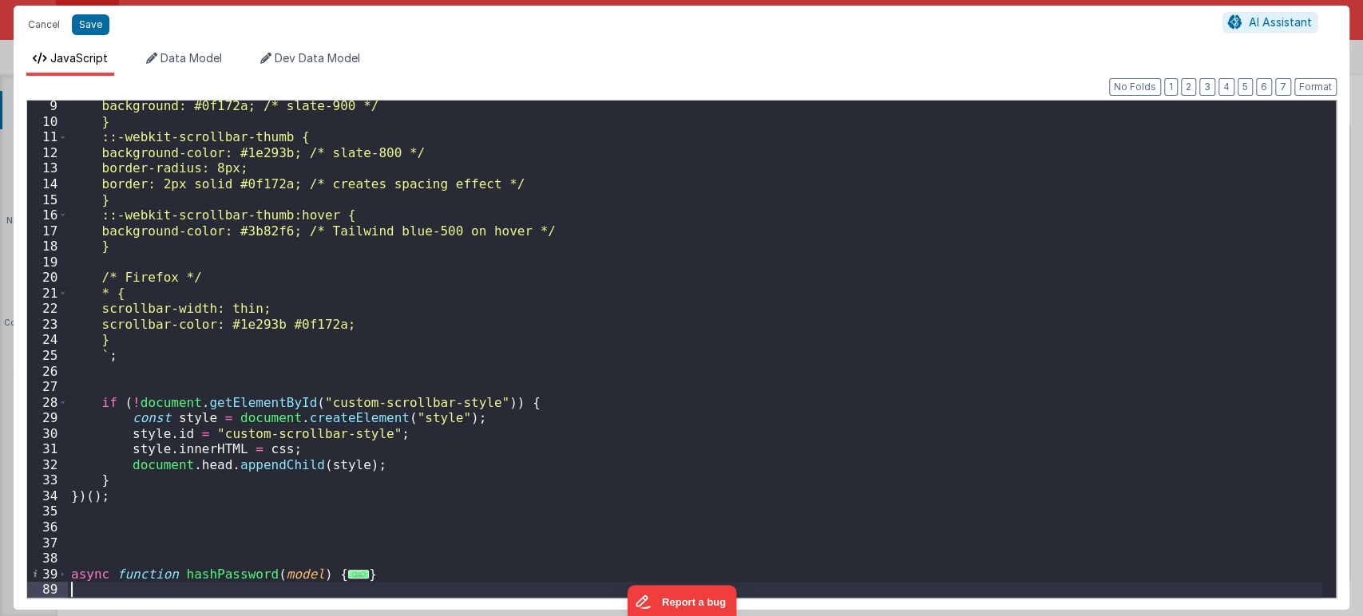
scroll to position [127, 0]
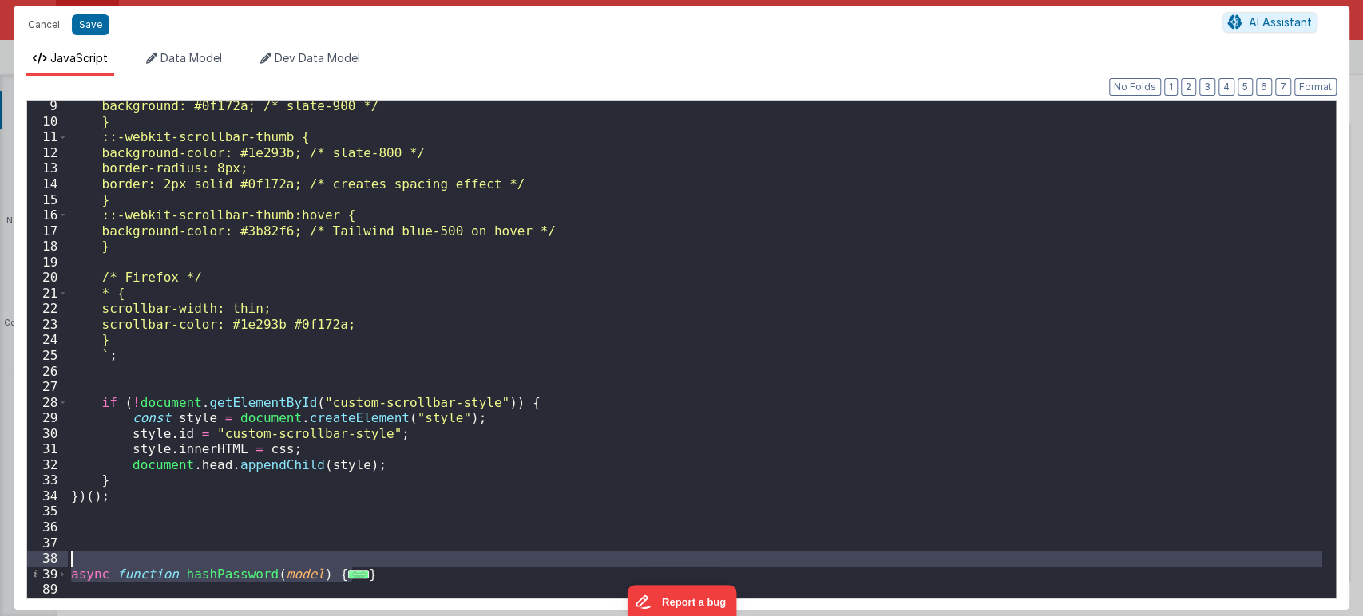
drag, startPoint x: 383, startPoint y: 567, endPoint x: 58, endPoint y: 564, distance: 324.9
click at [58, 564] on div "9 10 11 12 13 14 15 16 17 18 19 20 21 22 23 24 25 26 27 28 29 30 31 32 33 34 35…" at bounding box center [681, 349] width 1310 height 499
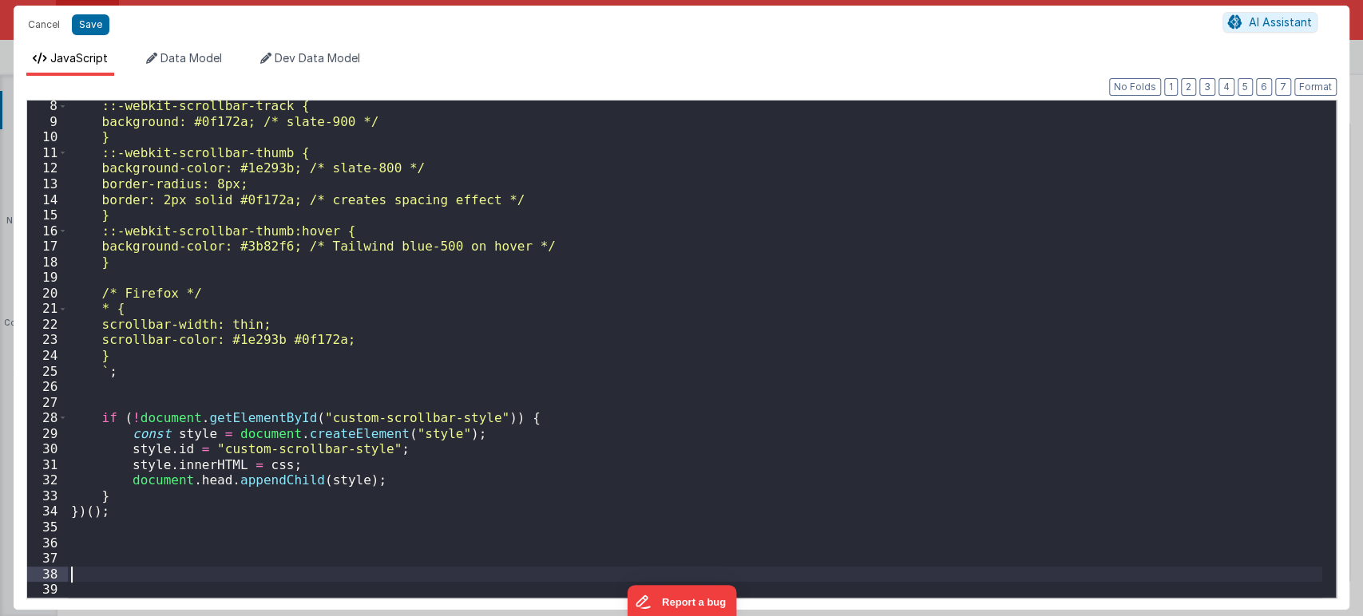
scroll to position [111, 0]
click at [96, 28] on button "Save" at bounding box center [91, 24] width 38 height 21
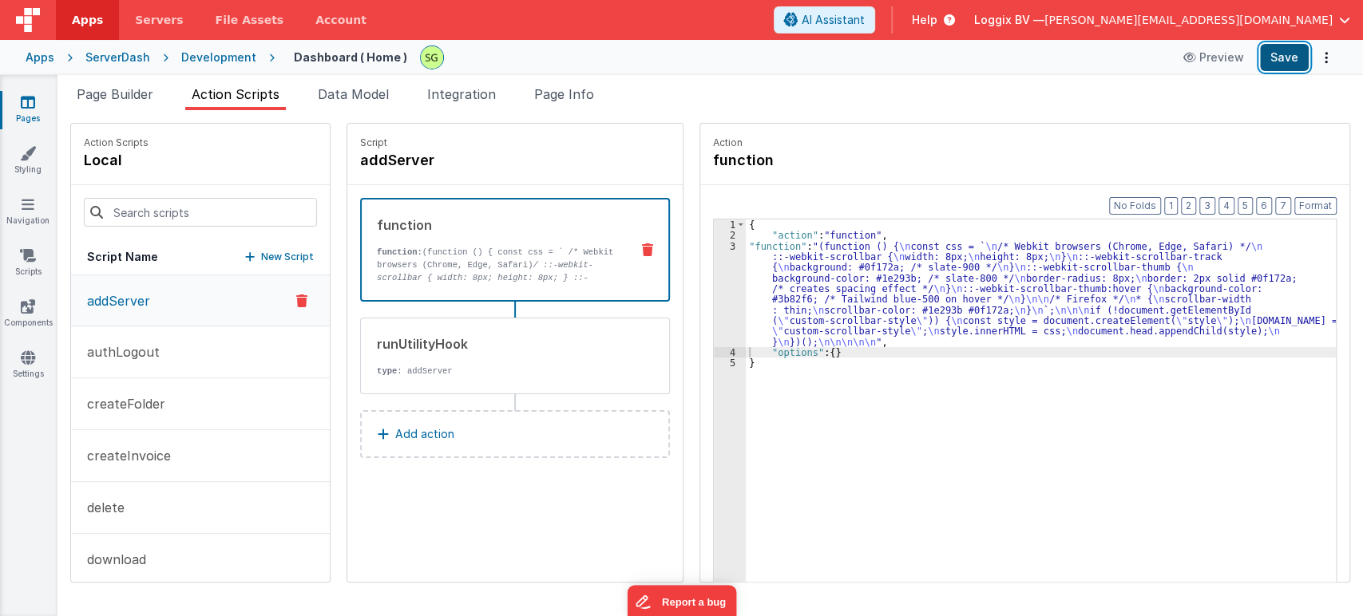
click at [1291, 56] on button "Save" at bounding box center [1284, 57] width 49 height 27
click at [121, 101] on li "Page Builder" at bounding box center [114, 98] width 89 height 26
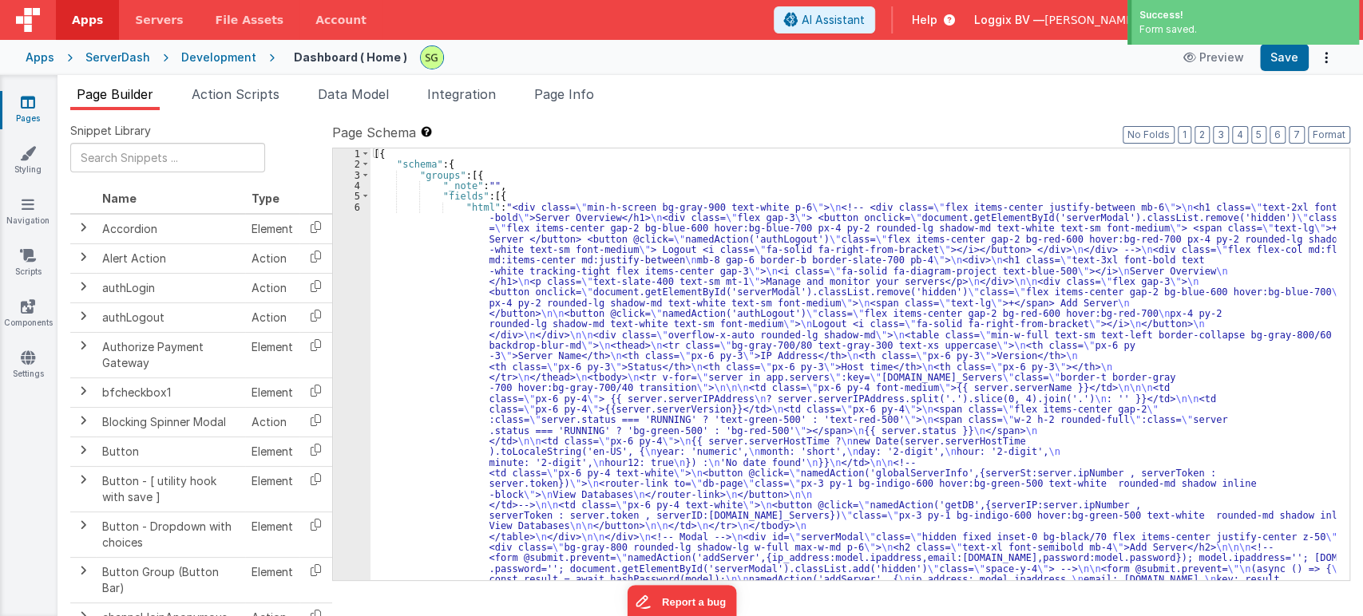
click at [355, 205] on div "6" at bounding box center [352, 452] width 38 height 500
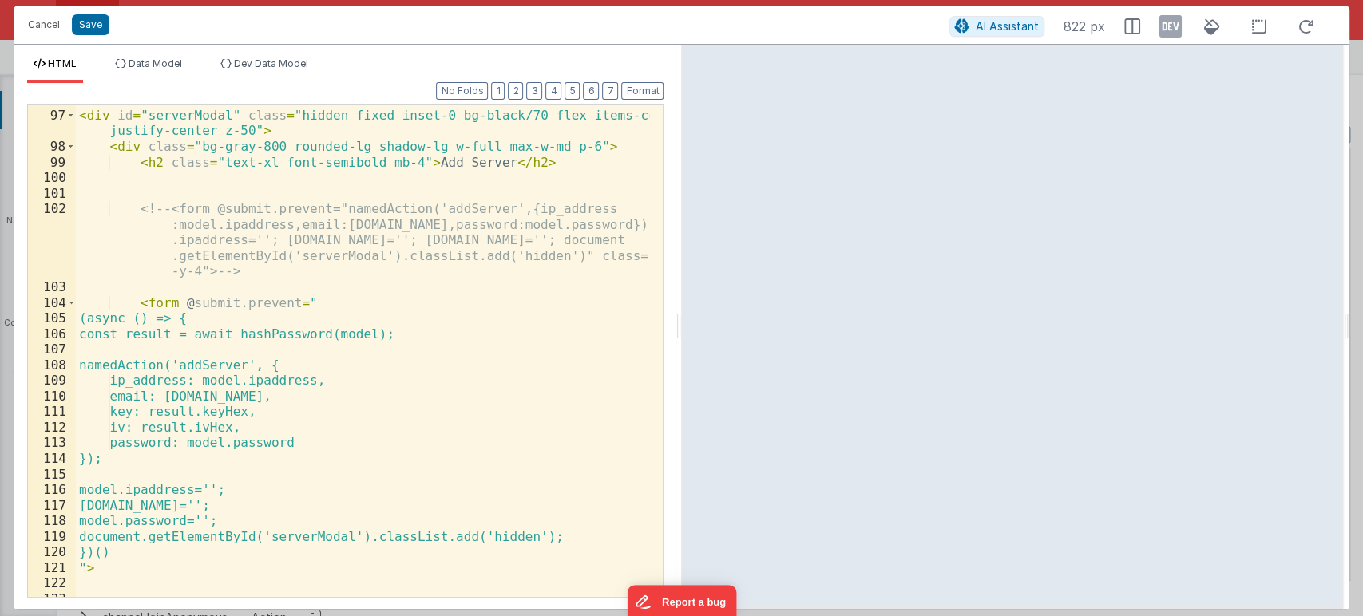
scroll to position [1933, 0]
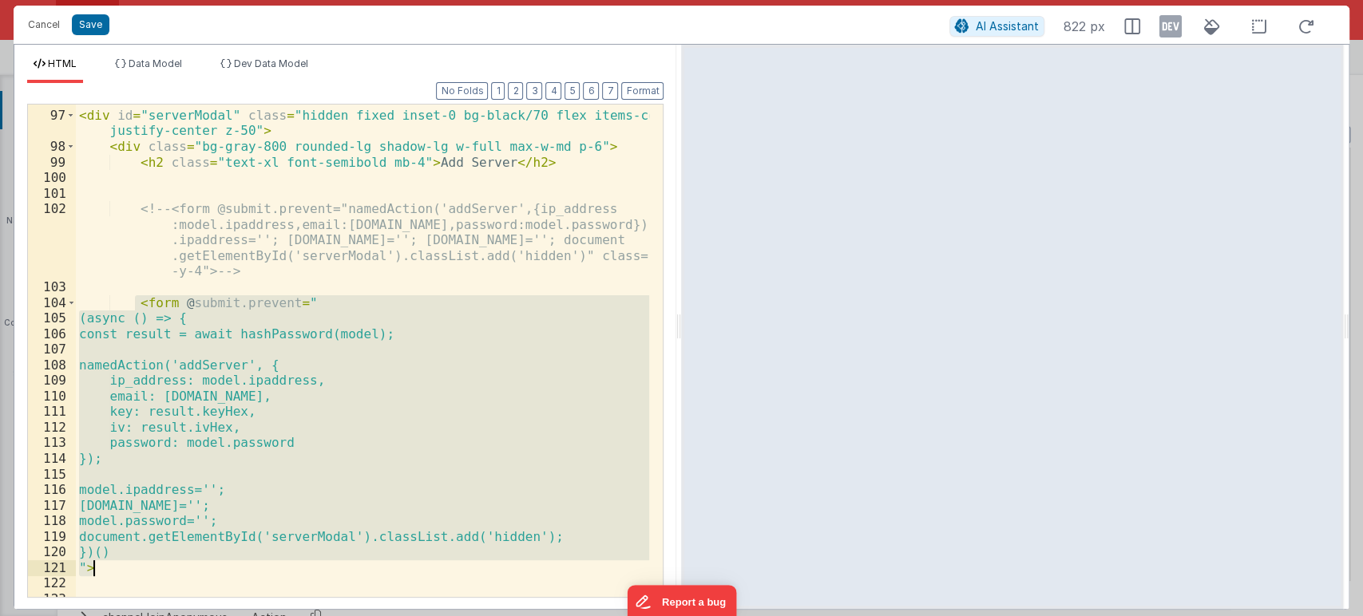
drag, startPoint x: 134, startPoint y: 297, endPoint x: 129, endPoint y: 561, distance: 264.3
click at [129, 561] on div "<!-- Modal --> < div id = "serverModal" class = "hidden fixed inset-0 bg-black/…" at bounding box center [363, 354] width 574 height 524
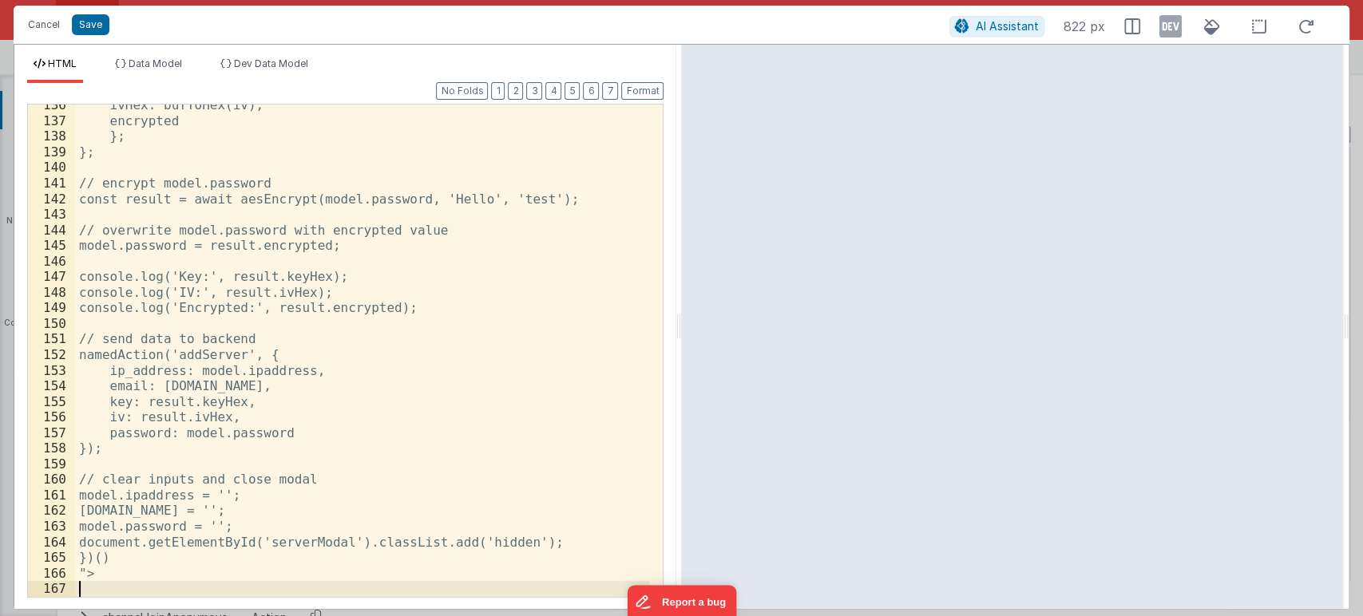
scroll to position [2692, 0]
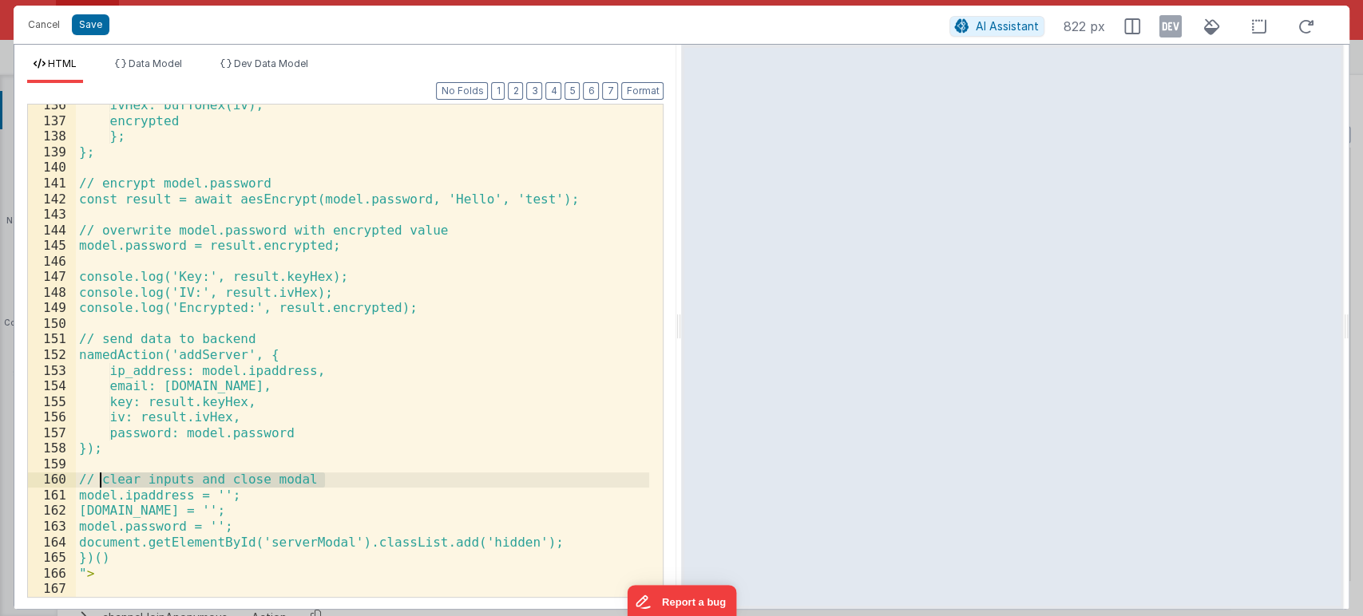
drag, startPoint x: 335, startPoint y: 485, endPoint x: 102, endPoint y: 479, distance: 233.1
click at [102, 479] on div "ivHex: bufToHex(iv), encrypted }; }; // encrypt model.password const result = a…" at bounding box center [363, 359] width 574 height 524
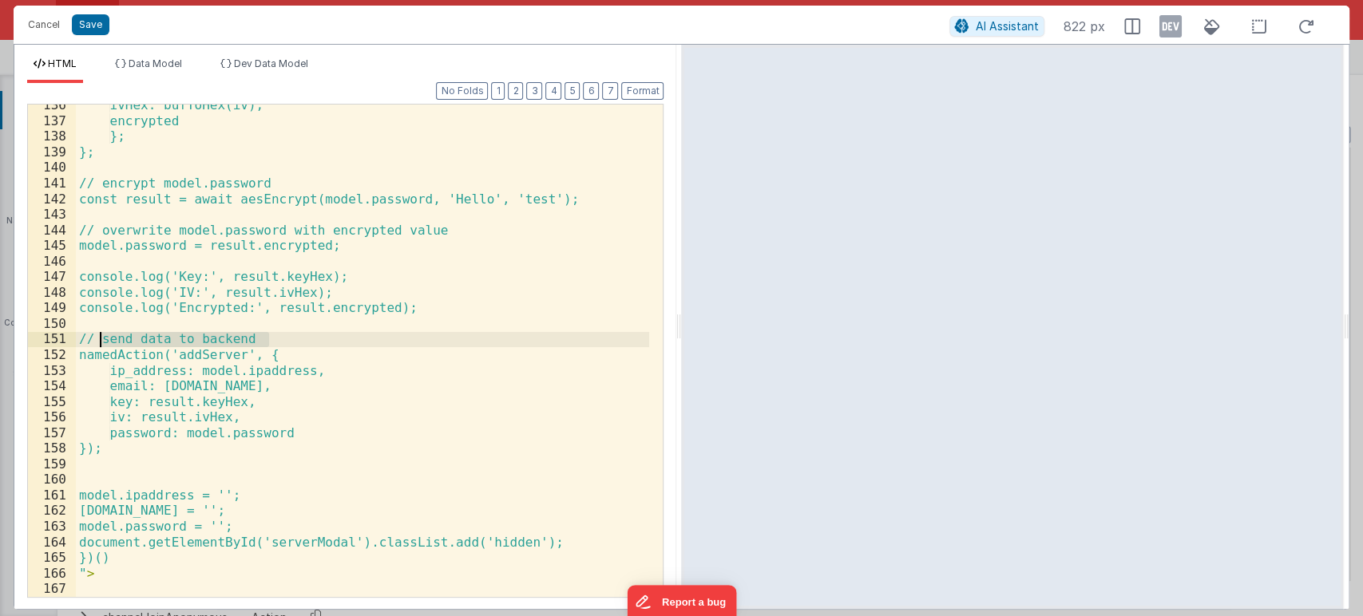
drag, startPoint x: 276, startPoint y: 336, endPoint x: 101, endPoint y: 336, distance: 175.6
click at [101, 336] on div "ivHex: bufToHex(iv), encrypted }; }; // encrypt model.password const result = a…" at bounding box center [363, 359] width 574 height 524
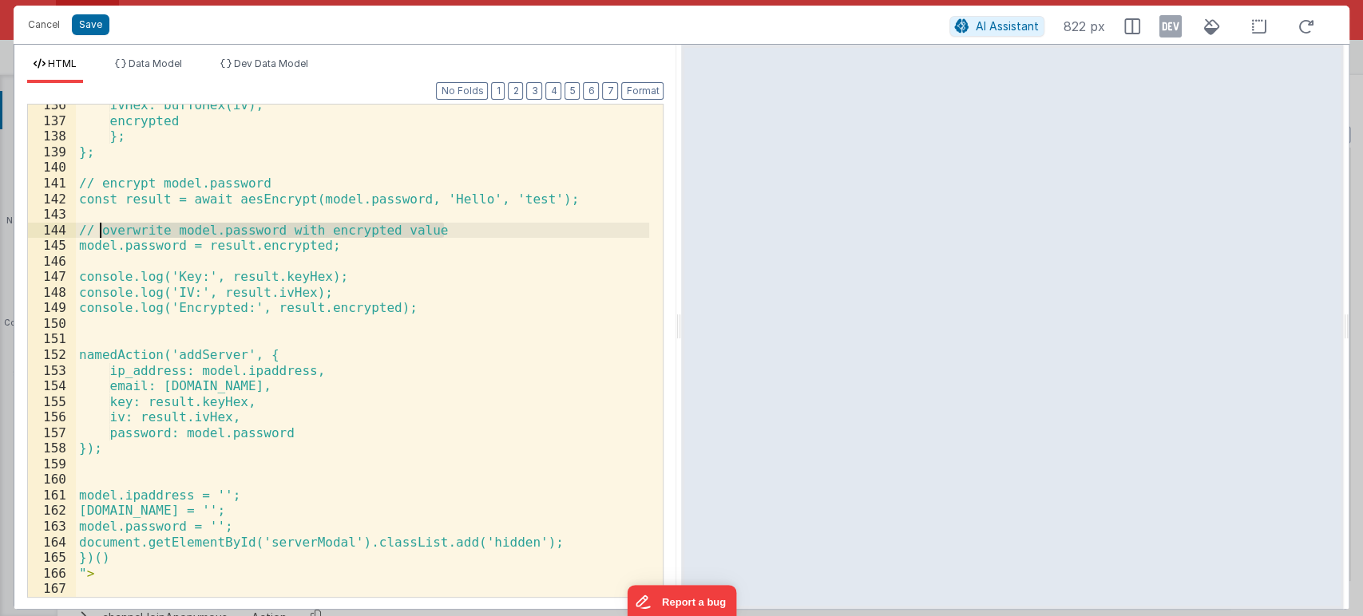
drag, startPoint x: 449, startPoint y: 227, endPoint x: 97, endPoint y: 225, distance: 352.0
click at [97, 225] on div "ivHex: bufToHex(iv), encrypted }; }; // encrypt model.password const result = a…" at bounding box center [363, 359] width 574 height 524
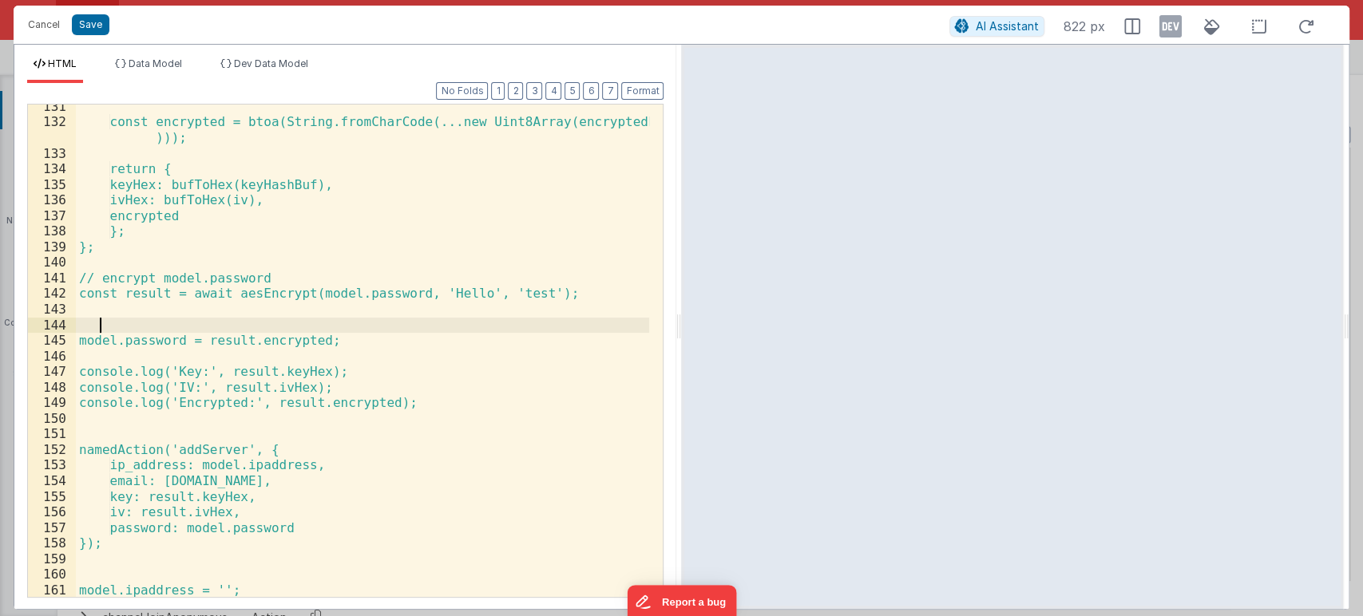
scroll to position [2597, 0]
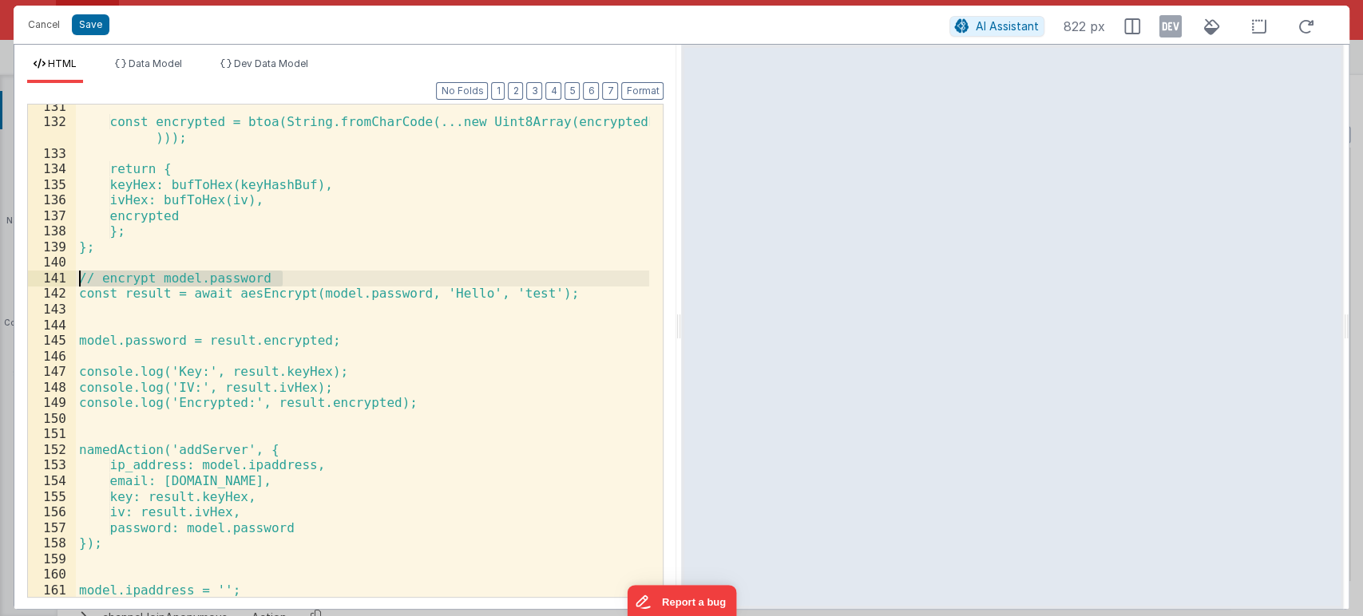
drag, startPoint x: 306, startPoint y: 278, endPoint x: 58, endPoint y: 275, distance: 247.5
click at [58, 275] on div "131 132 133 134 135 136 137 138 139 140 141 142 143 144 145 146 147 148 149 150…" at bounding box center [345, 351] width 636 height 494
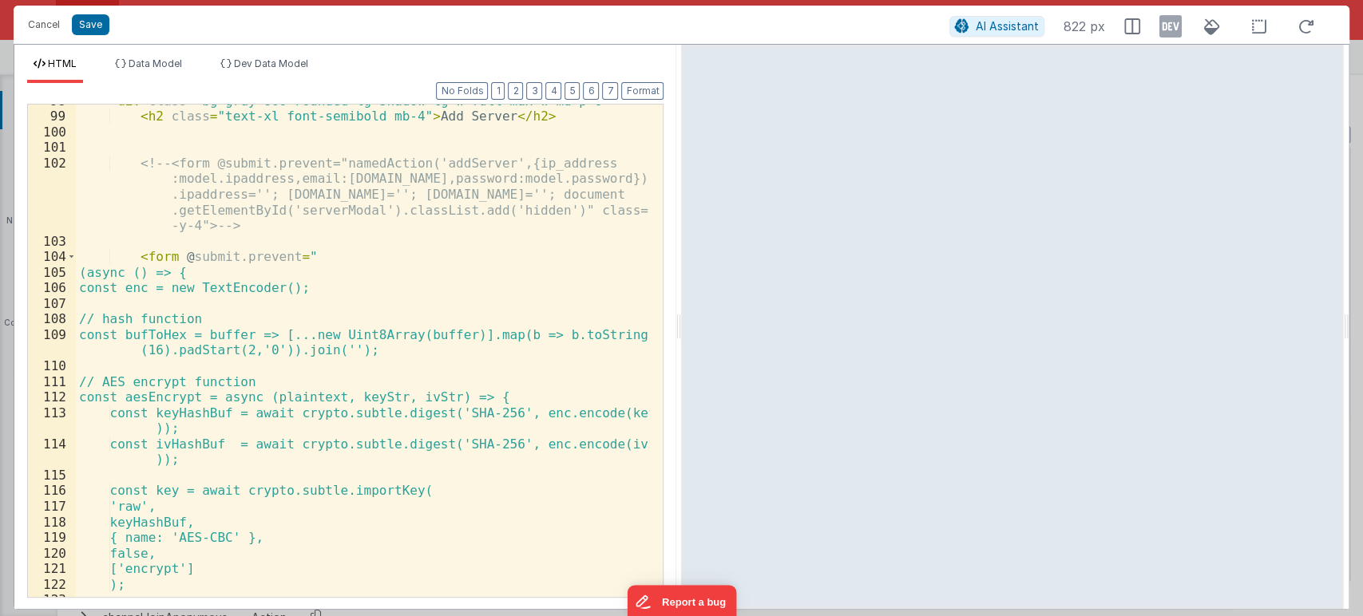
scroll to position [1976, 0]
click at [643, 88] on button "Format" at bounding box center [642, 91] width 42 height 18
drag, startPoint x: 222, startPoint y: 318, endPoint x: 88, endPoint y: 319, distance: 134.1
click at [88, 319] on div "< div class = "bg-gray-800 rounded-lg shadow-lg w-full max-w-md p-6" > < h2 cla…" at bounding box center [363, 358] width 574 height 524
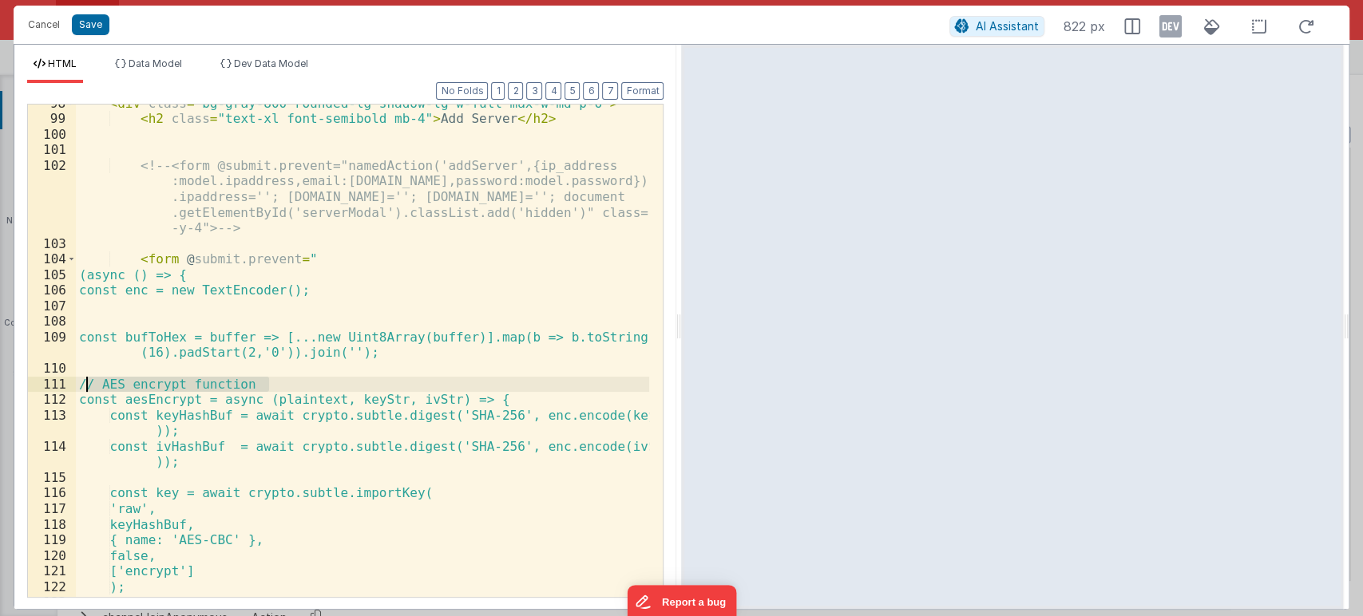
drag, startPoint x: 275, startPoint y: 378, endPoint x: 81, endPoint y: 376, distance: 194.0
click at [81, 376] on div "< div class = "bg-gray-800 rounded-lg shadow-lg w-full max-w-md p-6" > < h2 cla…" at bounding box center [363, 358] width 574 height 524
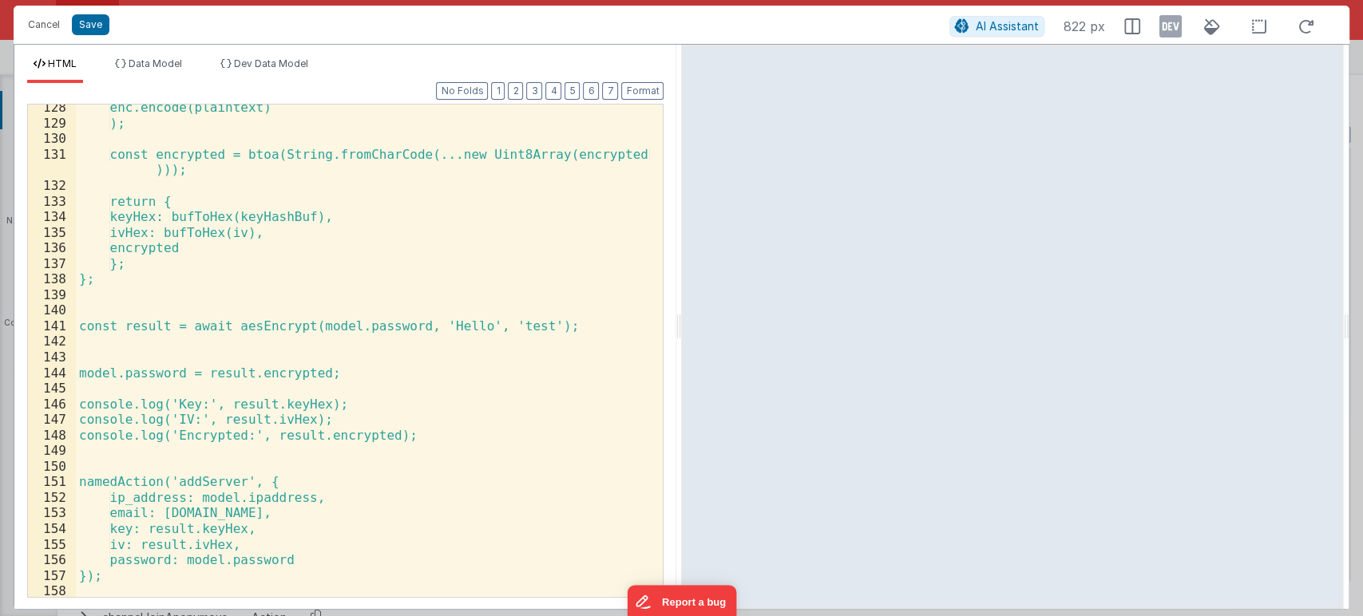
scroll to position [2549, 0]
click at [116, 341] on div "enc.encode(plaintext) ); const encrypted = btoa(String.fromCharCode(...new Uint…" at bounding box center [363, 362] width 574 height 524
click at [283, 371] on div "enc.encode(plaintext) ); const encrypted = btoa(String.fromCharCode(...new Uint…" at bounding box center [363, 362] width 574 height 524
click at [211, 344] on div "enc.encode(plaintext) ); const encrypted = btoa(String.fromCharCode(...new Uint…" at bounding box center [363, 362] width 574 height 524
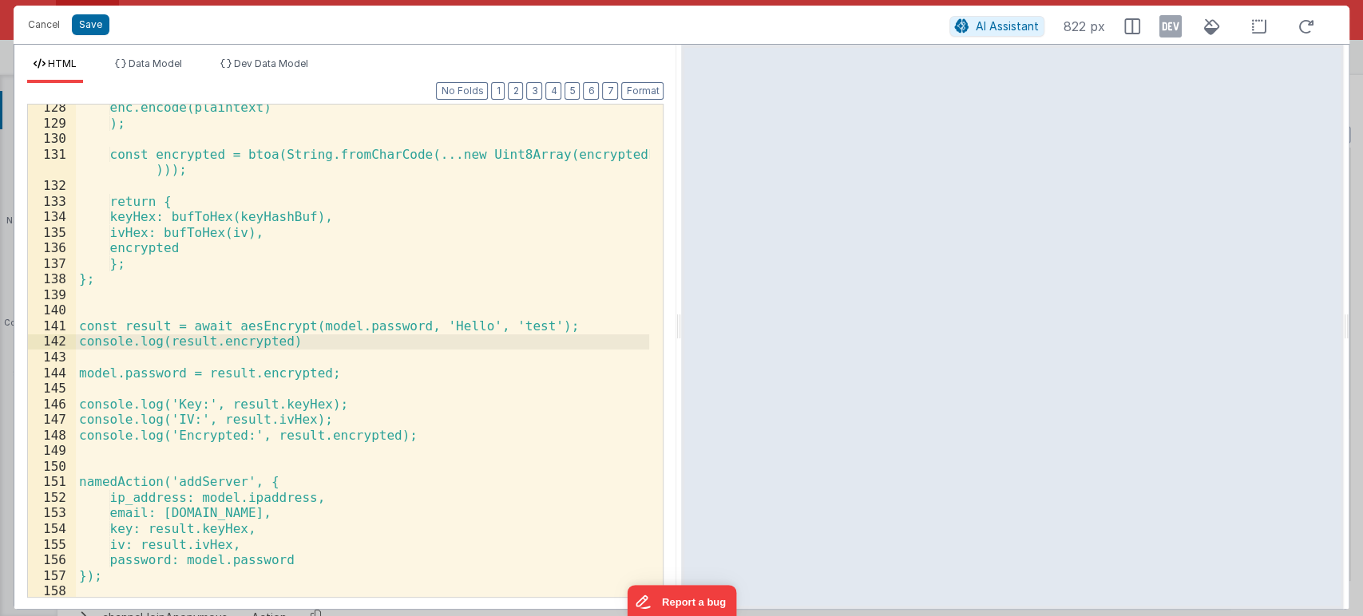
scroll to position [2569, 0]
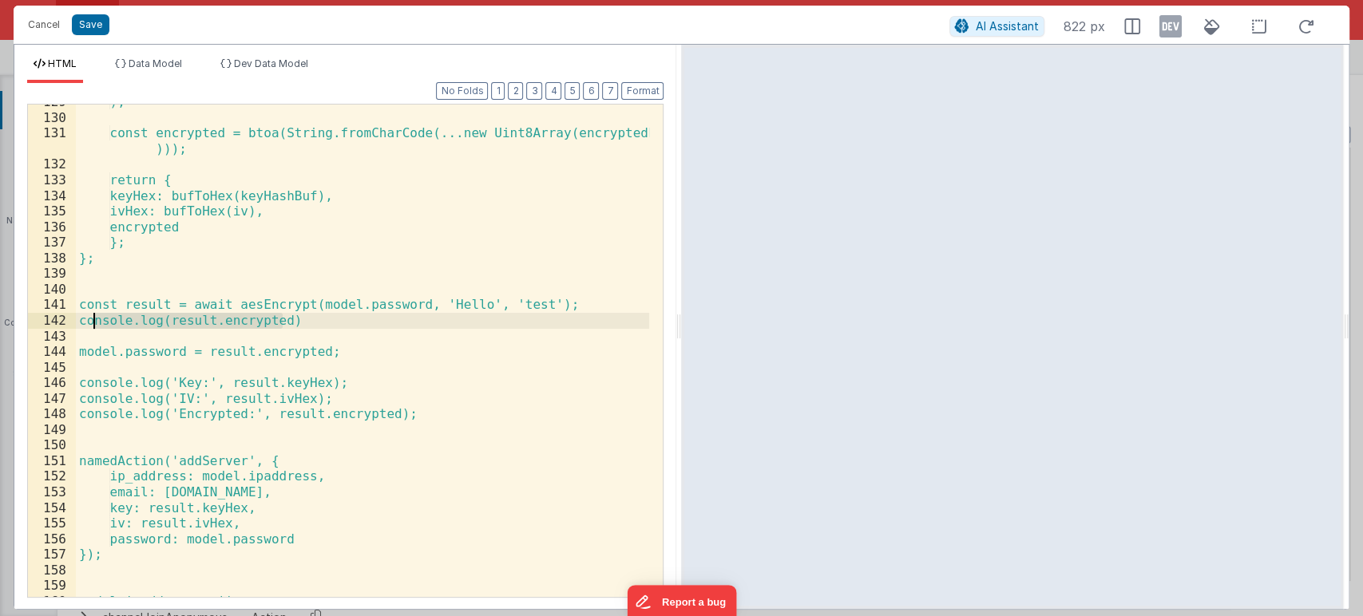
drag, startPoint x: 302, startPoint y: 320, endPoint x: 62, endPoint y: 323, distance: 239.5
click at [62, 323] on div "129 130 131 132 133 134 135 136 137 138 139 140 141 142 143 144 145 146 147 148…" at bounding box center [345, 351] width 636 height 494
click at [88, 23] on button "Save" at bounding box center [91, 24] width 38 height 21
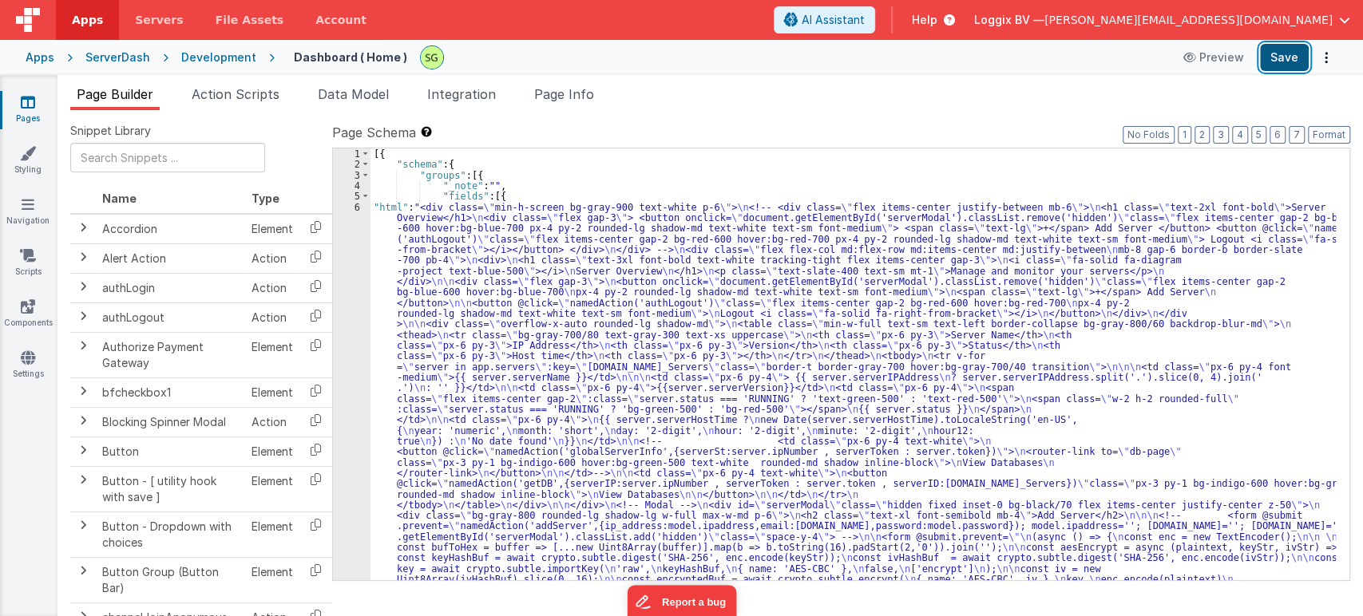
click at [1278, 63] on button "Save" at bounding box center [1284, 57] width 49 height 27
click at [357, 208] on div "6" at bounding box center [352, 468] width 38 height 532
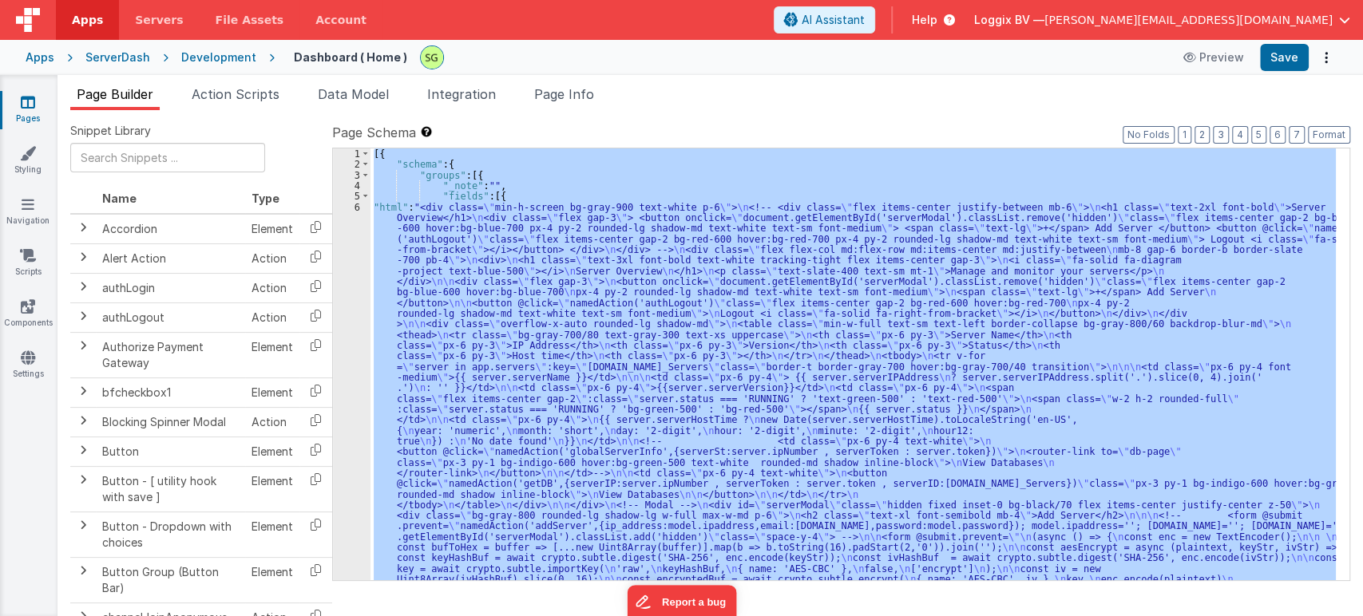
click at [357, 208] on div "6" at bounding box center [352, 468] width 38 height 532
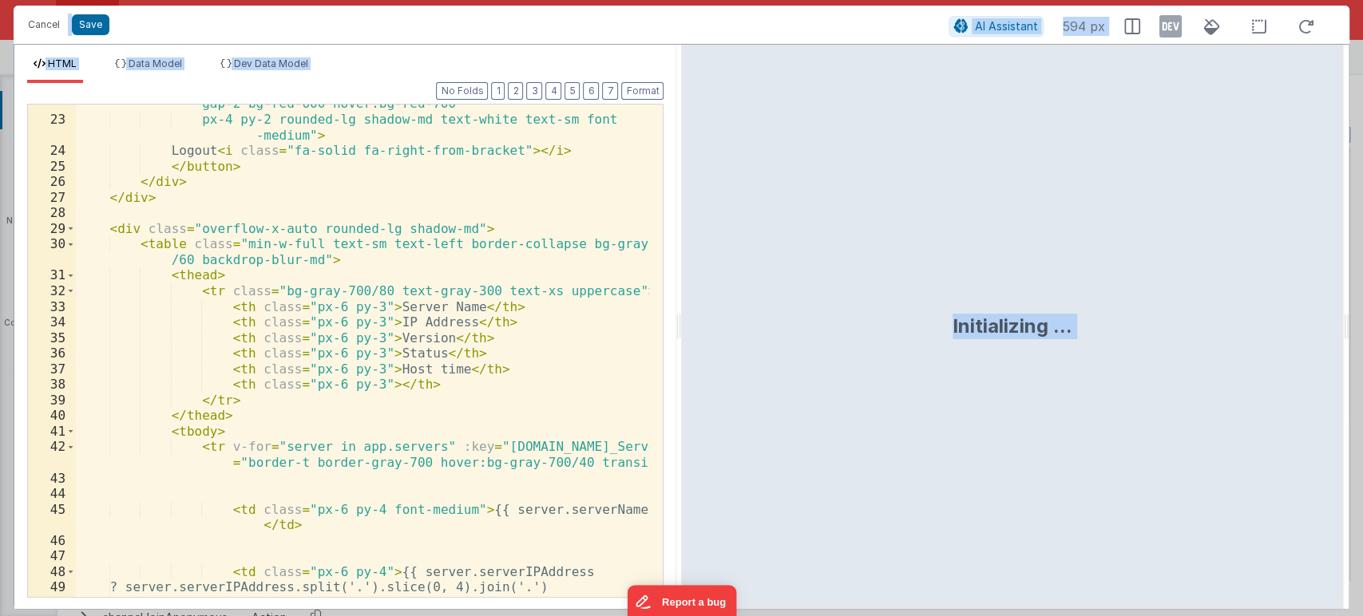
scroll to position [539, 0]
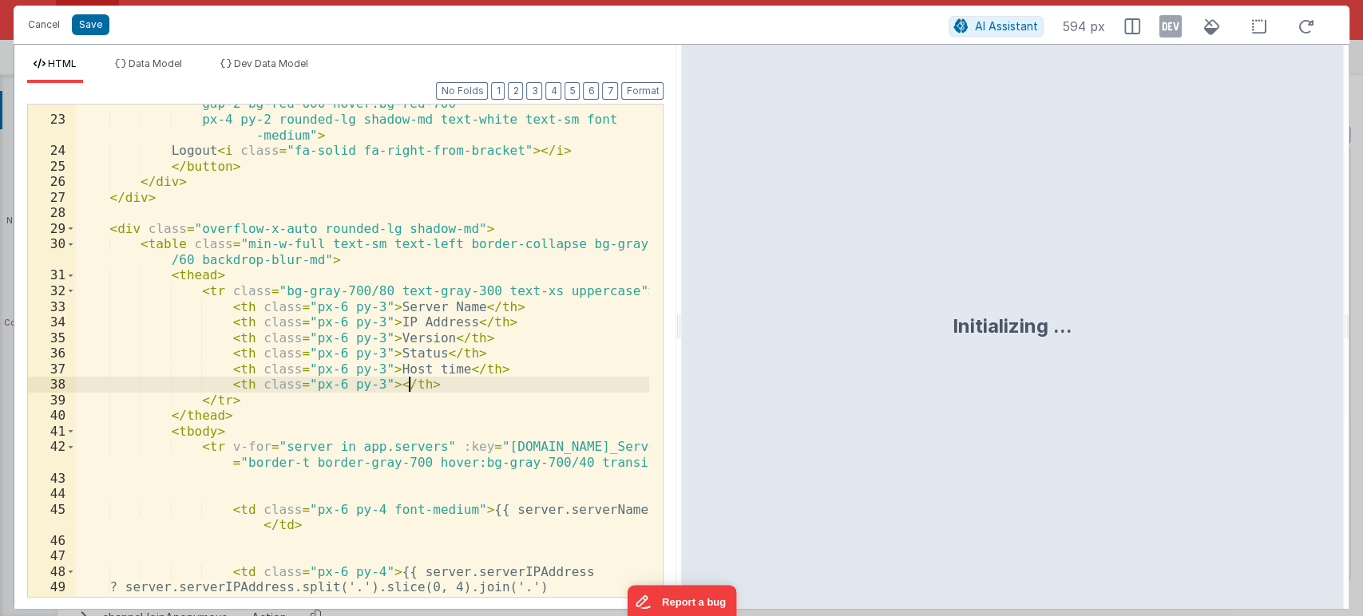
click at [587, 381] on div "< button @ click = "namedAction('authLogout')" class = "flex items-center gap-2…" at bounding box center [363, 351] width 574 height 540
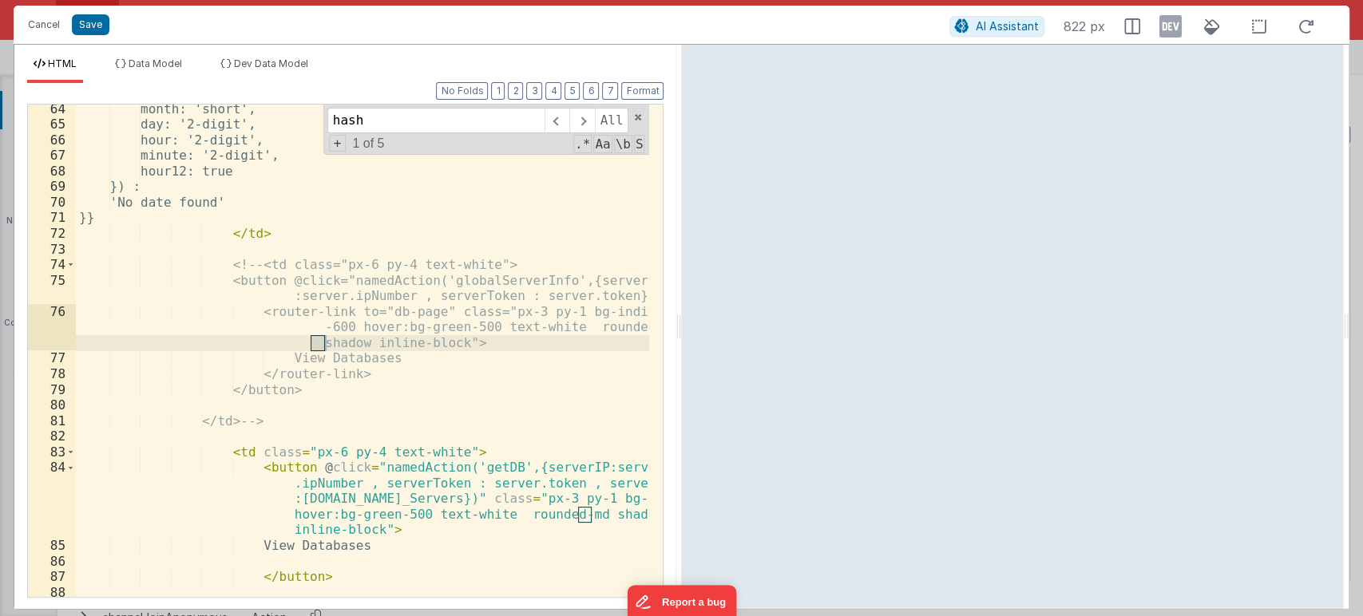
scroll to position [2032, 0]
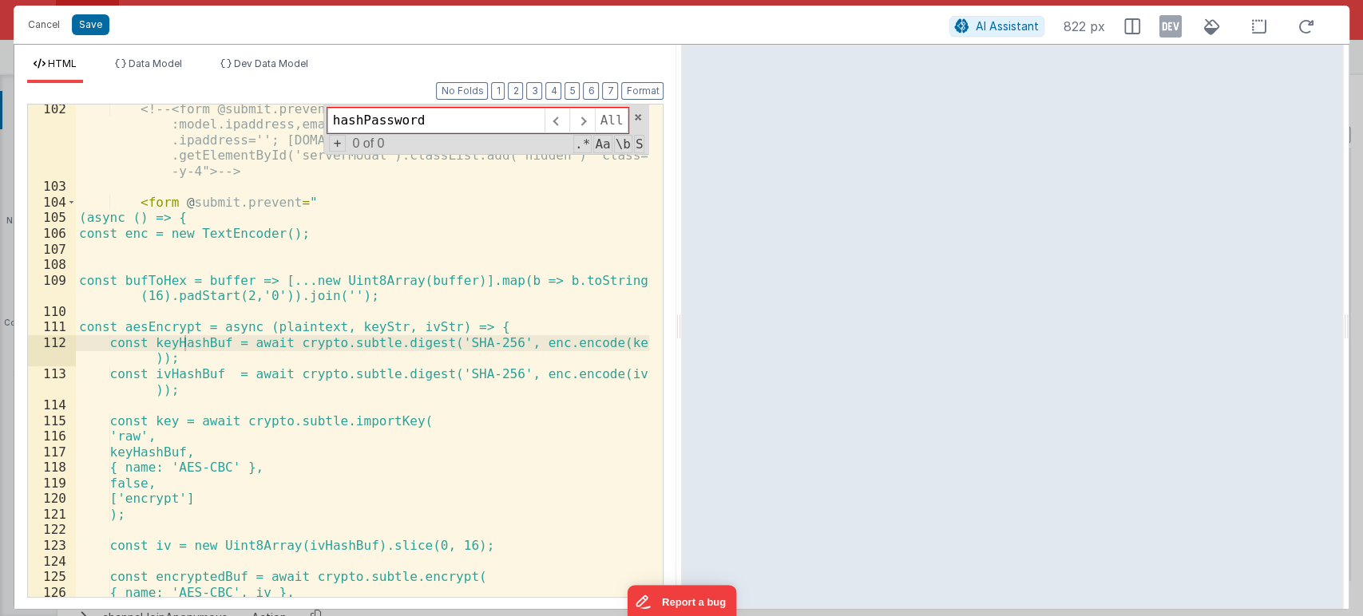
type input "hashPasswor"
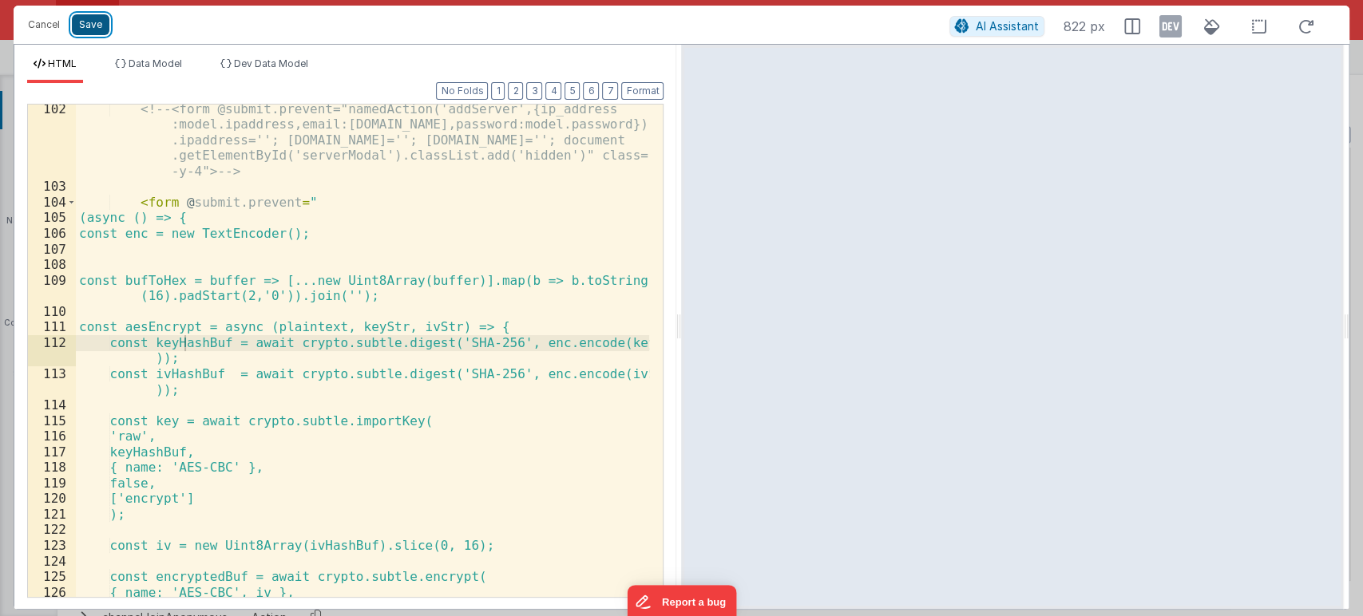
click at [87, 18] on button "Save" at bounding box center [91, 24] width 38 height 21
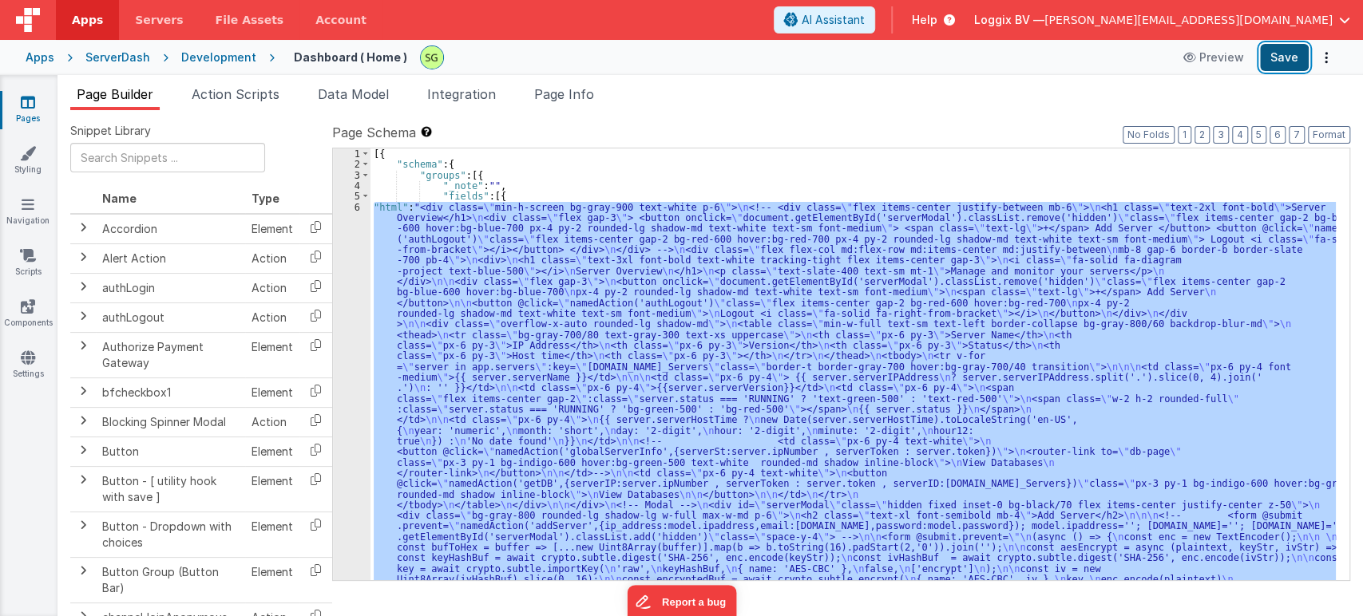
click at [1278, 61] on button "Save" at bounding box center [1284, 57] width 49 height 27
click at [685, 136] on label "Page Schema Shortcuts: Find: command-f Fold: command-option-L Unfold: command-o…" at bounding box center [841, 132] width 1018 height 19
click at [892, 123] on label "Page Schema Shortcuts: Find: command-f Fold: command-option-L Unfold: command-o…" at bounding box center [841, 132] width 1018 height 19
click at [688, 306] on div "[{ "schema" : { "groups" : [{ "_note" : "" , "fields" : [{ "html" : "<div class…" at bounding box center [852, 364] width 965 height 432
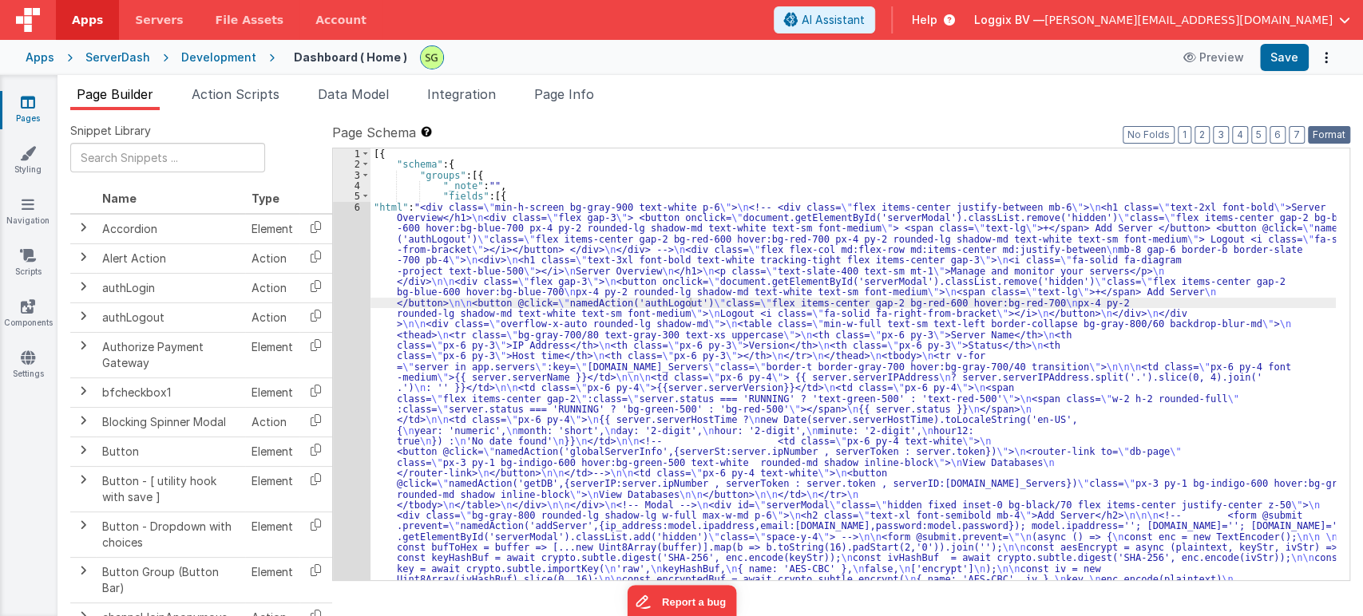
click at [1343, 135] on button "Format" at bounding box center [1328, 135] width 42 height 18
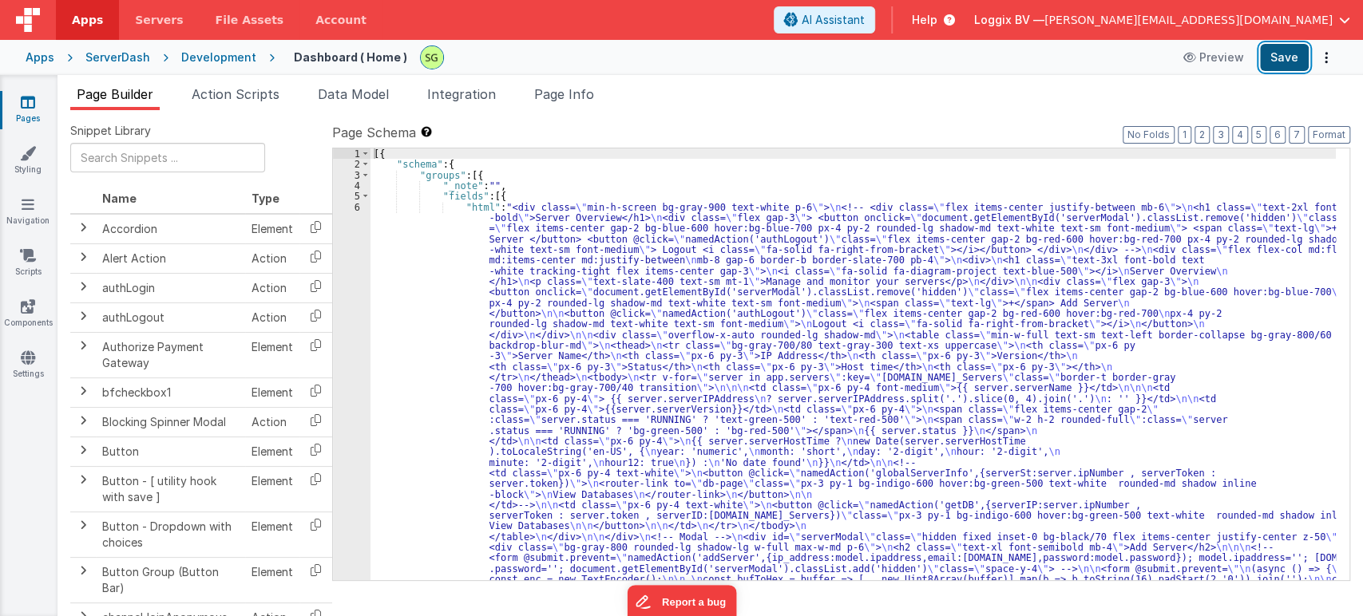
click at [1286, 64] on button "Save" at bounding box center [1284, 57] width 49 height 27
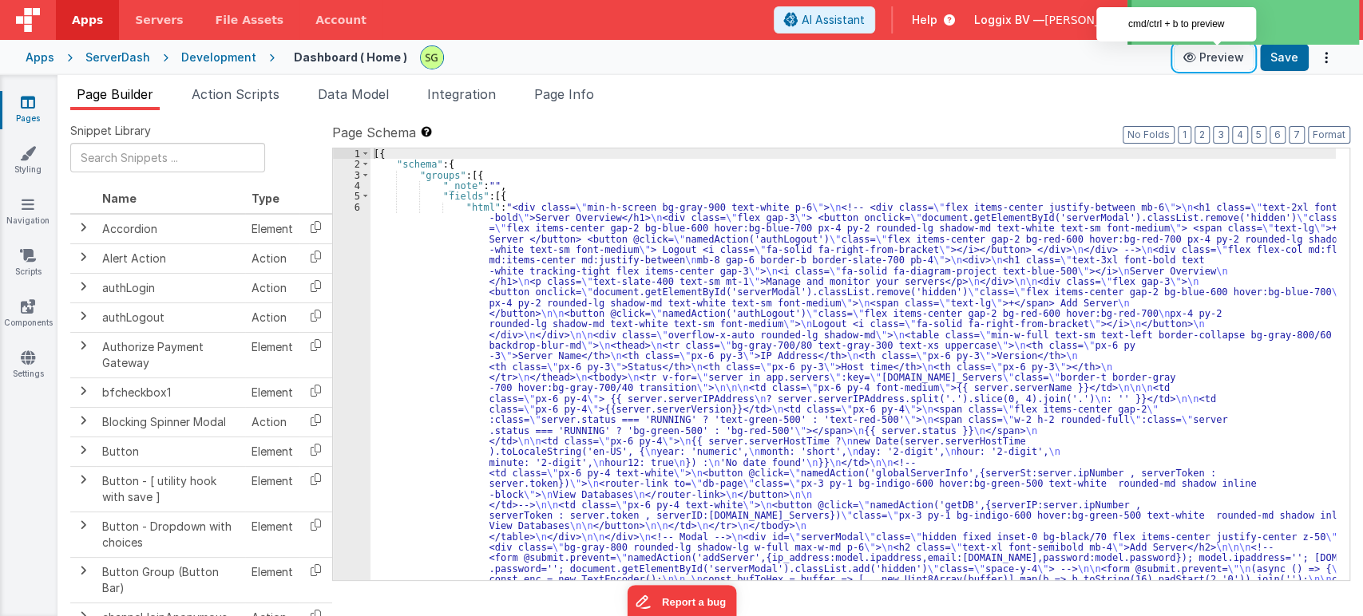
click at [1188, 63] on button "Preview" at bounding box center [1213, 58] width 80 height 26
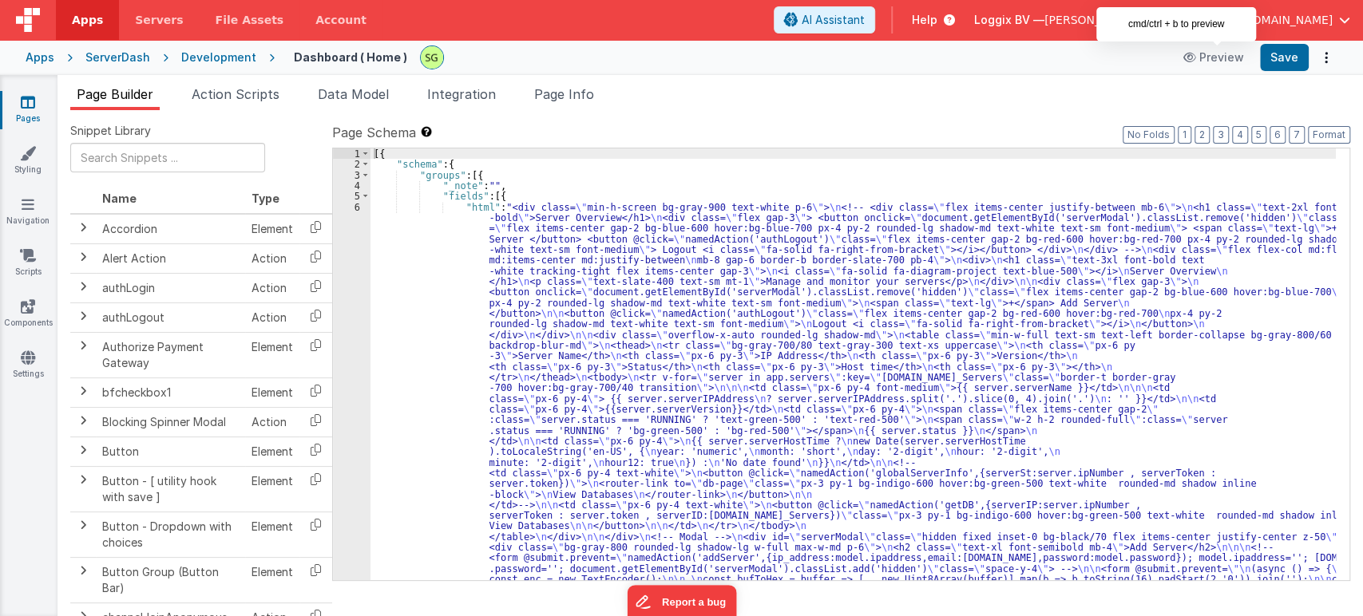
click at [359, 206] on div "6" at bounding box center [352, 494] width 38 height 585
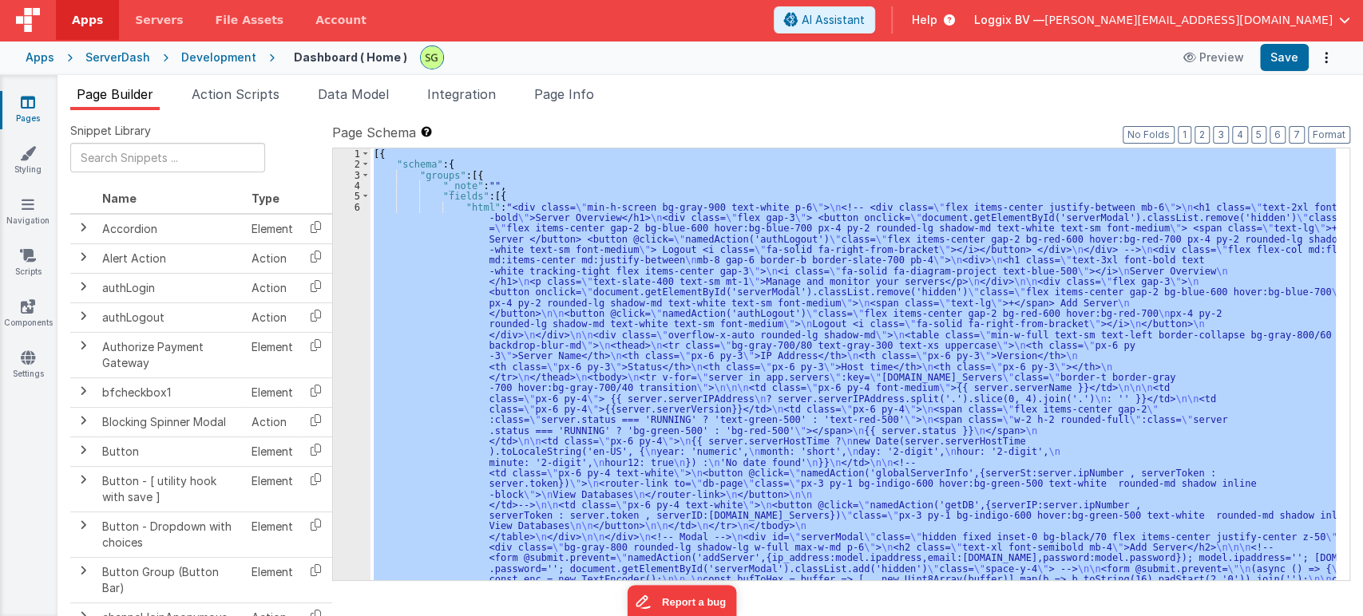
click at [359, 206] on div "6" at bounding box center [352, 494] width 38 height 585
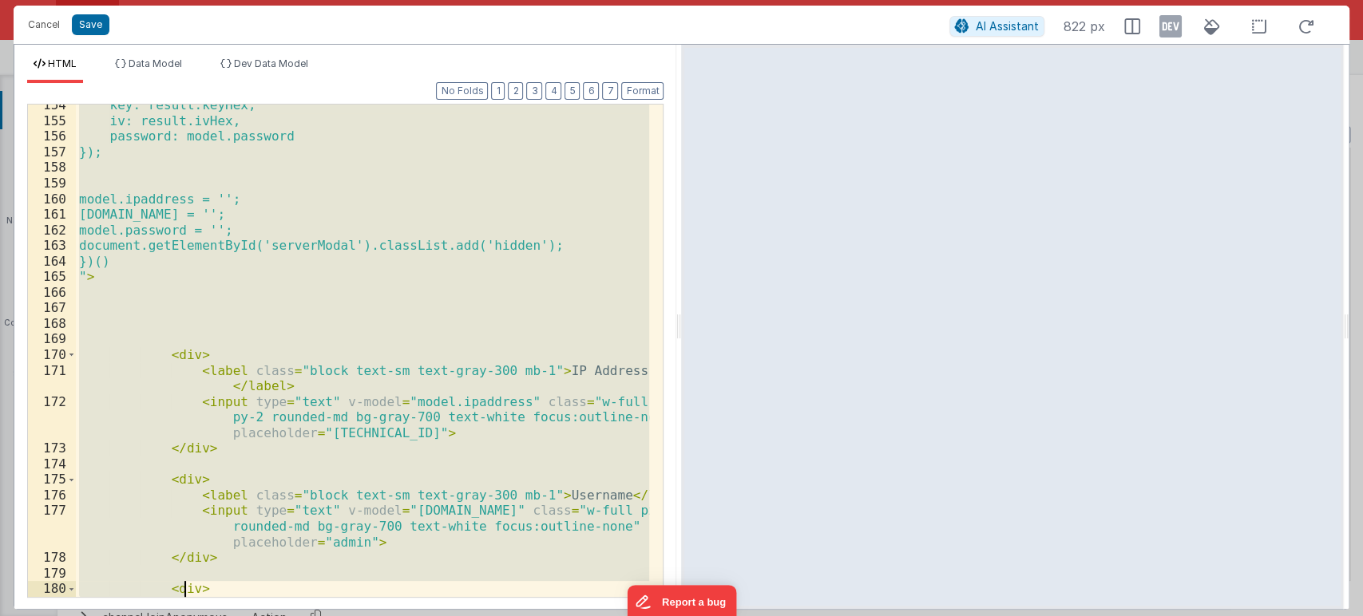
scroll to position [3066, 0]
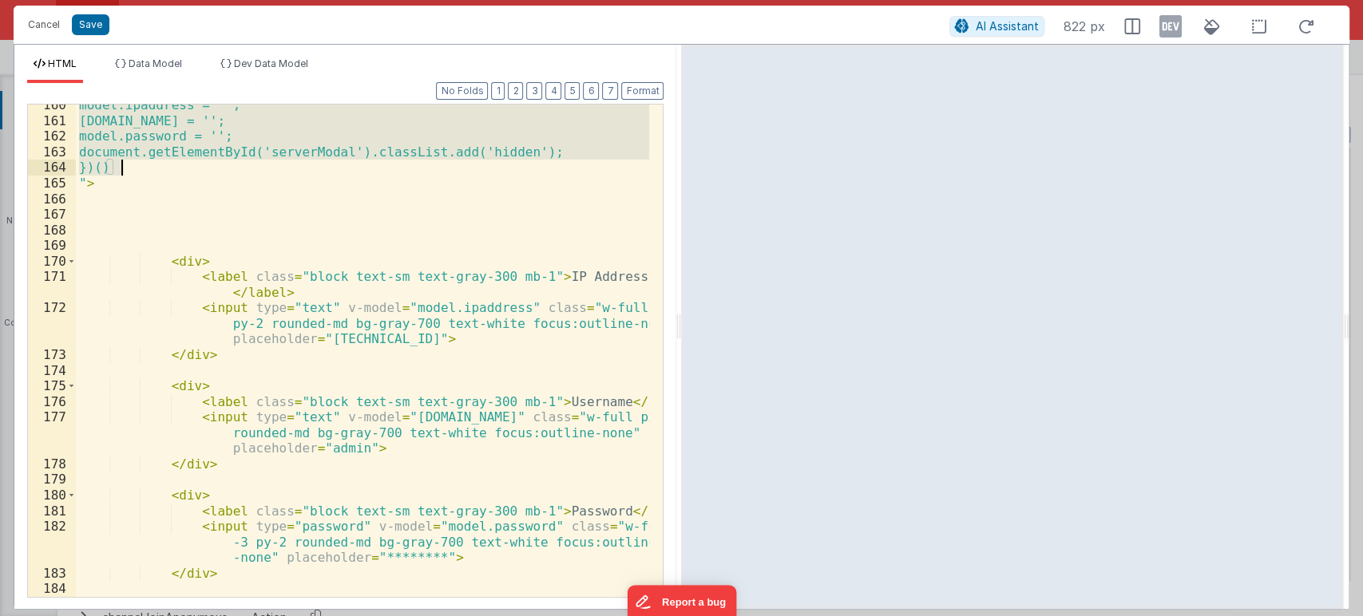
drag, startPoint x: 93, startPoint y: 190, endPoint x: 140, endPoint y: 167, distance: 52.5
click at [140, 167] on div "model.ipaddress = ''; [DOMAIN_NAME] = ''; model.password = ''; document.getElem…" at bounding box center [363, 359] width 574 height 524
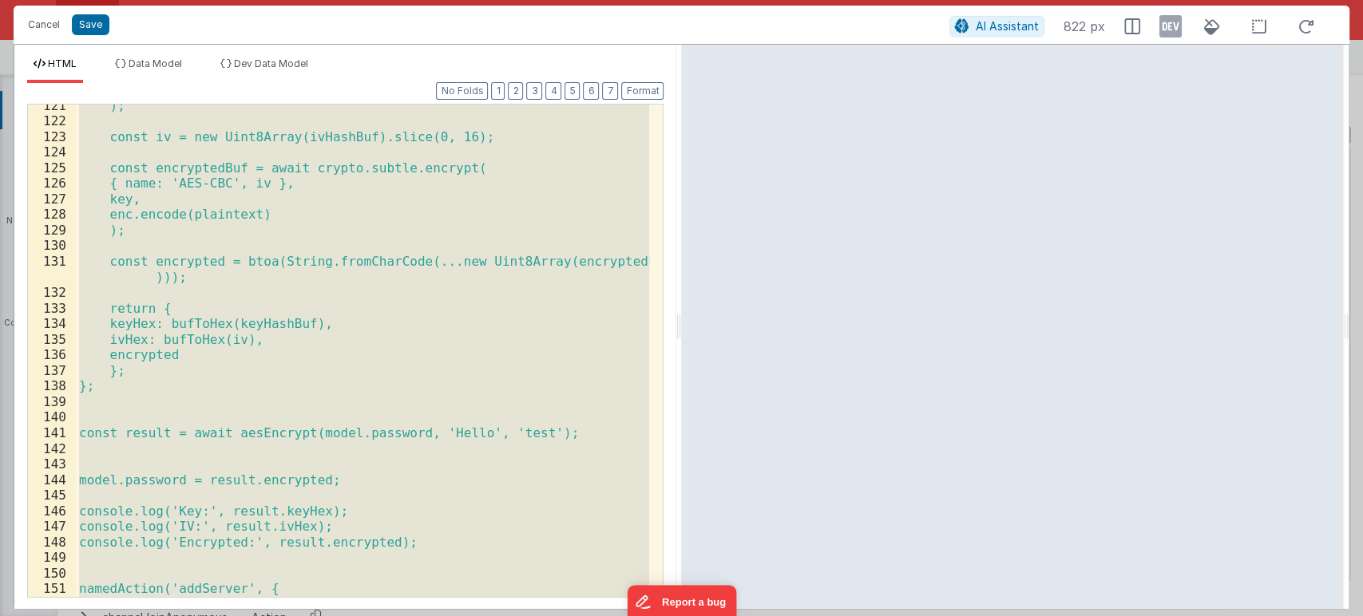
scroll to position [2439, 0]
click at [346, 402] on div "); const iv = new Uint8Array(ivHashBuf).slice(0, 16); const encryptedBuf = awai…" at bounding box center [362, 351] width 573 height 493
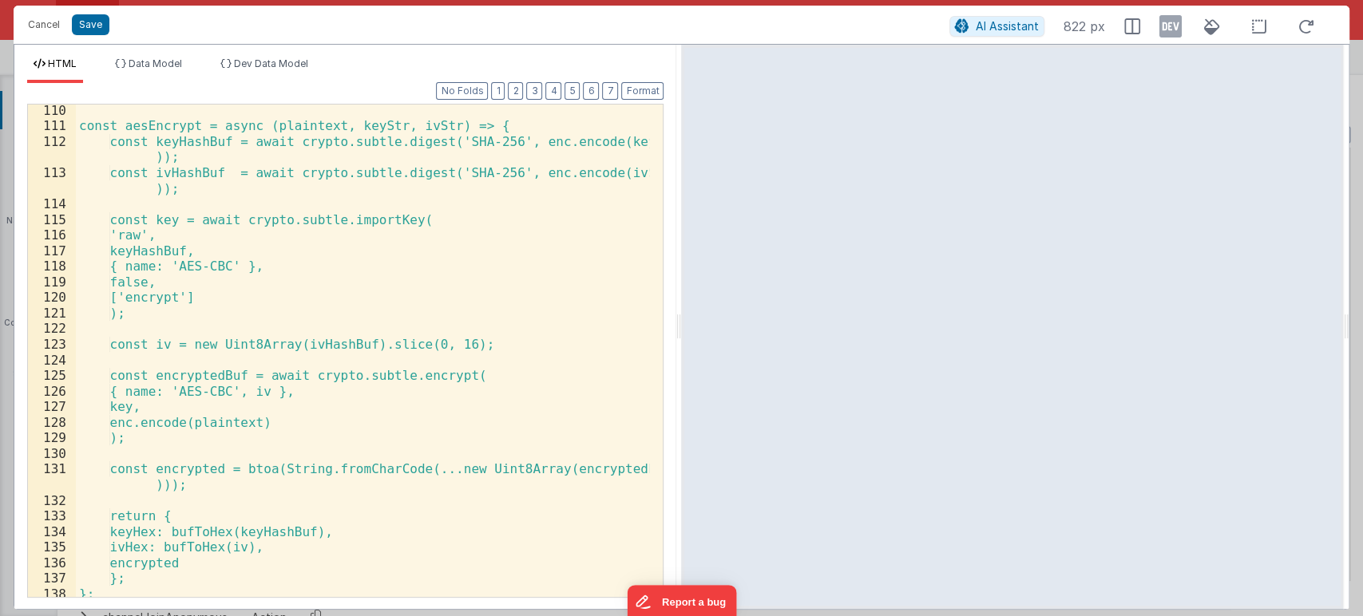
scroll to position [2233, 0]
click at [447, 471] on div "const aesEncrypt = async (plaintext, keyStr, ivStr) => { const keyHashBuf = awa…" at bounding box center [363, 365] width 574 height 524
click at [489, 473] on div "const aesEncrypt = async (plaintext, keyStr, ivStr) => { const keyHashBuf = awa…" at bounding box center [363, 365] width 574 height 524
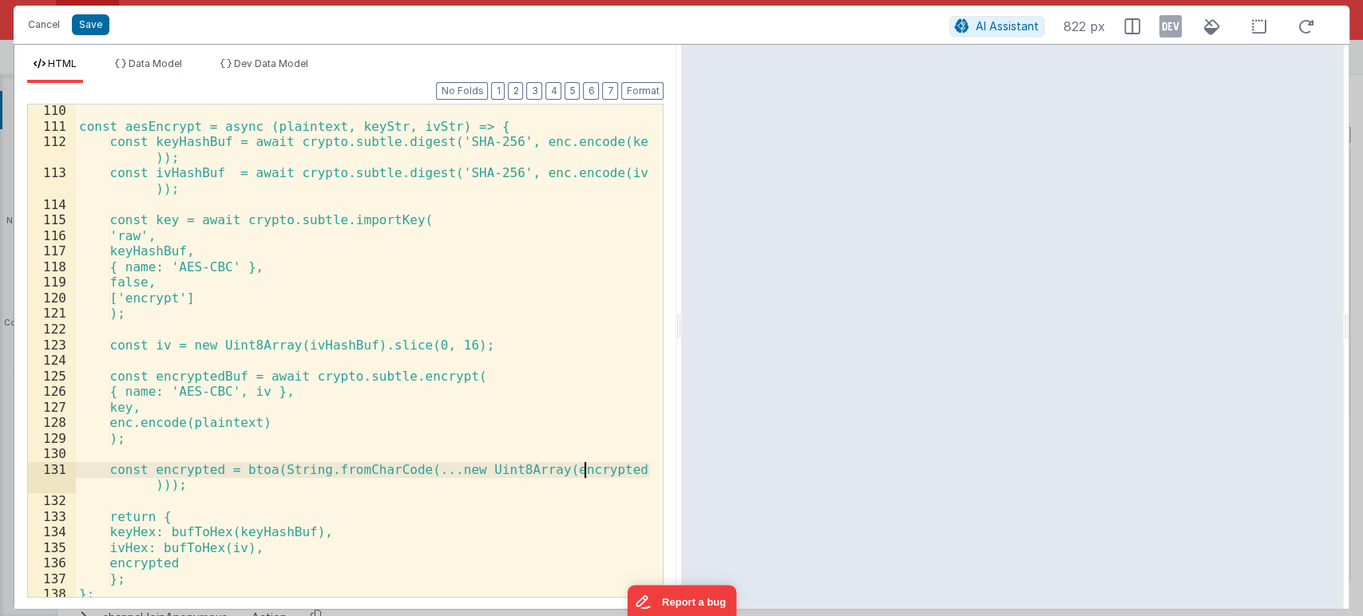
click at [581, 475] on div "const aesEncrypt = async (plaintext, keyStr, ivStr) => { const keyHashBuf = awa…" at bounding box center [363, 365] width 574 height 524
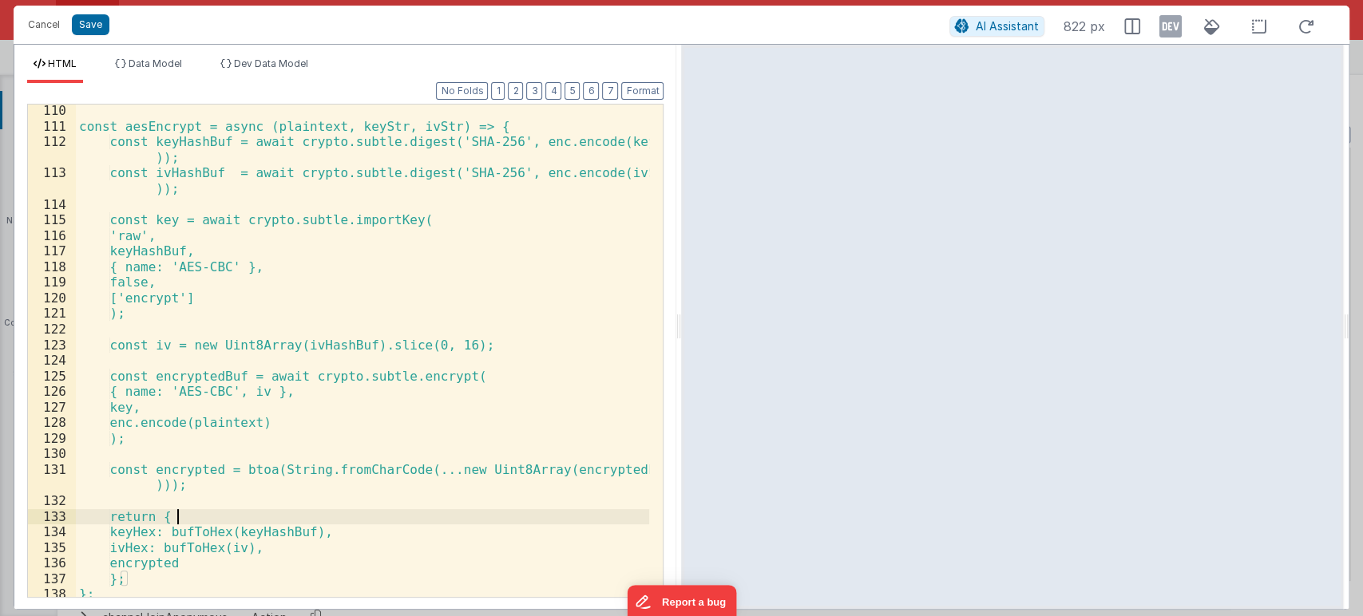
click at [238, 512] on div "const aesEncrypt = async (plaintext, keyStr, ivStr) => { const keyHashBuf = awa…" at bounding box center [363, 365] width 574 height 524
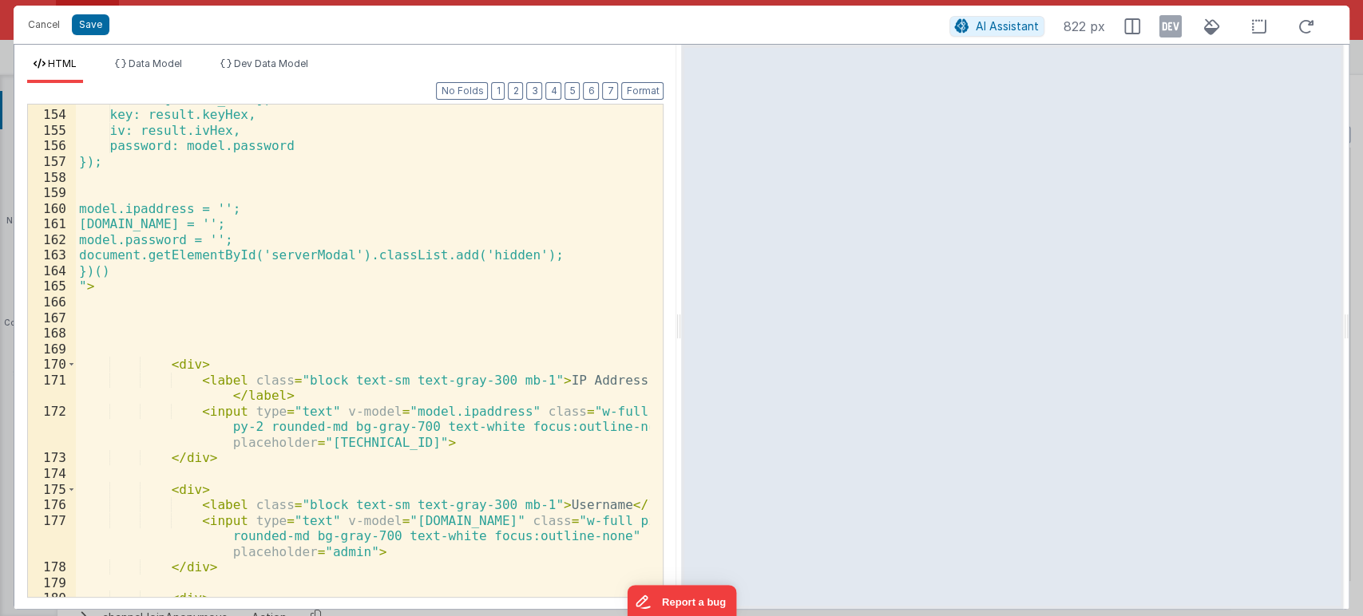
scroll to position [2964, 0]
click at [647, 89] on button "Format" at bounding box center [642, 91] width 42 height 18
click at [90, 18] on button "Save" at bounding box center [91, 24] width 38 height 21
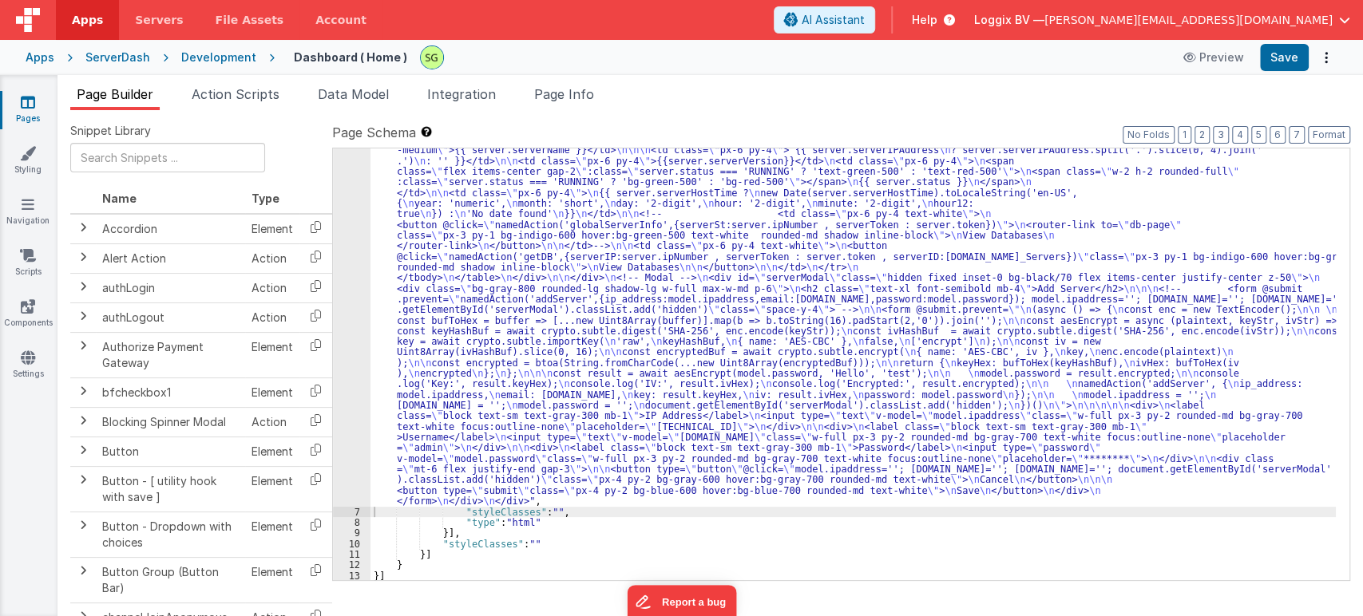
scroll to position [0, 0]
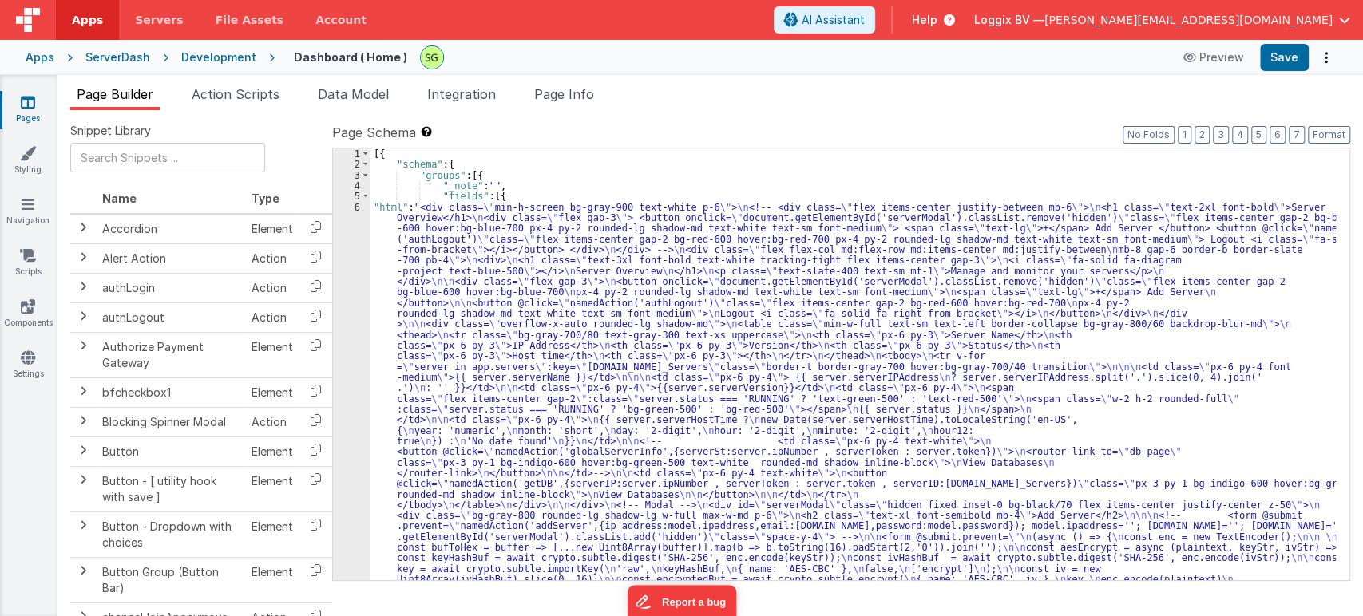
click at [358, 205] on div "6" at bounding box center [352, 468] width 38 height 532
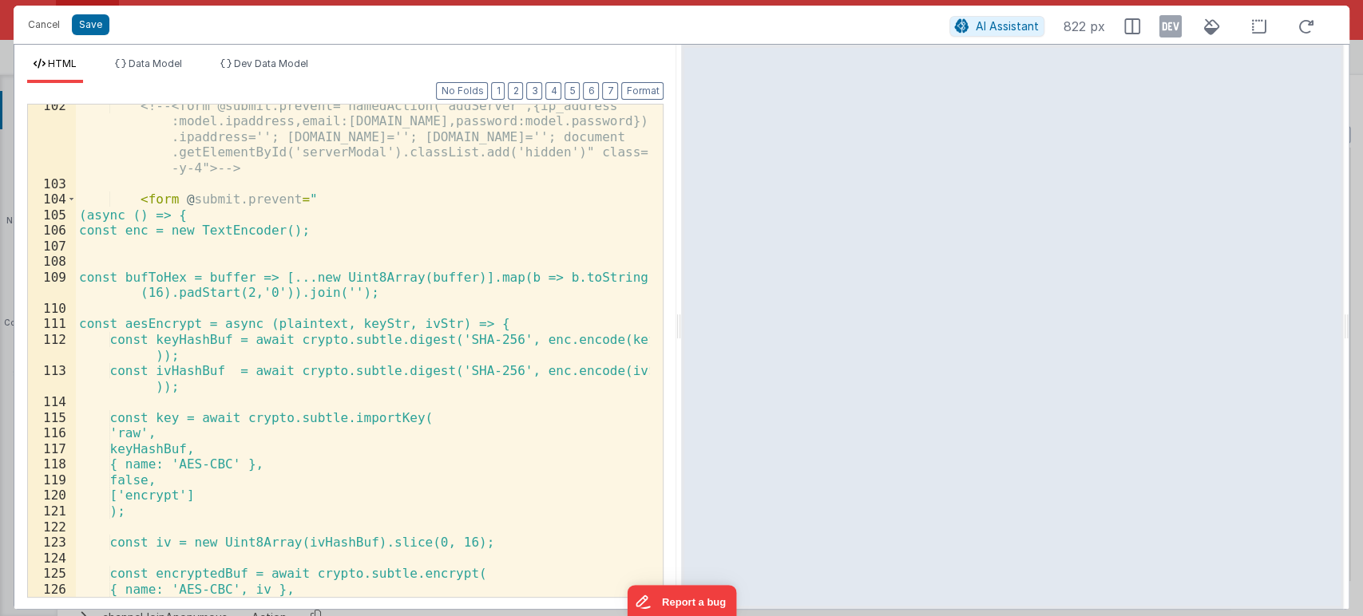
scroll to position [2035, 0]
click at [73, 200] on span at bounding box center [71, 200] width 9 height 16
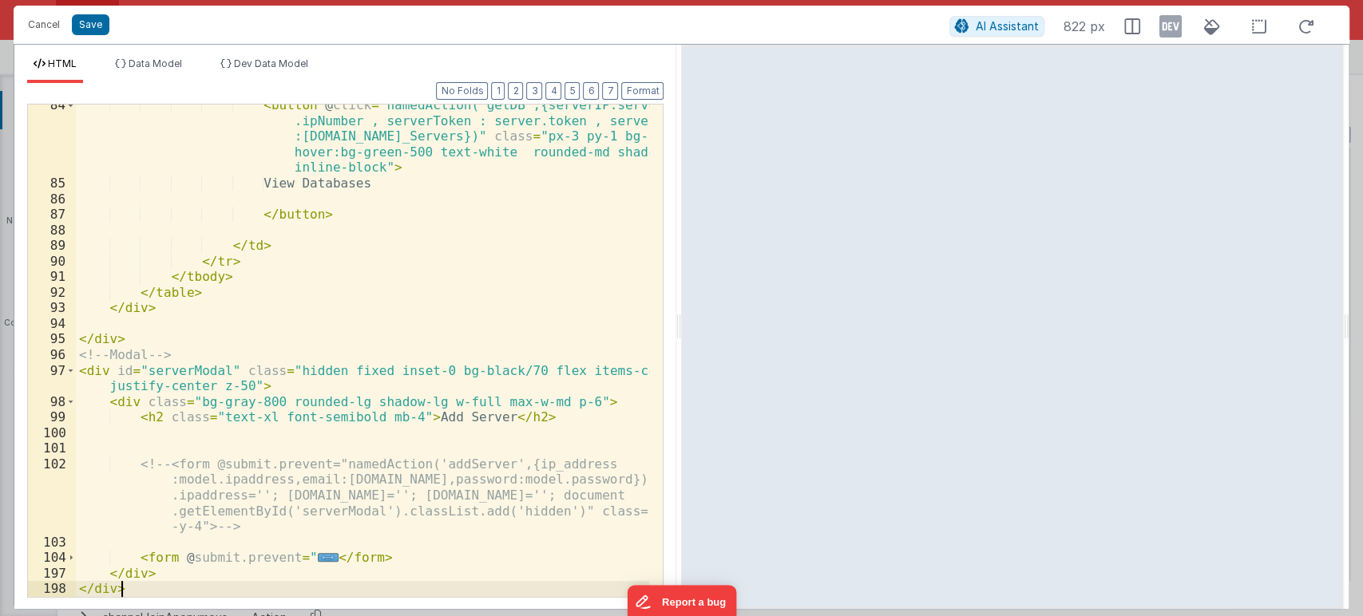
scroll to position [1677, 0]
click at [67, 560] on span at bounding box center [71, 558] width 9 height 16
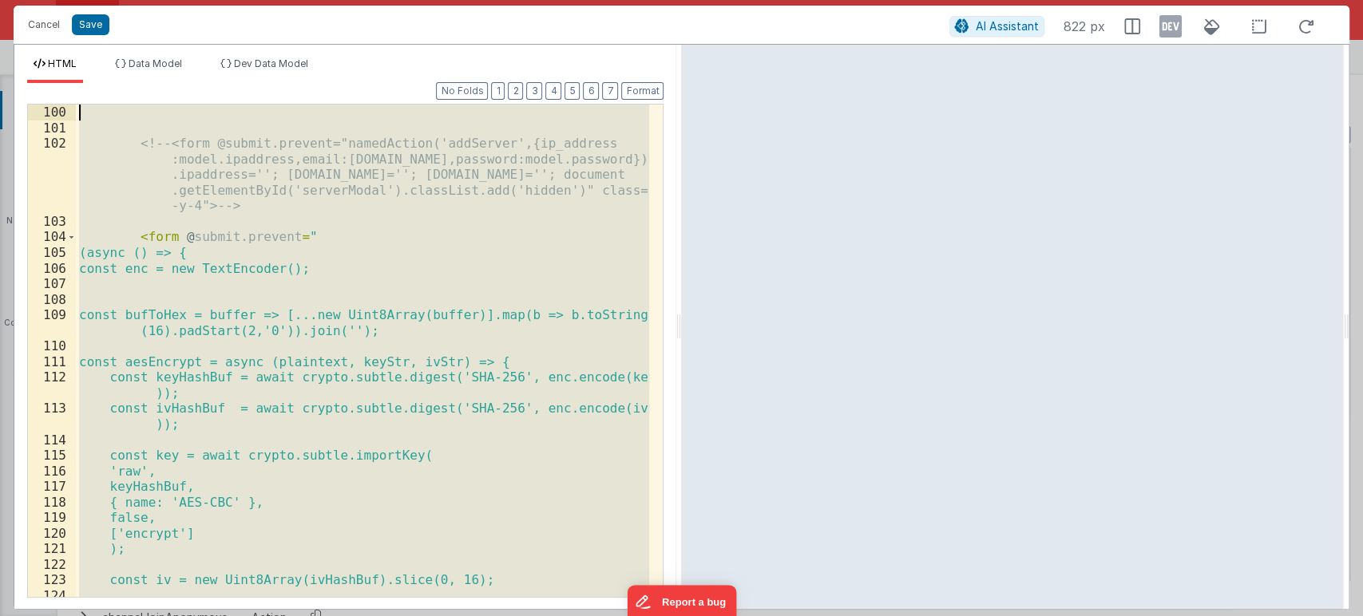
scroll to position [1998, 0]
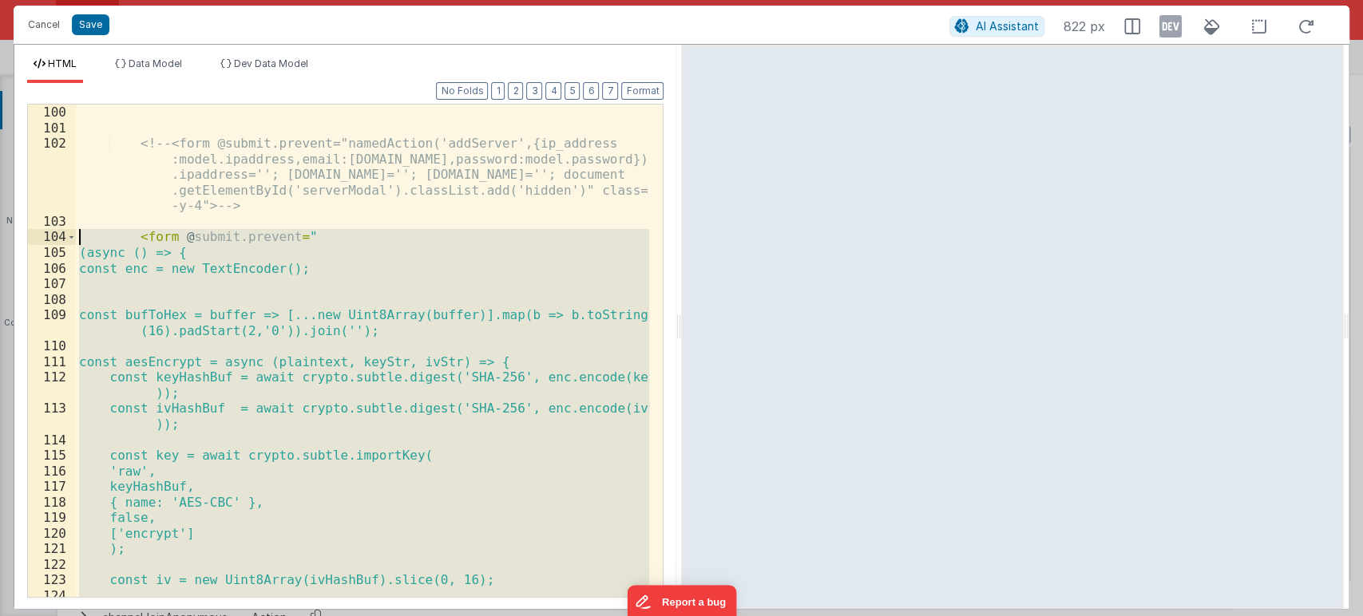
drag, startPoint x: 102, startPoint y: 377, endPoint x: 77, endPoint y: 235, distance: 143.6
click at [77, 235] on div "<!-- <form @submit.prevent="namedAction('addServer',{ip_address :model.ipaddres…" at bounding box center [363, 367] width 574 height 524
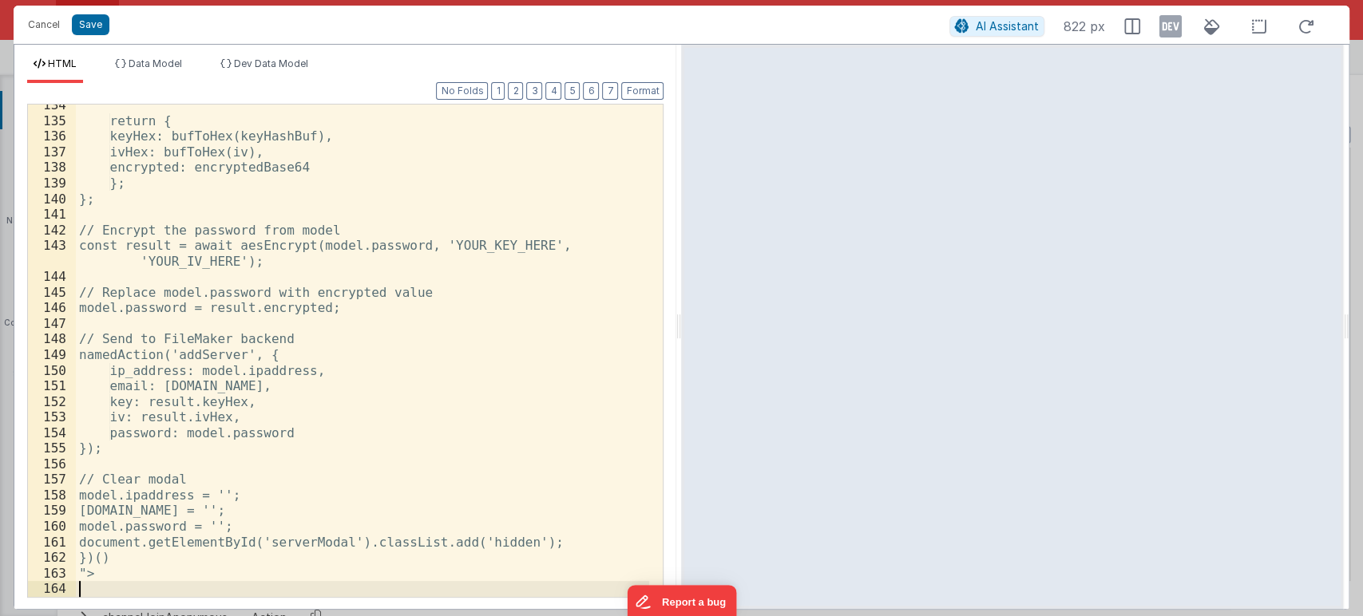
scroll to position [2645, 0]
click at [648, 89] on button "Format" at bounding box center [642, 91] width 42 height 18
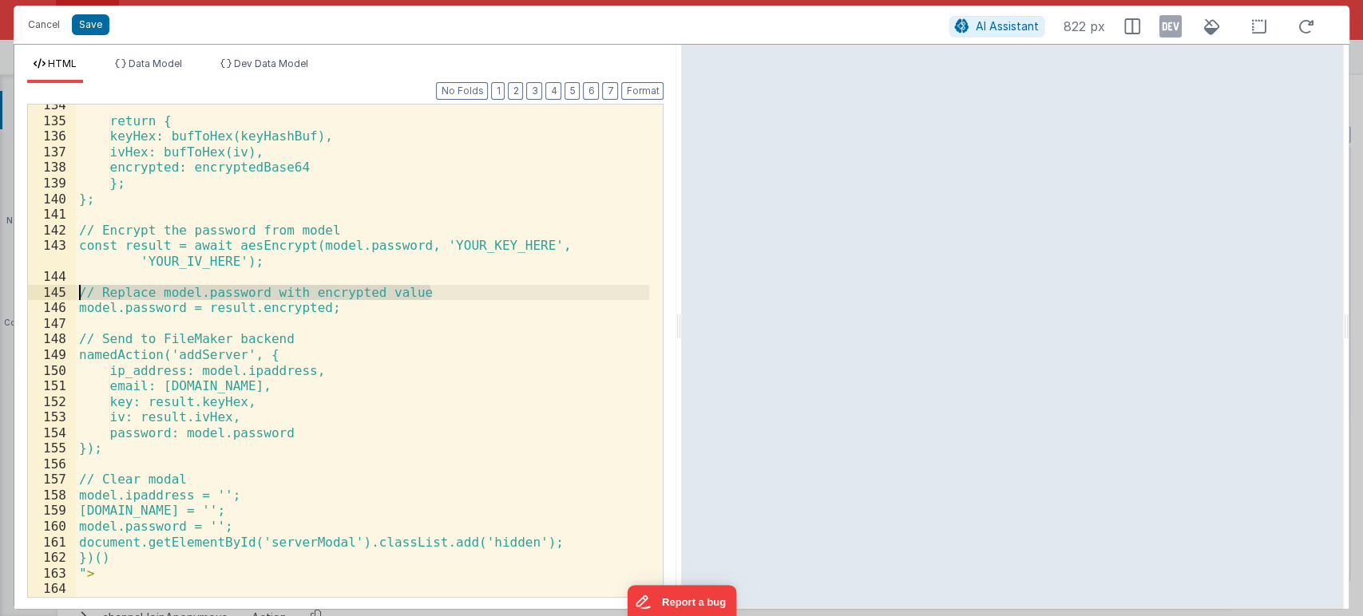
drag, startPoint x: 447, startPoint y: 301, endPoint x: 38, endPoint y: 292, distance: 408.8
click at [38, 292] on div "134 135 136 137 138 139 140 141 142 143 144 145 146 147 148 149 150 151 152 153…" at bounding box center [345, 351] width 636 height 494
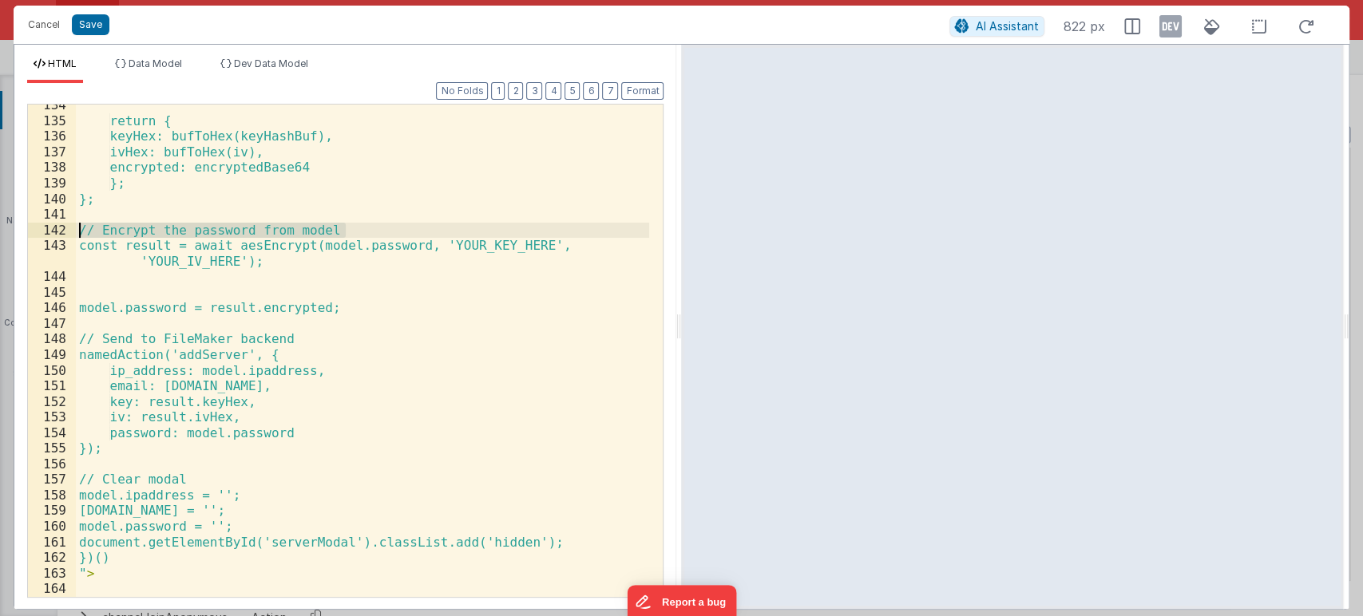
drag, startPoint x: 359, startPoint y: 227, endPoint x: 73, endPoint y: 228, distance: 286.6
click at [73, 228] on div "134 135 136 137 138 139 140 141 142 143 144 145 146 147 148 149 150 151 152 153…" at bounding box center [345, 351] width 636 height 494
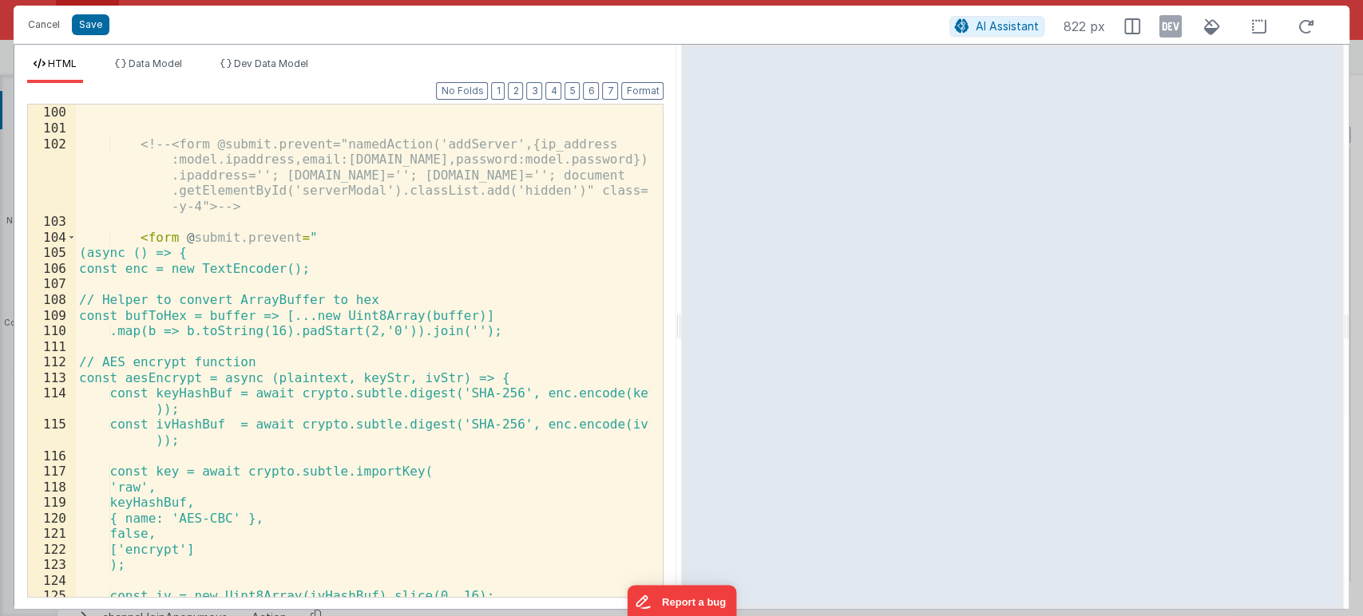
scroll to position [1997, 0]
drag, startPoint x: 295, startPoint y: 363, endPoint x: 0, endPoint y: 368, distance: 294.6
click at [0, 368] on div "Cancel Save AI Assistant 822 px HTML Data Model Dev Data Model Format 7 6 5 4 3…" at bounding box center [681, 308] width 1363 height 616
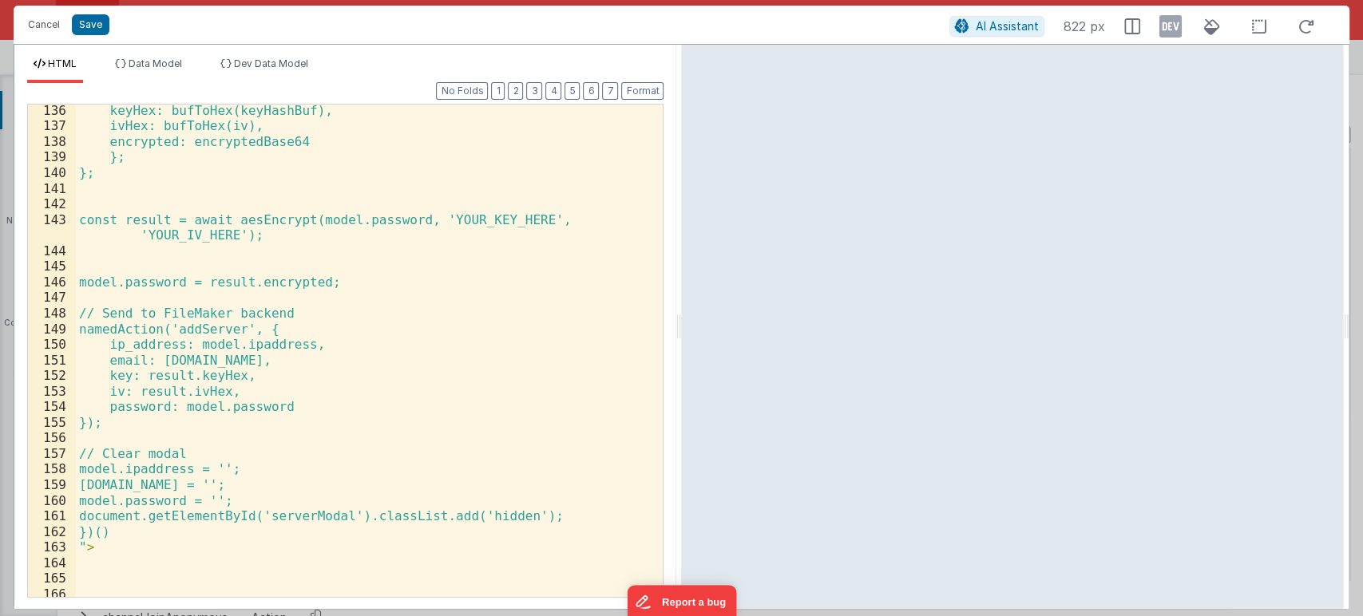
scroll to position [2670, 0]
drag, startPoint x: 451, startPoint y: 221, endPoint x: 542, endPoint y: 224, distance: 91.0
click at [542, 224] on div "keyHex: bufToHex(keyHashBuf), ivHex: bufToHex(iv), encrypted: encryptedBase64 }…" at bounding box center [363, 365] width 574 height 524
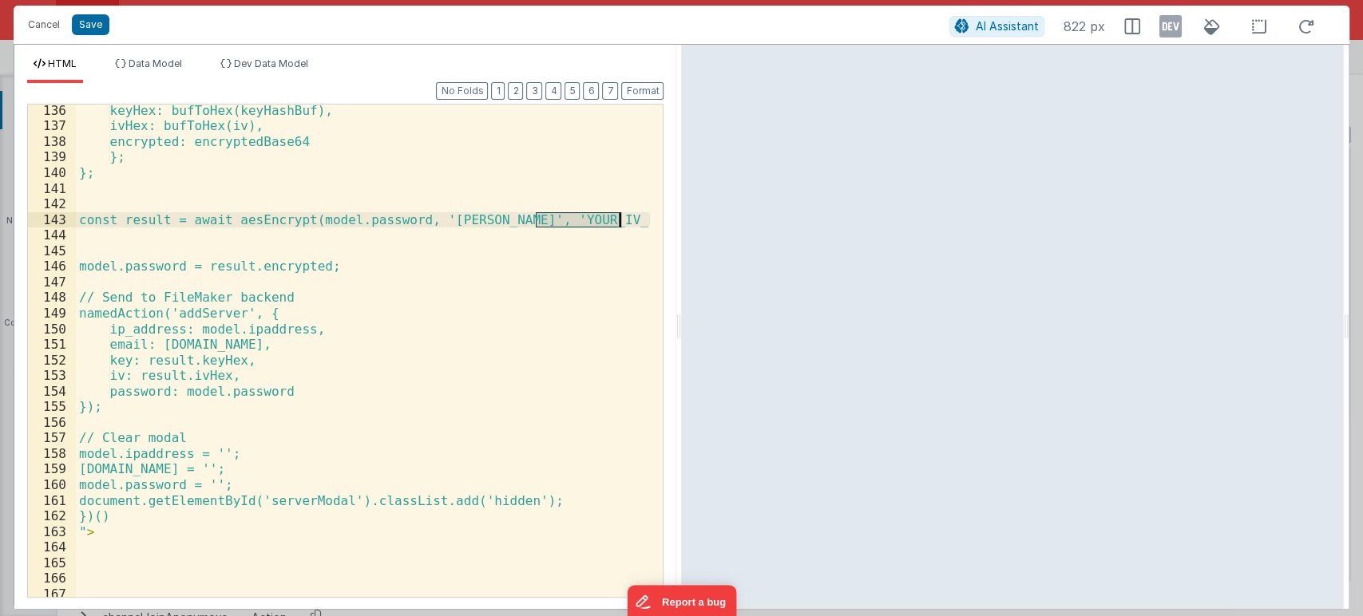
drag, startPoint x: 536, startPoint y: 216, endPoint x: 617, endPoint y: 223, distance: 81.7
click at [617, 223] on div "keyHex: bufToHex(keyHashBuf), ivHex: bufToHex(iv), encrypted: encryptedBase64 }…" at bounding box center [363, 365] width 574 height 524
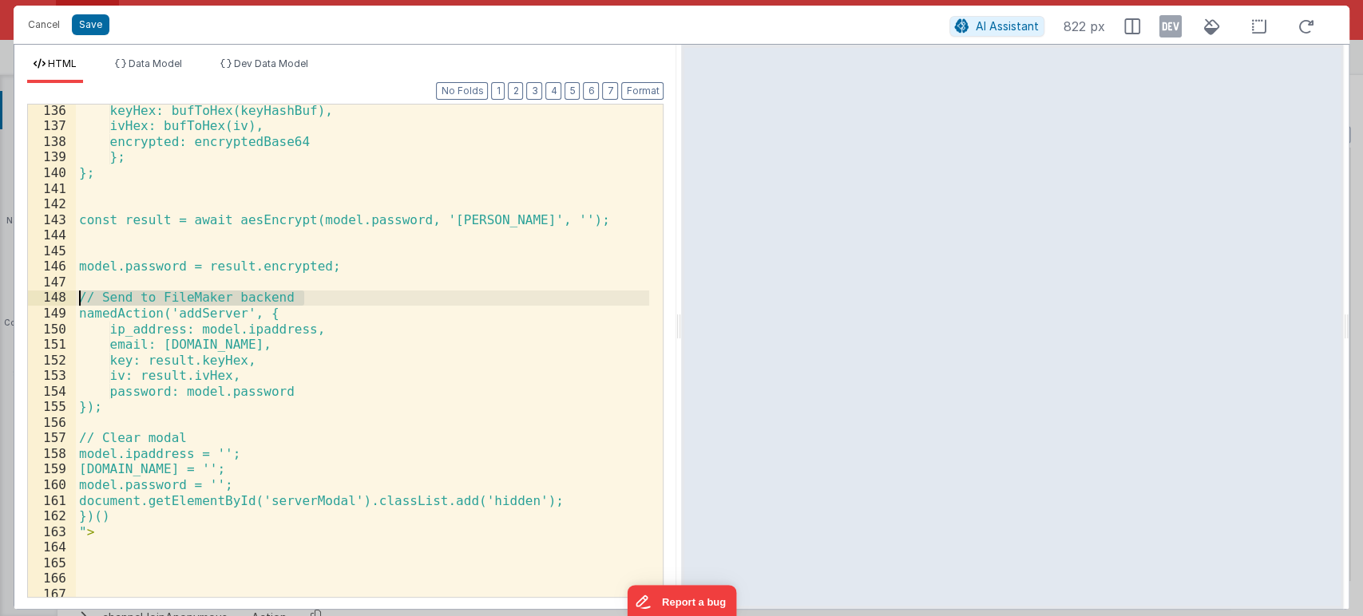
drag, startPoint x: 326, startPoint y: 300, endPoint x: 56, endPoint y: 295, distance: 270.7
click at [56, 295] on div "136 137 138 139 140 141 142 143 144 145 146 147 148 149 150 151 152 153 154 155…" at bounding box center [345, 351] width 636 height 494
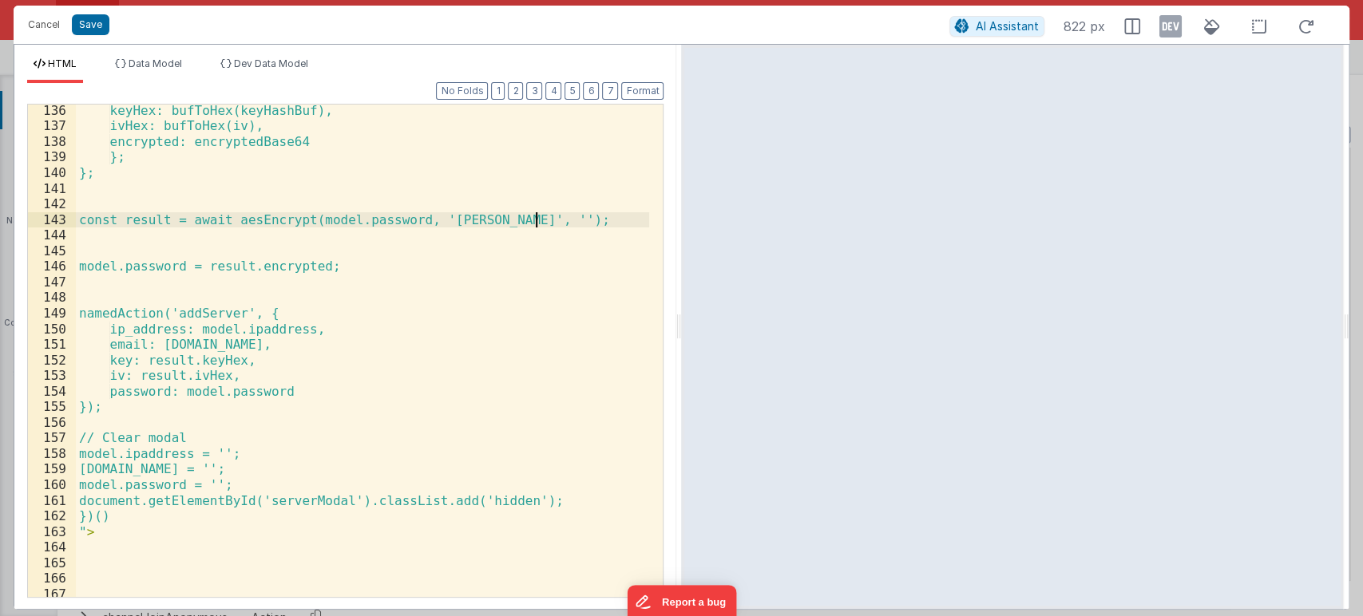
click at [534, 216] on div "keyHex: bufToHex(keyHashBuf), ivHex: bufToHex(iv), encrypted: encryptedBase64 }…" at bounding box center [363, 365] width 574 height 524
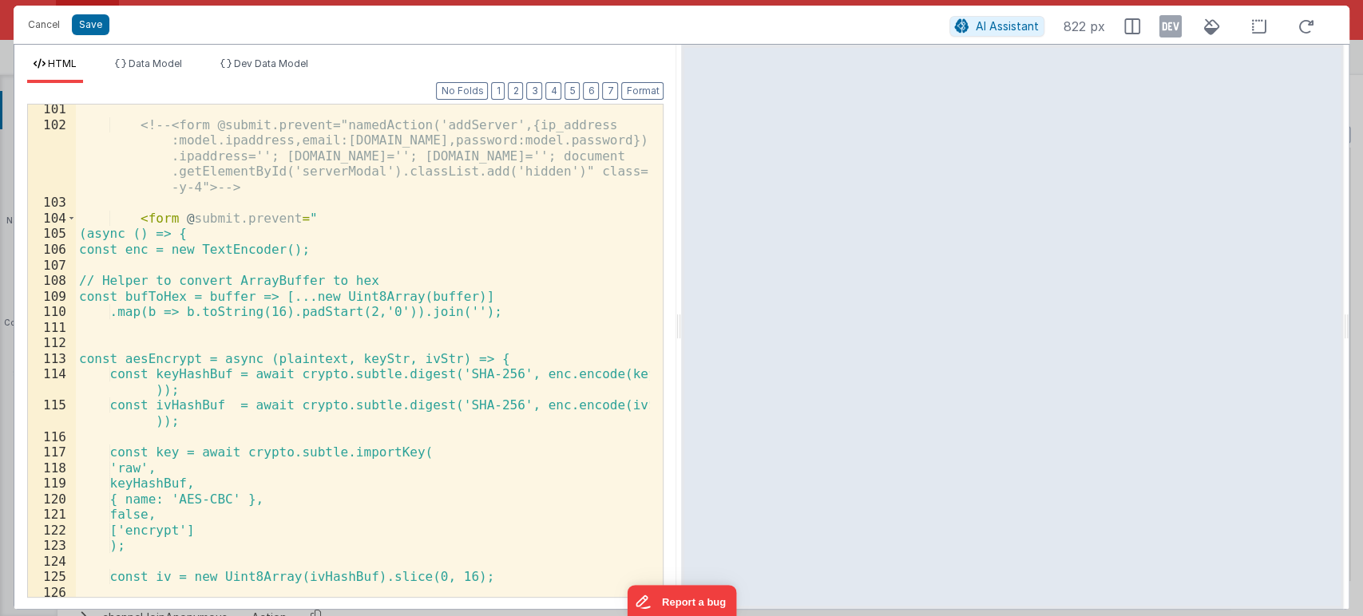
scroll to position [2016, 0]
drag, startPoint x: 381, startPoint y: 278, endPoint x: 63, endPoint y: 282, distance: 317.7
click at [63, 282] on div "101 102 103 104 105 106 107 108 109 110 111 112 113 114 115 116 117 118 119 120…" at bounding box center [345, 351] width 636 height 494
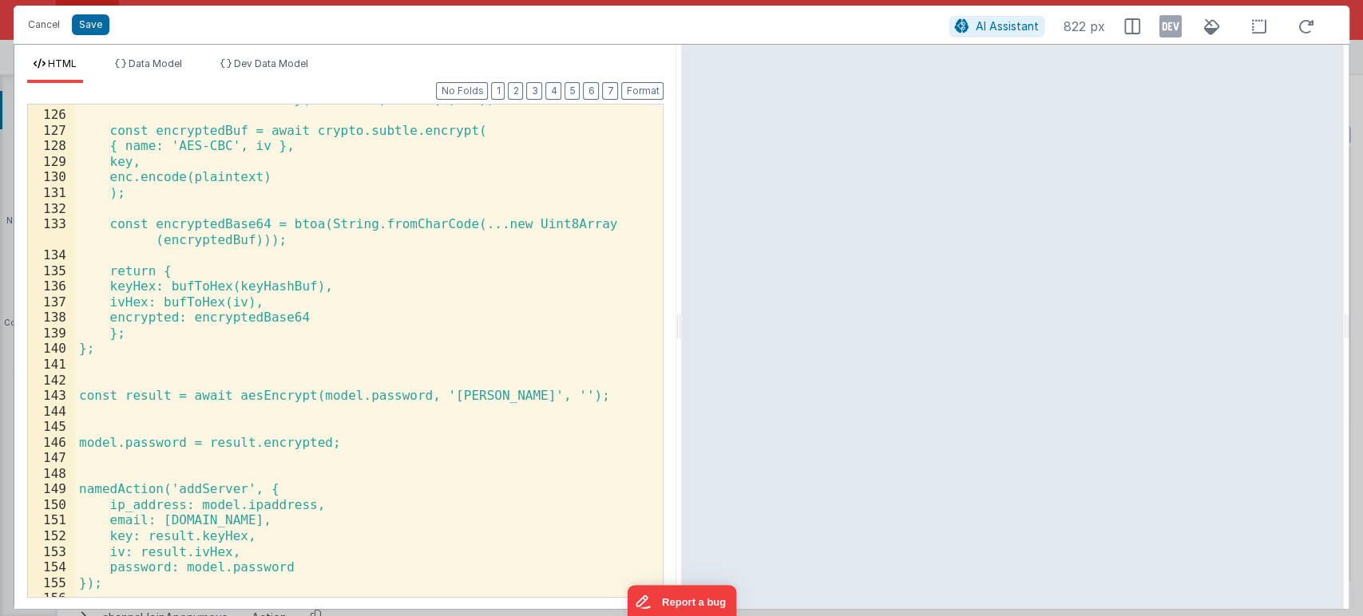
scroll to position [2539, 0]
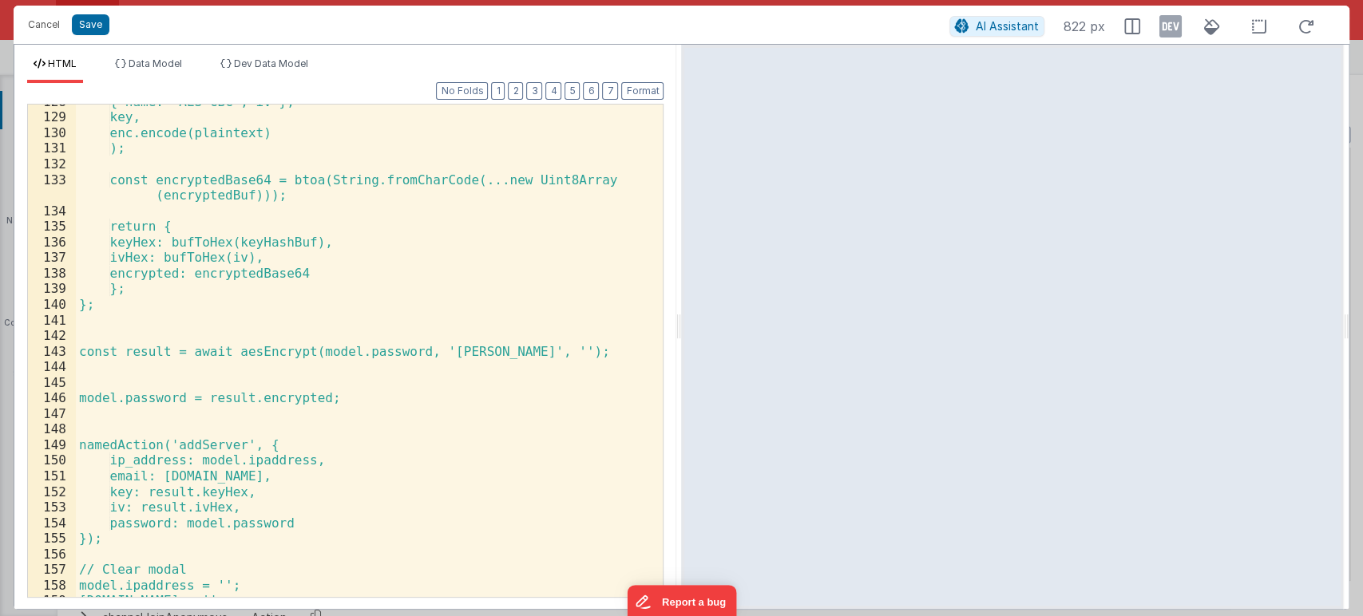
click at [531, 350] on div "{ name: 'AES-CBC', iv }, key, enc.encode(plaintext) ); const encryptedBase64 = …" at bounding box center [363, 356] width 574 height 524
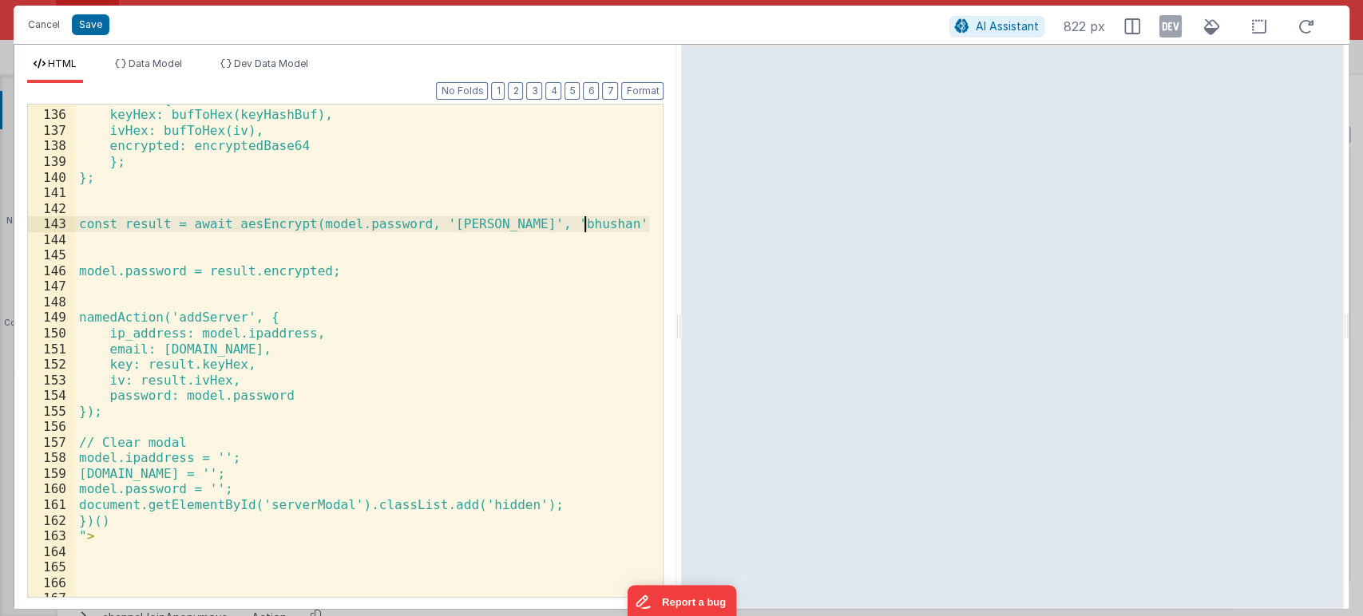
scroll to position [2687, 0]
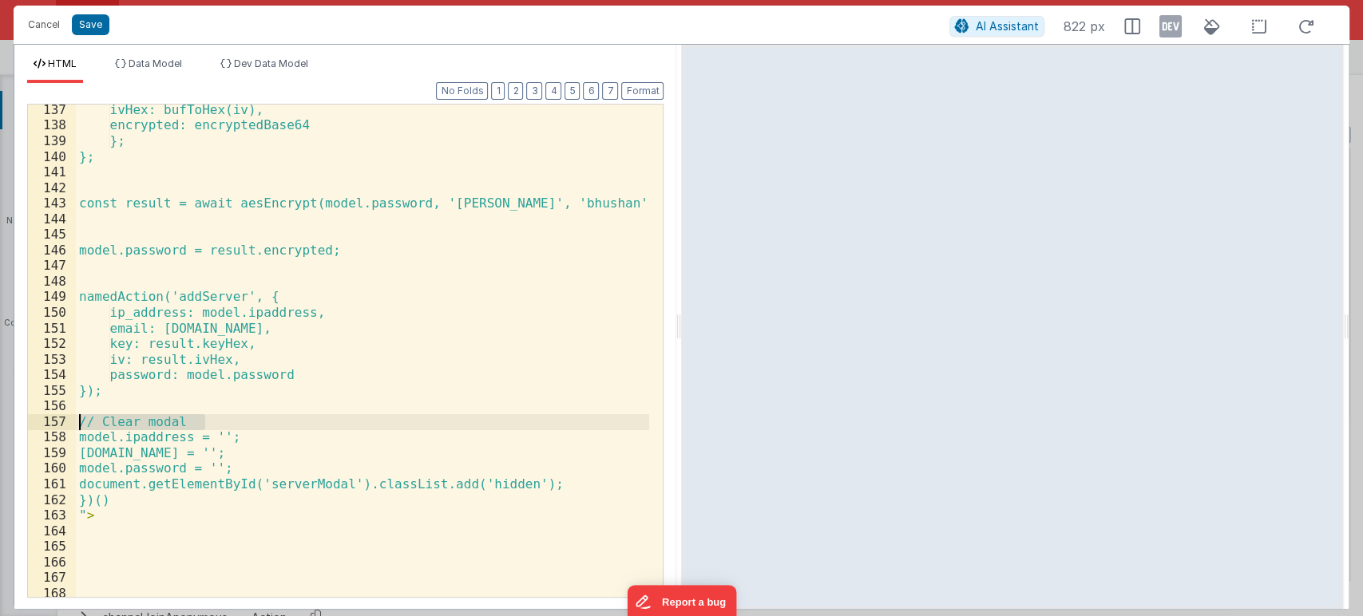
drag, startPoint x: 207, startPoint y: 424, endPoint x: 52, endPoint y: 426, distance: 154.9
click at [52, 426] on div "137 138 139 140 141 142 143 144 145 146 147 148 149 150 151 152 153 154 155 156…" at bounding box center [345, 351] width 636 height 494
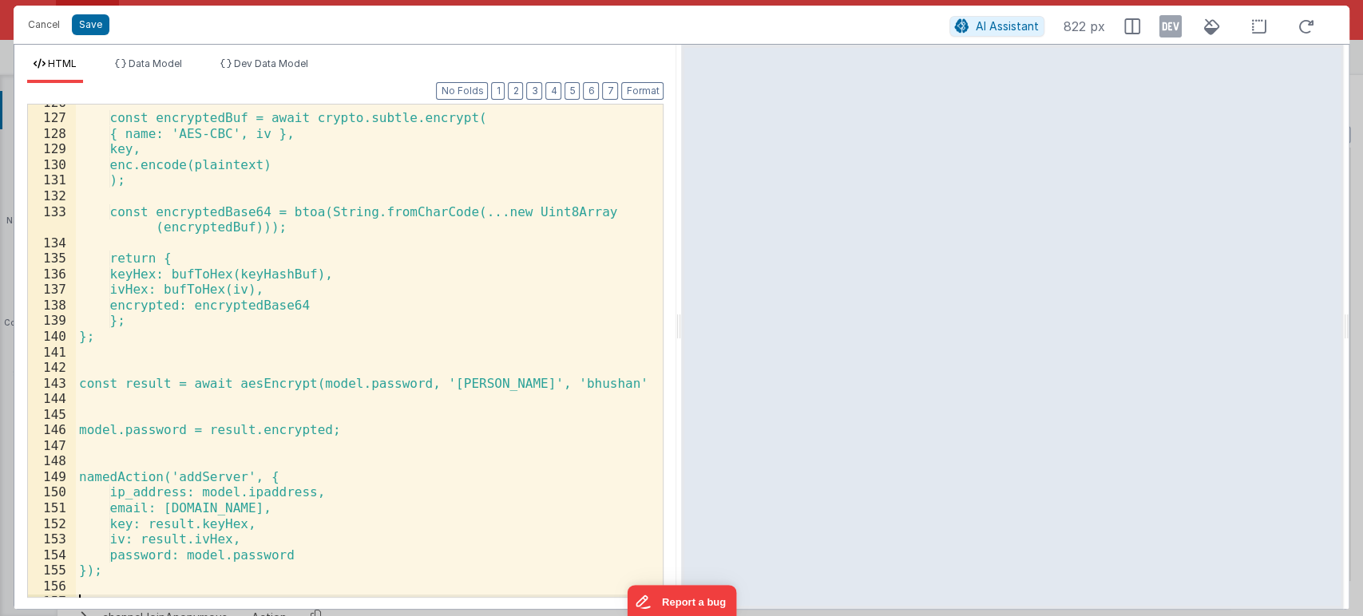
scroll to position [2506, 0]
click at [560, 382] on div "const encryptedBuf = await crypto.subtle.encrypt( { name: 'AES-CBC', iv }, key,…" at bounding box center [363, 358] width 574 height 524
click at [85, 22] on button "Save" at bounding box center [91, 24] width 38 height 21
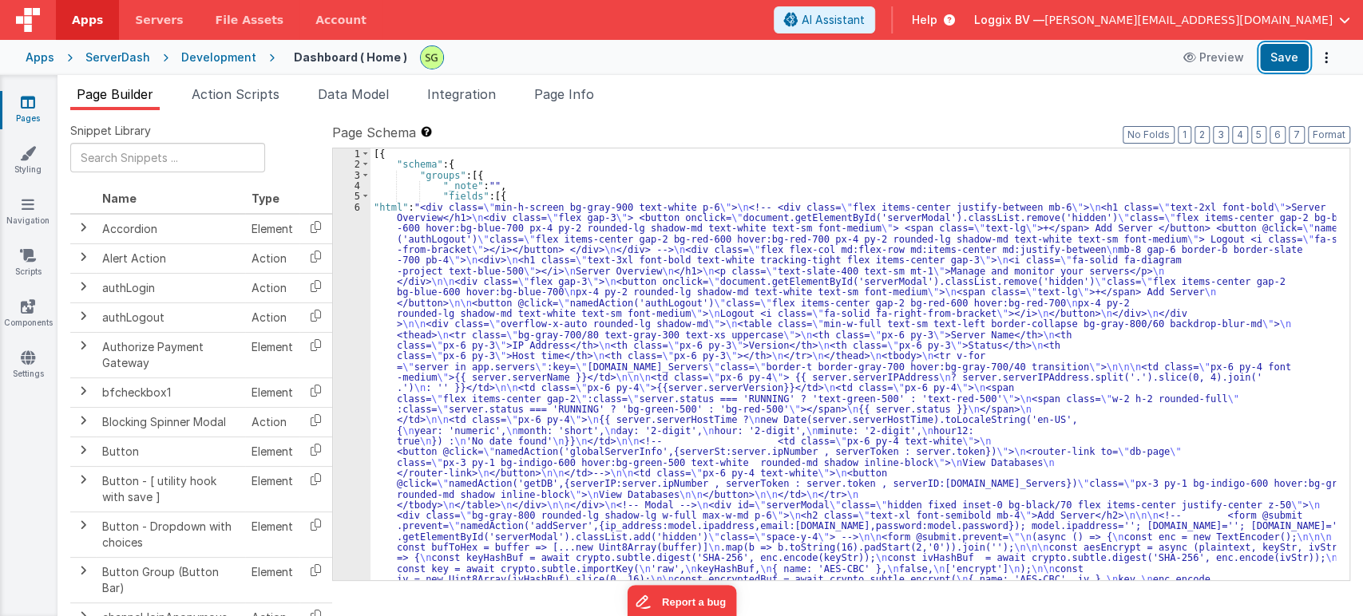
click at [1296, 65] on button "Save" at bounding box center [1284, 57] width 49 height 27
click at [357, 205] on div "6" at bounding box center [352, 462] width 38 height 521
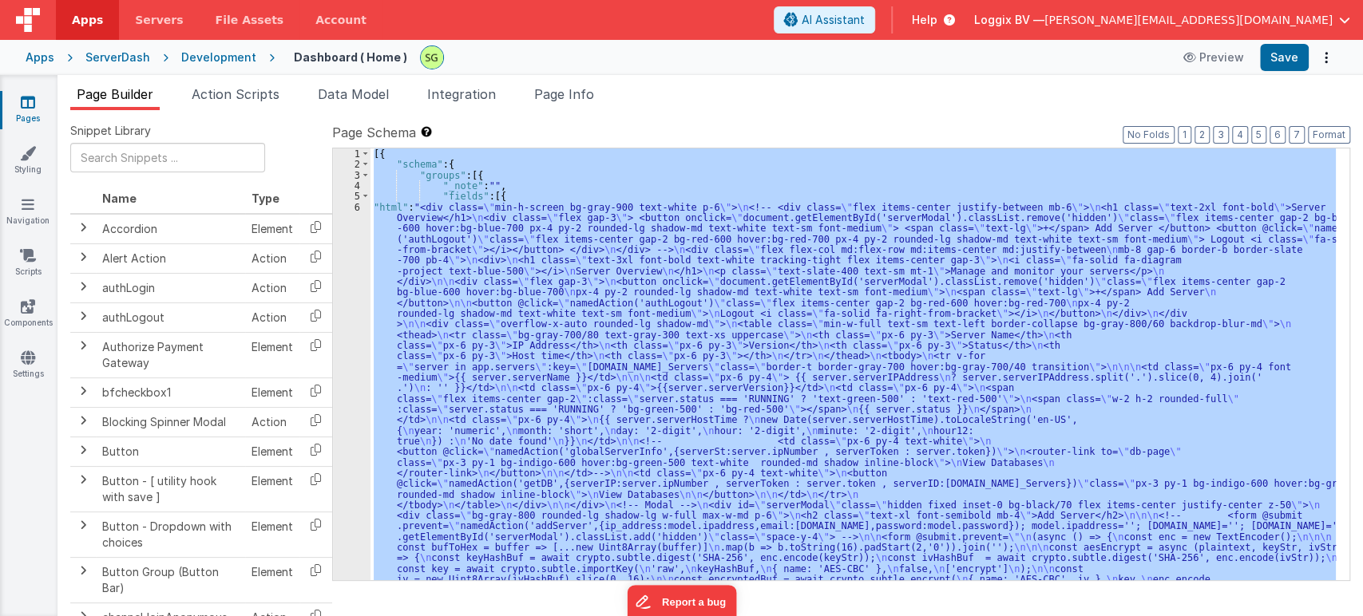
click at [357, 205] on div "6" at bounding box center [352, 462] width 38 height 521
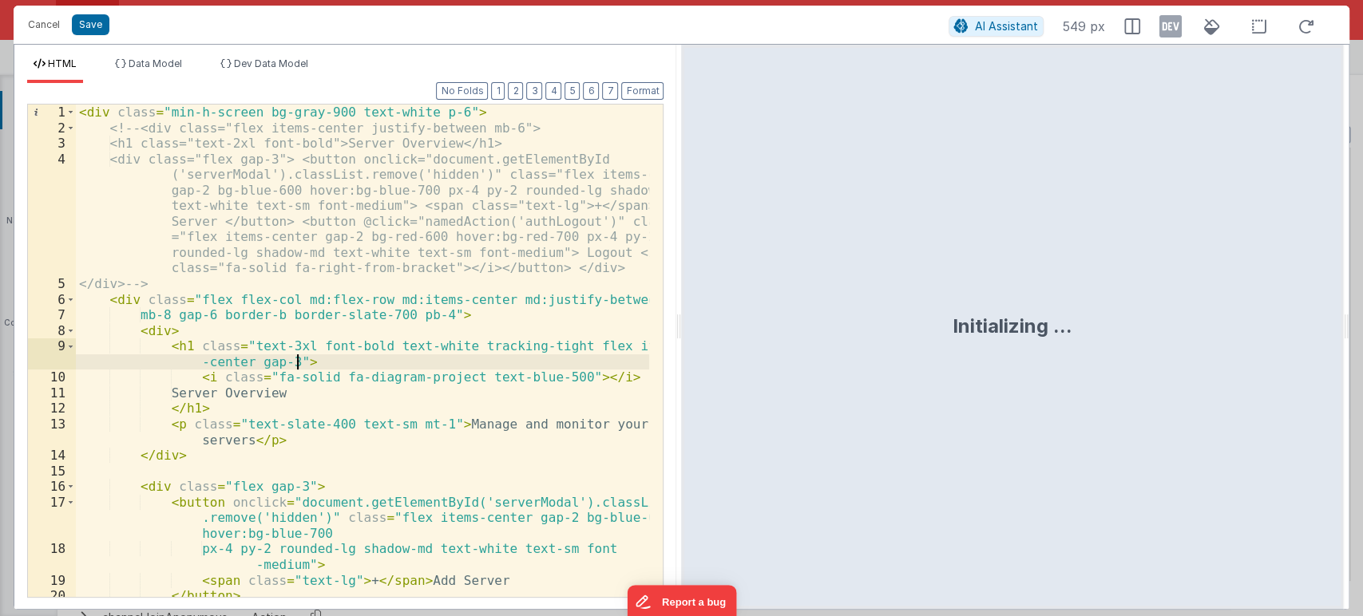
click at [562, 358] on div "< div class = "min-h-screen bg-gray-900 text-white p-6" > <!-- <div class="flex…" at bounding box center [363, 367] width 574 height 524
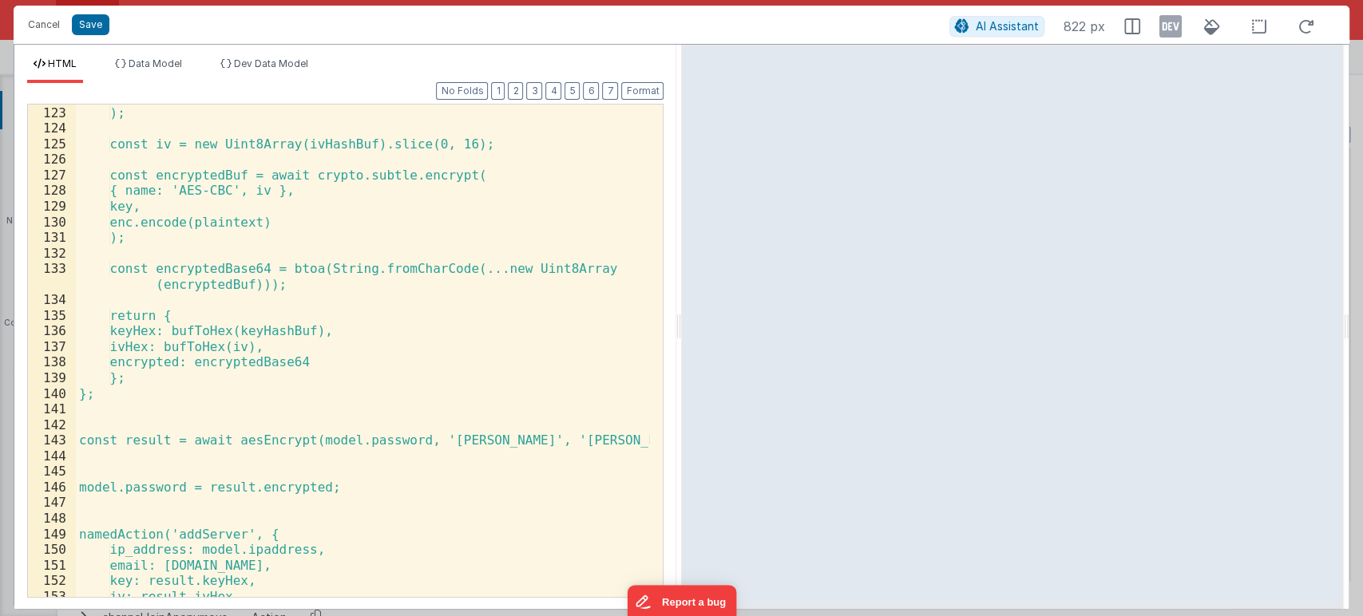
scroll to position [2450, 0]
click at [172, 463] on div "['encrypt'] ); const iv = new Uint8Array(ivHashBuf).slice(0, 16); const encrypt…" at bounding box center [363, 351] width 574 height 524
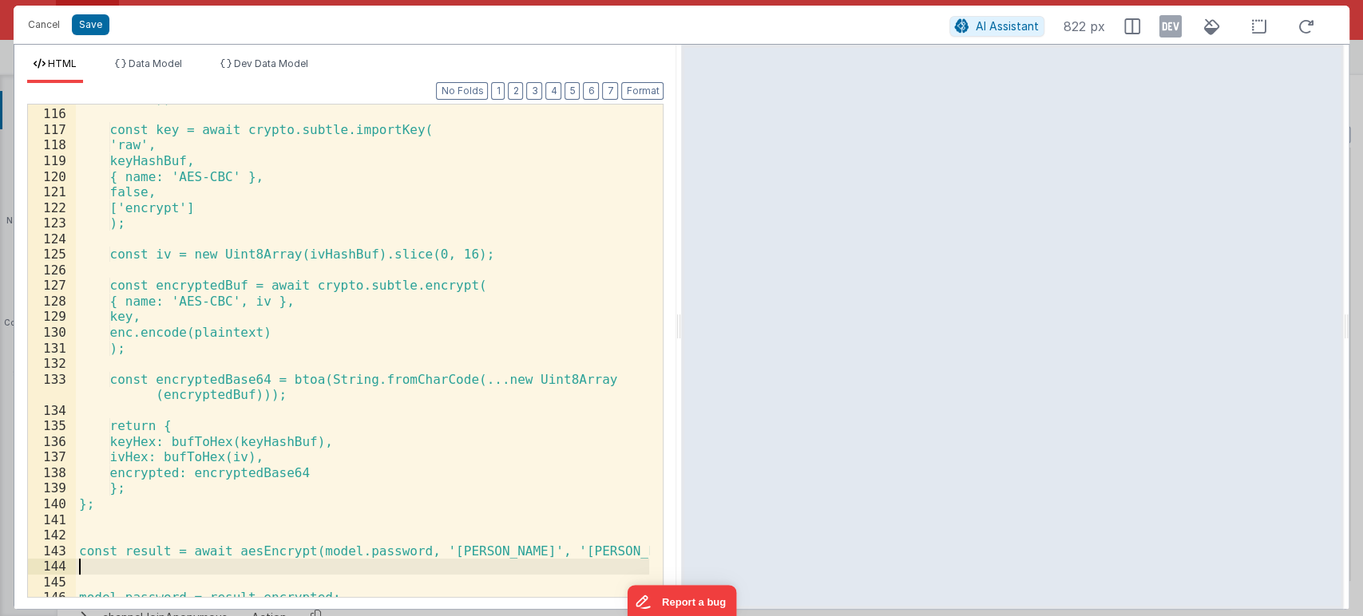
scroll to position [2339, 0]
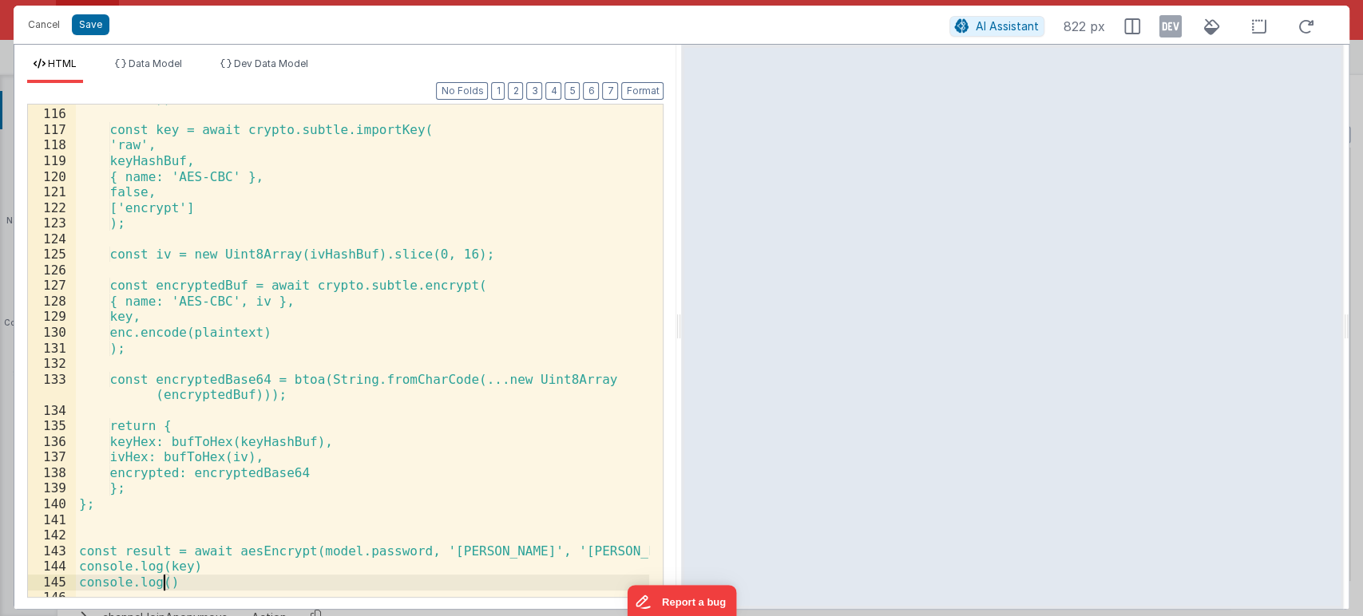
click at [160, 583] on div "const ivHashBuf = await crypto.subtle.digest('SHA-256', enc.encode(ivStr )); co…" at bounding box center [363, 345] width 574 height 540
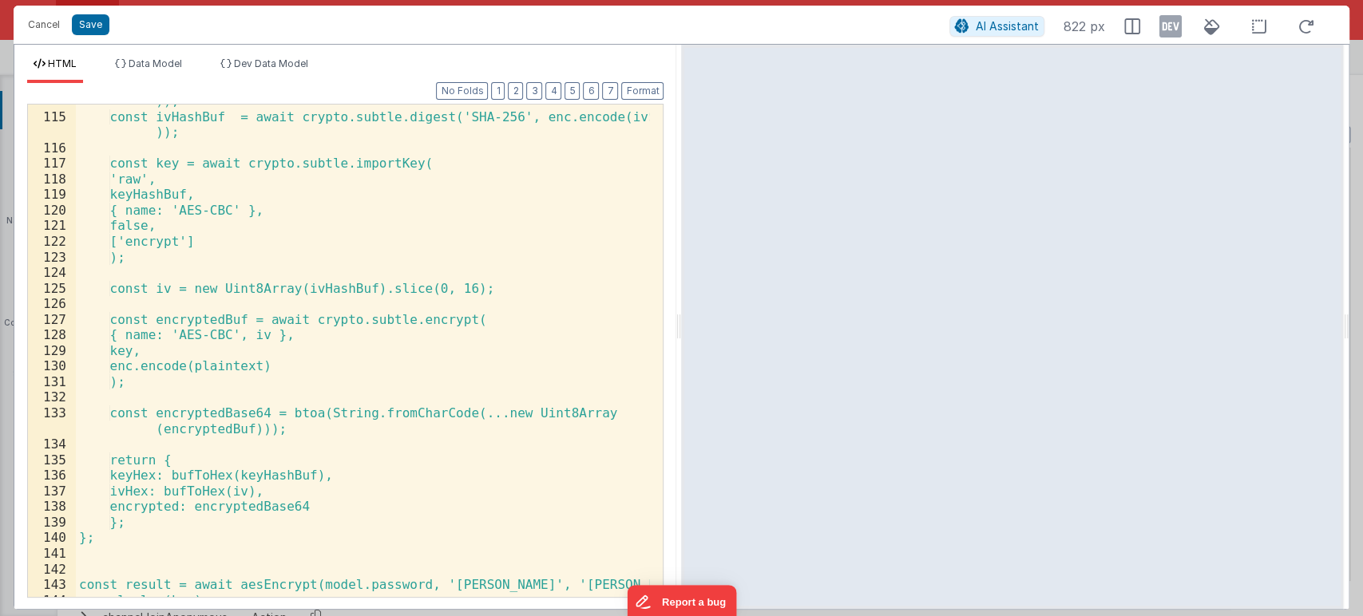
scroll to position [2312, 0]
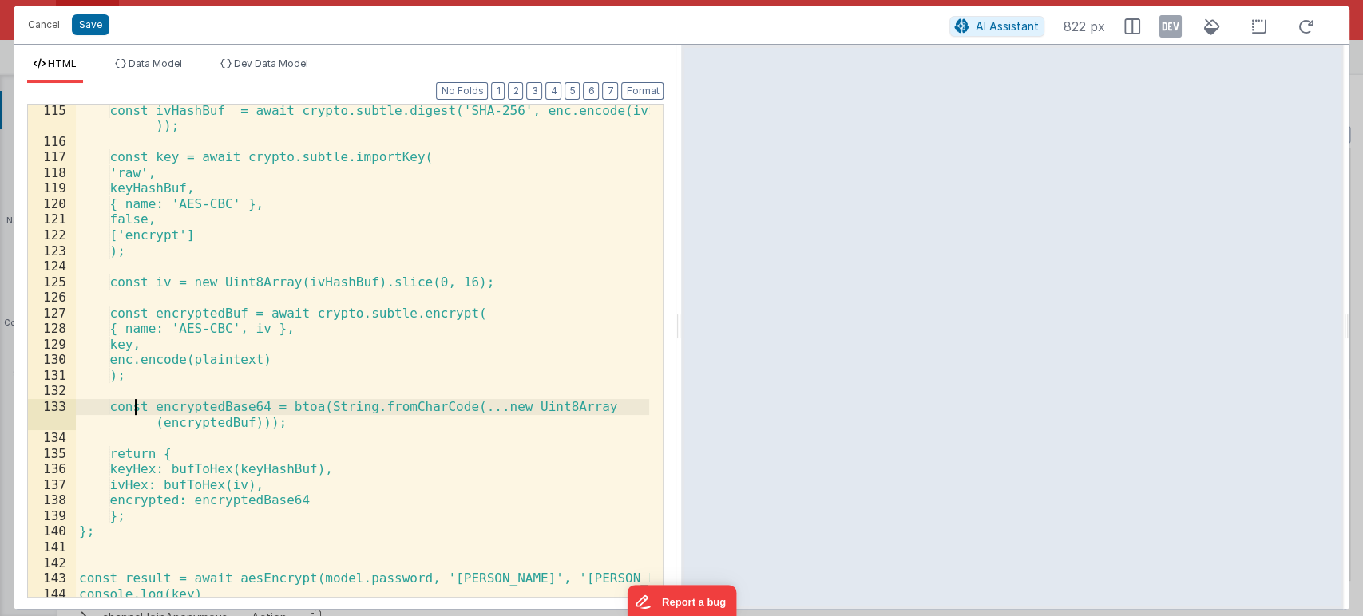
click at [137, 409] on div "const ivHashBuf = await crypto.subtle.digest('SHA-256', enc.encode(ivStr )); co…" at bounding box center [363, 373] width 574 height 540
click at [211, 411] on div "const ivHashBuf = await crypto.subtle.digest('SHA-256', enc.encode(ivStr )); co…" at bounding box center [363, 373] width 574 height 540
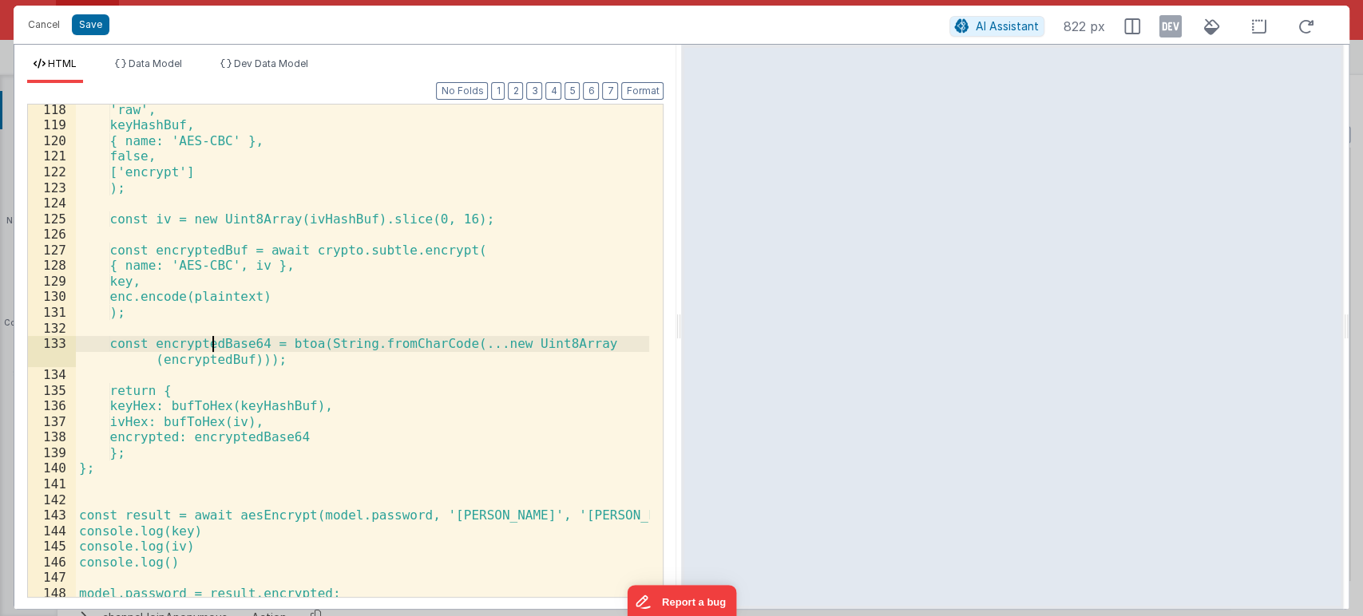
scroll to position [2376, 0]
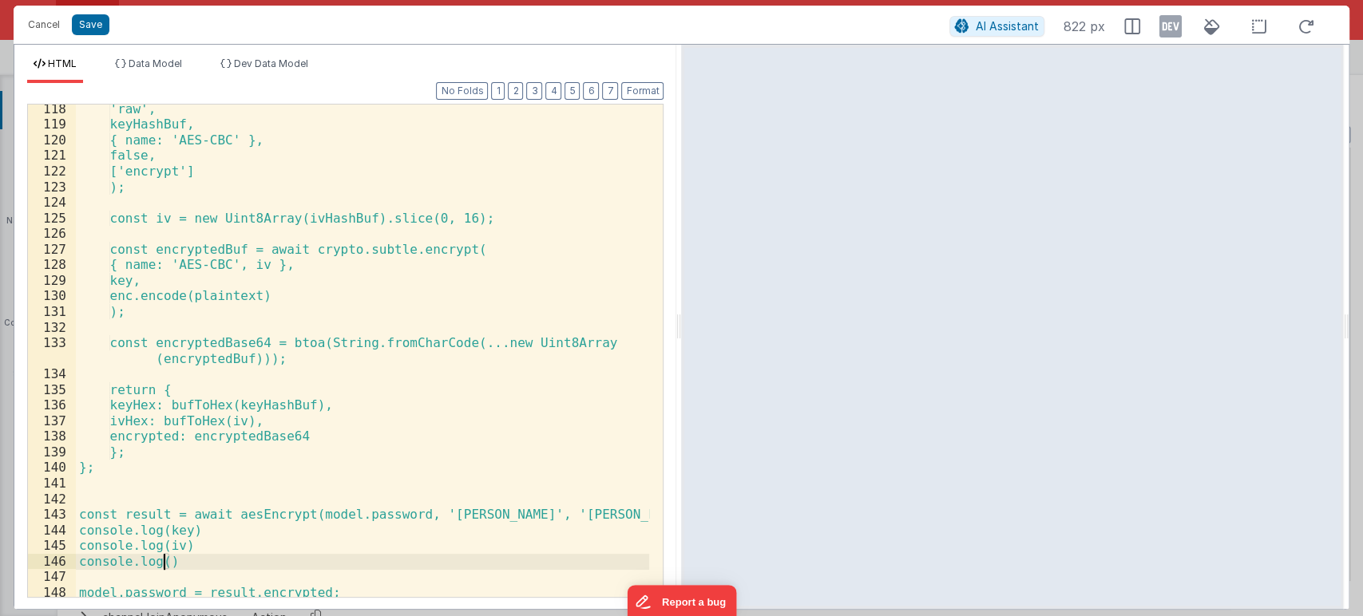
click at [161, 565] on div "'raw', keyHashBuf, { name: 'AES-CBC' }, false, ['encrypt'] ); const iv = new Ui…" at bounding box center [363, 363] width 574 height 524
click at [106, 18] on button "Save" at bounding box center [91, 24] width 38 height 21
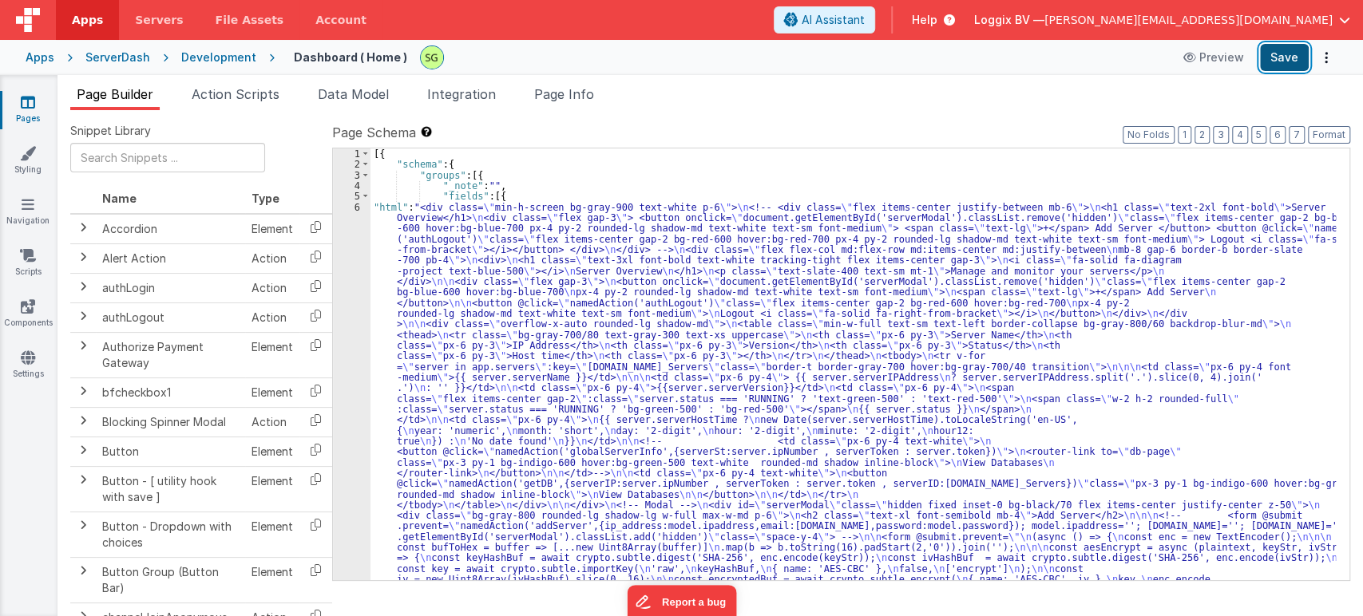
click at [1276, 70] on button "Save" at bounding box center [1284, 57] width 49 height 27
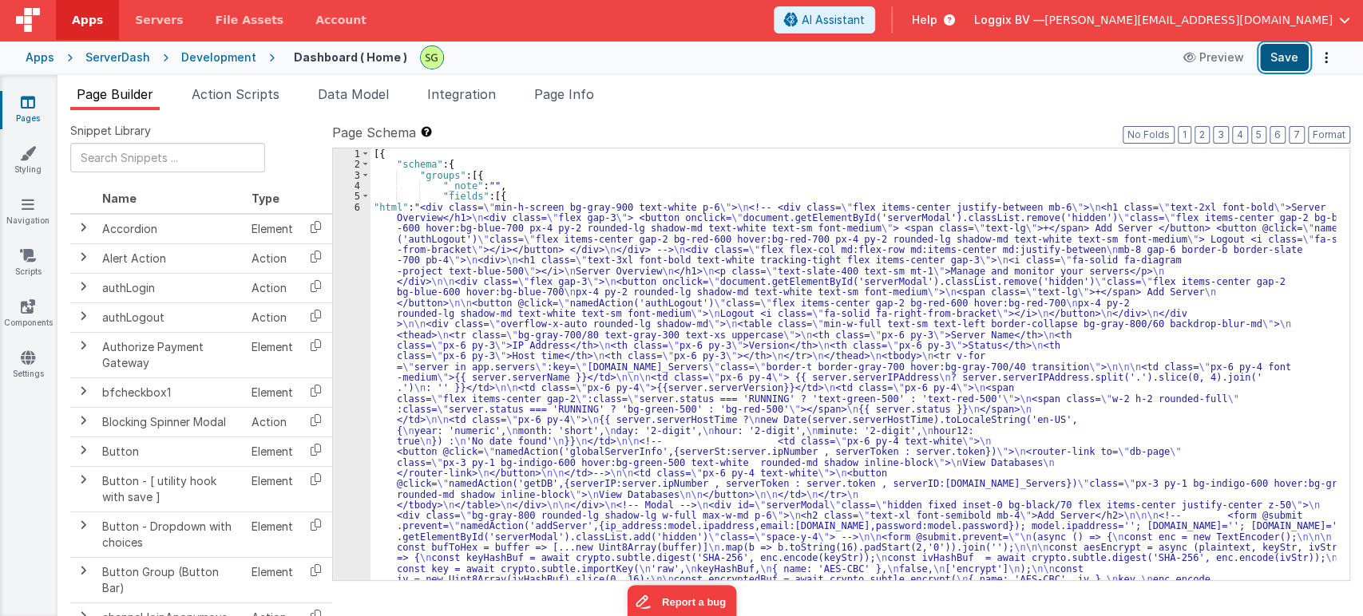
click at [1278, 57] on button "Save" at bounding box center [1284, 57] width 49 height 27
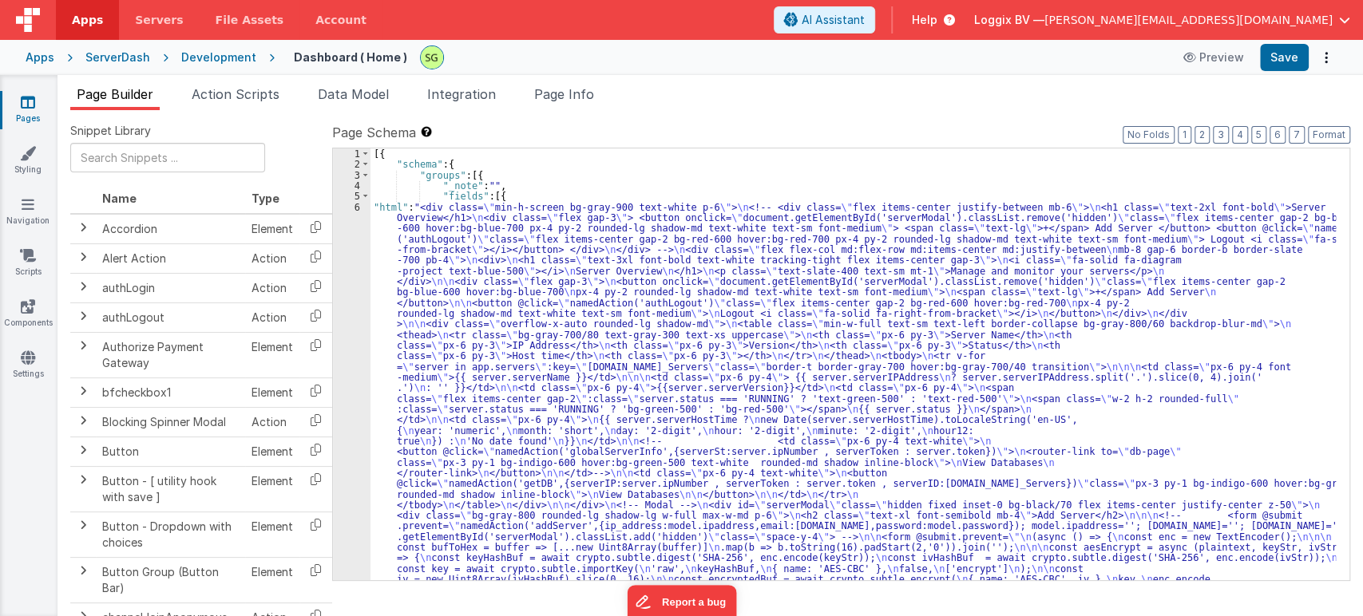
click at [357, 203] on div "6" at bounding box center [352, 462] width 38 height 521
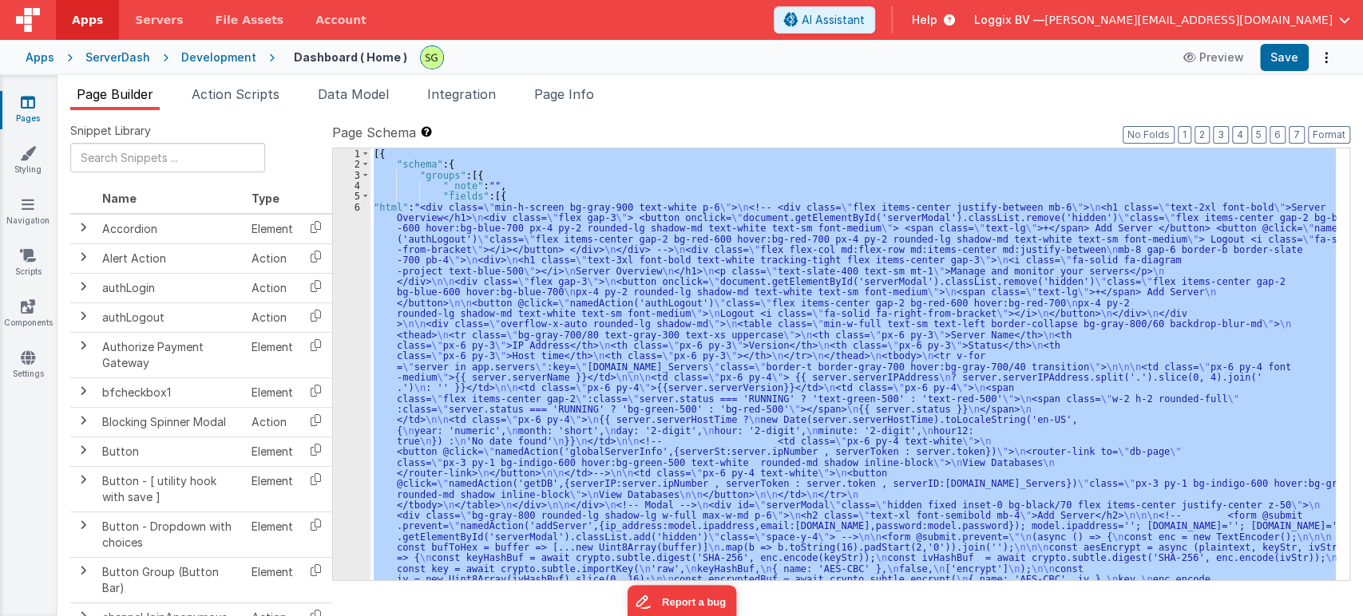
click at [357, 203] on div "6" at bounding box center [352, 462] width 38 height 521
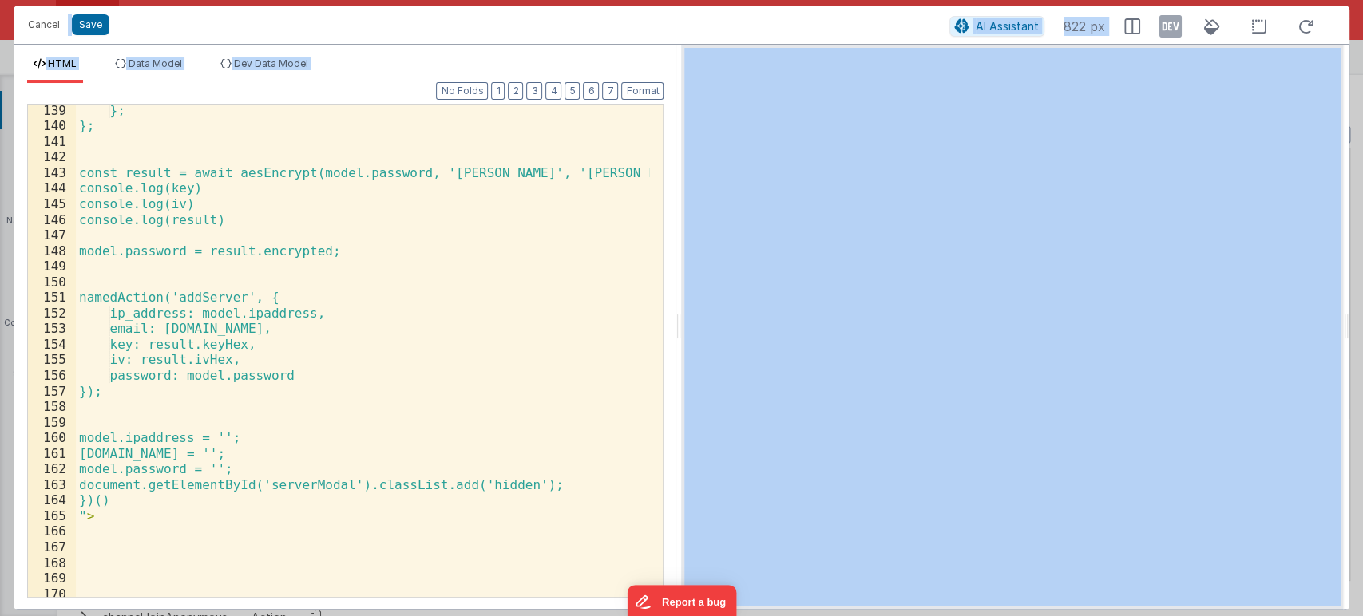
scroll to position [2721, 0]
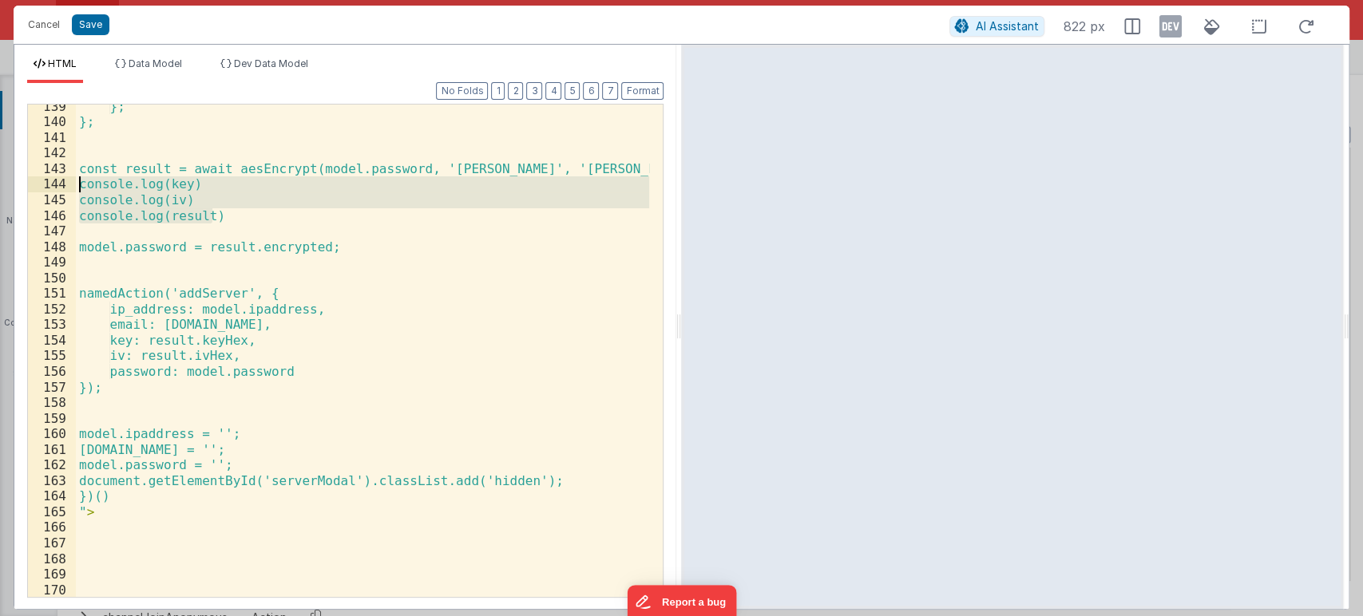
drag, startPoint x: 238, startPoint y: 217, endPoint x: 61, endPoint y: 185, distance: 179.3
click at [61, 185] on div "139 140 141 142 143 144 145 146 147 148 149 150 151 152 153 154 155 156 157 158…" at bounding box center [345, 351] width 636 height 494
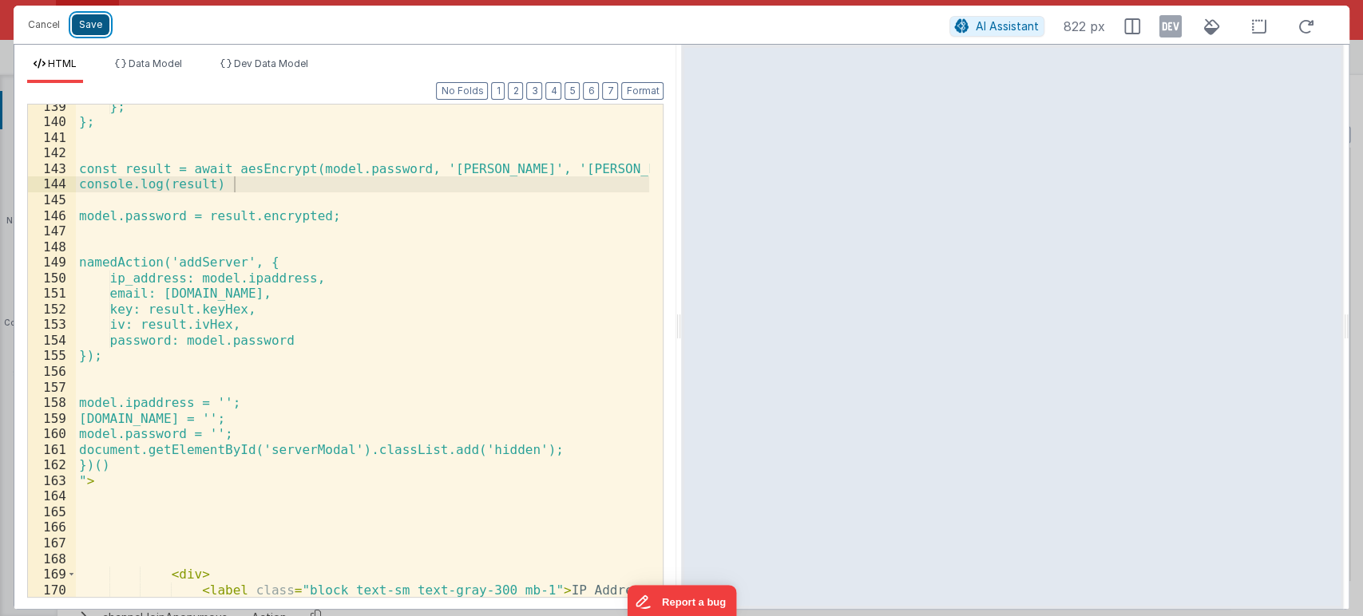
click at [95, 32] on button "Save" at bounding box center [91, 24] width 38 height 21
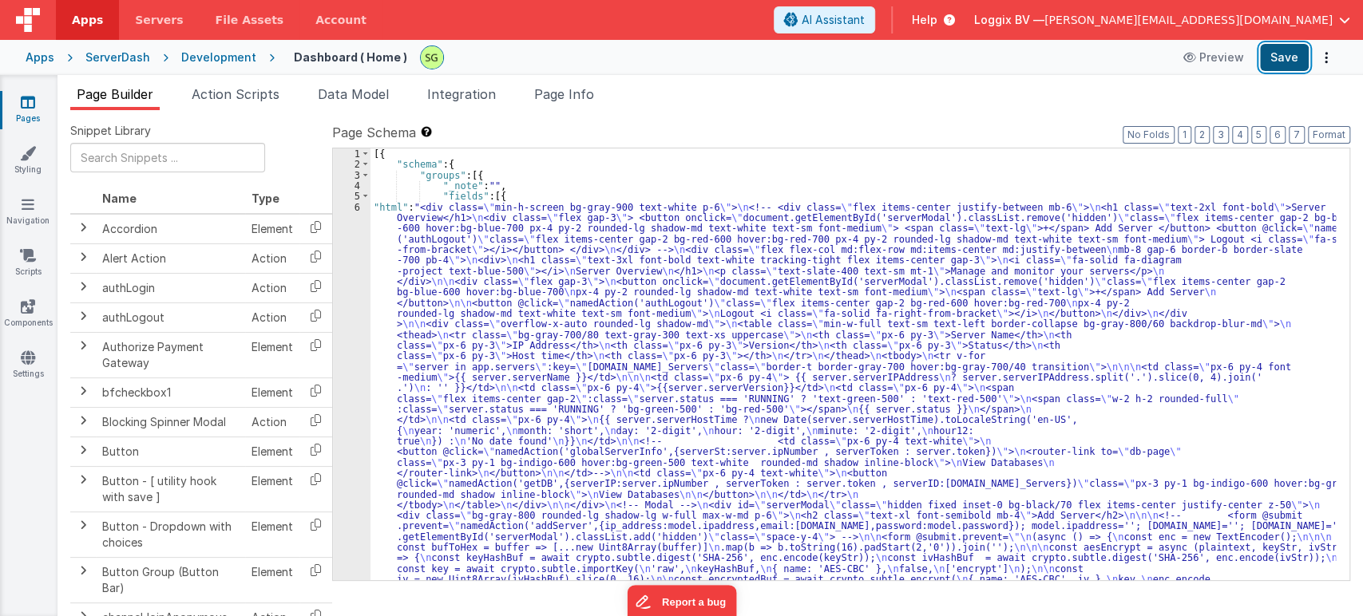
click at [1279, 65] on button "Save" at bounding box center [1284, 57] width 49 height 27
click at [1339, 134] on button "Format" at bounding box center [1328, 135] width 42 height 18
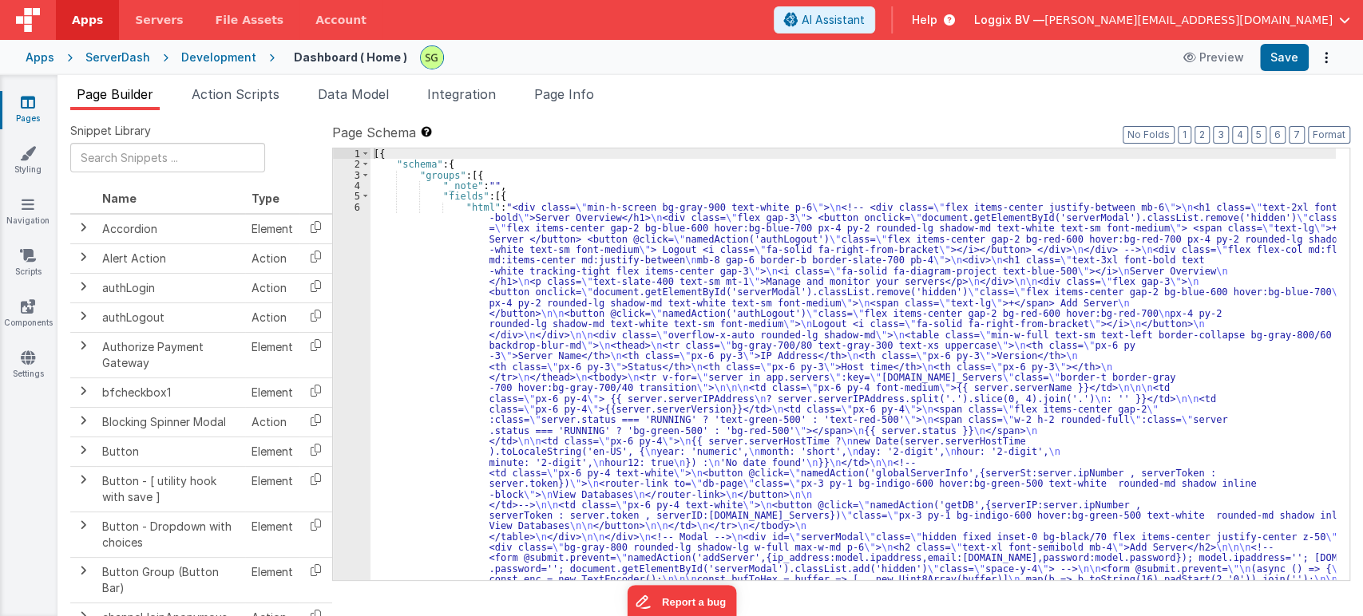
click at [355, 206] on div "6" at bounding box center [352, 489] width 38 height 575
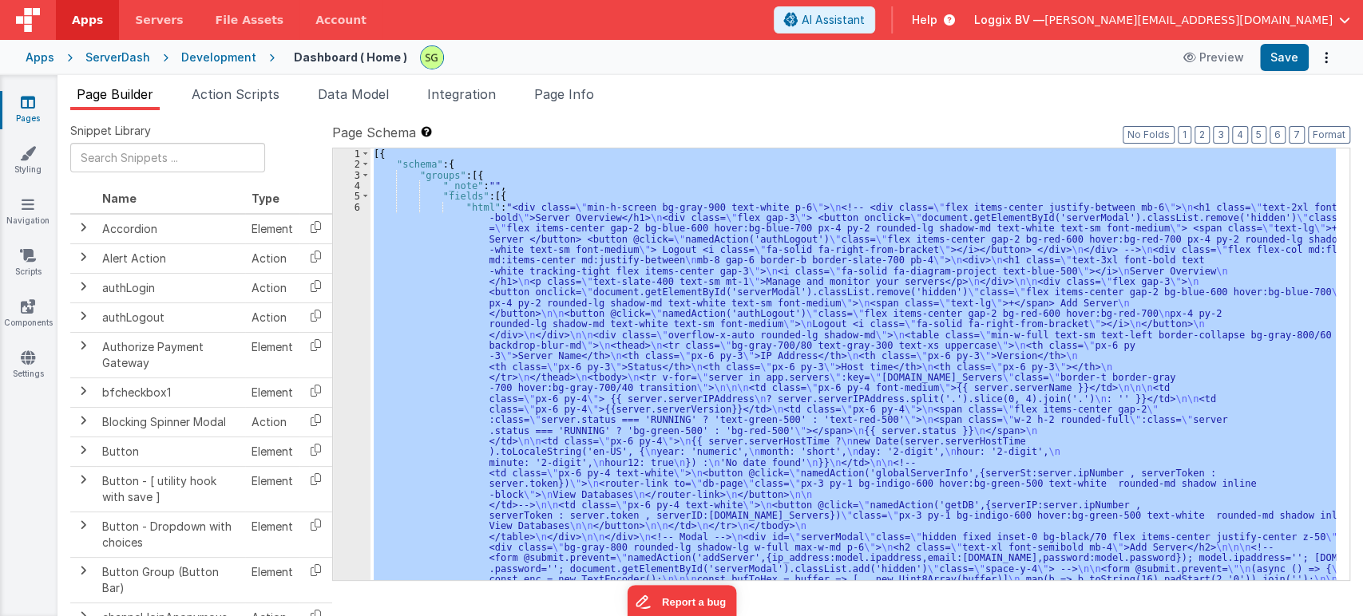
click at [355, 206] on div "6" at bounding box center [352, 489] width 38 height 575
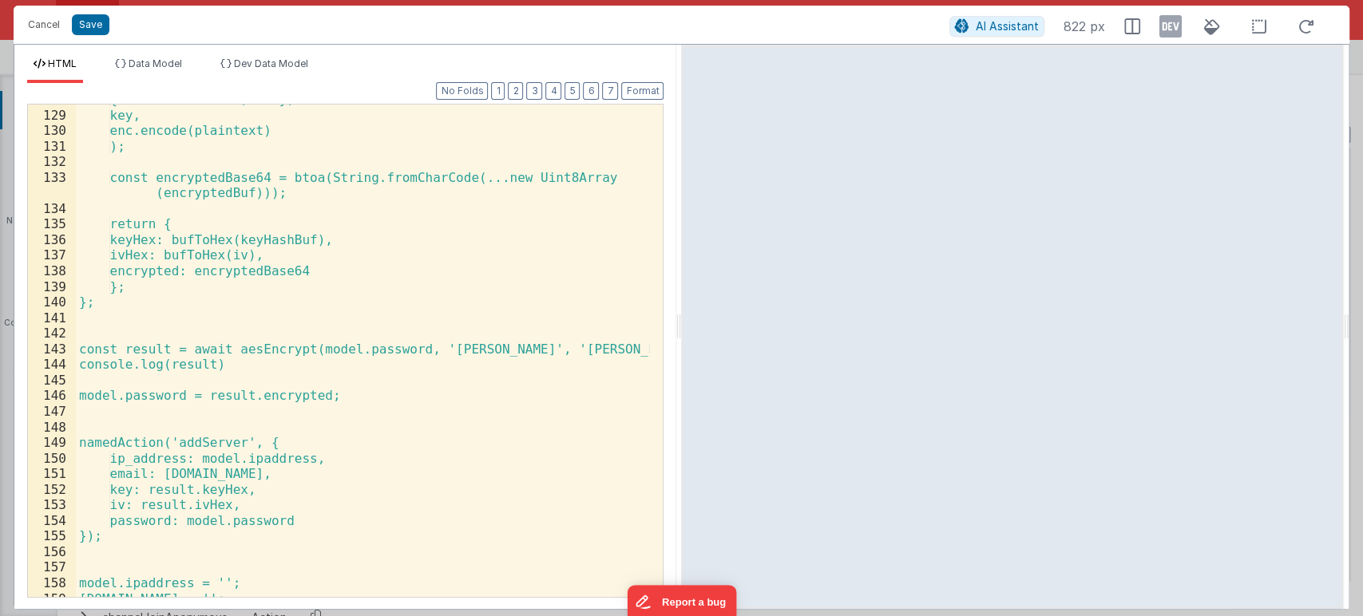
scroll to position [2534, 0]
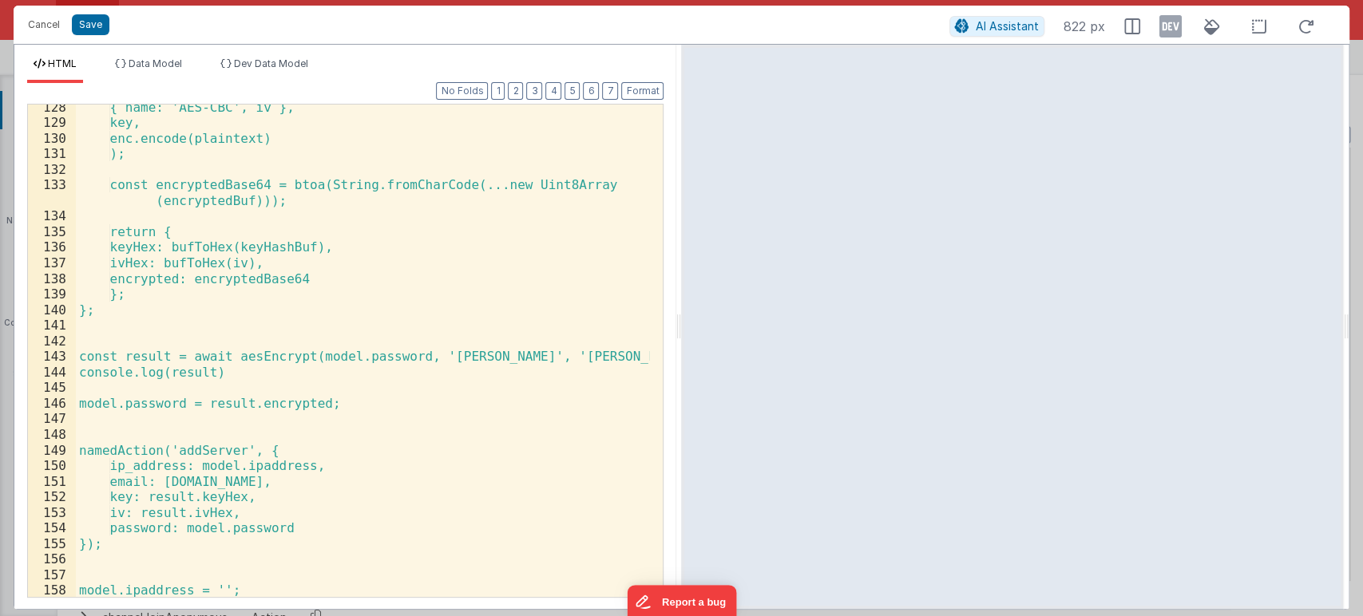
click at [471, 357] on div "{ name: 'AES-CBC', iv }, key, enc.encode(plaintext) ); const encryptedBase64 = …" at bounding box center [363, 362] width 574 height 524
click at [549, 358] on div "{ name: 'AES-CBC', iv }, key, enc.encode(plaintext) ); const encryptedBase64 = …" at bounding box center [363, 362] width 574 height 524
click at [97, 27] on button "Save" at bounding box center [91, 24] width 38 height 21
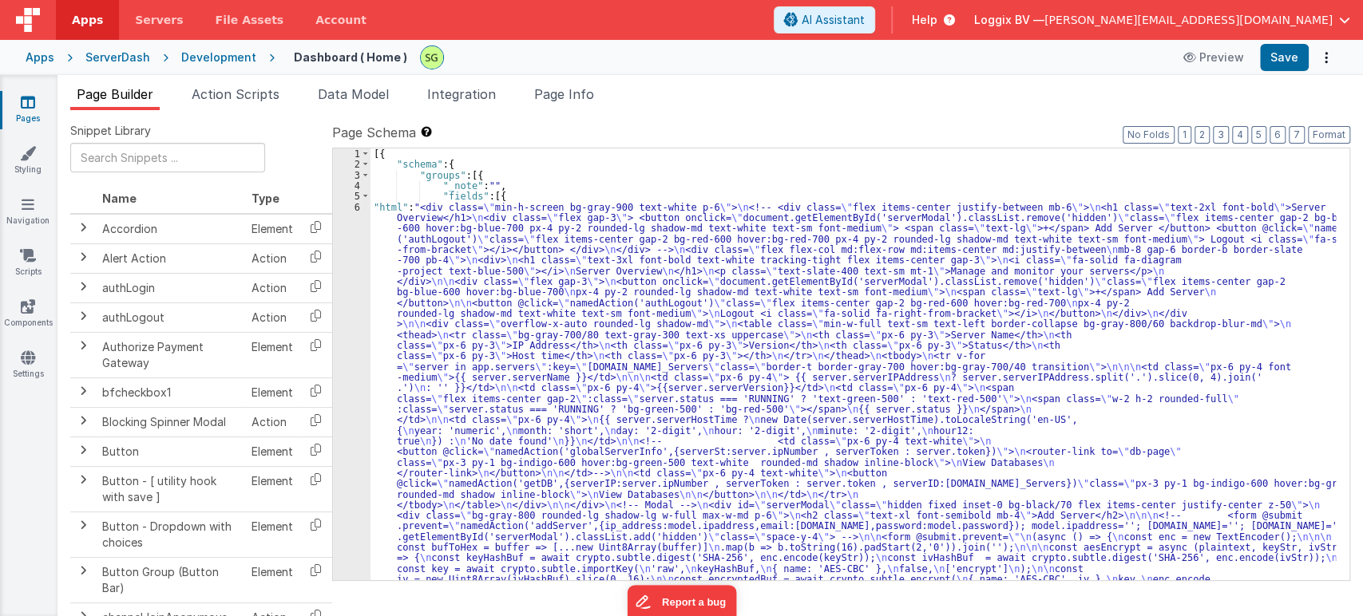
click at [726, 103] on ul "Page Builder Action Scripts Data Model Integration Page Info" at bounding box center [709, 98] width 1305 height 26
click at [354, 208] on div "6" at bounding box center [352, 462] width 38 height 521
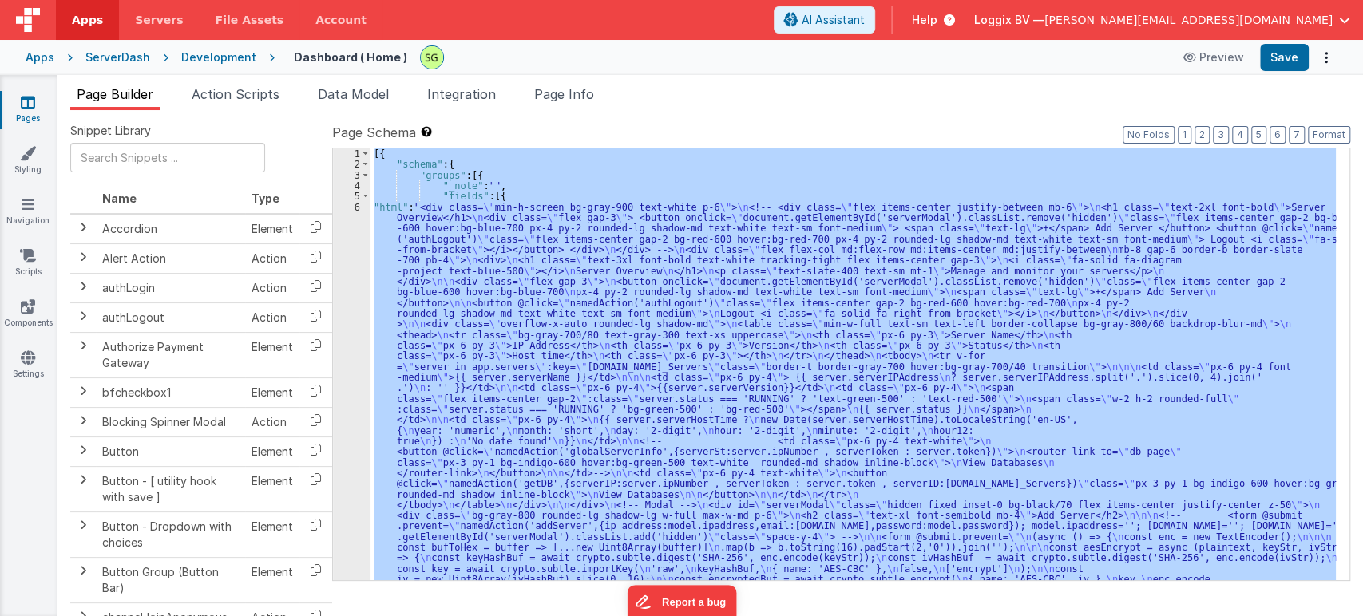
click at [354, 208] on div "6" at bounding box center [352, 462] width 38 height 521
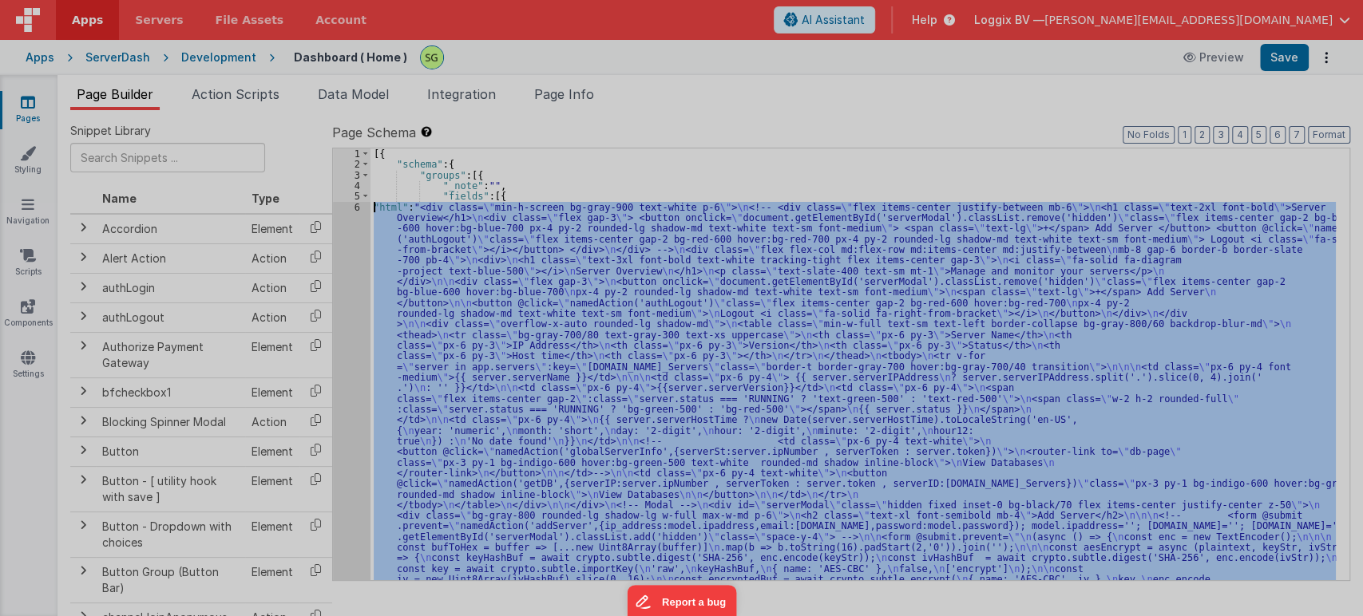
click at [354, 208] on div at bounding box center [681, 308] width 1363 height 616
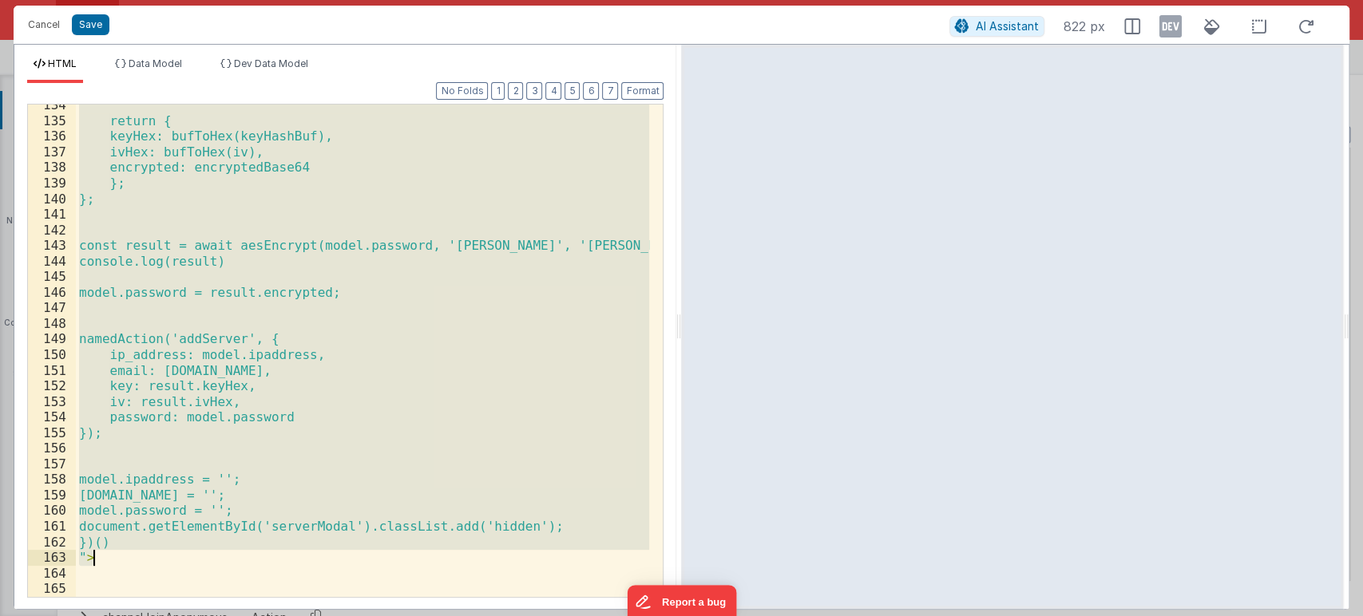
scroll to position [2645, 0]
drag, startPoint x: 133, startPoint y: 163, endPoint x: 113, endPoint y: 560, distance: 398.0
click at [113, 560] on div "return { keyHex: bufToHex(keyHashBuf), ivHex: bufToHex(iv), encrypted: encrypte…" at bounding box center [363, 359] width 574 height 524
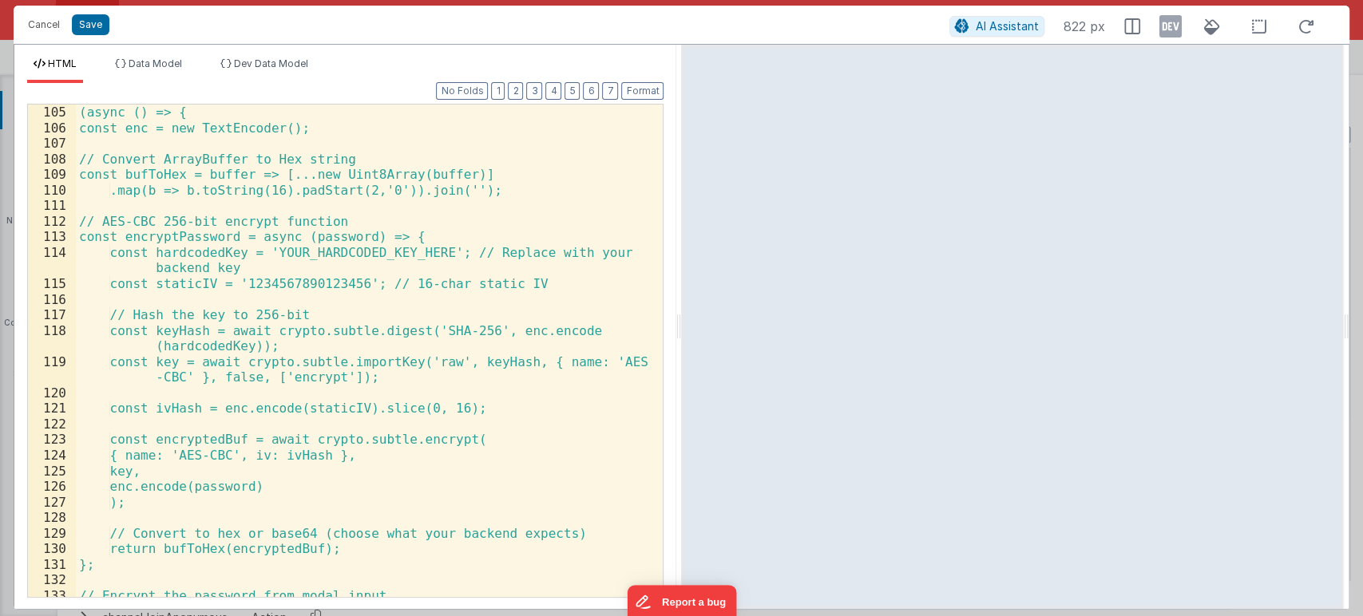
scroll to position [2220, 0]
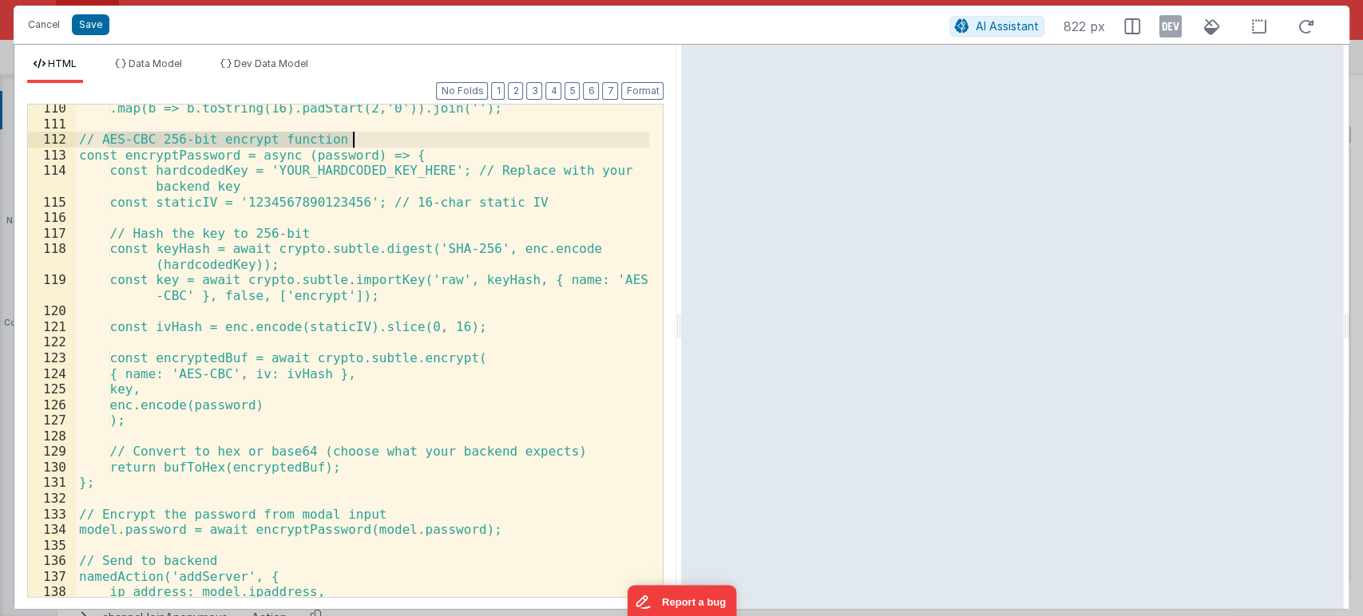
drag, startPoint x: 105, startPoint y: 141, endPoint x: 368, endPoint y: 140, distance: 263.4
click at [368, 140] on div ".map(b => b.toString(16).padStart(2,'0')).join(''); // AES-CBC 256-bit encrypt …" at bounding box center [363, 363] width 574 height 524
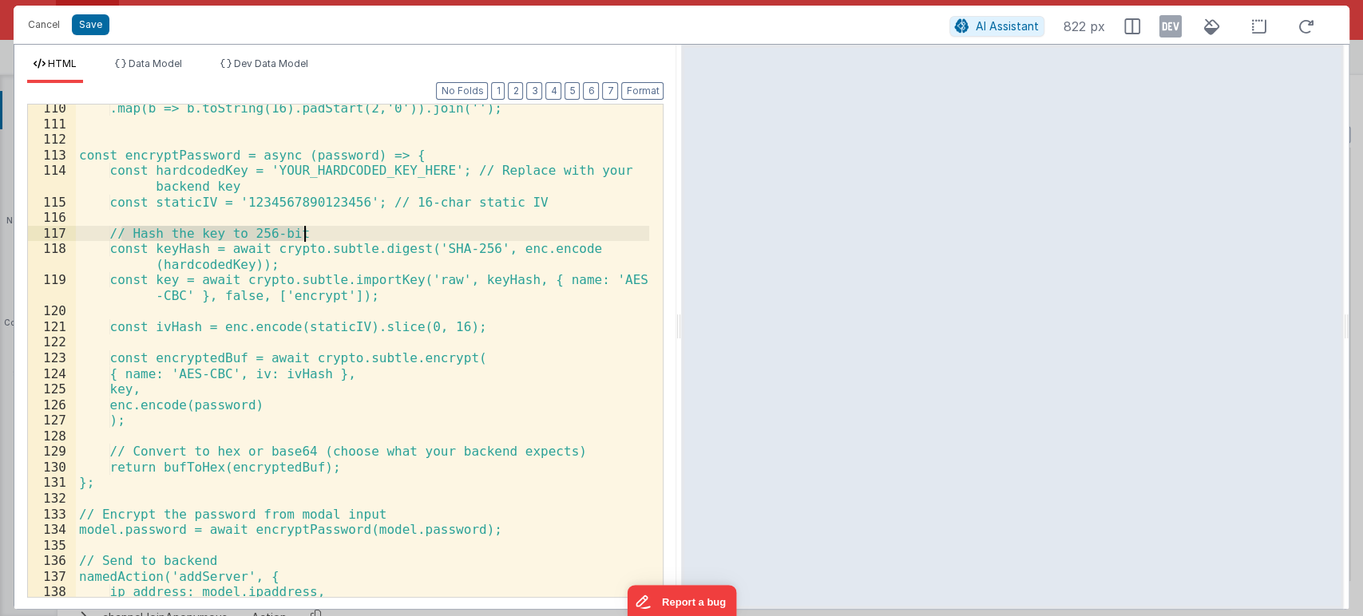
drag, startPoint x: 121, startPoint y: 231, endPoint x: 339, endPoint y: 237, distance: 218.0
click at [339, 237] on div ".map(b => b.toString(16).padStart(2,'0')).join(''); const encryptPassword = asy…" at bounding box center [363, 363] width 574 height 524
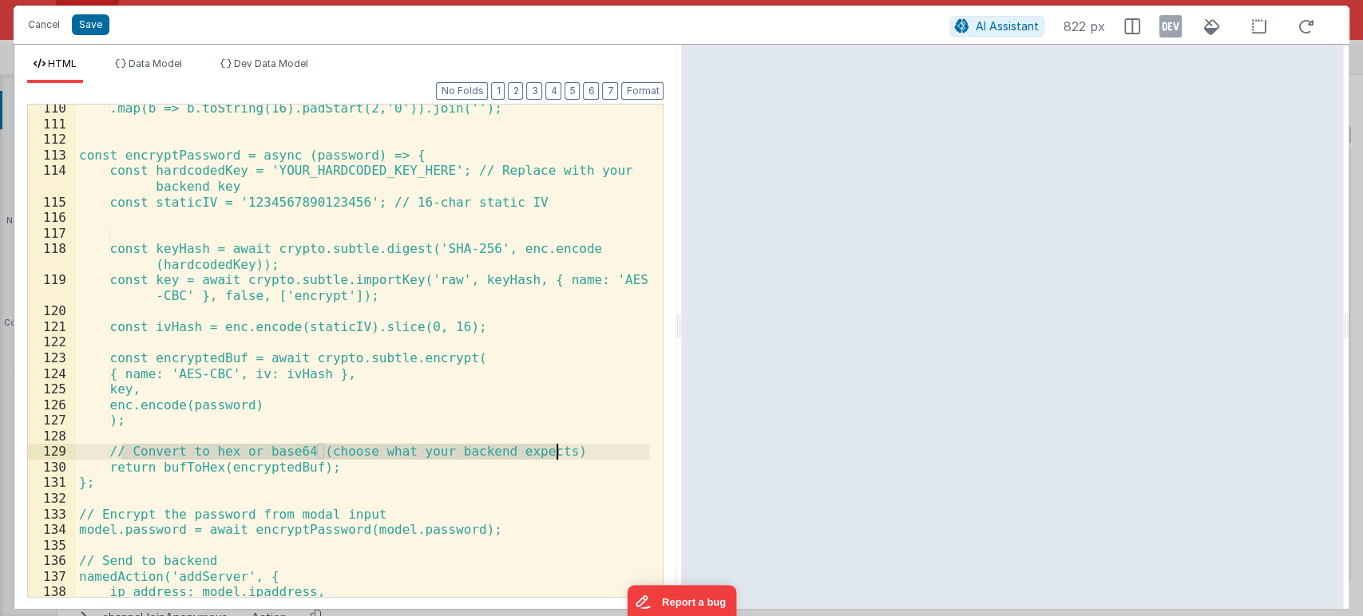
drag, startPoint x: 121, startPoint y: 456, endPoint x: 576, endPoint y: 453, distance: 455.0
click at [576, 453] on div ".map(b => b.toString(16).padStart(2,'0')).join(''); const encryptPassword = asy…" at bounding box center [363, 363] width 574 height 524
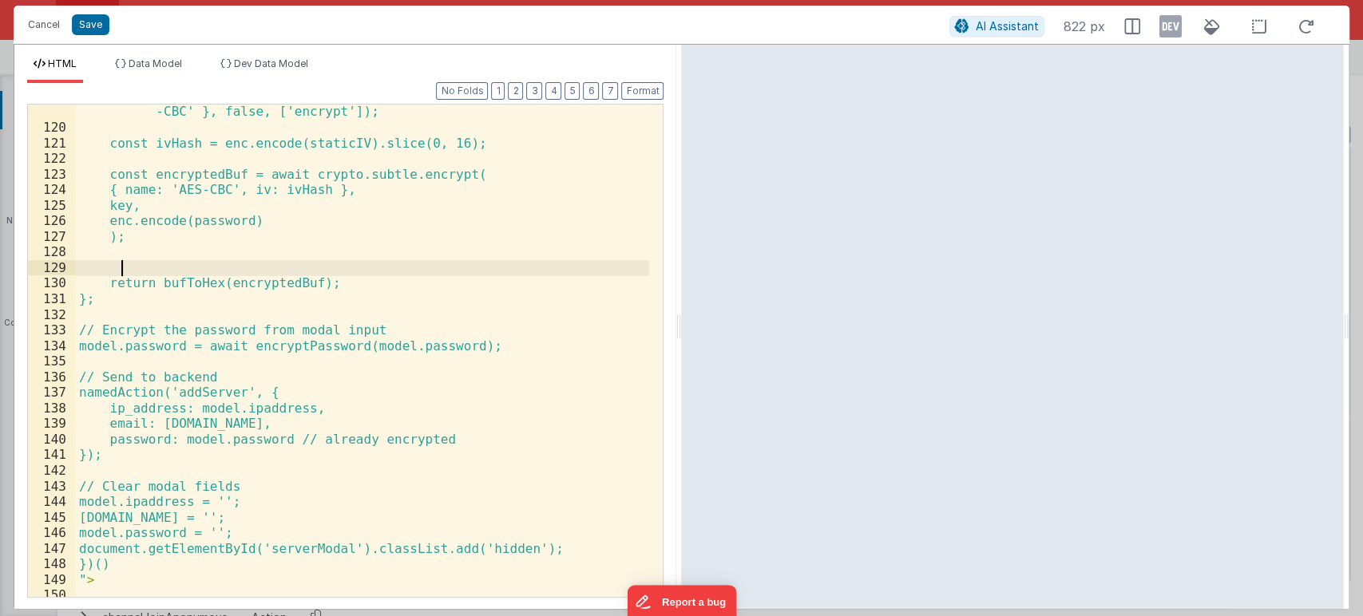
scroll to position [2407, 0]
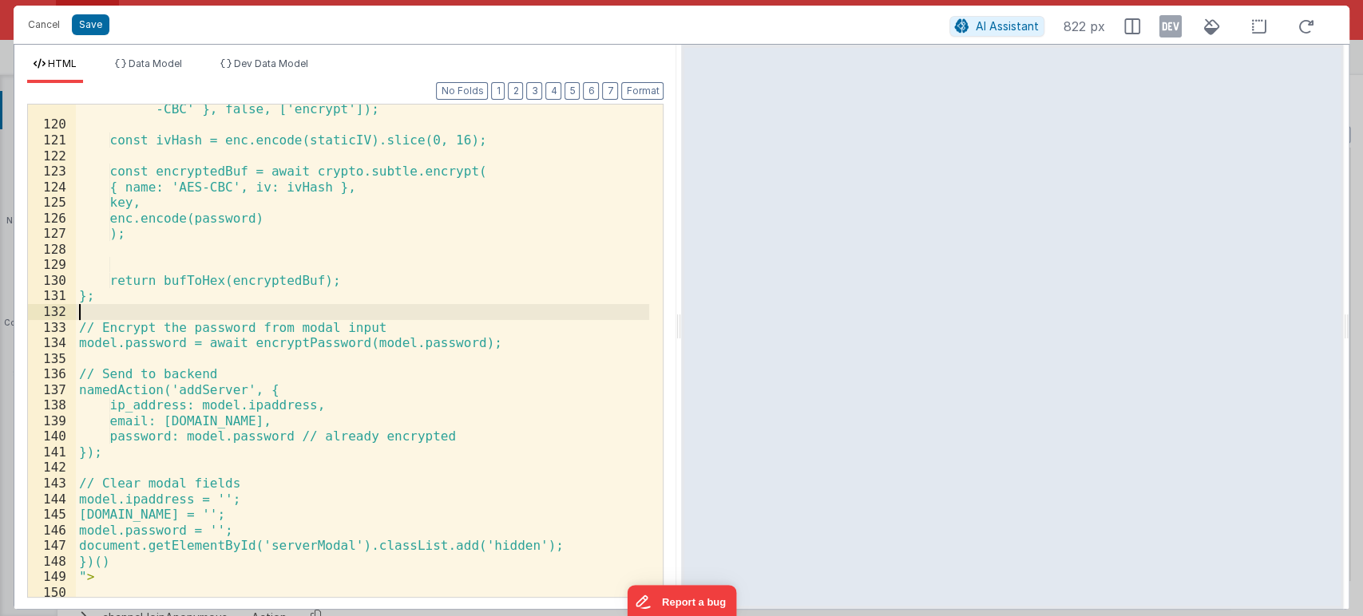
drag, startPoint x: 396, startPoint y: 318, endPoint x: 109, endPoint y: 316, distance: 286.6
click at [109, 316] on div "const key = await crypto.subtle.importKey('raw', keyHash, { name: 'AES -CBC' },…" at bounding box center [363, 355] width 574 height 540
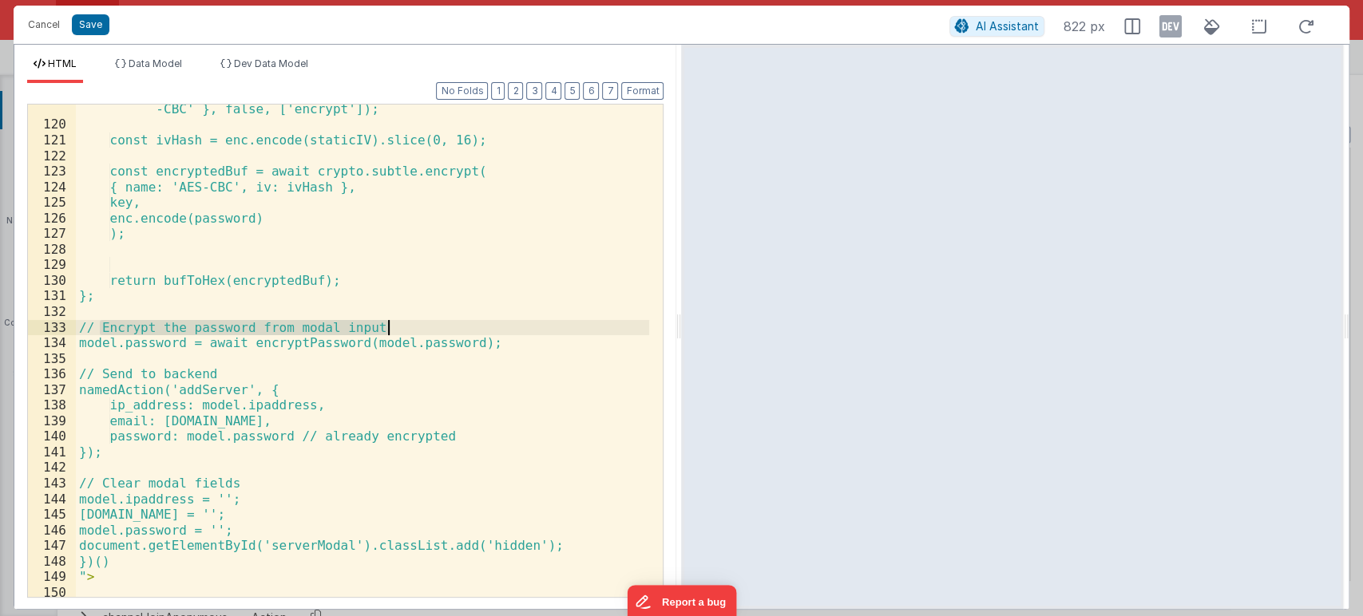
drag, startPoint x: 102, startPoint y: 323, endPoint x: 409, endPoint y: 324, distance: 306.5
click at [409, 324] on div "const key = await crypto.subtle.importKey('raw', keyHash, { name: 'AES -CBC' },…" at bounding box center [363, 355] width 574 height 540
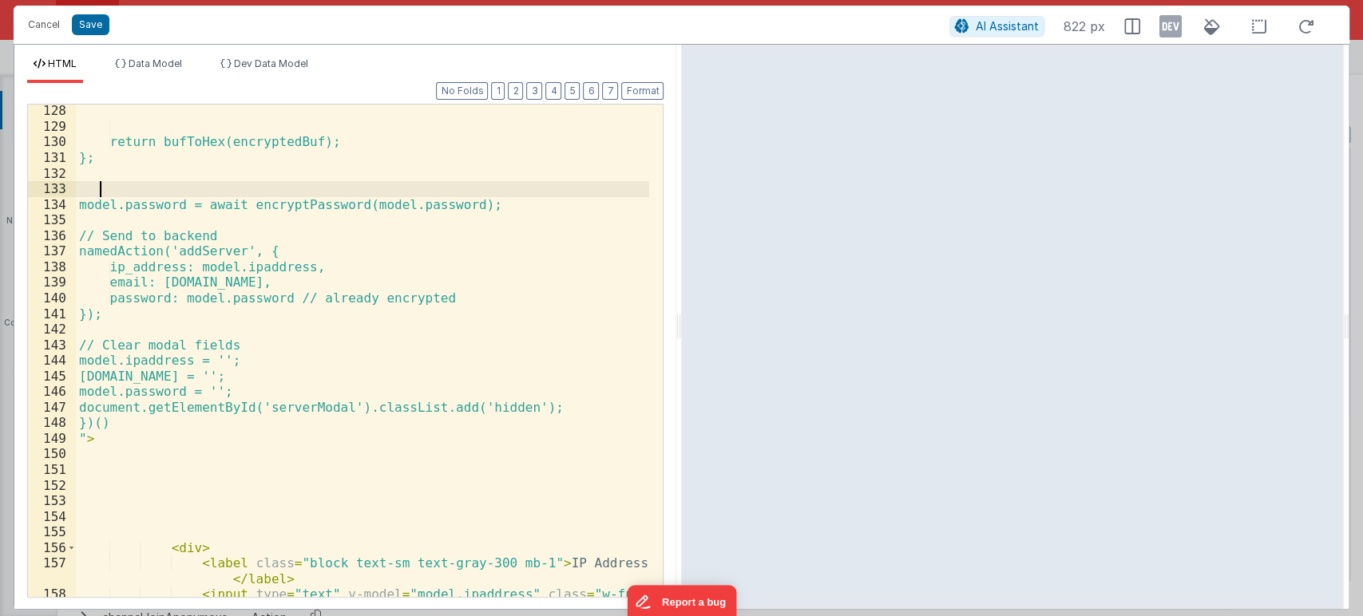
scroll to position [2546, 0]
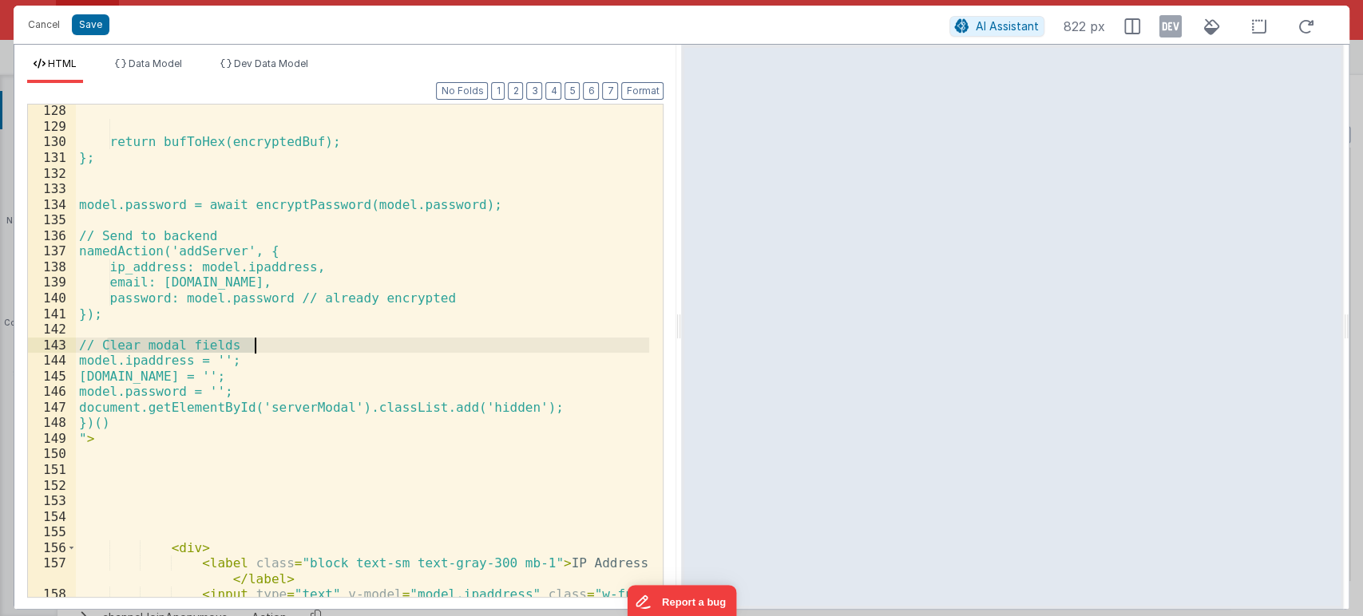
drag, startPoint x: 105, startPoint y: 340, endPoint x: 317, endPoint y: 347, distance: 211.7
click at [317, 347] on div "return bufToHex(encryptedBuf); }; model.password = await encryptPassword(model.…" at bounding box center [363, 380] width 574 height 555
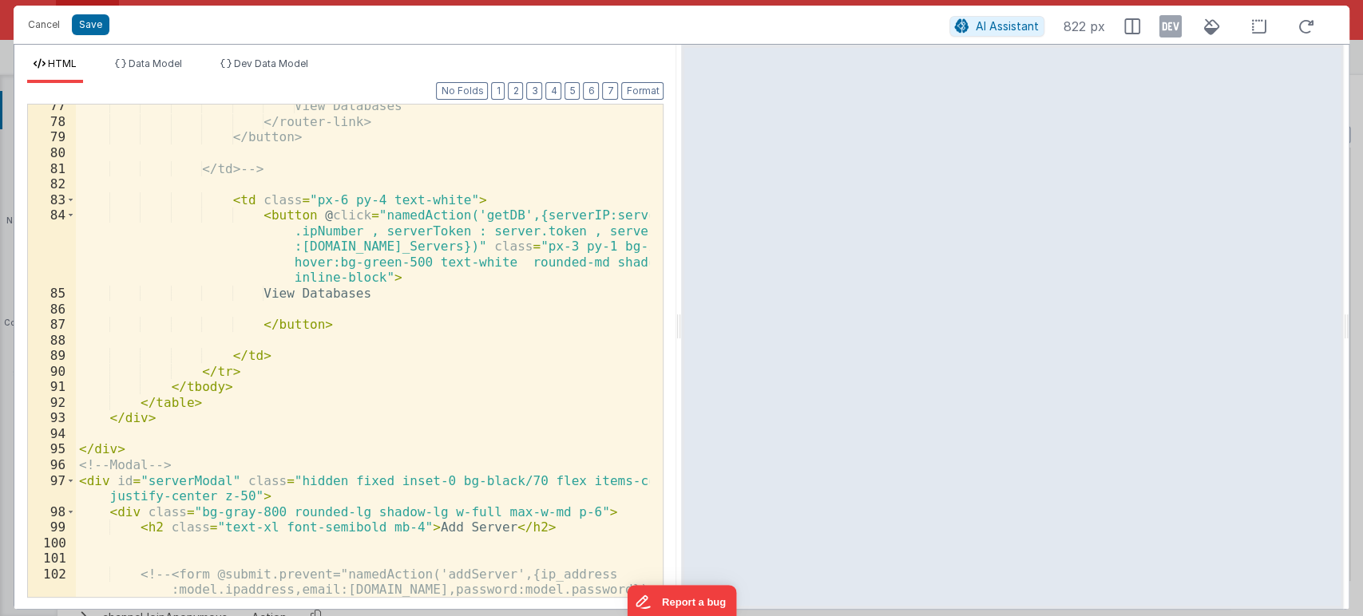
scroll to position [1567, 0]
click at [85, 17] on button "Save" at bounding box center [91, 24] width 38 height 21
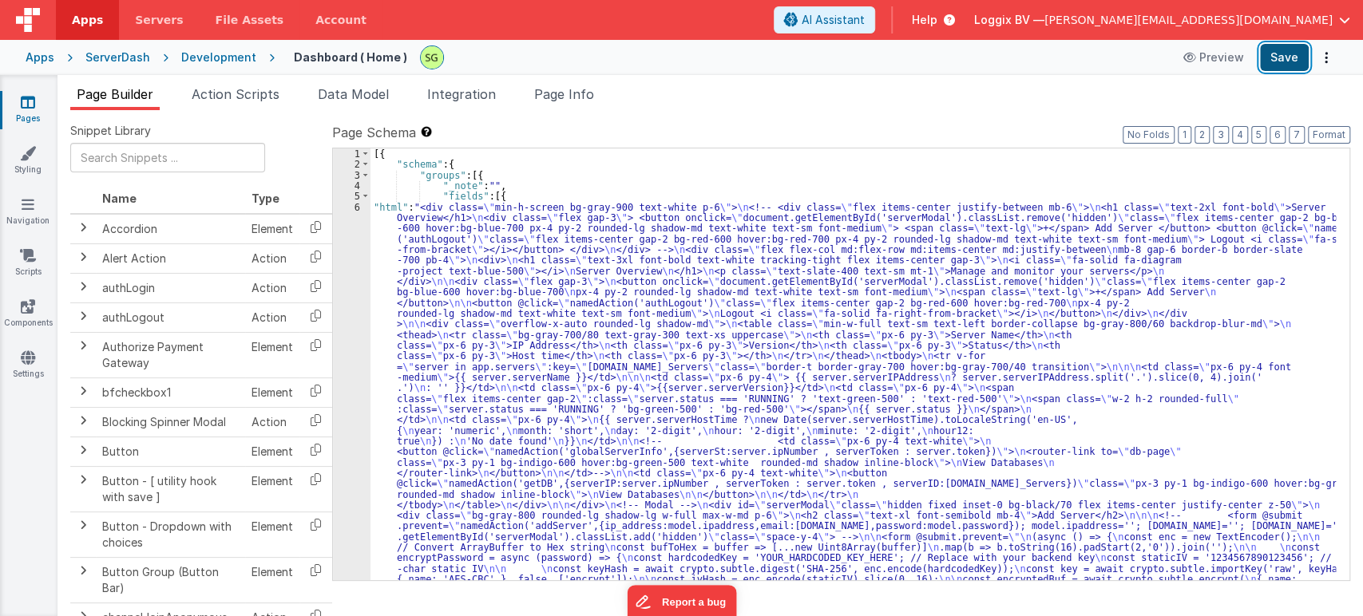
click at [1273, 56] on button "Save" at bounding box center [1284, 57] width 49 height 27
click at [358, 208] on div "6" at bounding box center [352, 457] width 38 height 511
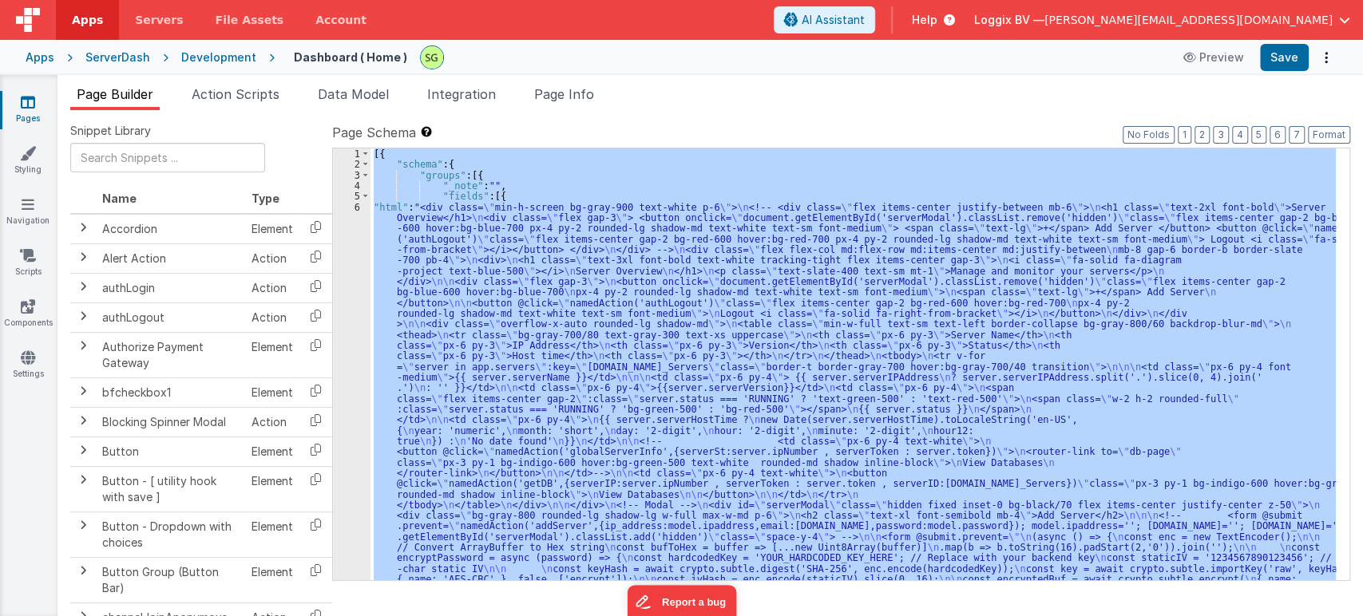
click at [358, 208] on div "6" at bounding box center [352, 457] width 38 height 511
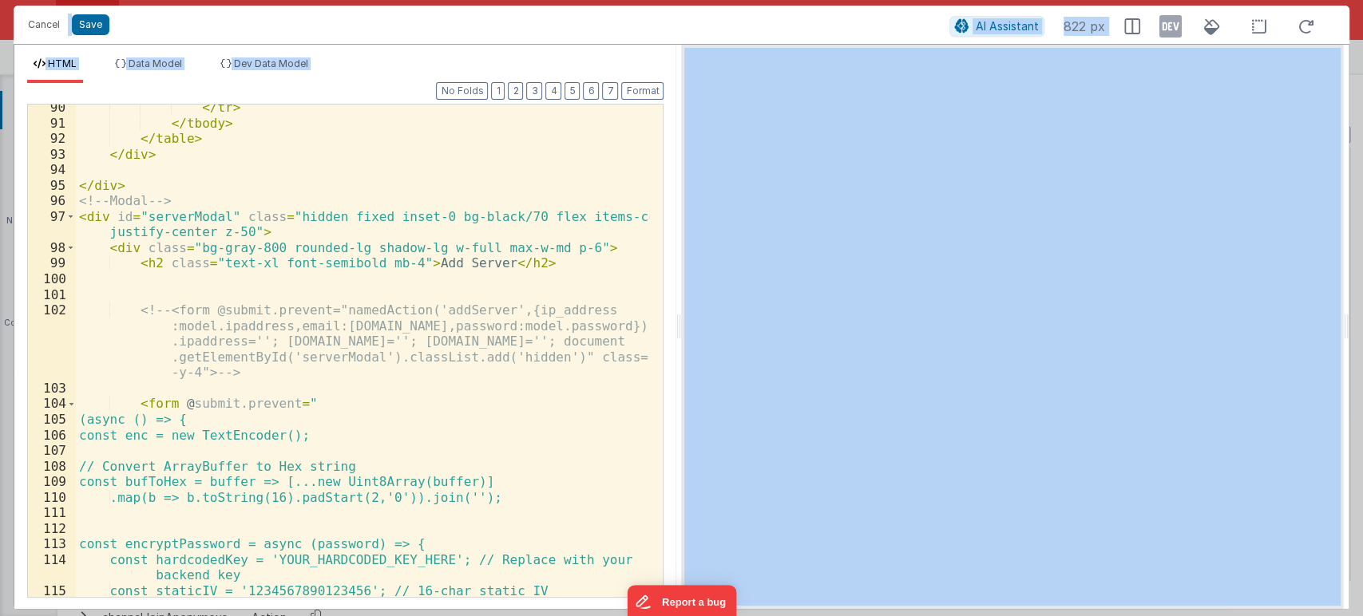
scroll to position [1831, 0]
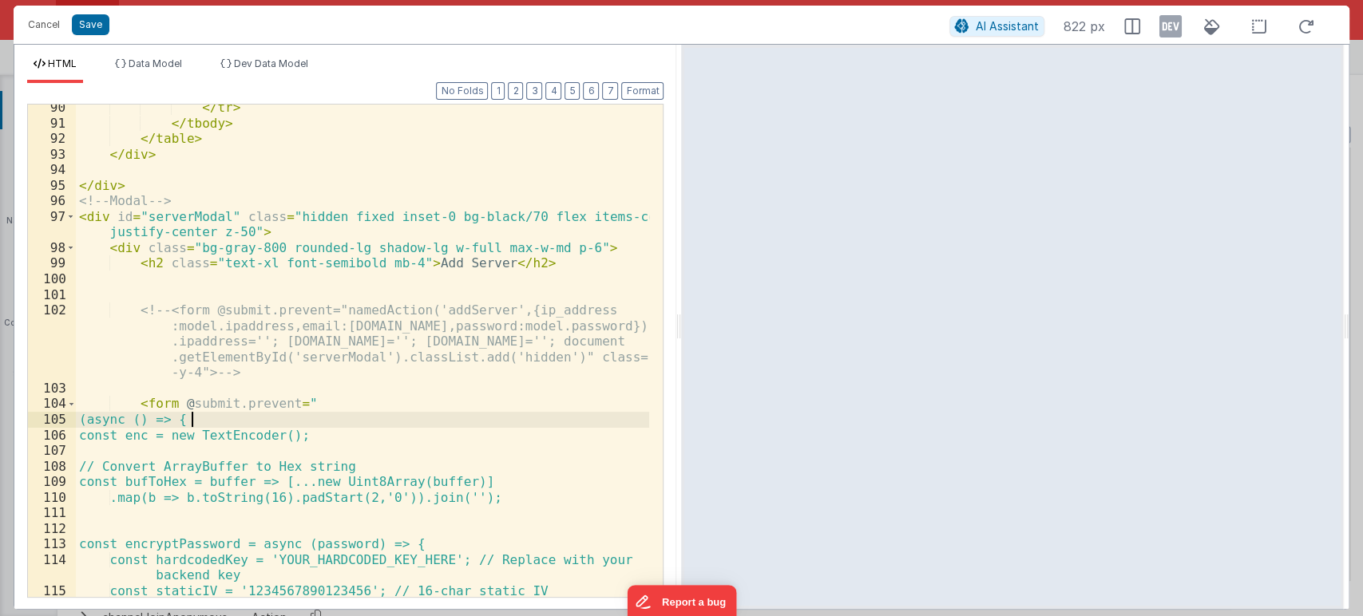
click at [435, 412] on div "</ tr > </ tbody > </ table > </ div > </ div > <!-- Modal --> < div id = "serv…" at bounding box center [363, 362] width 574 height 524
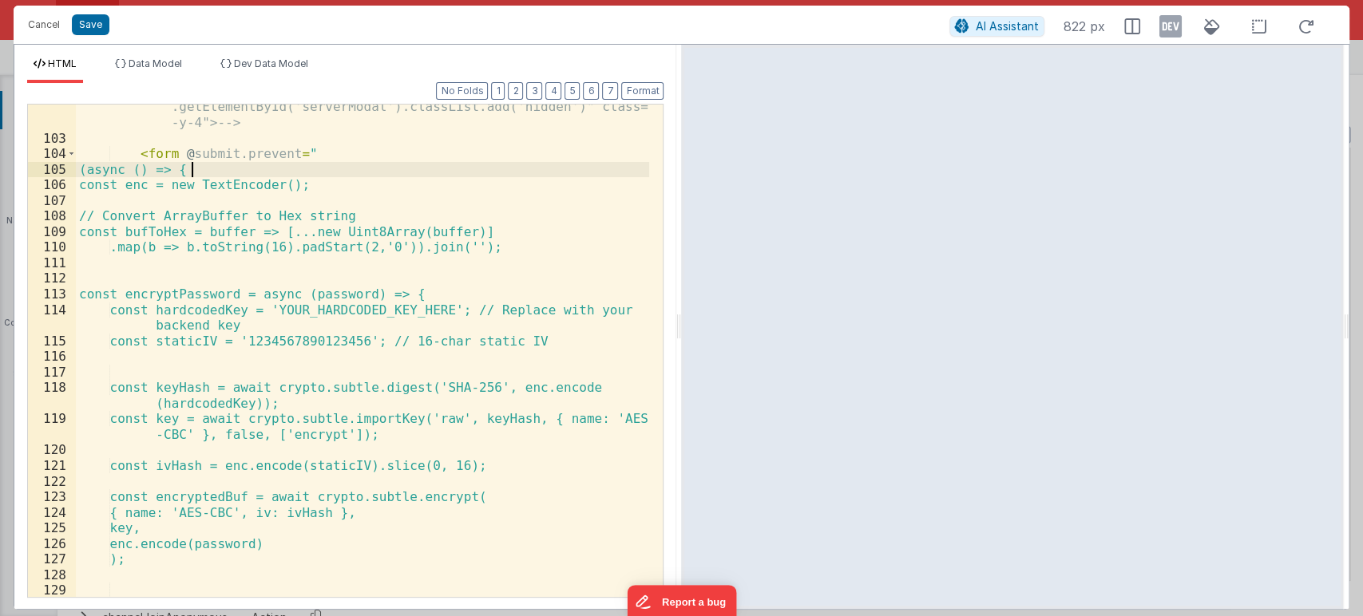
scroll to position [2080, 0]
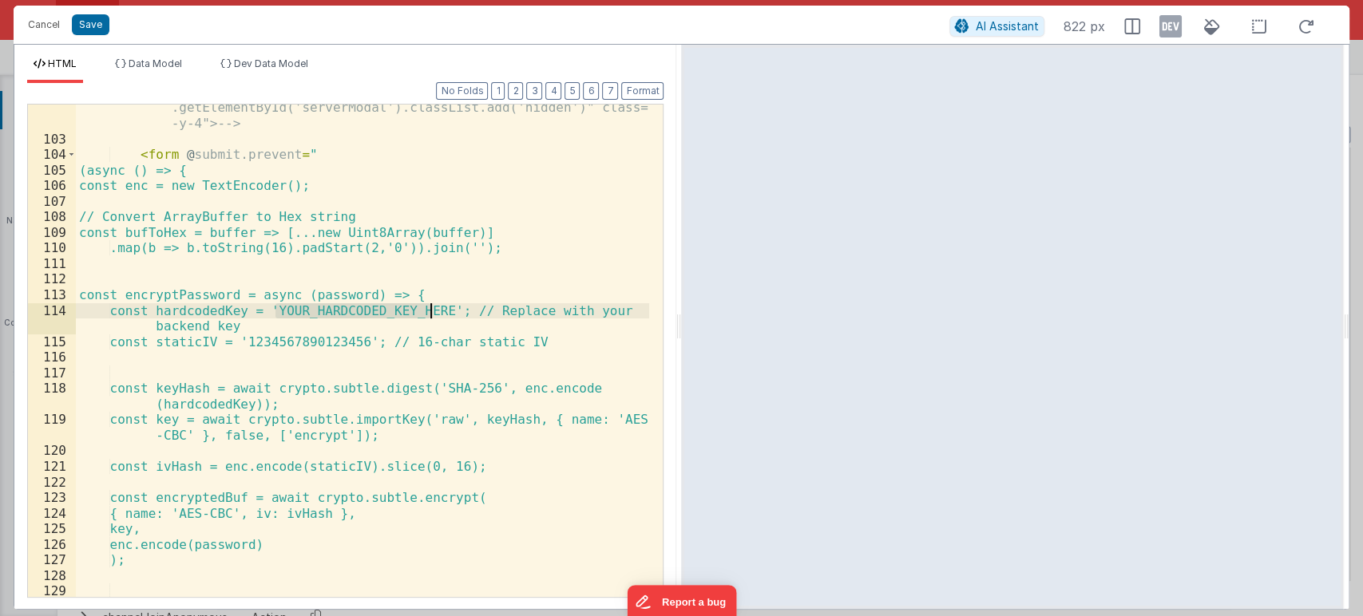
drag, startPoint x: 275, startPoint y: 307, endPoint x: 432, endPoint y: 315, distance: 156.7
click at [432, 315] on div "<!-- <form @submit.prevent="namedAction('addServer',{ip_address :model.ipaddres…" at bounding box center [363, 346] width 574 height 586
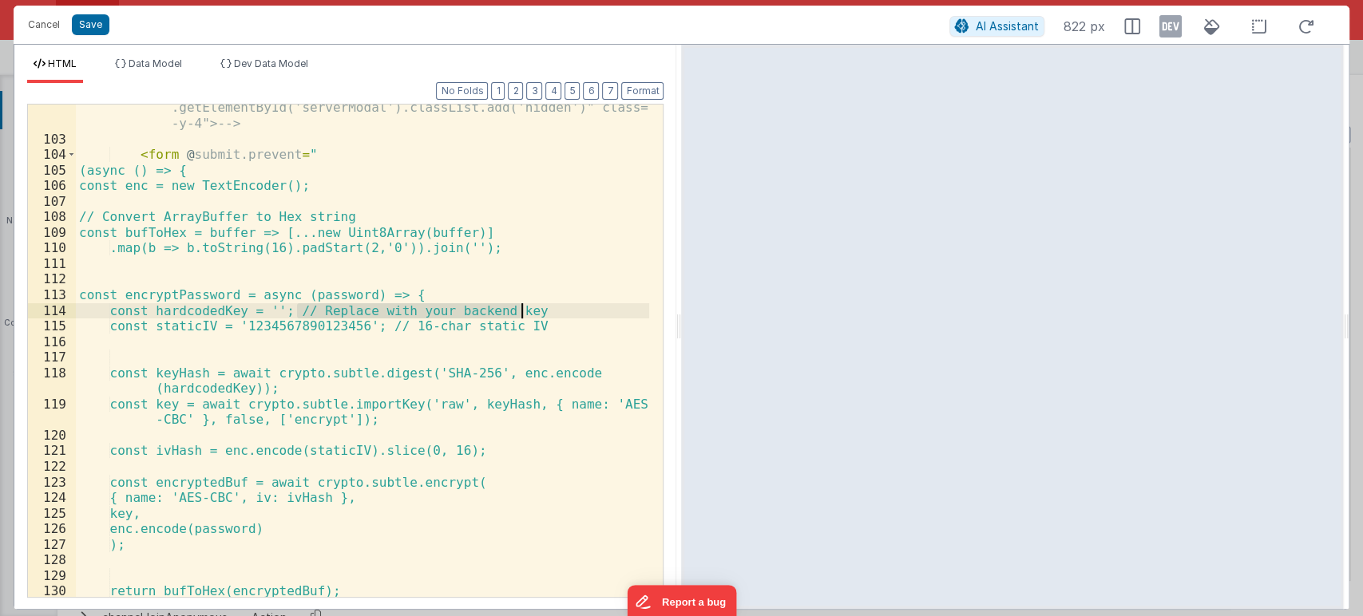
drag, startPoint x: 297, startPoint y: 311, endPoint x: 524, endPoint y: 311, distance: 226.7
click at [524, 311] on div "<!-- <form @submit.prevent="namedAction('addServer',{ip_address :model.ipaddres…" at bounding box center [363, 346] width 574 height 586
click at [394, 310] on div "<!-- <form @submit.prevent="namedAction('addServer',{ip_address :model.ipaddres…" at bounding box center [363, 346] width 574 height 586
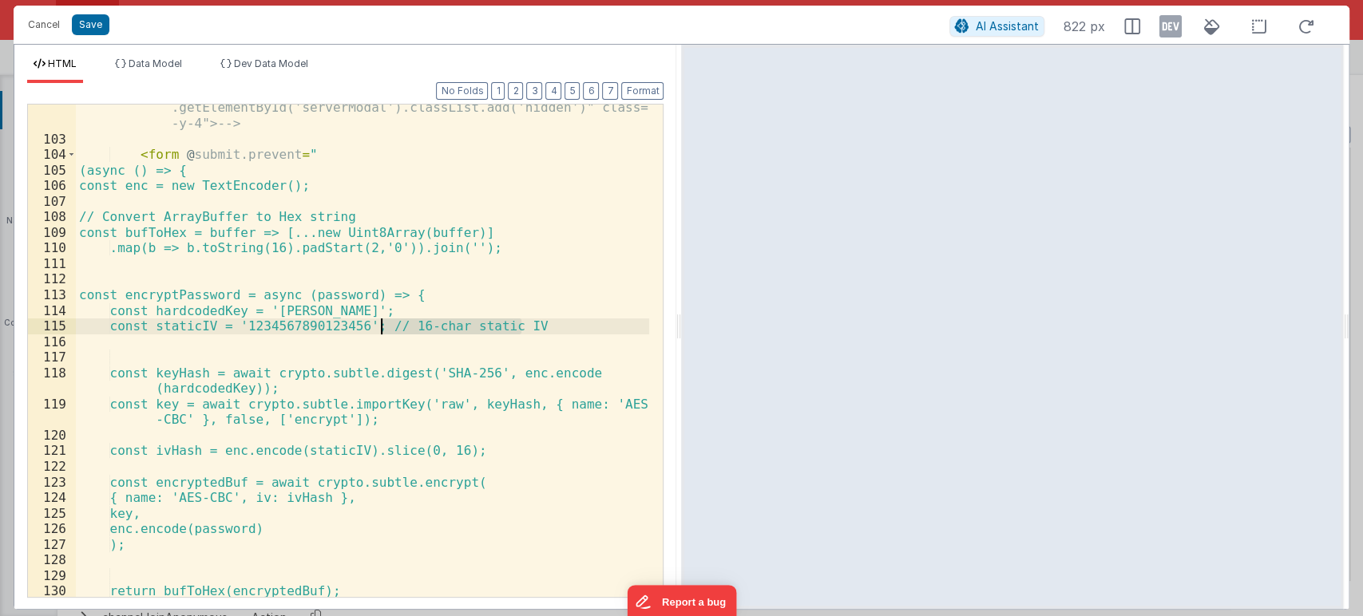
drag, startPoint x: 543, startPoint y: 326, endPoint x: 382, endPoint y: 328, distance: 160.5
click at [382, 328] on div "<!-- <form @submit.prevent="namedAction('addServer',{ip_address :model.ipaddres…" at bounding box center [363, 346] width 574 height 586
click at [89, 24] on button "Save" at bounding box center [91, 24] width 38 height 21
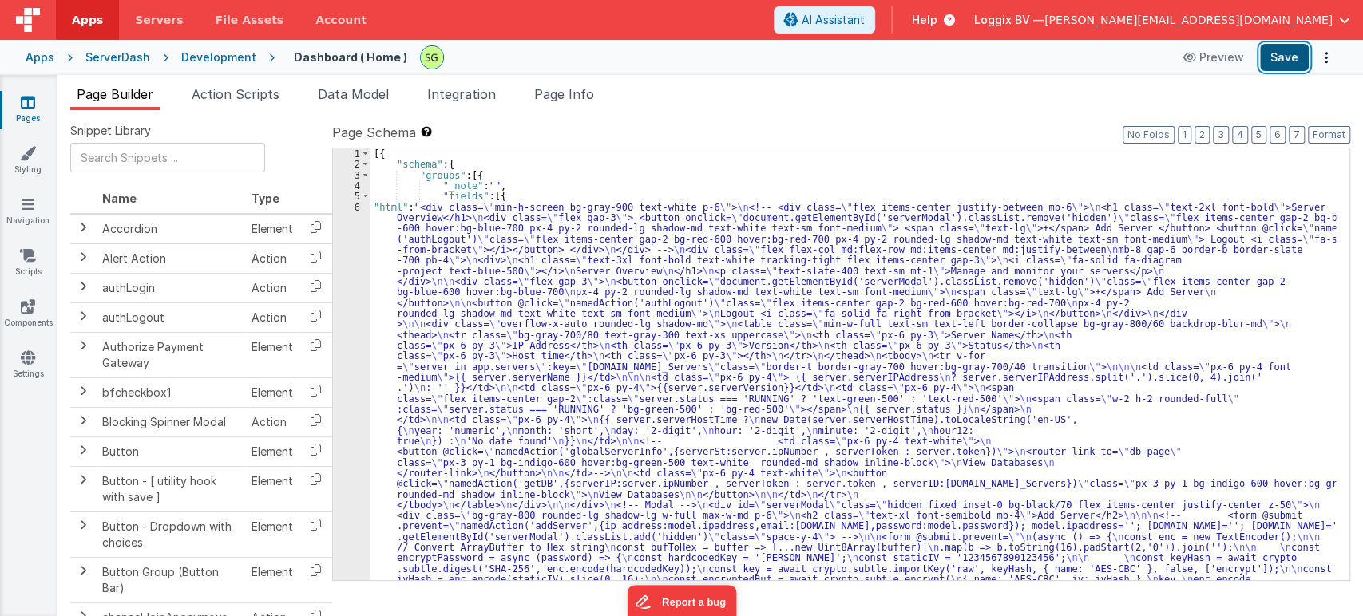
click at [1290, 65] on button "Save" at bounding box center [1284, 57] width 49 height 27
click at [357, 207] on div "6" at bounding box center [352, 457] width 38 height 511
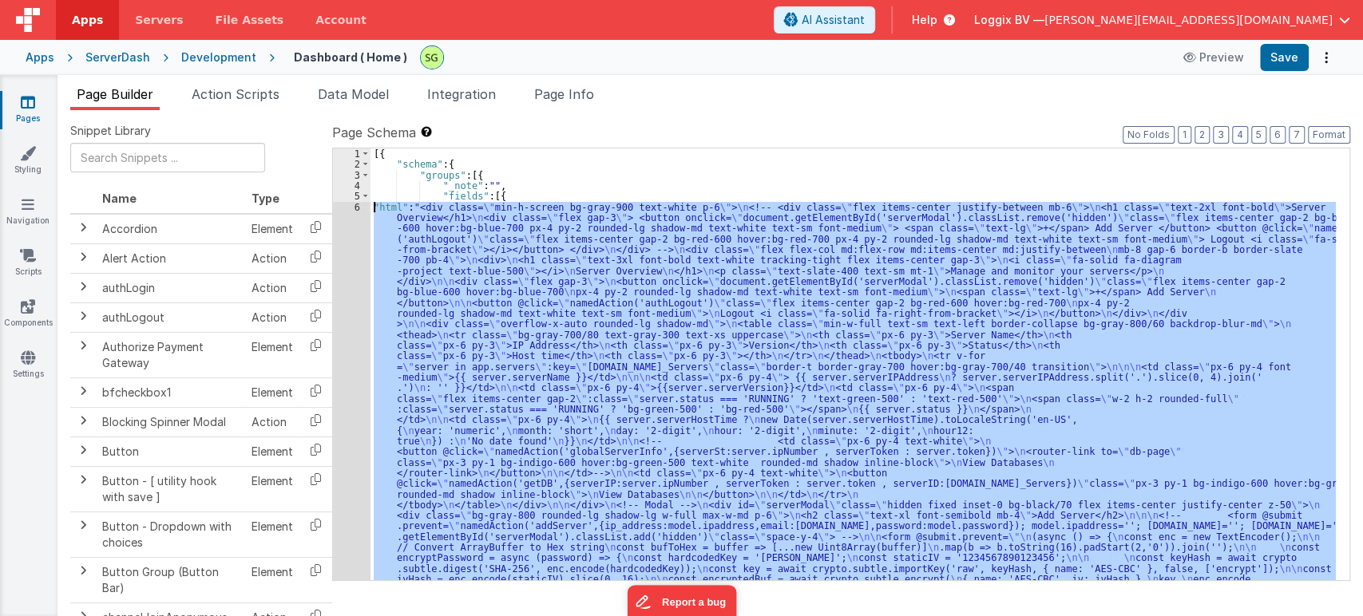
click at [357, 207] on div "6" at bounding box center [352, 457] width 38 height 511
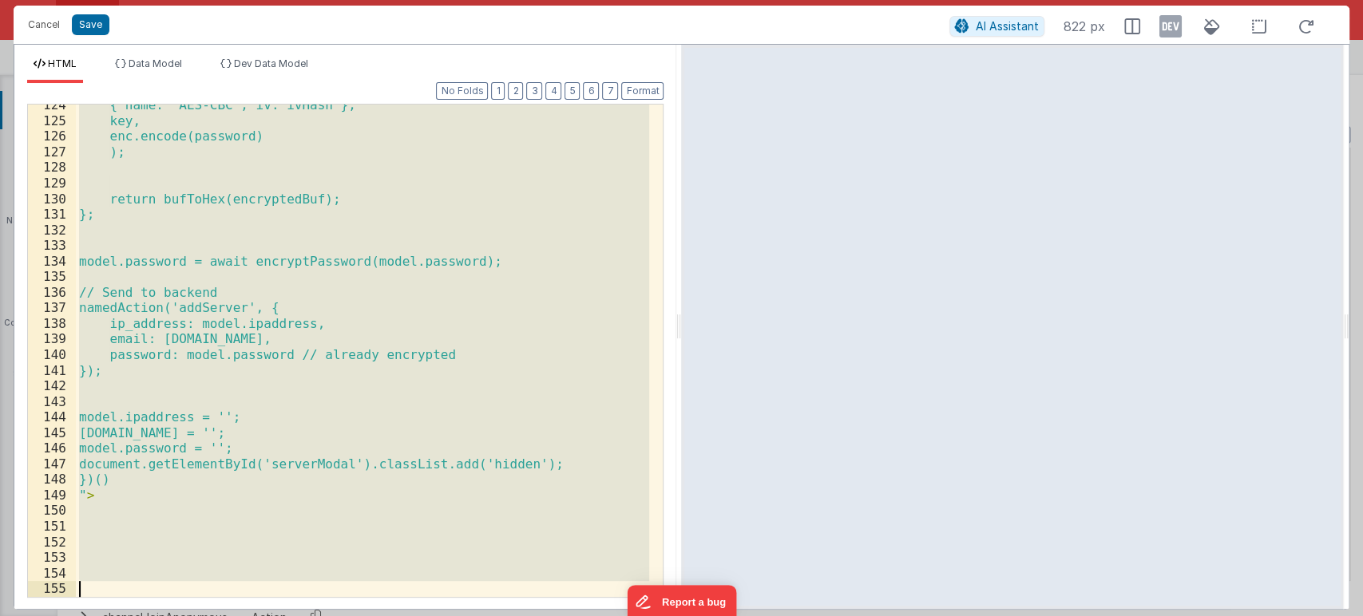
scroll to position [2473, 0]
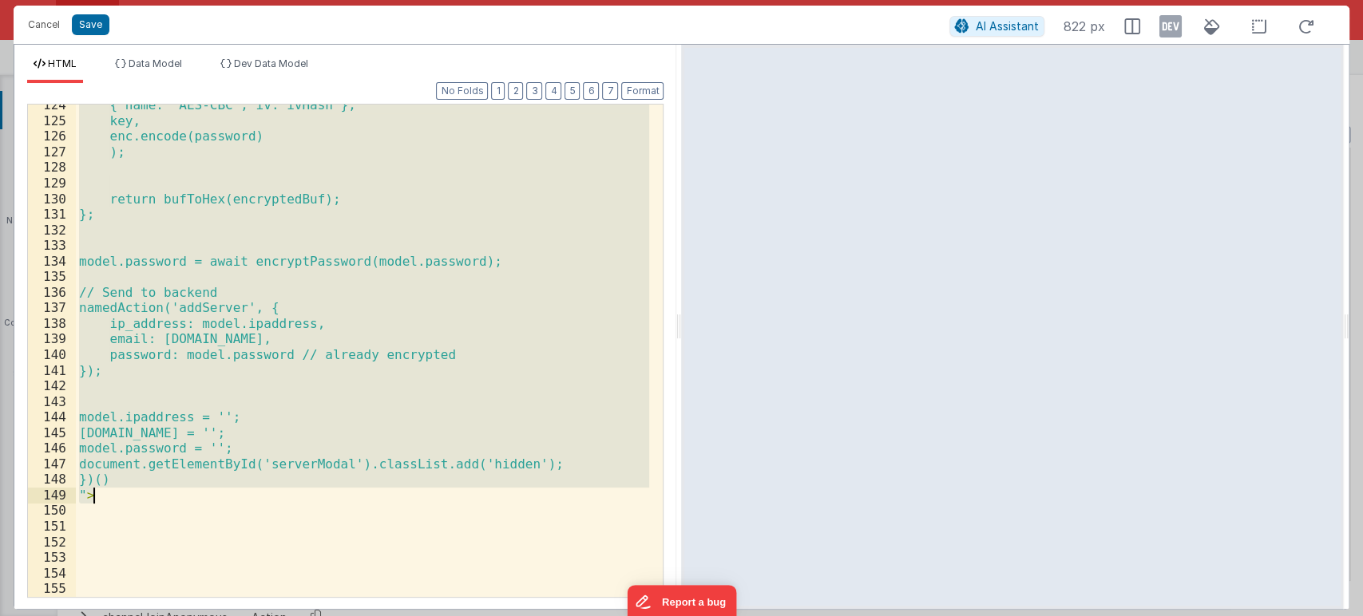
drag, startPoint x: 131, startPoint y: 255, endPoint x: 112, endPoint y: 499, distance: 244.2
click at [112, 499] on div "{ name: 'AES-CBC', iv: ivHash }, key, enc.encode(password) ); return bufToHex(e…" at bounding box center [363, 359] width 574 height 524
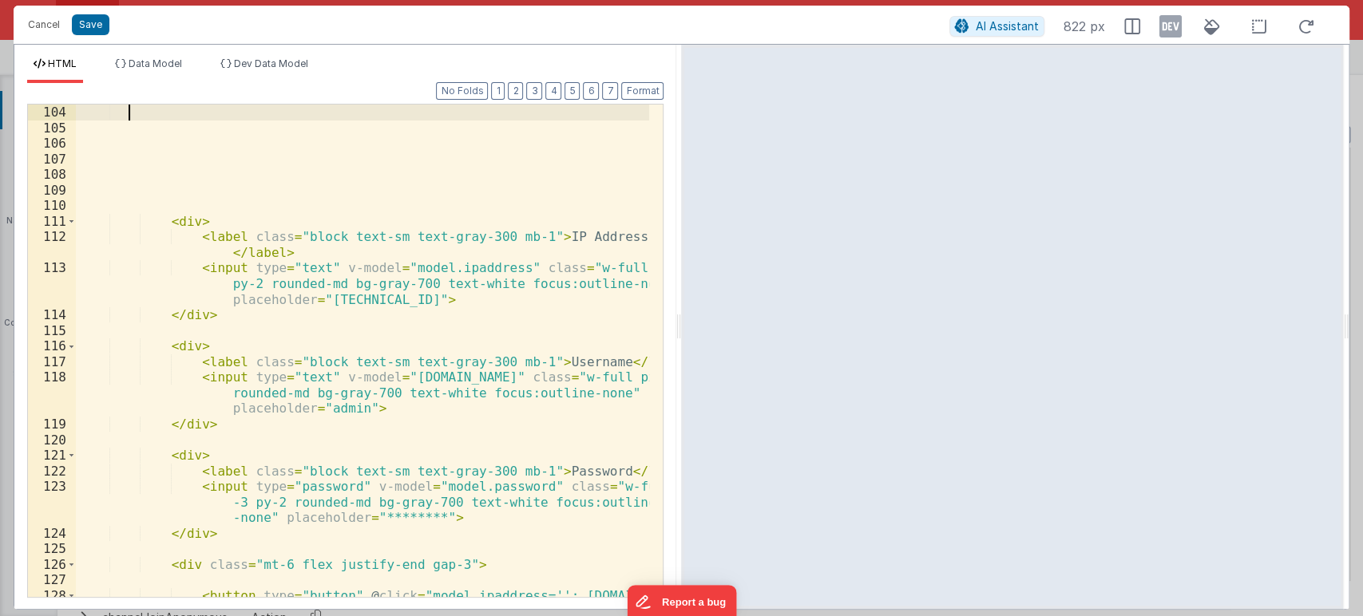
scroll to position [2122, 0]
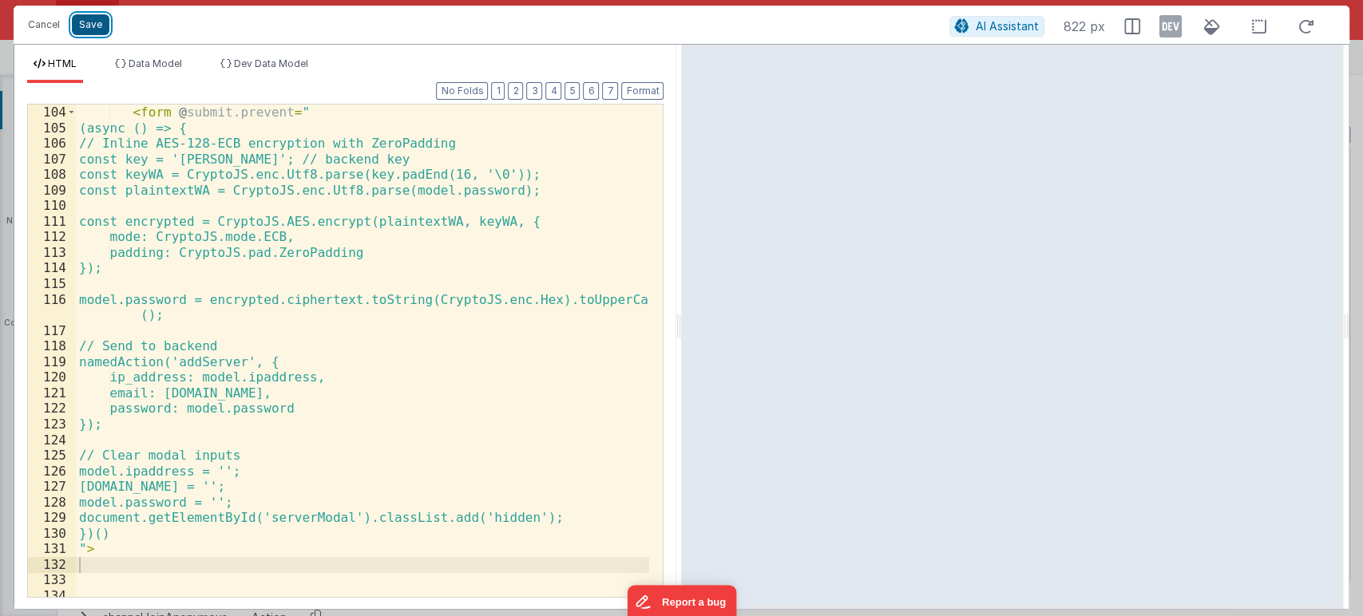
click at [87, 28] on button "Save" at bounding box center [91, 24] width 38 height 21
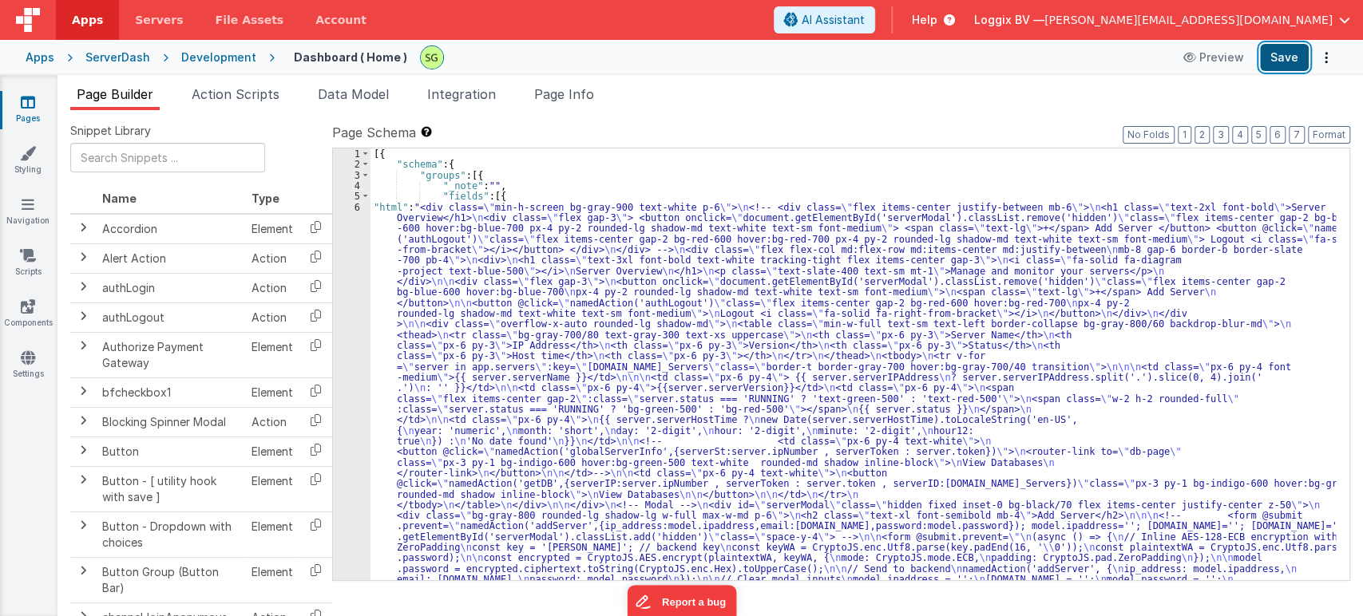
click at [1289, 56] on button "Save" at bounding box center [1284, 57] width 49 height 27
click at [26, 302] on icon at bounding box center [28, 307] width 14 height 16
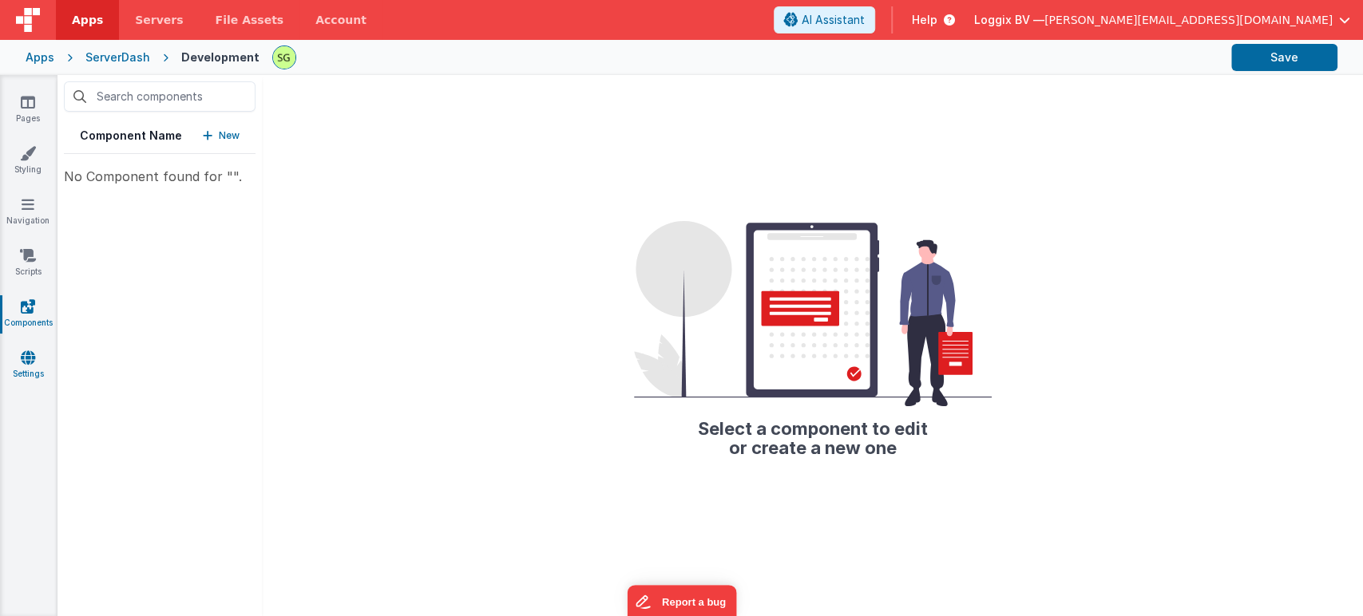
click at [25, 359] on icon at bounding box center [28, 358] width 14 height 16
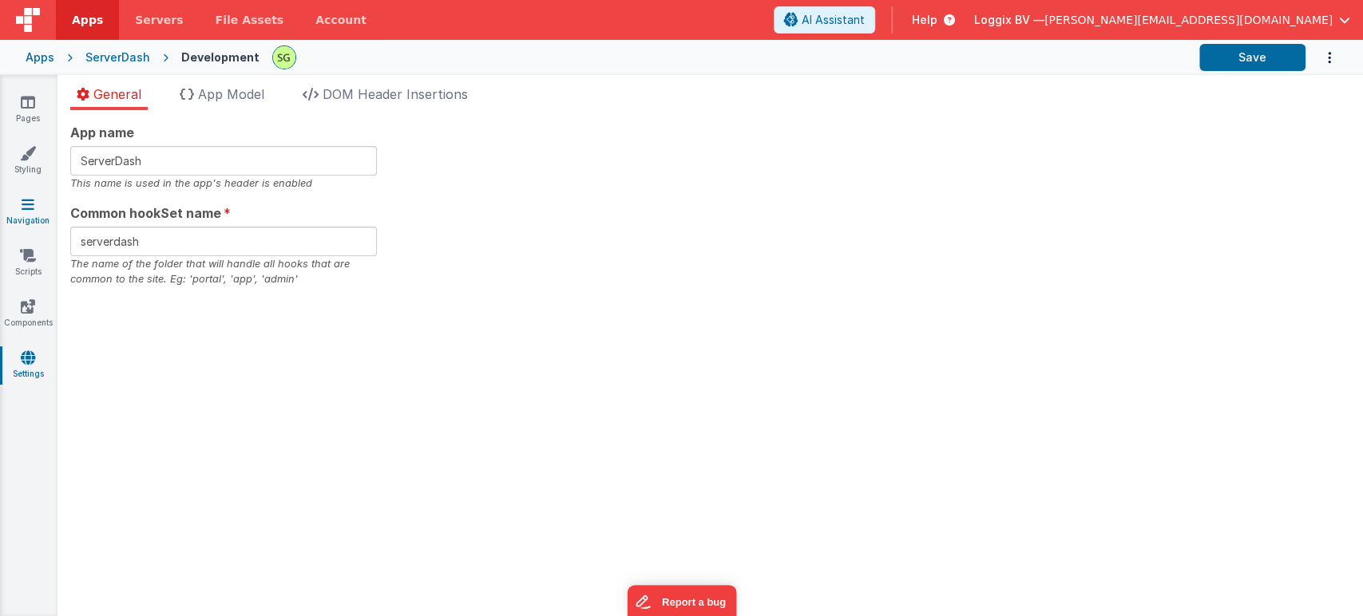
click at [2, 204] on link "Navigation" at bounding box center [27, 212] width 57 height 32
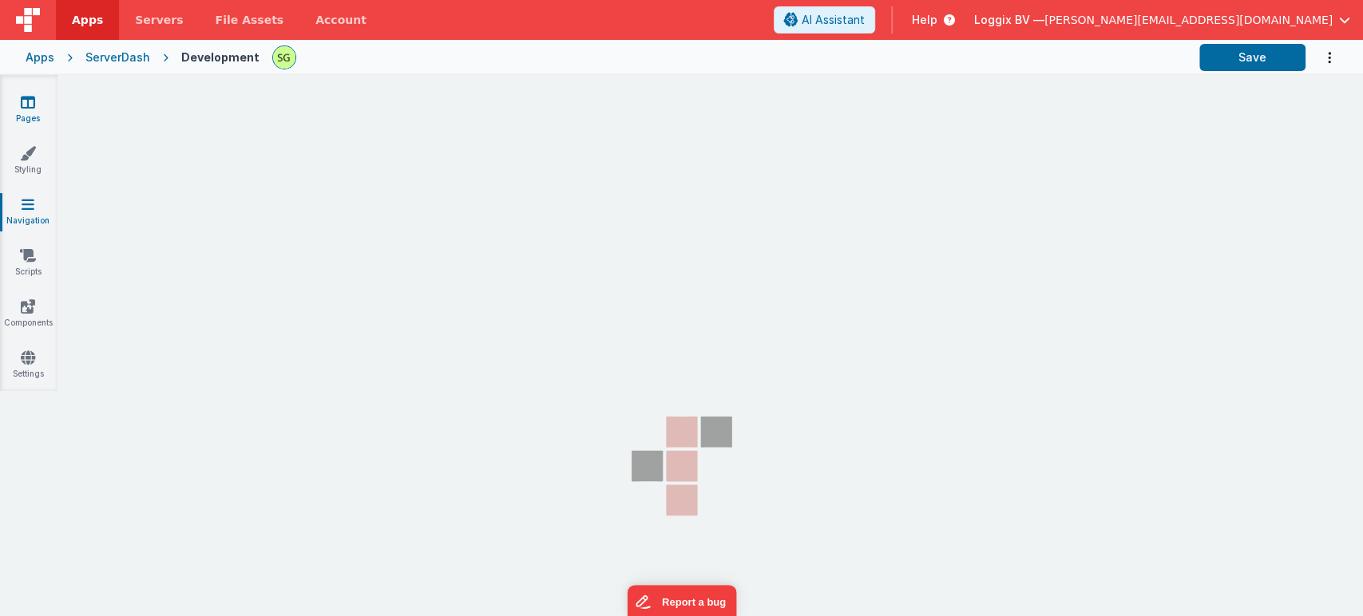
click at [35, 110] on link "Pages" at bounding box center [27, 110] width 57 height 32
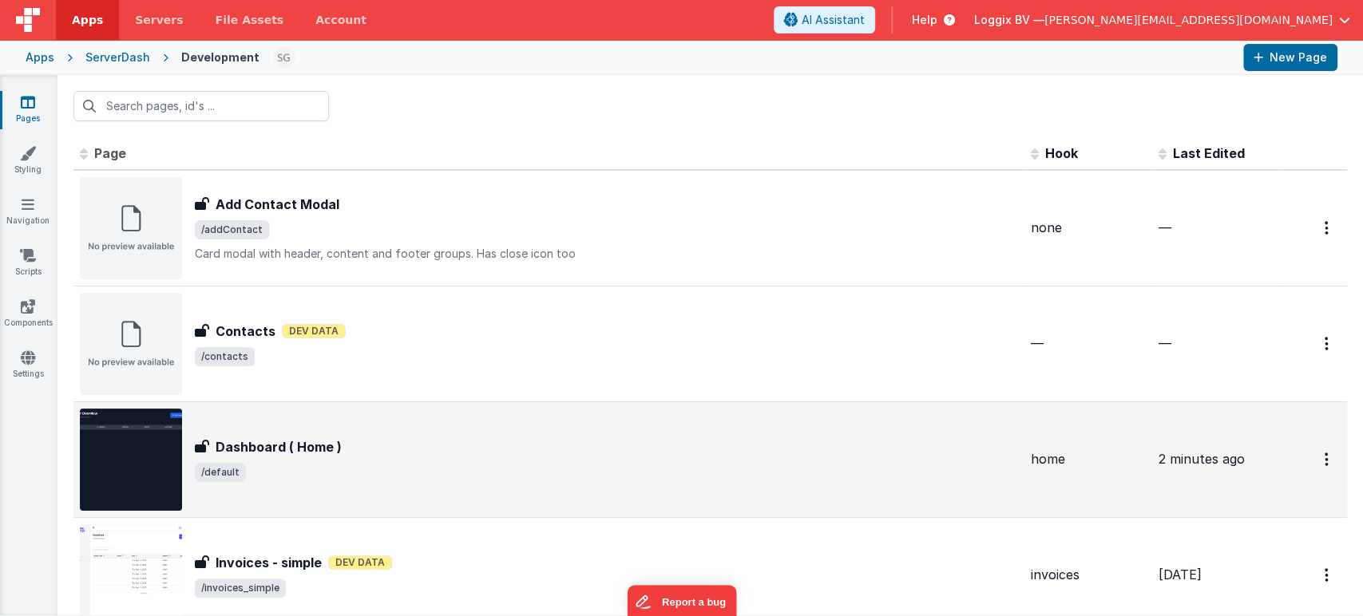
click at [413, 505] on div "Dashboard ( Home ) Dashboard ( Home ) /default" at bounding box center [549, 460] width 938 height 102
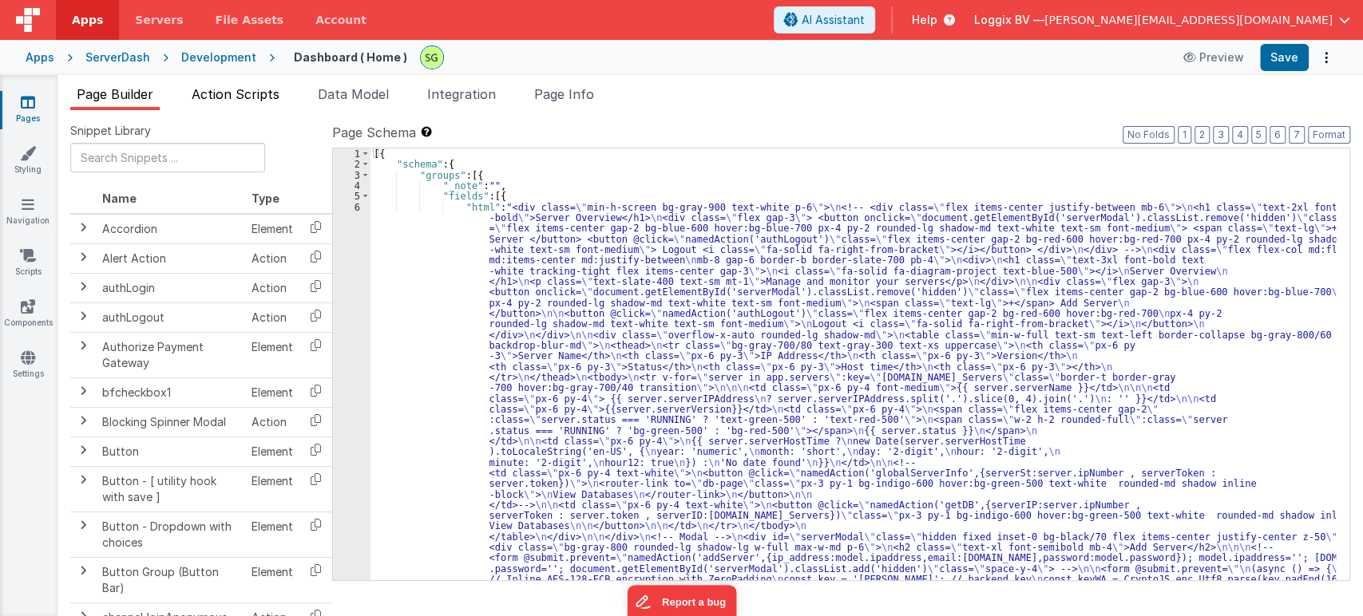
click at [210, 97] on span "Action Scripts" at bounding box center [236, 94] width 88 height 16
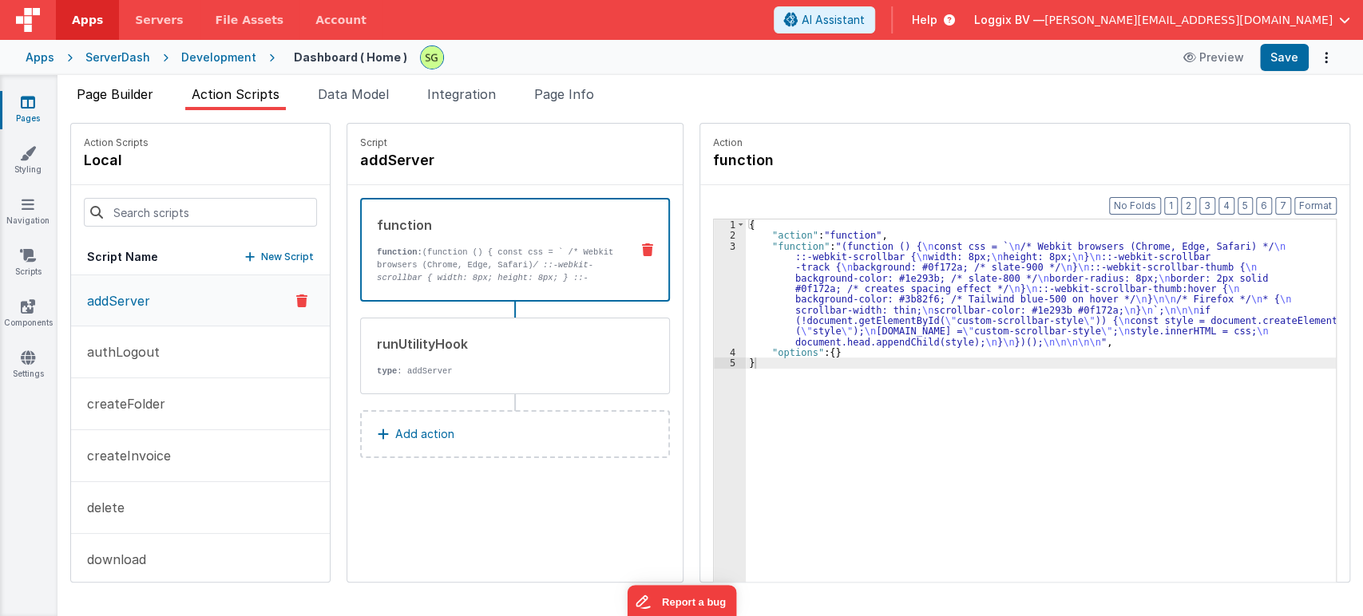
click at [131, 93] on span "Page Builder" at bounding box center [115, 94] width 77 height 16
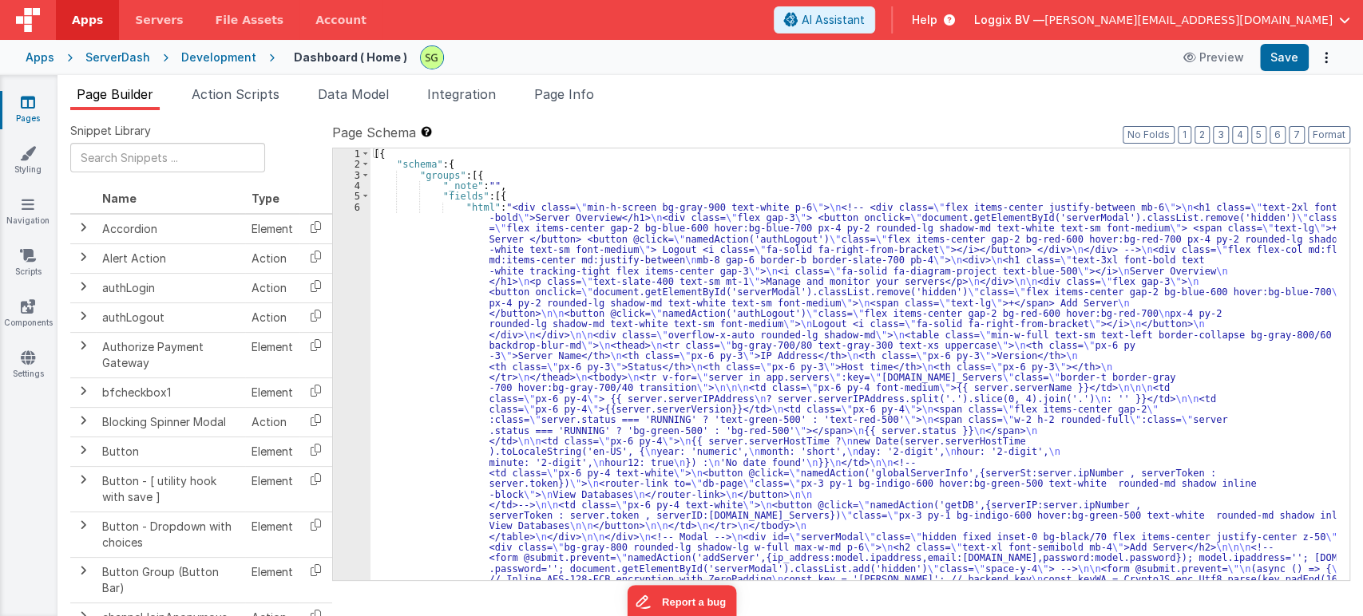
click at [355, 208] on div "6" at bounding box center [352, 468] width 38 height 532
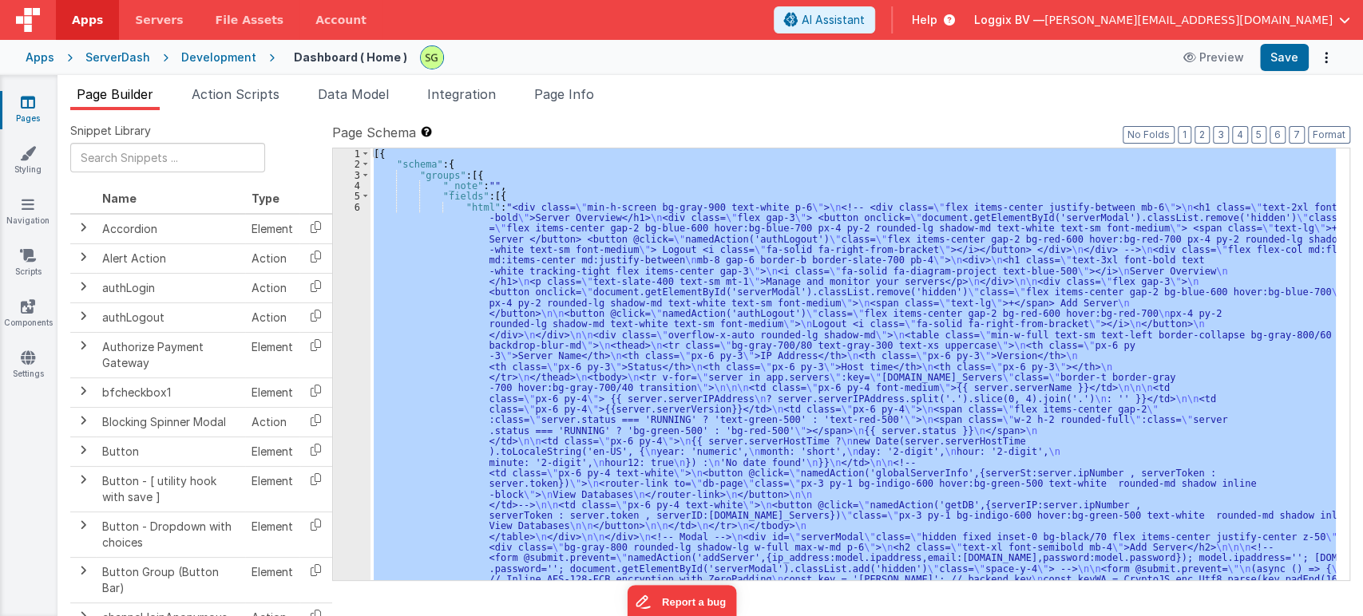
click at [355, 208] on div "6" at bounding box center [352, 468] width 38 height 532
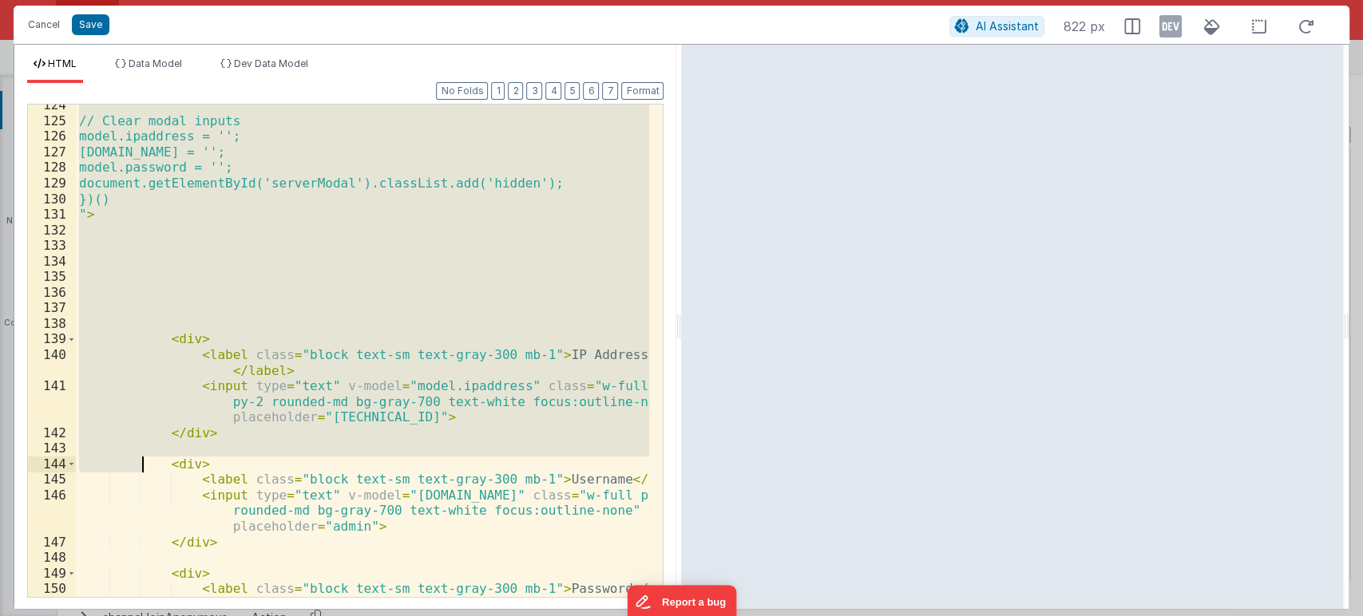
scroll to position [2458, 0]
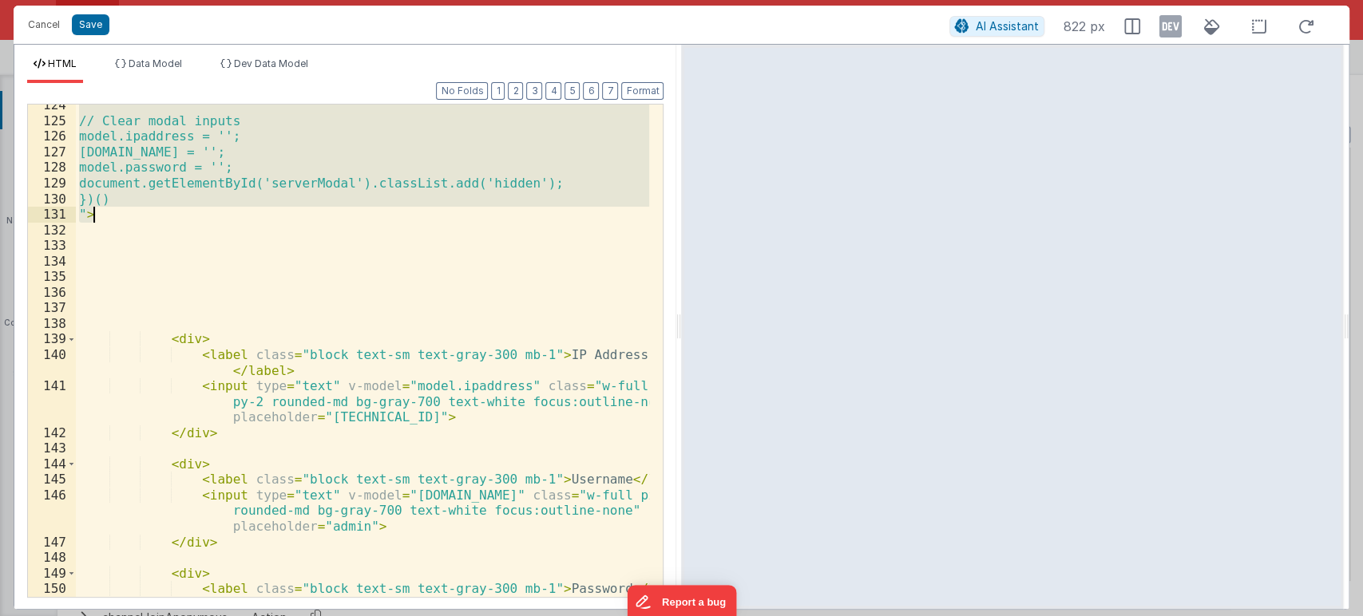
drag, startPoint x: 126, startPoint y: 177, endPoint x: 125, endPoint y: 213, distance: 36.0
click at [125, 213] on div "// Clear modal inputs model.ipaddress = ''; model.email = ''; model.password = …" at bounding box center [363, 374] width 574 height 555
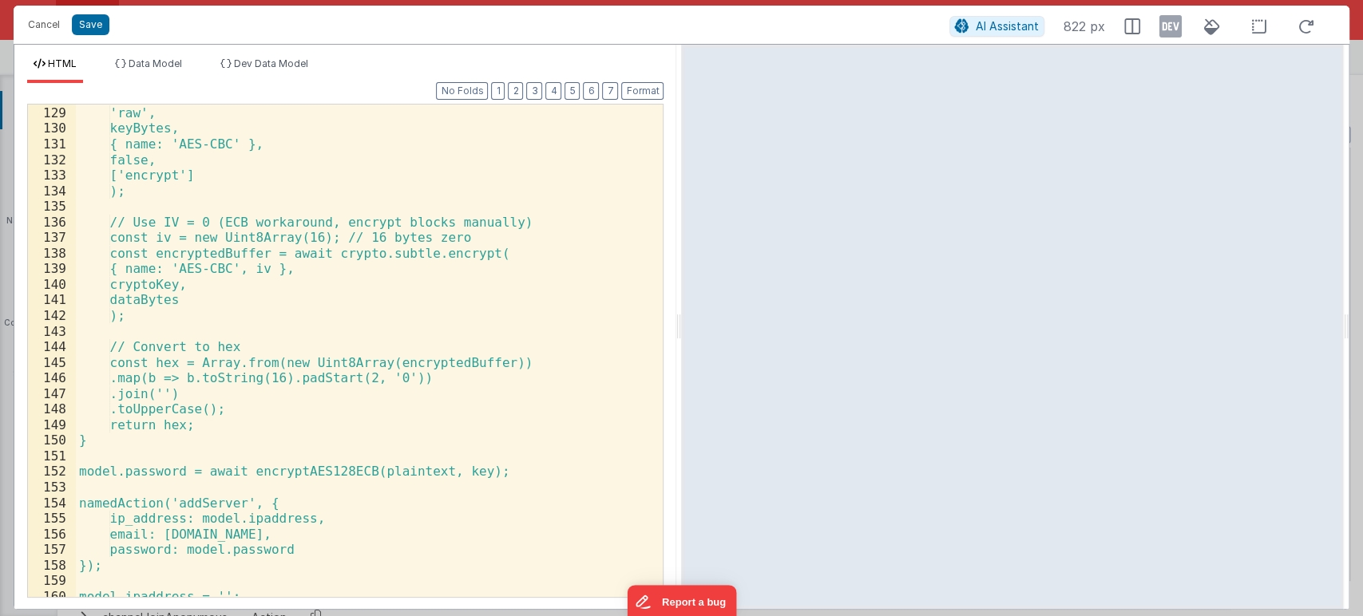
scroll to position [2521, 0]
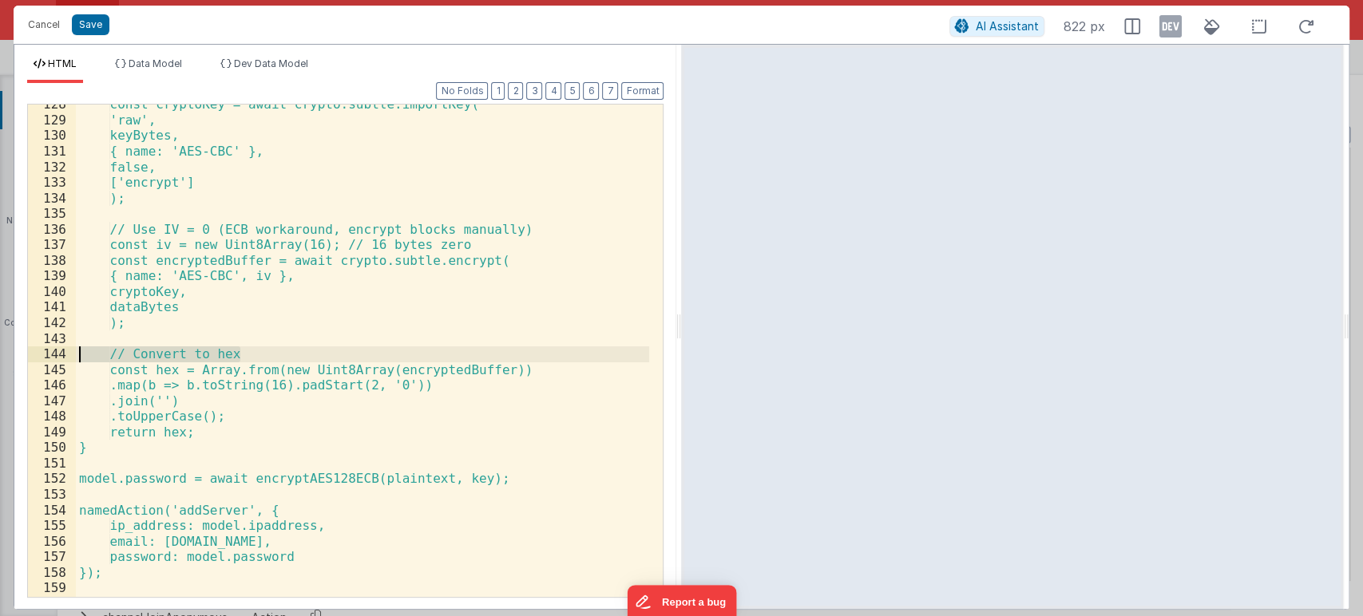
drag, startPoint x: 254, startPoint y: 353, endPoint x: 70, endPoint y: 349, distance: 183.6
click at [70, 349] on div "128 129 130 131 132 133 134 135 136 137 138 139 140 141 142 143 144 145 146 147…" at bounding box center [345, 351] width 636 height 494
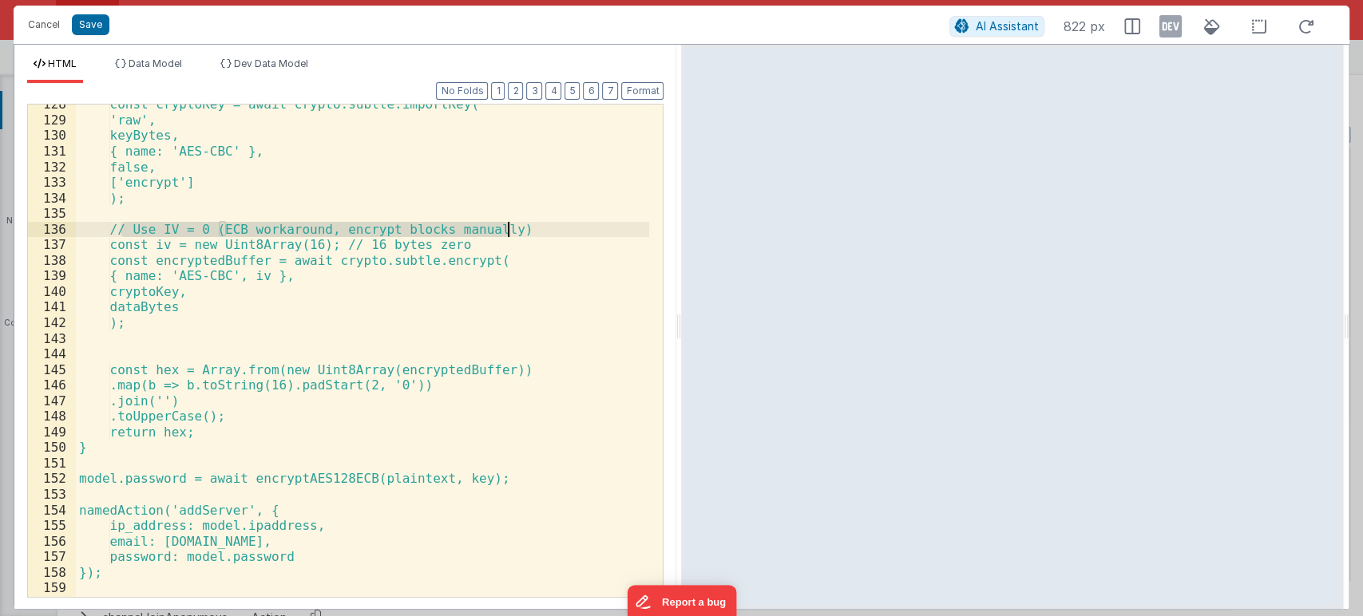
drag, startPoint x: 118, startPoint y: 230, endPoint x: 520, endPoint y: 232, distance: 402.3
click at [520, 232] on div "const cryptoKey = await crypto.subtle.importKey( 'raw', keyBytes, { name: 'AES-…" at bounding box center [363, 359] width 574 height 524
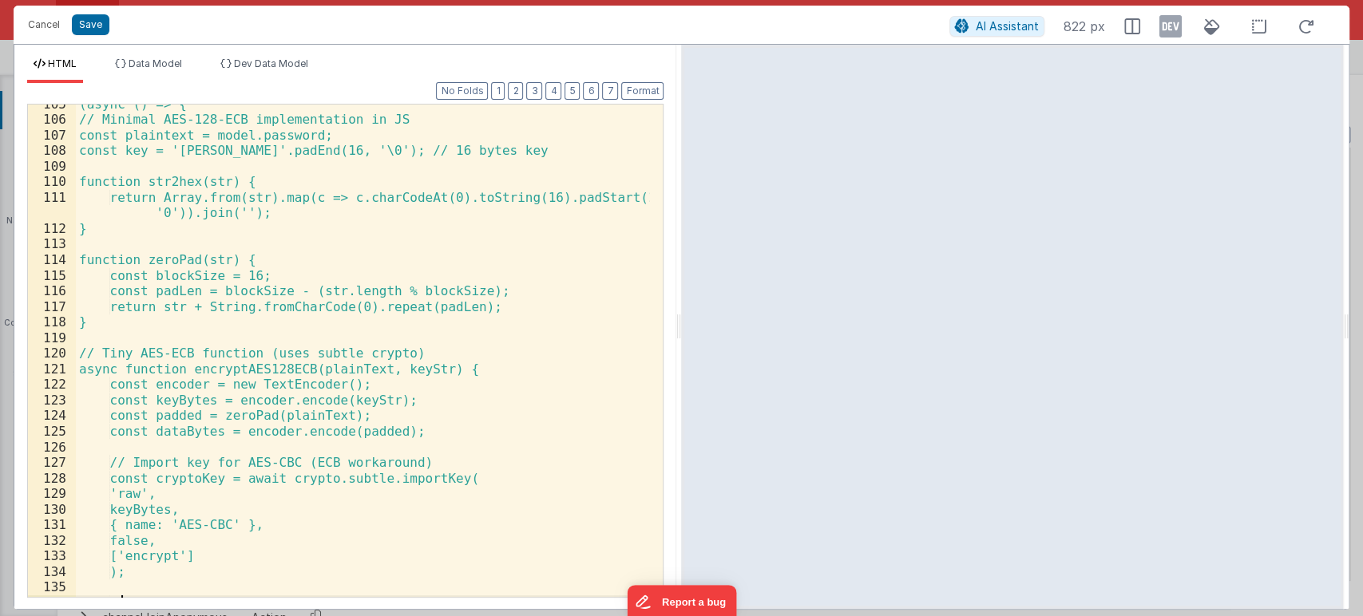
scroll to position [2146, 0]
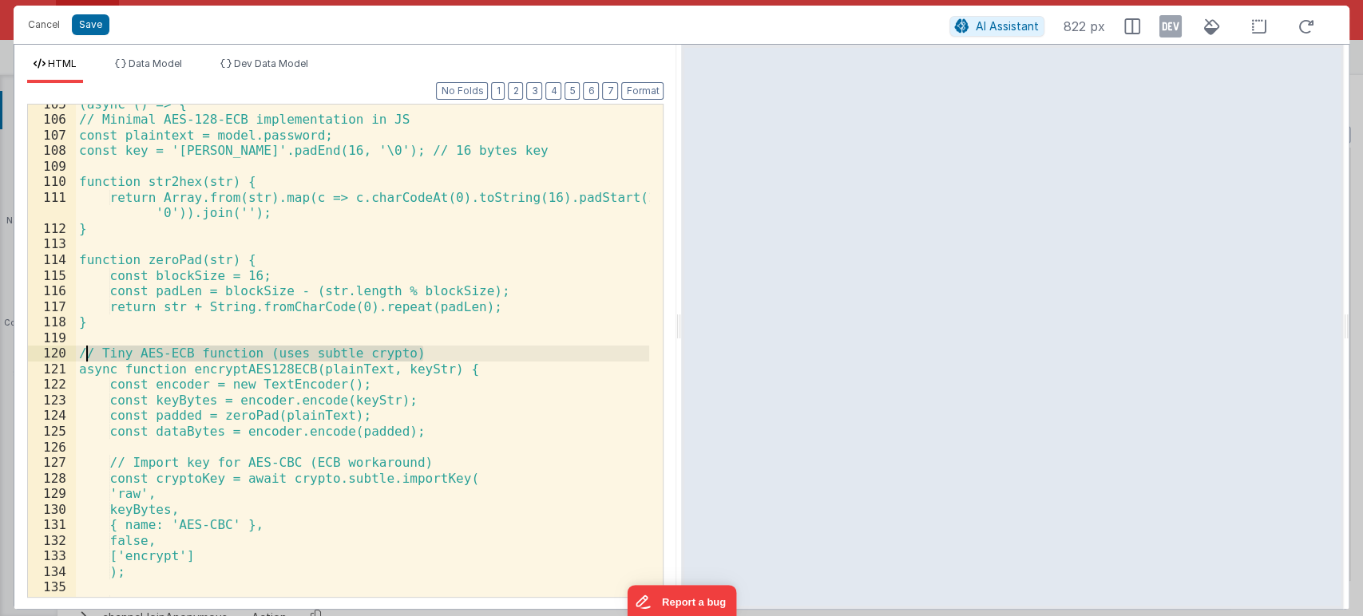
drag, startPoint x: 439, startPoint y: 351, endPoint x: 84, endPoint y: 343, distance: 355.3
click at [84, 343] on div "(async () => { // Minimal AES-128-ECB implementation in JS const plaintext = mo…" at bounding box center [363, 359] width 574 height 524
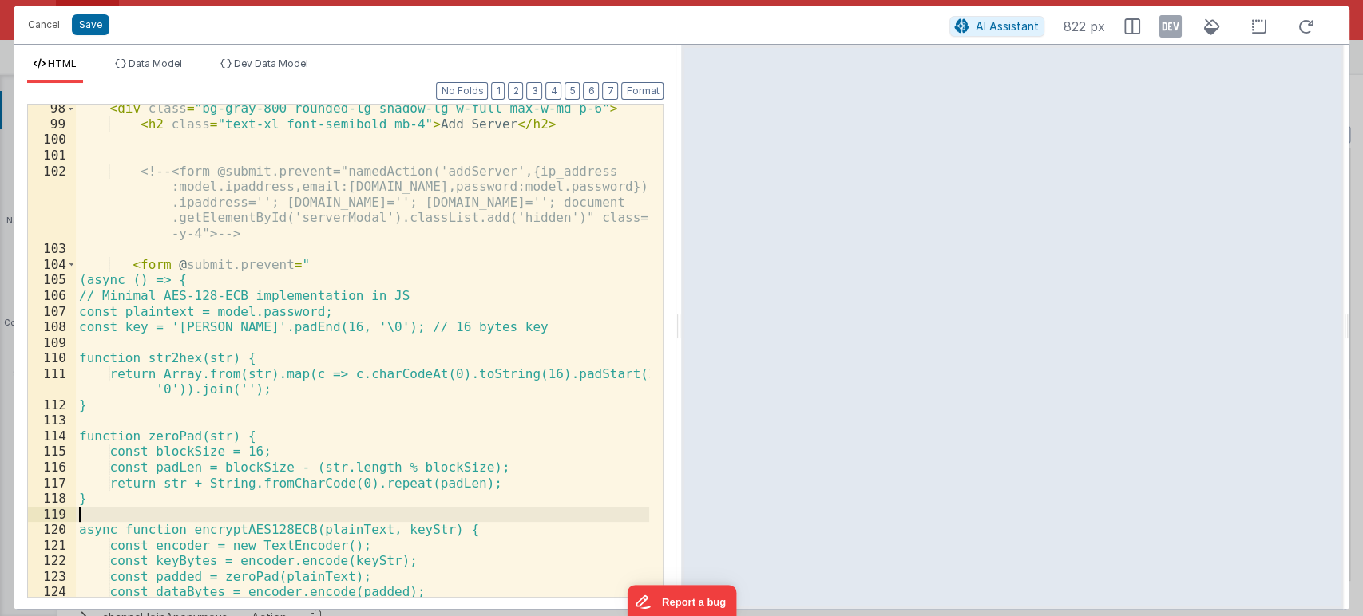
scroll to position [1968, 0]
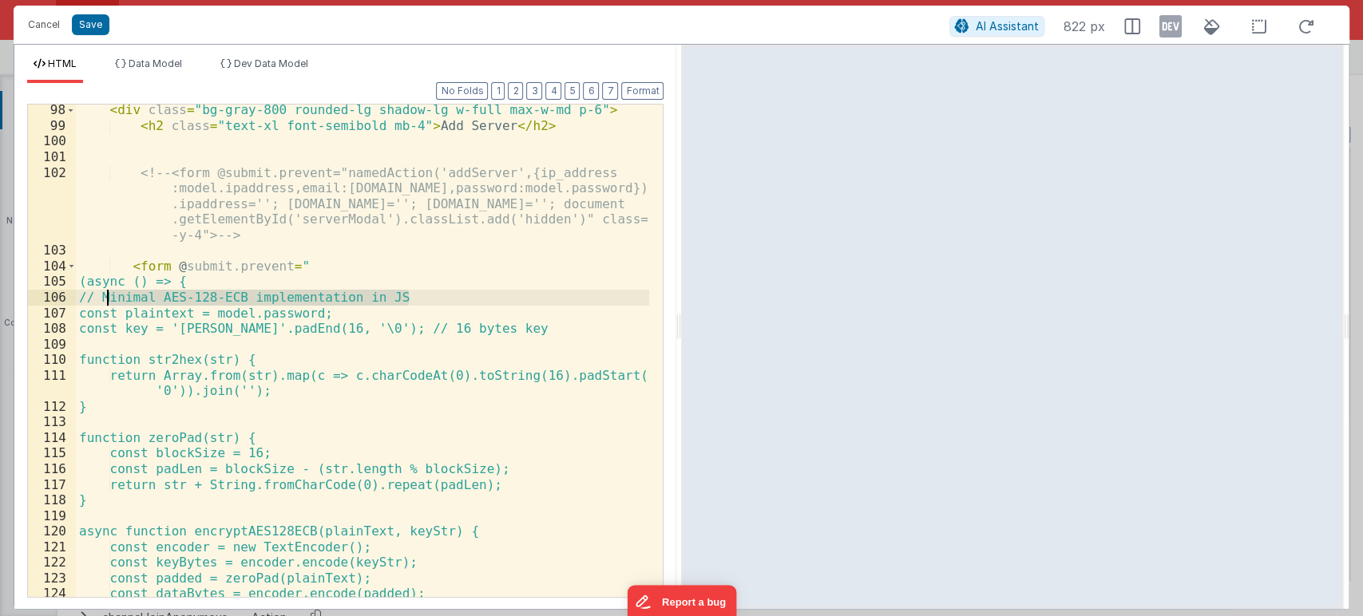
drag, startPoint x: 412, startPoint y: 303, endPoint x: 63, endPoint y: 292, distance: 349.0
click at [63, 292] on div "98 99 100 101 102 103 104 105 106 107 108 109 110 111 112 113 114 115 116 117 1…" at bounding box center [345, 351] width 636 height 494
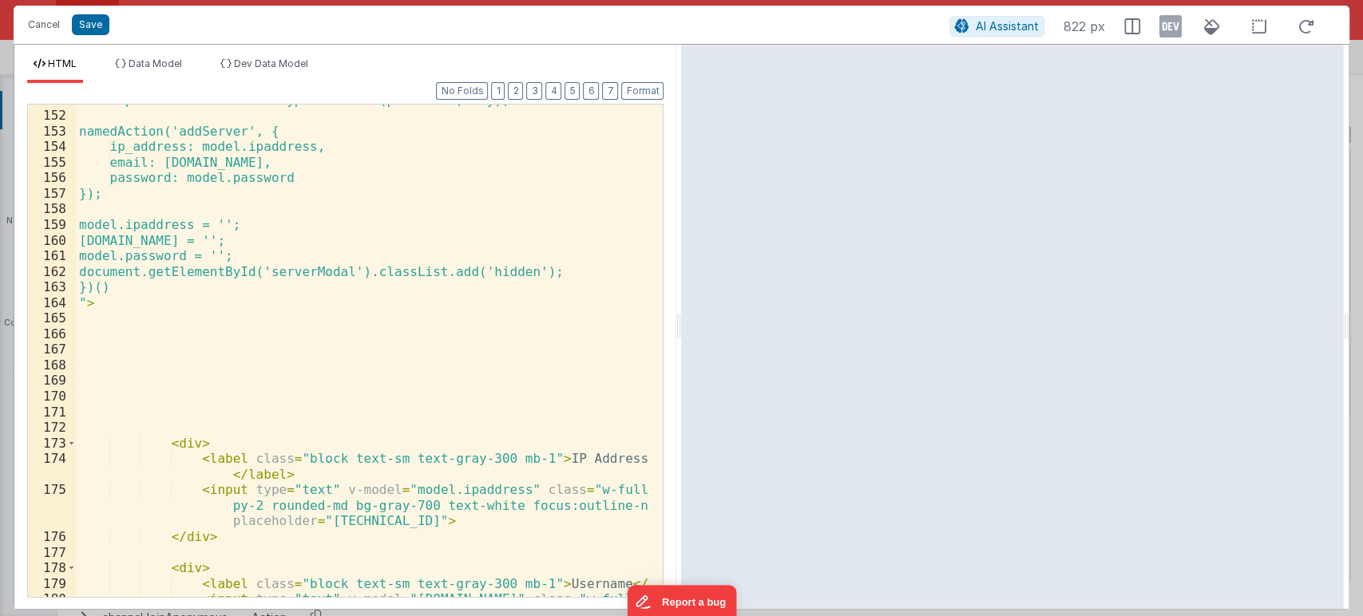
scroll to position [2884, 0]
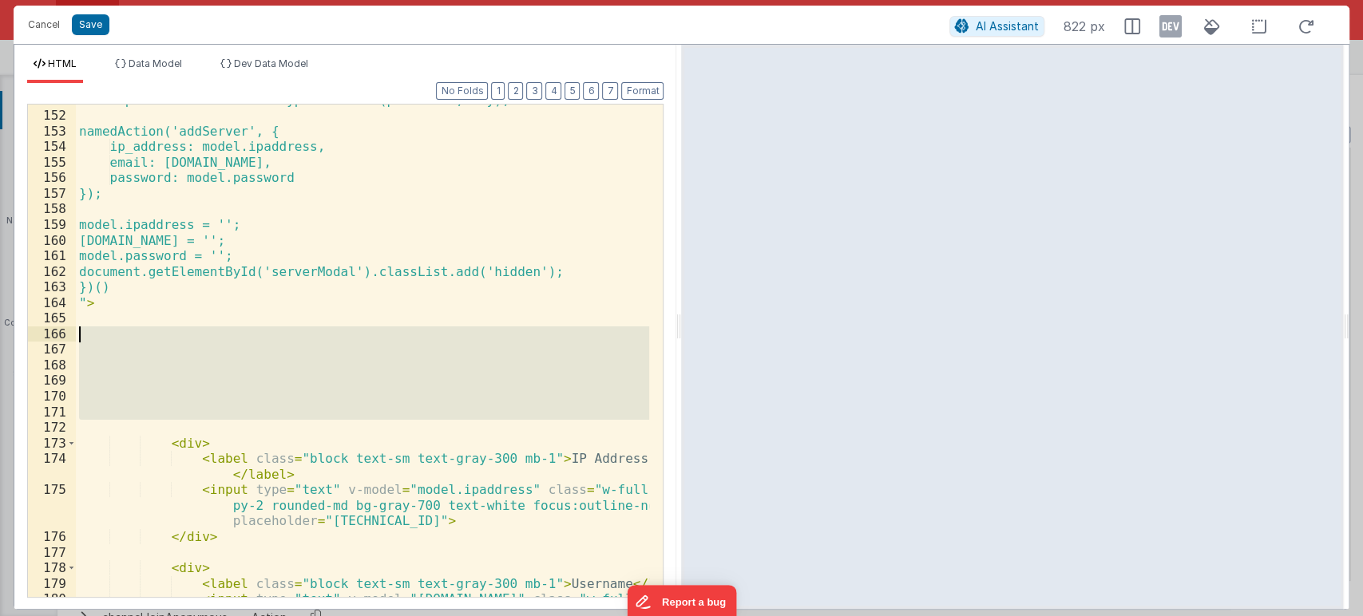
drag, startPoint x: 142, startPoint y: 425, endPoint x: 73, endPoint y: 330, distance: 117.7
click at [73, 330] on div "151 152 153 154 155 156 157 158 159 160 161 162 163 164 165 166 167 168 169 170…" at bounding box center [345, 351] width 636 height 494
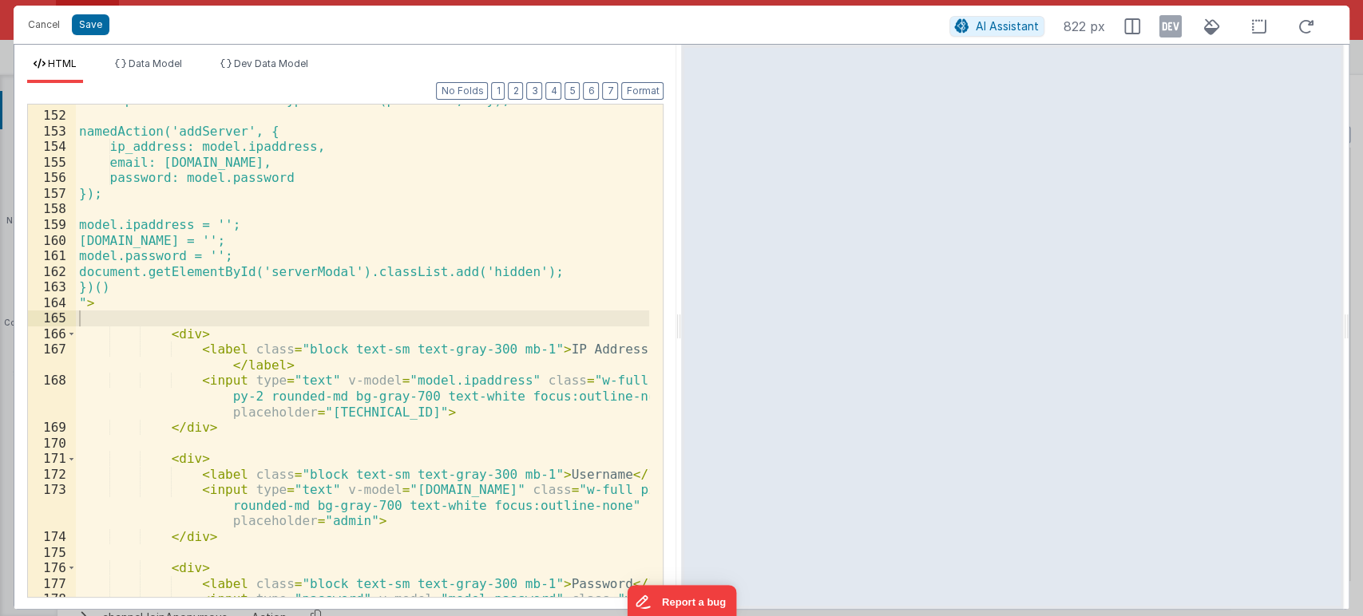
click at [89, 14] on div "Cancel Save" at bounding box center [484, 25] width 929 height 22
click at [93, 24] on button "Save" at bounding box center [91, 24] width 38 height 21
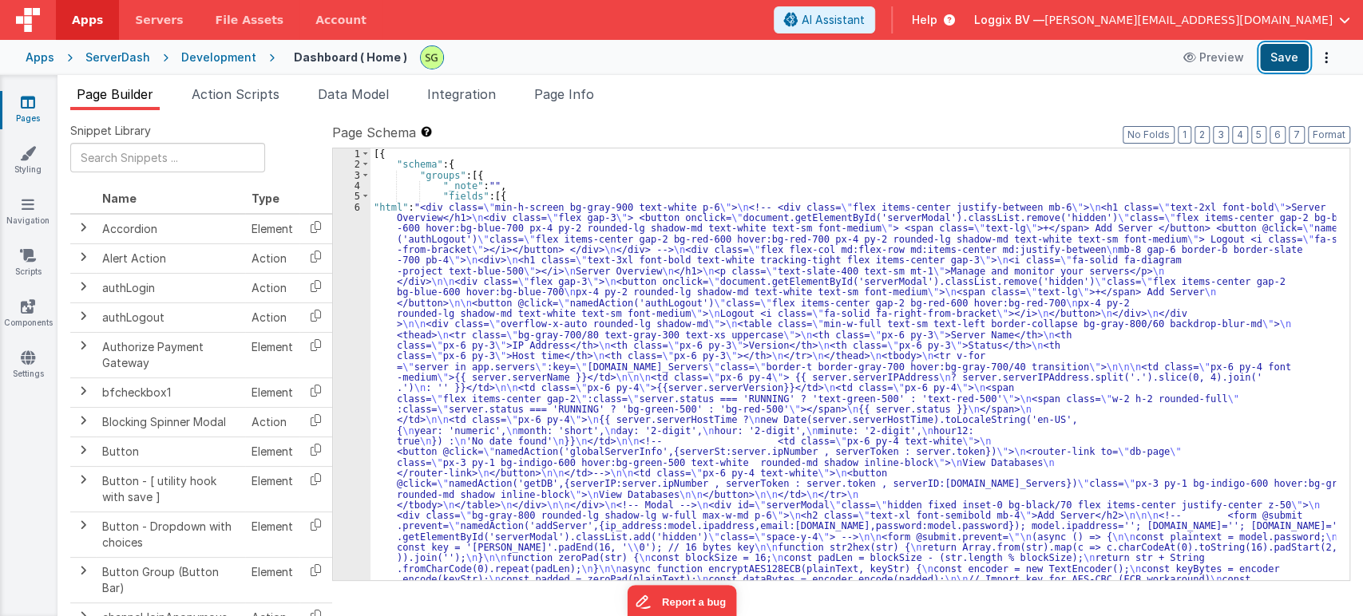
click at [1288, 65] on button "Save" at bounding box center [1284, 57] width 49 height 27
click at [355, 206] on div "6" at bounding box center [352, 468] width 38 height 532
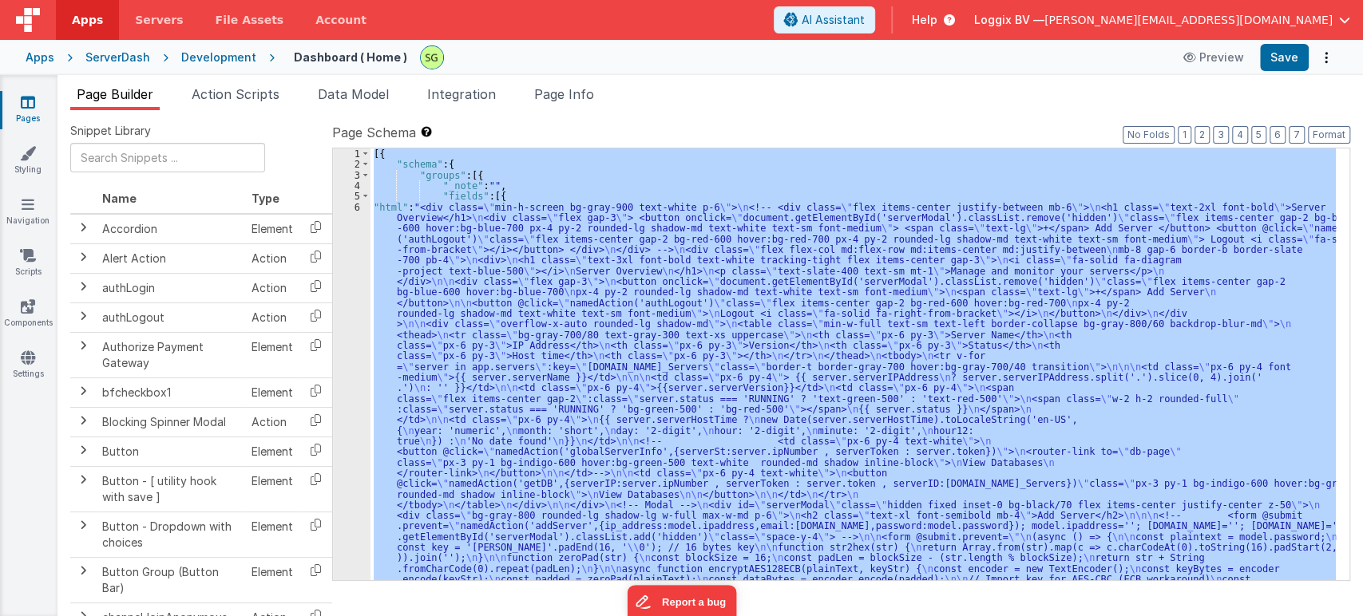
click at [355, 206] on div "6" at bounding box center [352, 468] width 38 height 532
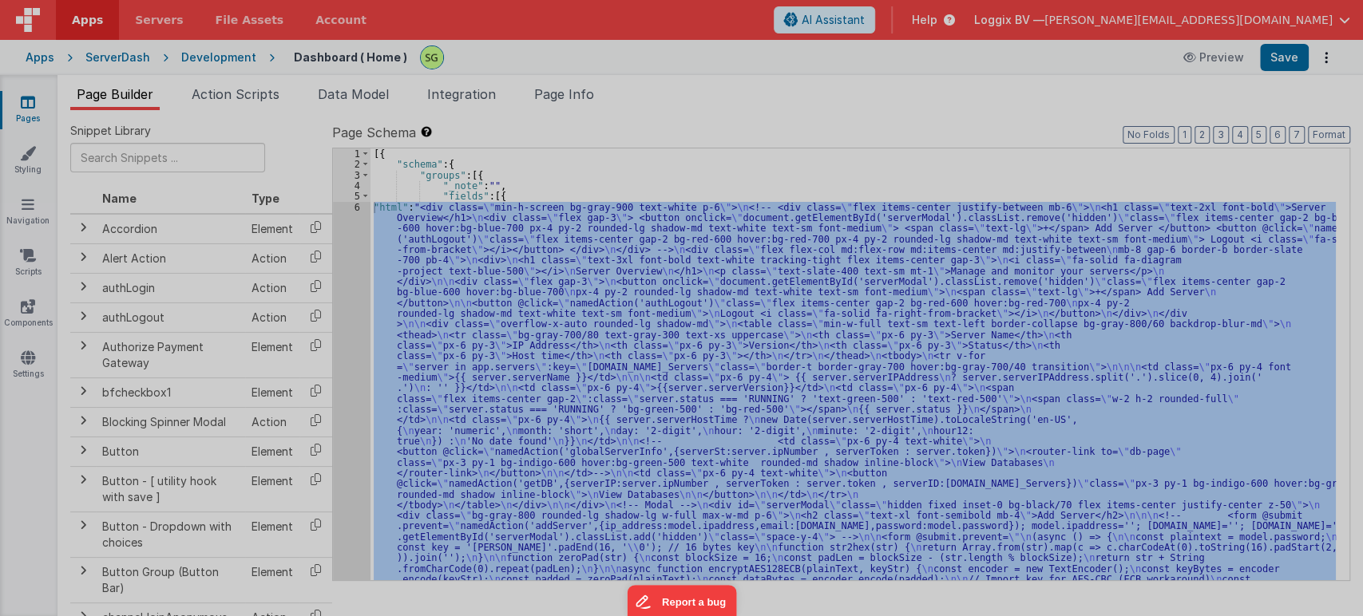
click at [355, 206] on div at bounding box center [681, 308] width 1363 height 616
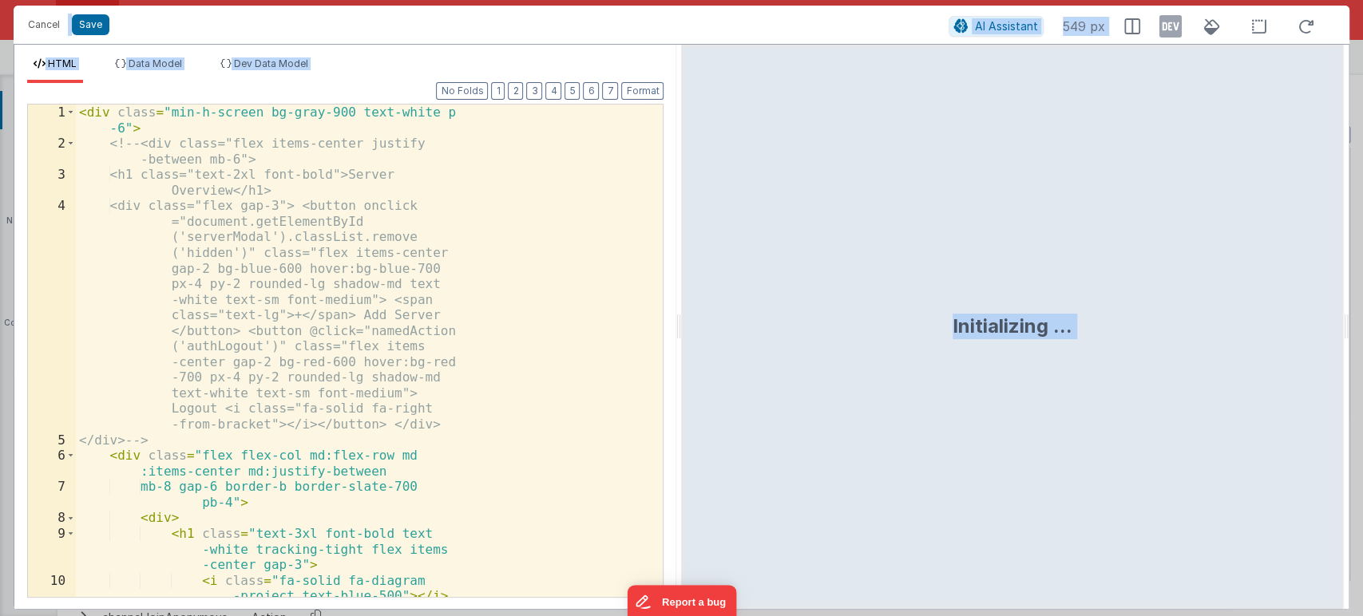
click at [541, 318] on div "< div class = "min-h-screen bg-gray-900 text-white p -6" > <!-- <div class="fle…" at bounding box center [362, 375] width 573 height 540
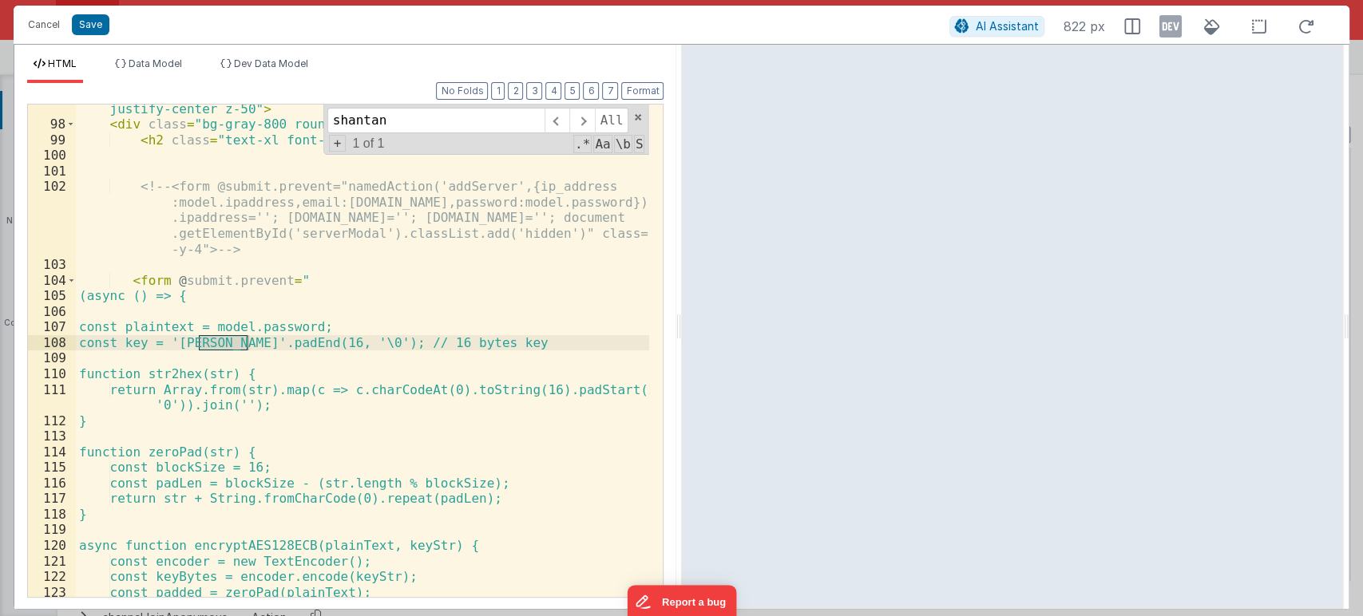
scroll to position [1954, 0]
type input "s"
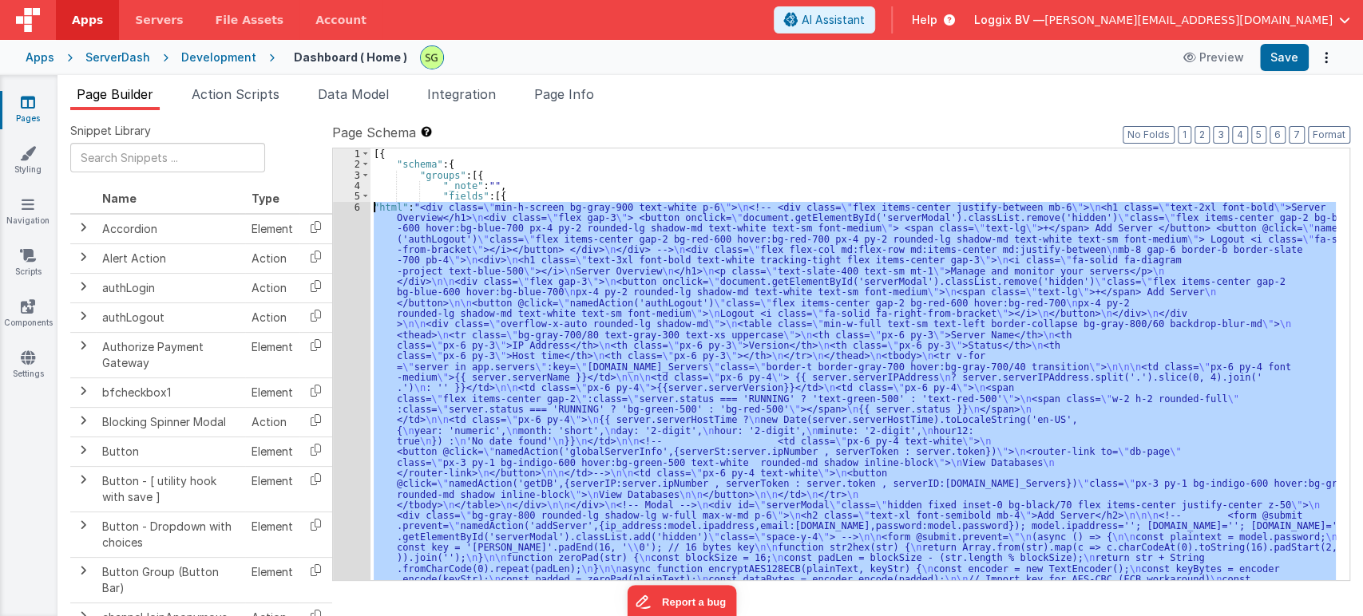
click at [568, 252] on div "[{ "schema" : { "groups" : [{ "_note" : "" , "fields" : [{ "html" : "<div class…" at bounding box center [852, 364] width 965 height 432
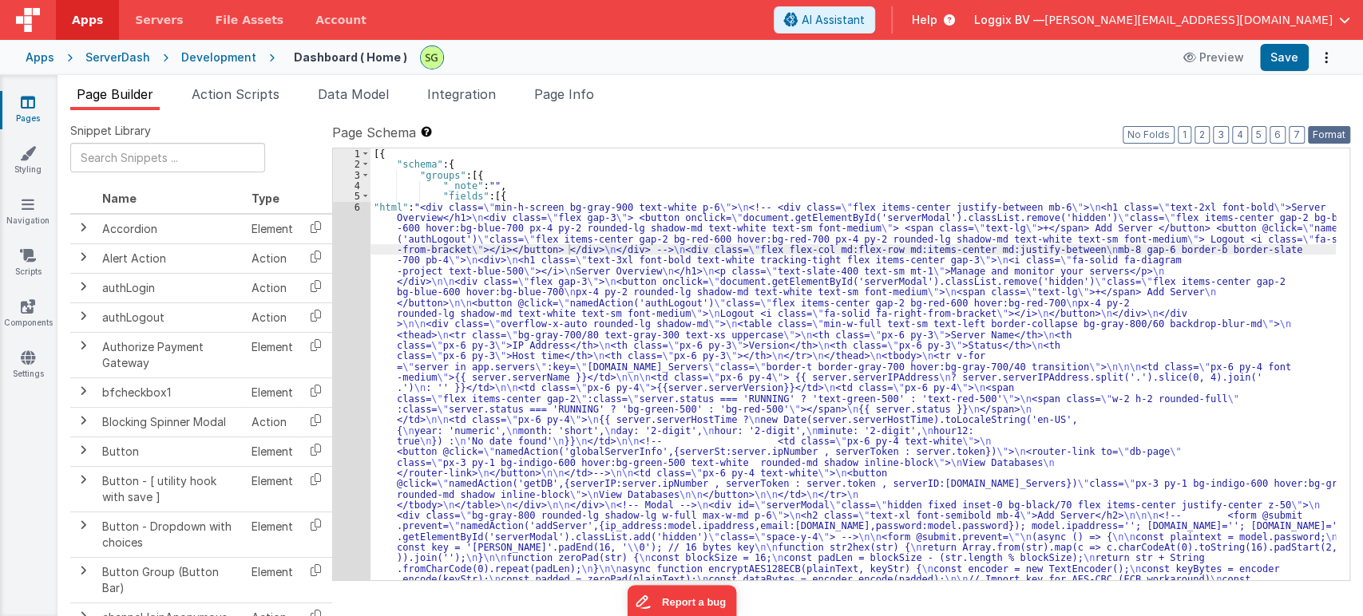
click at [1337, 133] on button "Format" at bounding box center [1328, 135] width 42 height 18
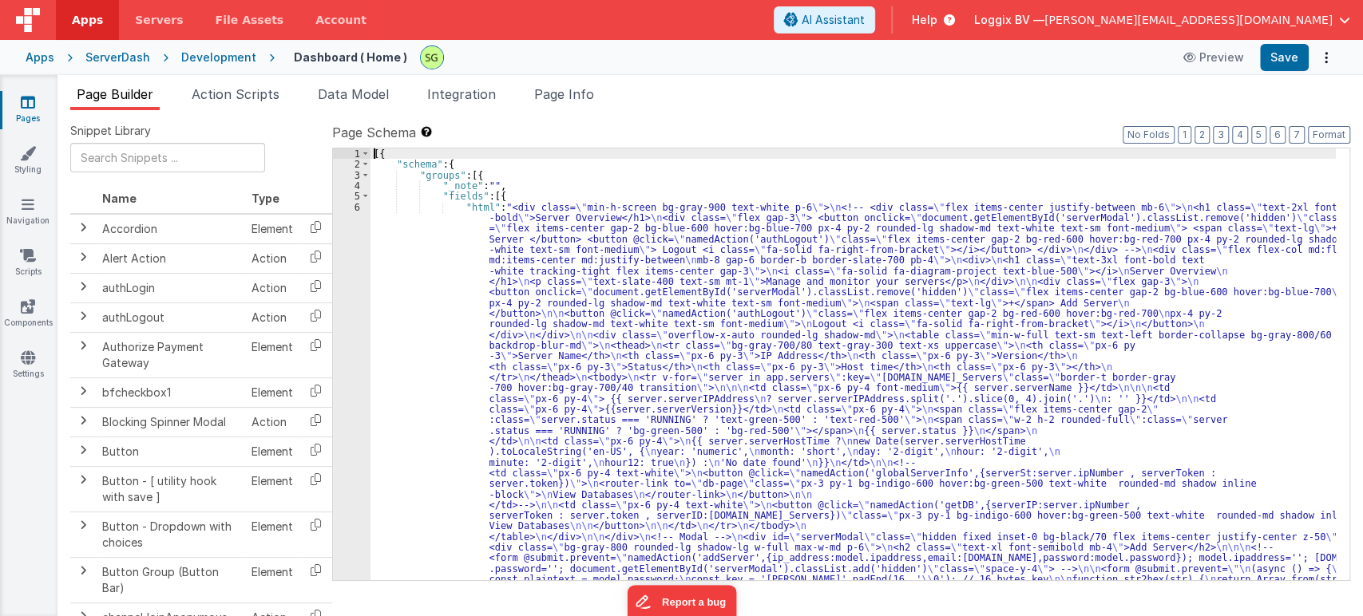
click at [358, 206] on div "6" at bounding box center [352, 494] width 38 height 585
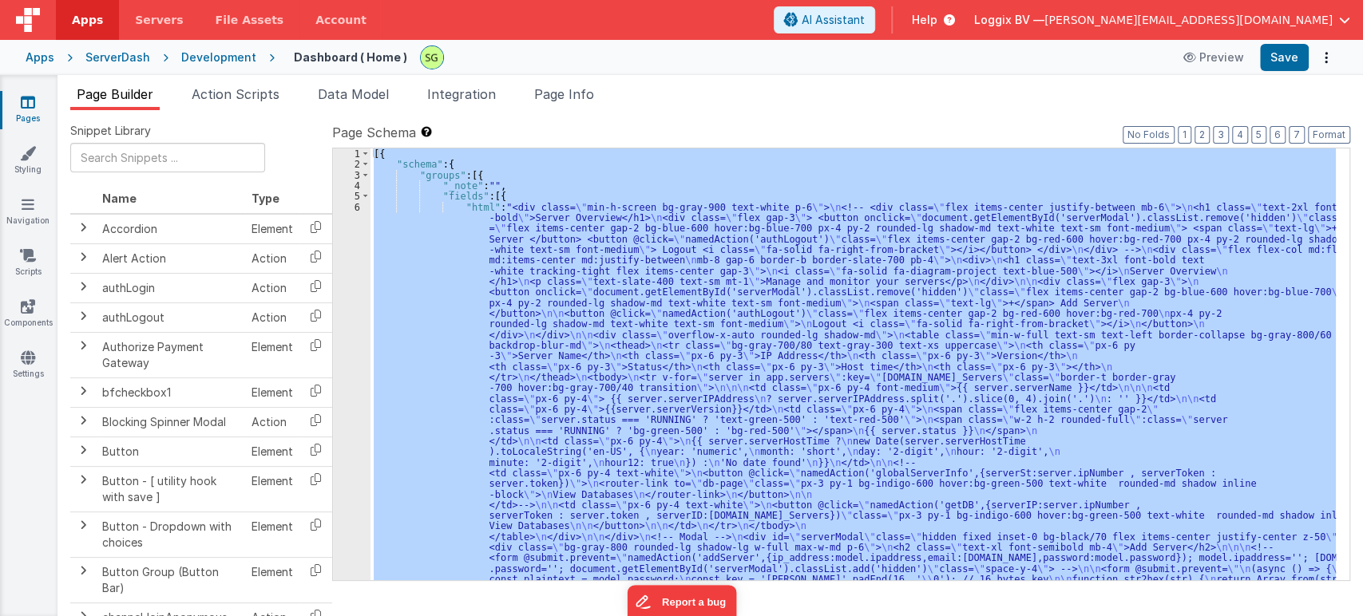
click at [358, 206] on div "6" at bounding box center [352, 494] width 38 height 585
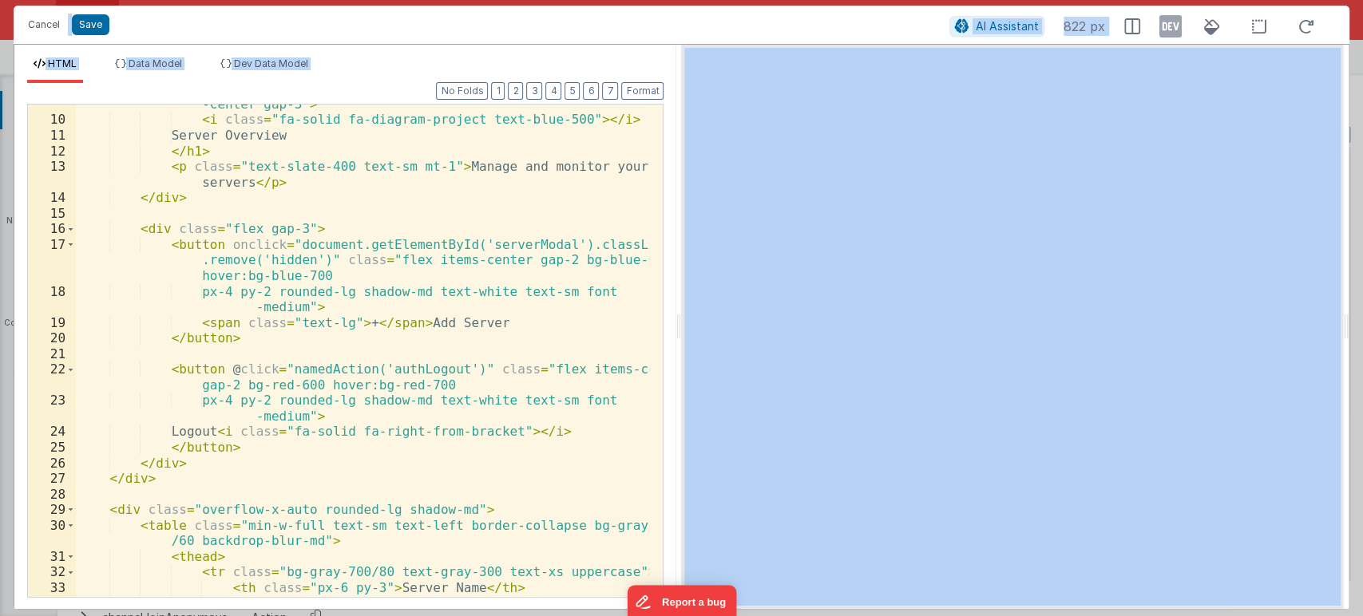
scroll to position [258, 0]
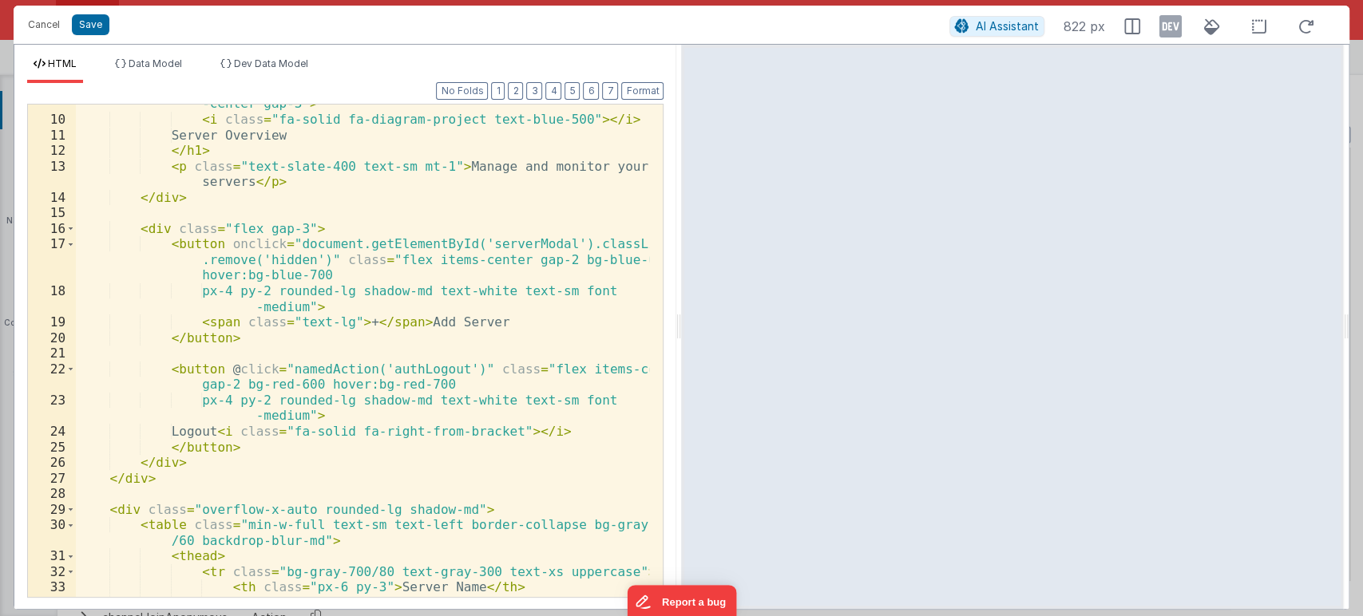
click at [512, 359] on div "< h1 class = "text-3xl font-bold text-white tracking-tight flex items -center g…" at bounding box center [363, 351] width 574 height 540
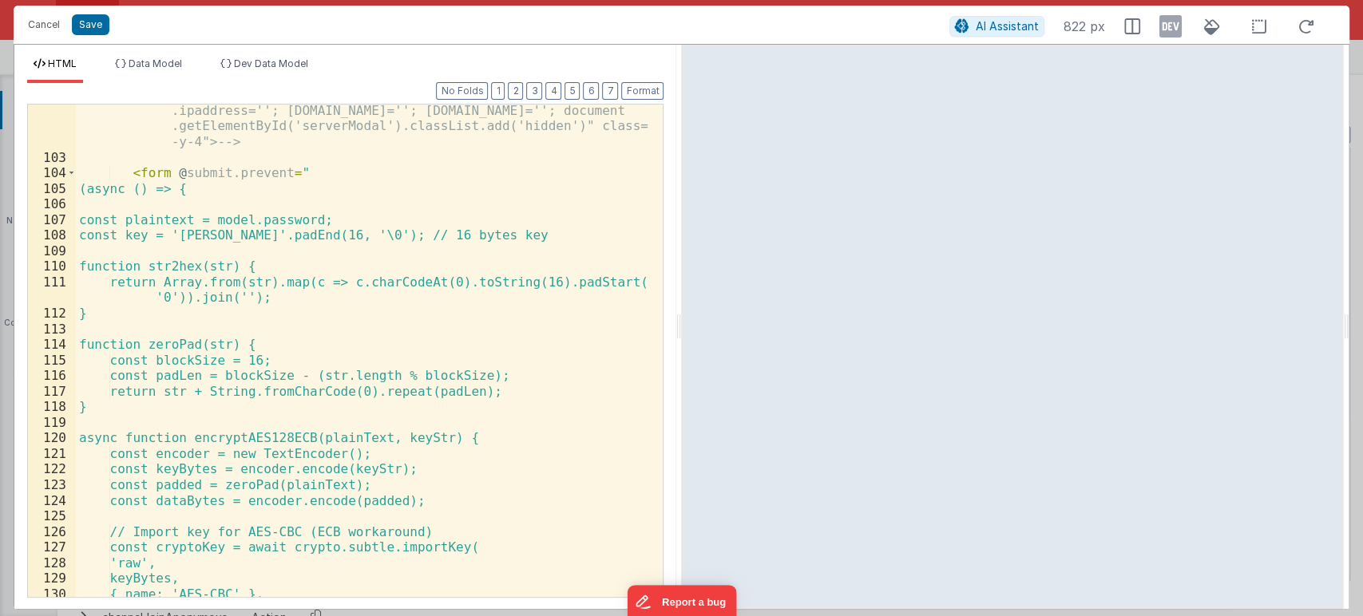
scroll to position [2070, 0]
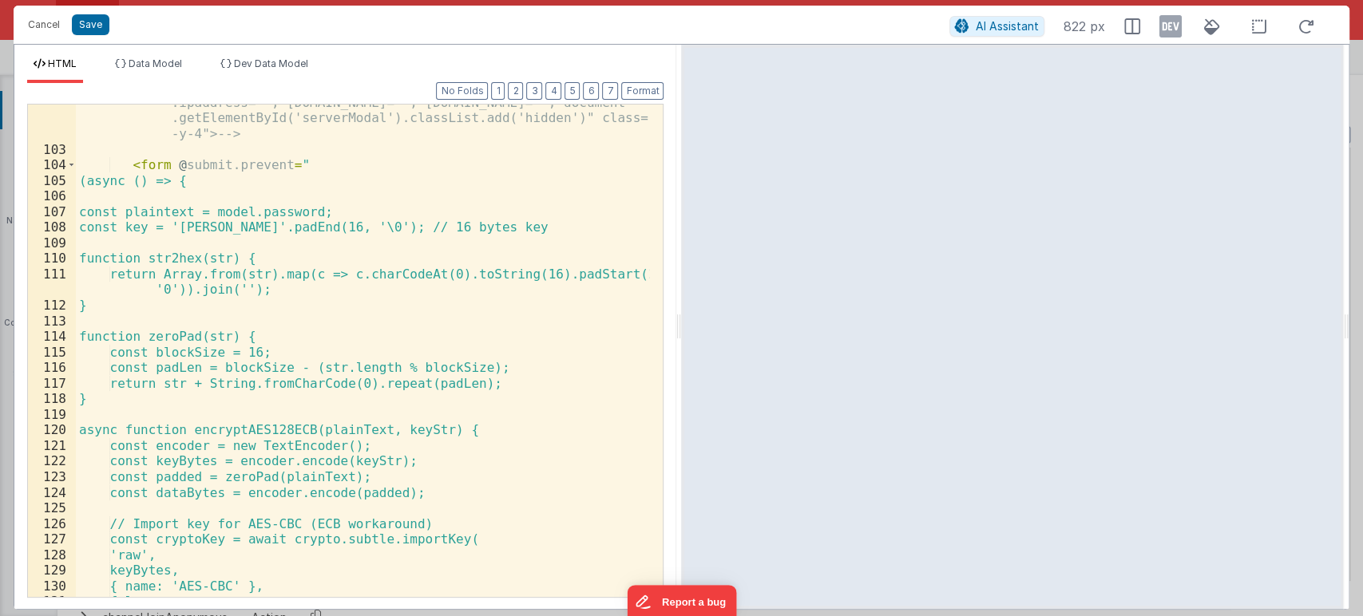
click at [222, 227] on div "<!-- <form @submit.prevent="namedAction('addServer',{ip_address :model.ipaddres…" at bounding box center [363, 357] width 574 height 586
click at [87, 22] on button "Save" at bounding box center [91, 24] width 38 height 21
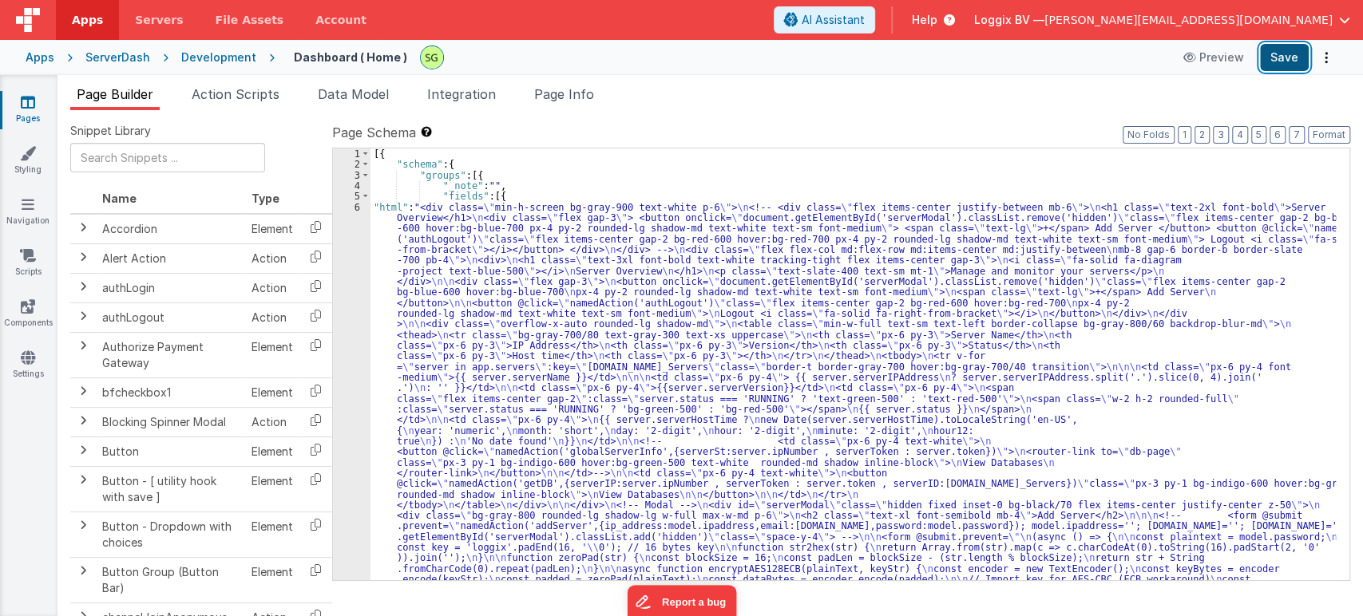
click at [1286, 53] on button "Save" at bounding box center [1284, 57] width 49 height 27
click at [1260, 53] on div "Preview Save" at bounding box center [1255, 57] width 164 height 27
click at [1268, 56] on button "Save" at bounding box center [1284, 57] width 49 height 27
click at [357, 205] on div "6" at bounding box center [352, 468] width 38 height 532
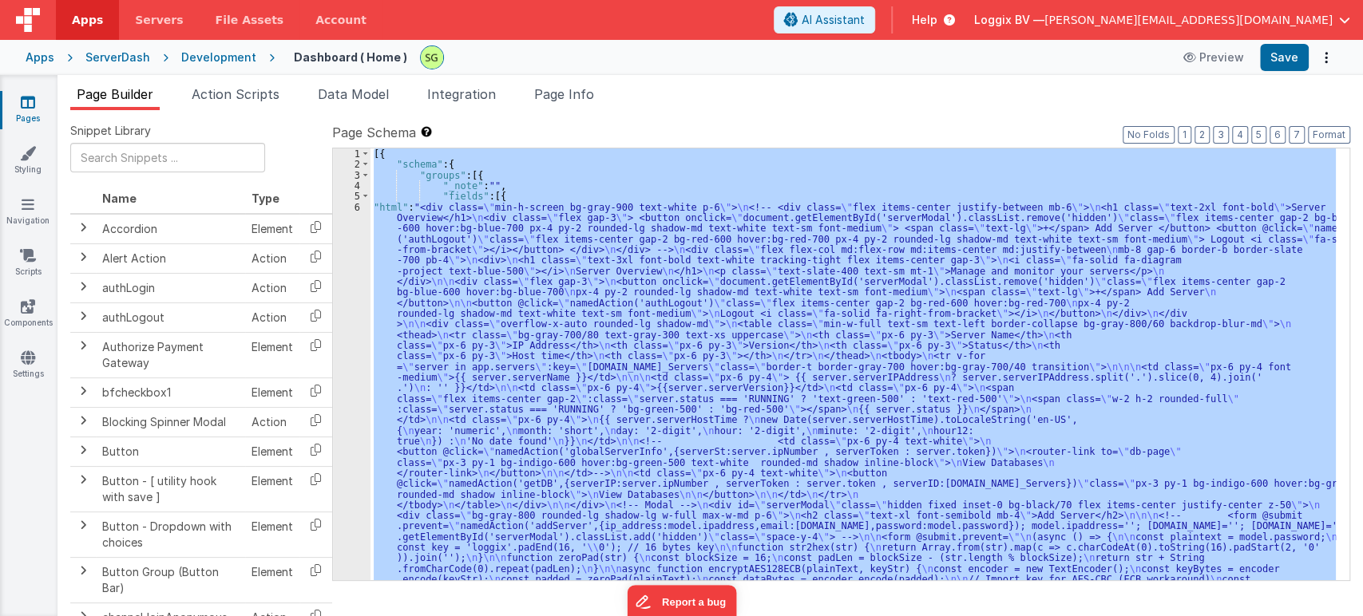
click at [357, 205] on div "6" at bounding box center [352, 468] width 38 height 532
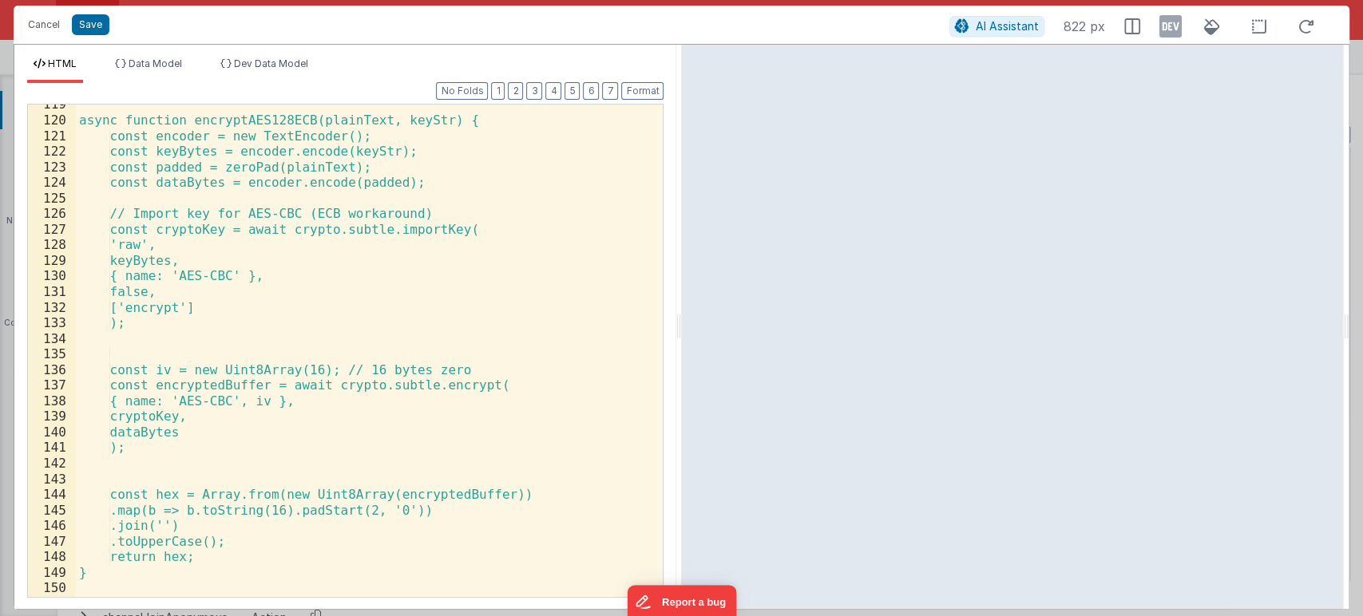
scroll to position [2371, 0]
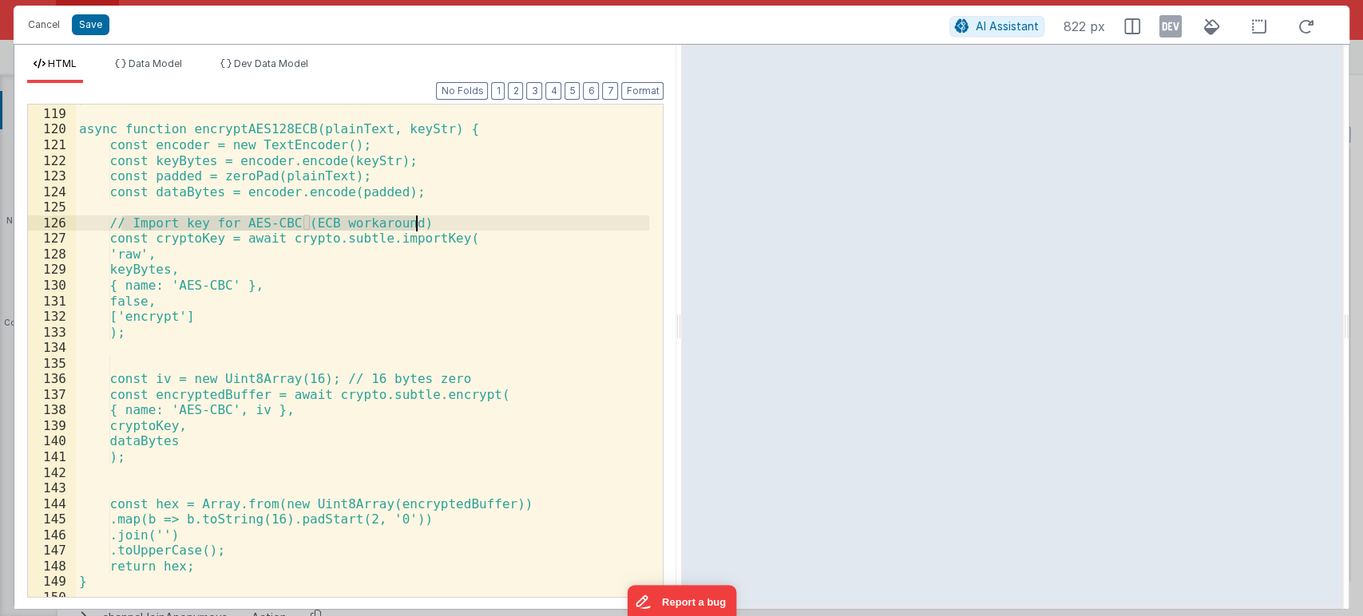
drag, startPoint x: 119, startPoint y: 218, endPoint x: 436, endPoint y: 221, distance: 316.9
click at [436, 221] on div "} async function encryptAES128ECB(plainText, keyStr) { const encoder = new Text…" at bounding box center [363, 352] width 574 height 524
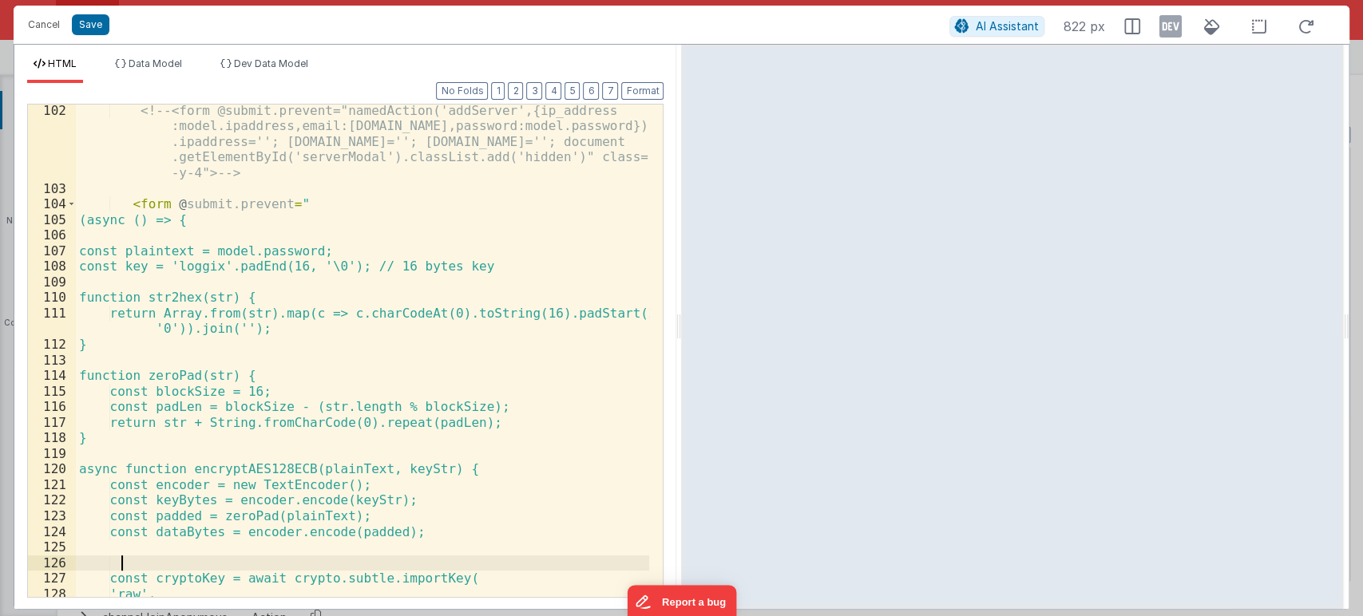
scroll to position [2018, 0]
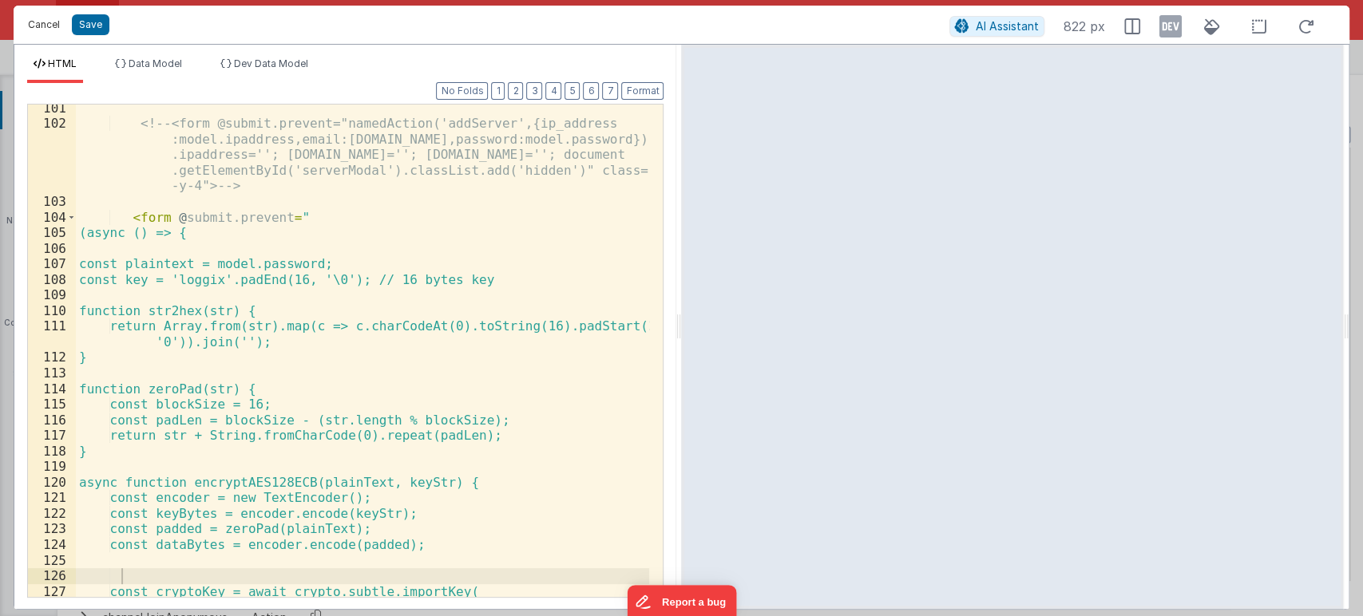
click at [42, 29] on button "Cancel" at bounding box center [44, 25] width 48 height 22
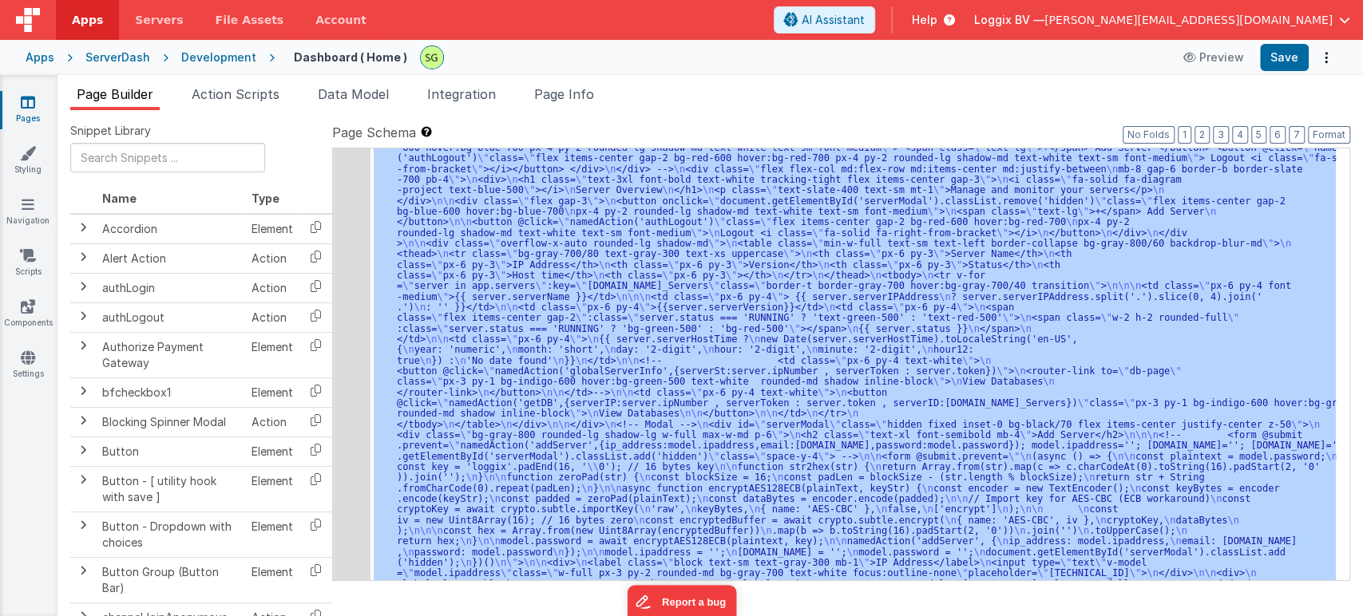
scroll to position [0, 0]
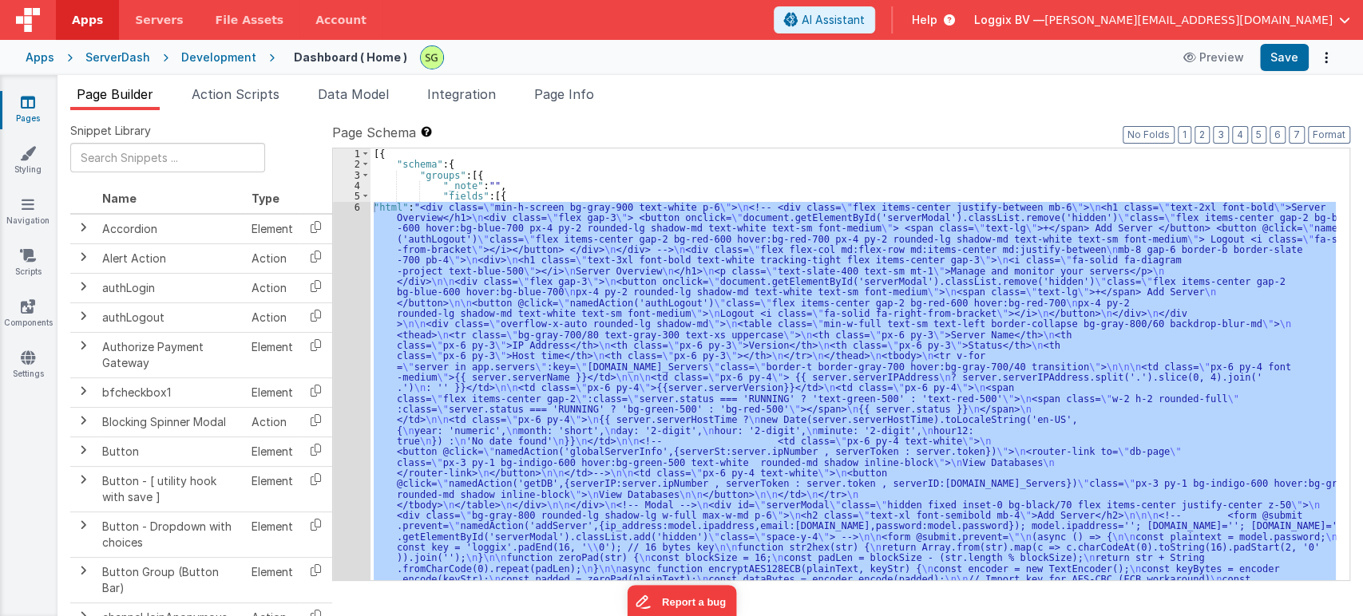
click at [854, 269] on div "[{ "schema" : { "groups" : [{ "_note" : "" , "fields" : [{ "html" : "<div class…" at bounding box center [852, 364] width 965 height 432
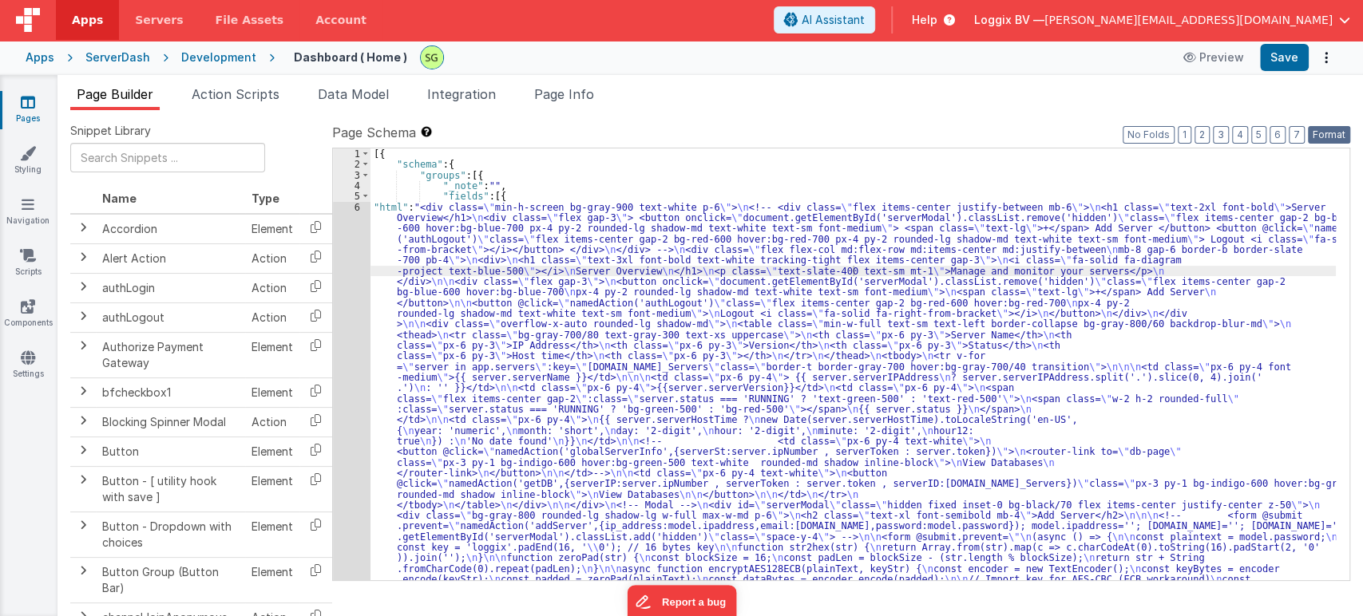
click at [1311, 127] on button "Format" at bounding box center [1328, 135] width 42 height 18
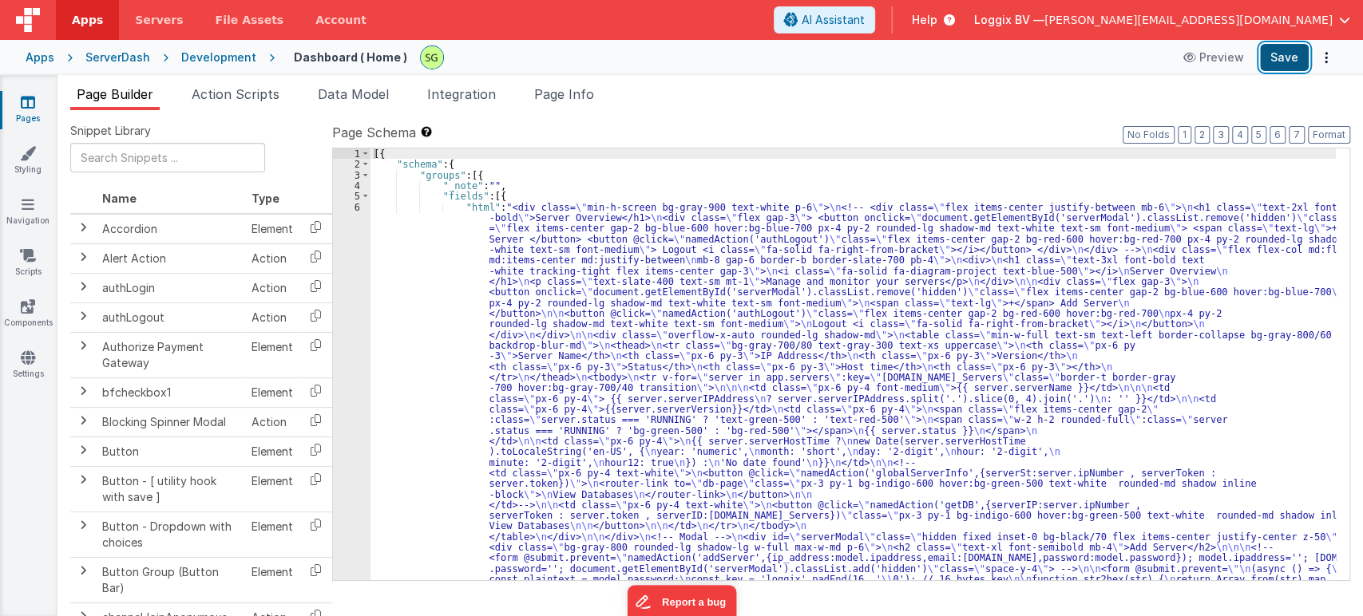
click at [1281, 67] on button "Save" at bounding box center [1284, 57] width 49 height 27
click at [584, 105] on li "Page Info" at bounding box center [564, 98] width 73 height 26
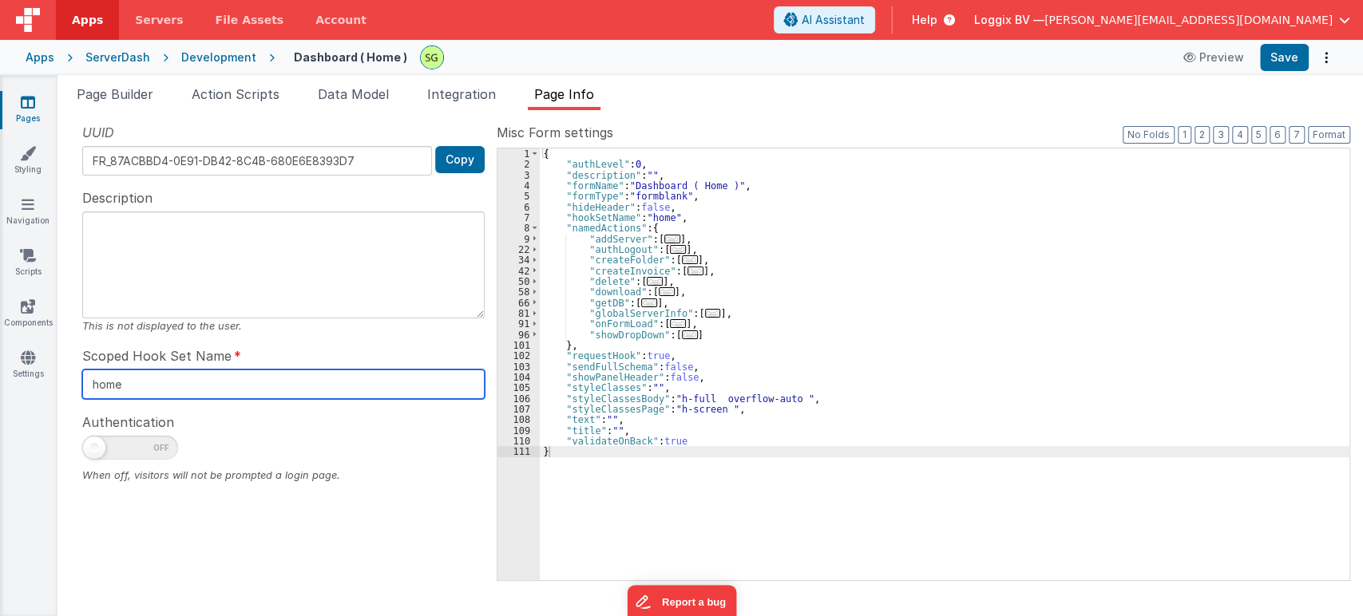
click at [195, 380] on input "home" at bounding box center [283, 385] width 402 height 30
click at [484, 528] on div "UUID FR_87ACBBD4-0E91-DB42-8C4B-680E6E8393D7 Copy Description This is not displ…" at bounding box center [283, 351] width 426 height 457
